Goal: Task Accomplishment & Management: Complete application form

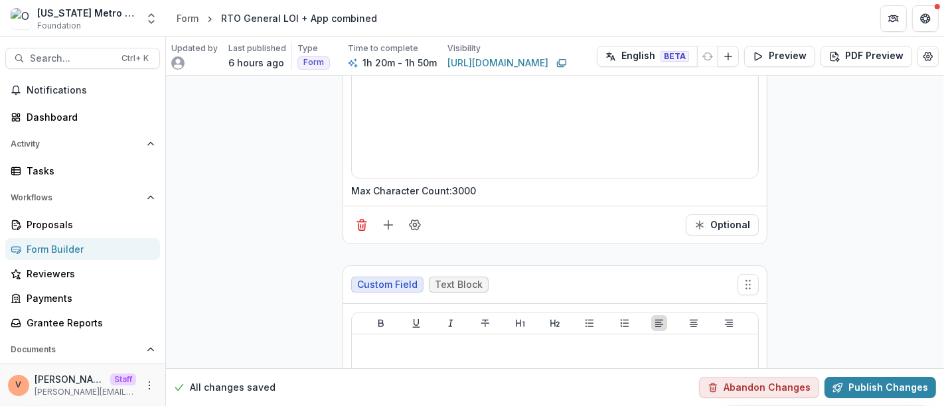
scroll to position [16397, 0]
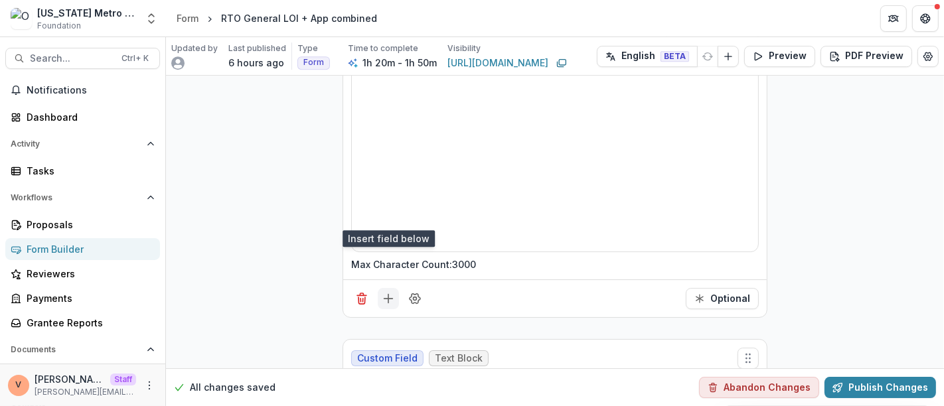
click at [387, 299] on line "Add field" at bounding box center [388, 299] width 9 height 0
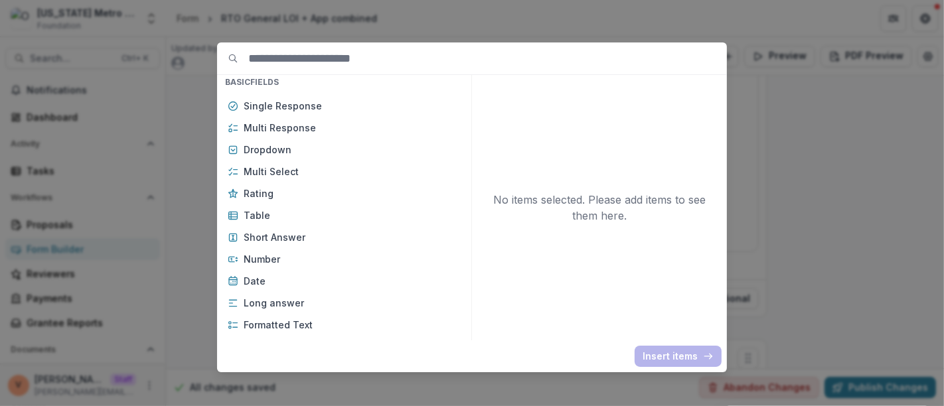
scroll to position [221, 0]
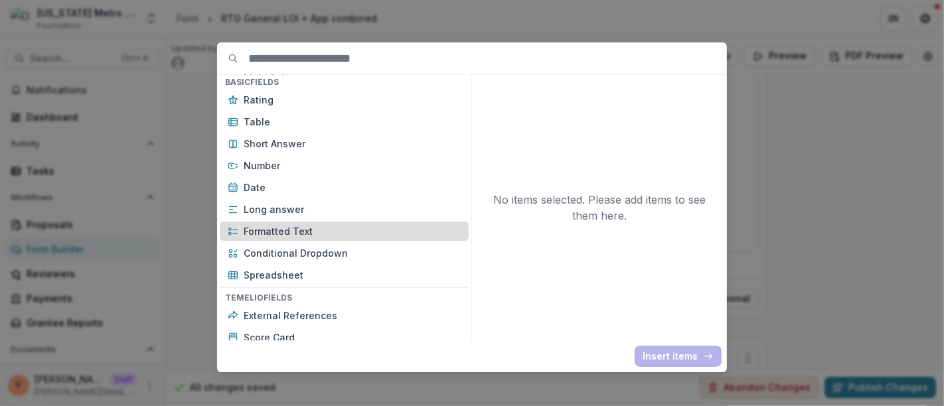
click at [307, 226] on p "Formatted Text" at bounding box center [352, 231] width 217 height 14
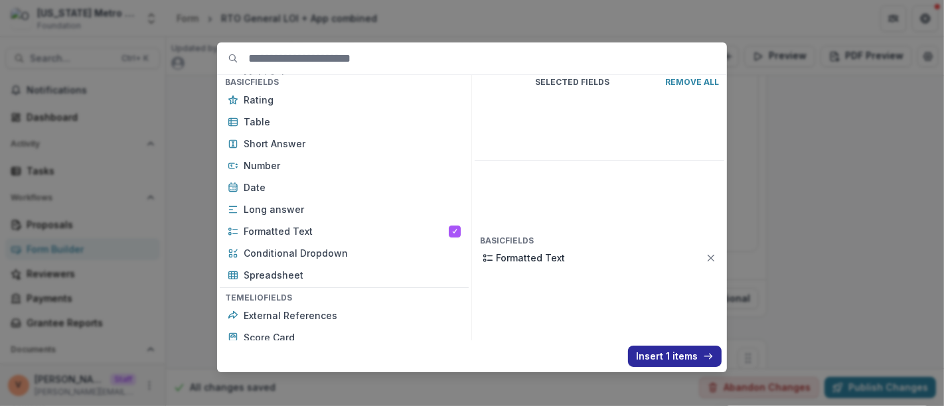
click at [657, 346] on button "Insert 1 items" at bounding box center [675, 356] width 94 height 21
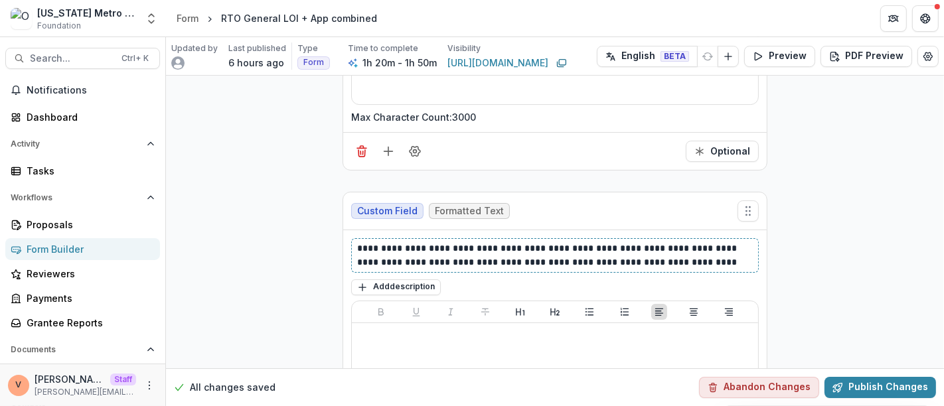
drag, startPoint x: 673, startPoint y: 179, endPoint x: 744, endPoint y: 181, distance: 71.1
click at [744, 242] on p "**********" at bounding box center [555, 256] width 396 height 28
click at [396, 280] on button "Add description" at bounding box center [396, 288] width 90 height 16
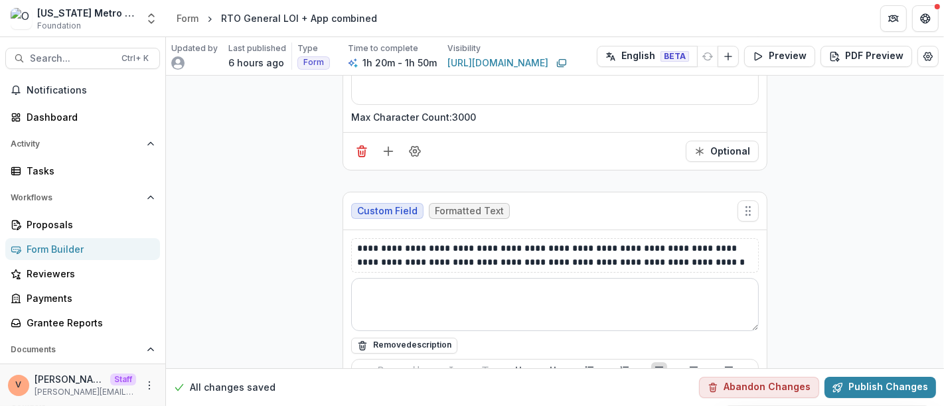
click at [393, 278] on textarea at bounding box center [555, 304] width 408 height 53
paste textarea "**********"
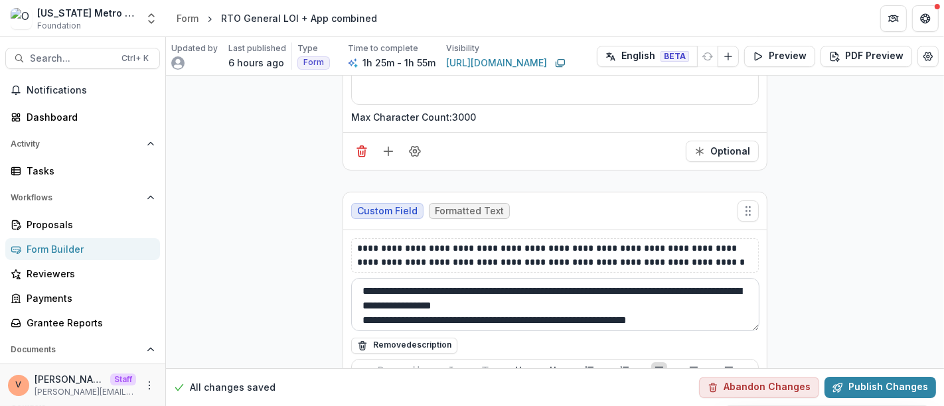
click at [518, 278] on textarea "**********" at bounding box center [555, 304] width 408 height 53
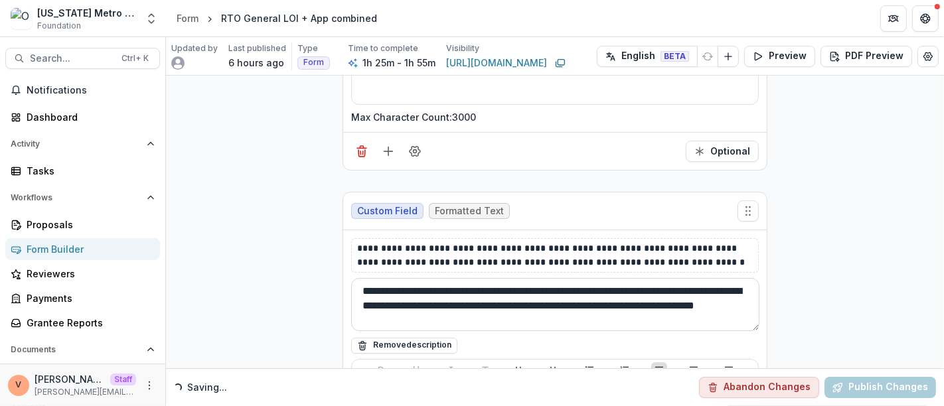
click at [558, 278] on textarea "**********" at bounding box center [555, 304] width 408 height 53
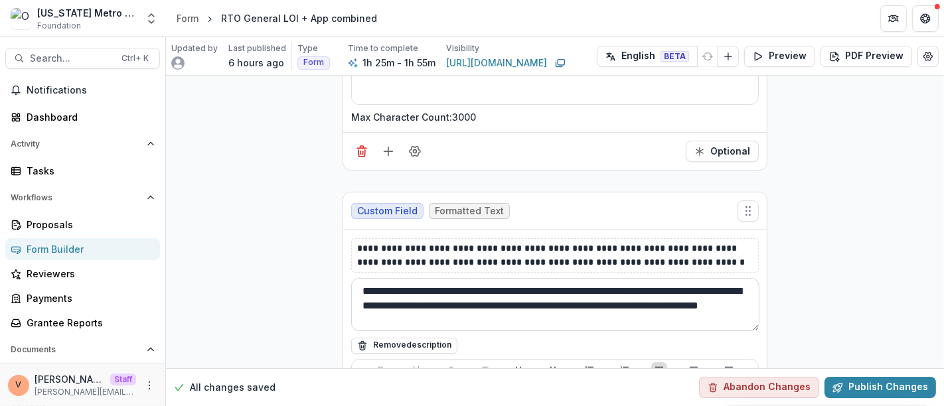
type textarea "**********"
click at [683, 242] on p "**********" at bounding box center [555, 256] width 396 height 28
click at [572, 278] on textarea "**********" at bounding box center [555, 304] width 408 height 53
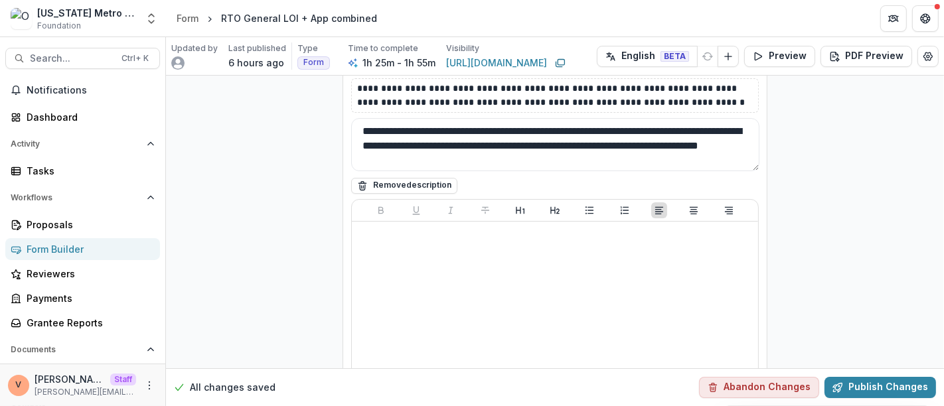
scroll to position [16839, 0]
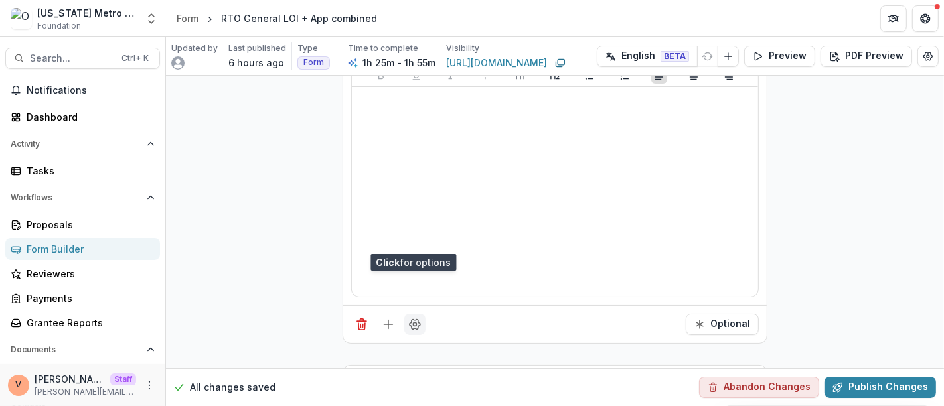
click at [418, 314] on button "Field Settings" at bounding box center [414, 324] width 21 height 21
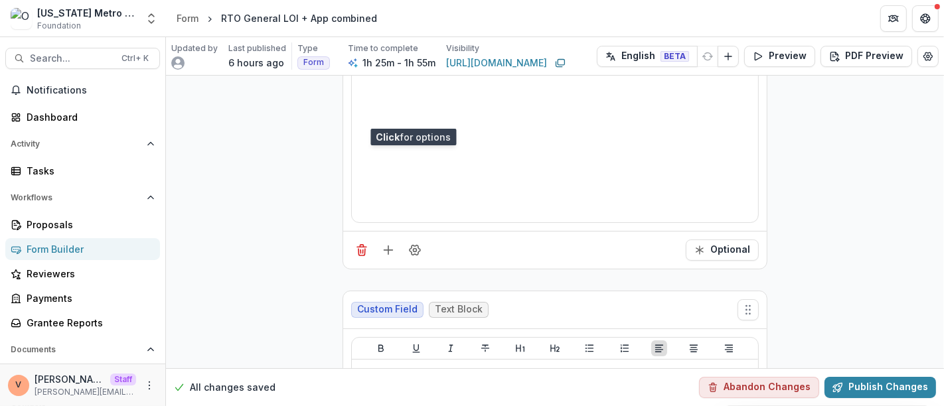
scroll to position [16987, 0]
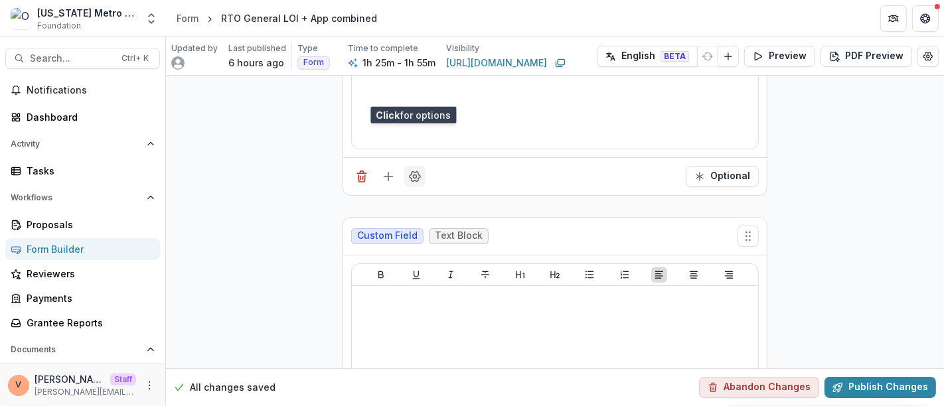
click at [415, 170] on icon "Field Settings" at bounding box center [414, 176] width 13 height 13
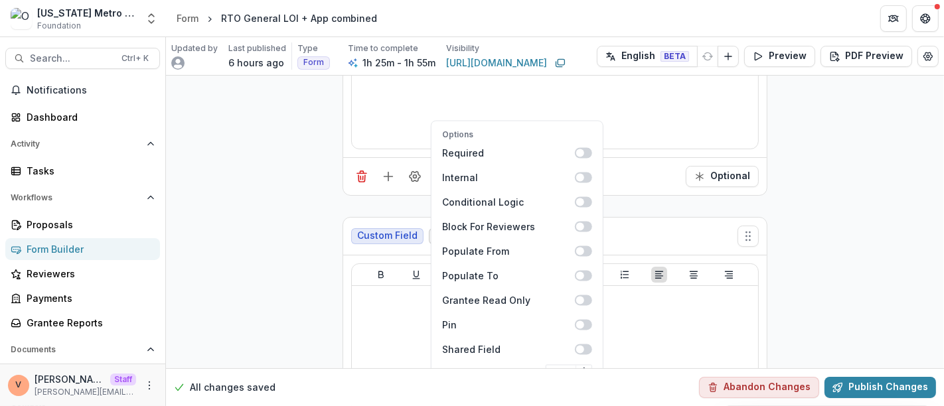
scroll to position [16986, 0]
click at [558, 387] on input "Max Character Count" at bounding box center [569, 395] width 46 height 16
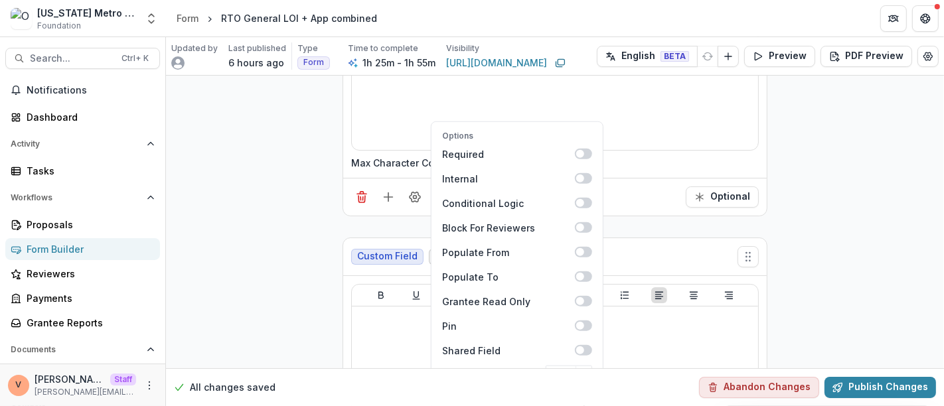
scroll to position [0, 1]
type input "****"
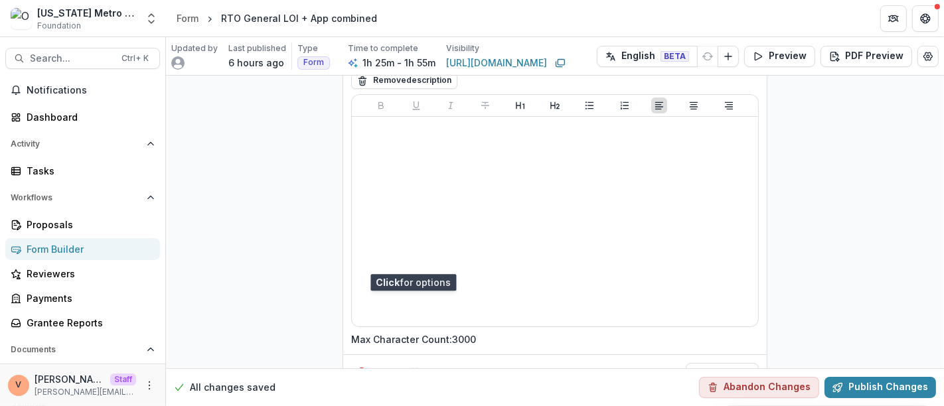
scroll to position [16839, 0]
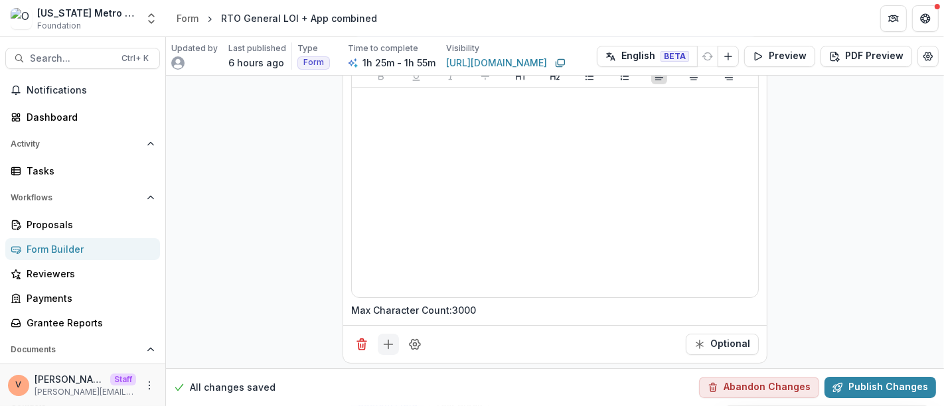
click at [386, 338] on icon "Add field" at bounding box center [388, 344] width 13 height 13
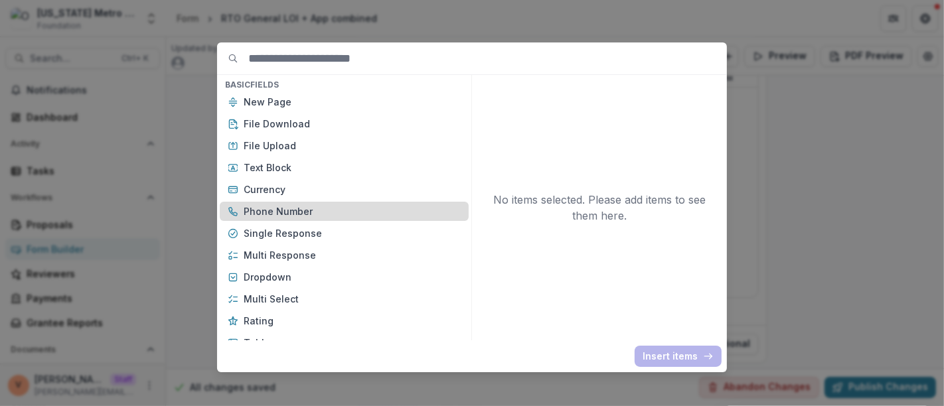
scroll to position [147, 0]
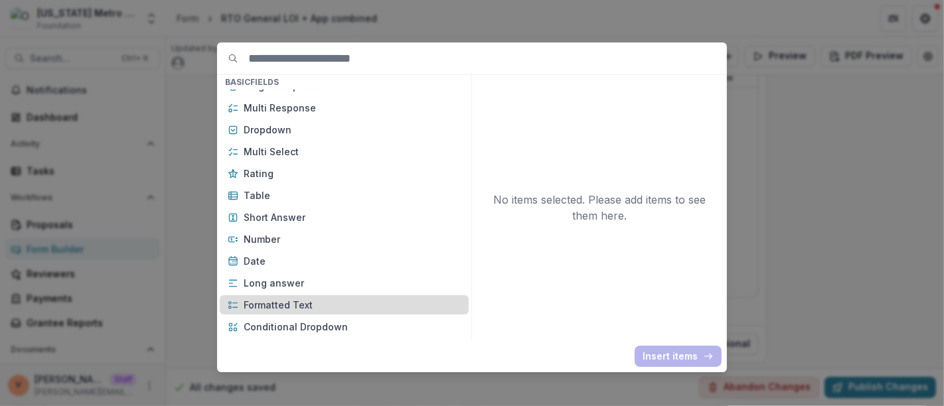
click at [311, 304] on p "Formatted Text" at bounding box center [352, 305] width 217 height 14
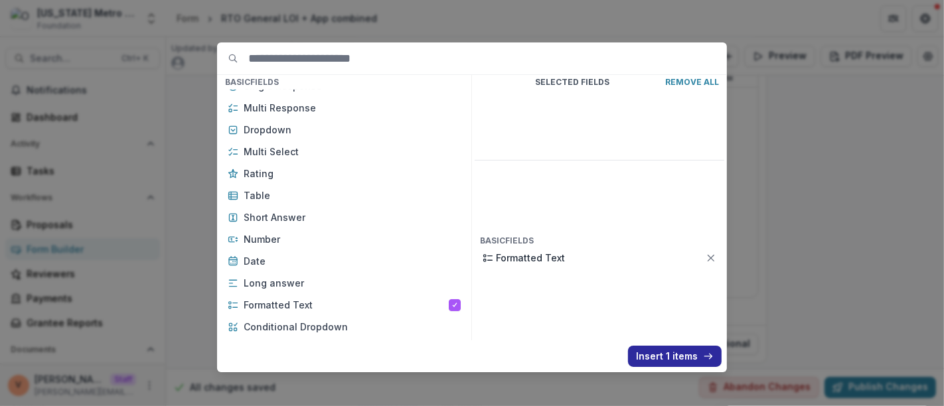
click at [651, 353] on button "Insert 1 items" at bounding box center [675, 356] width 94 height 21
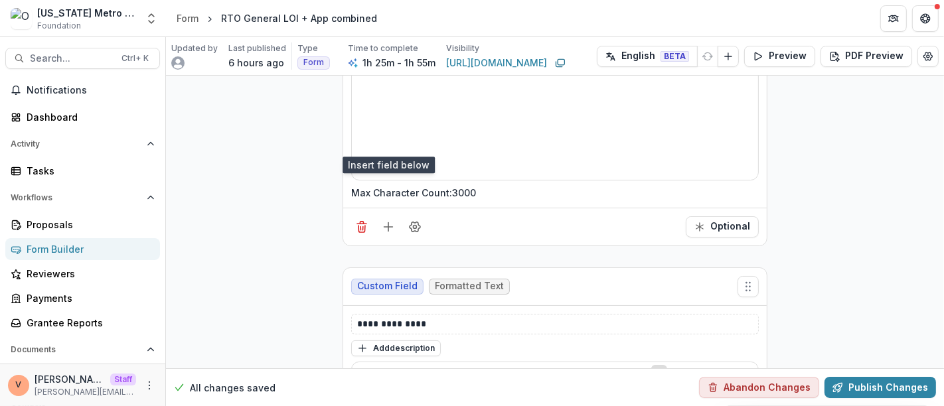
scroll to position [16986, 0]
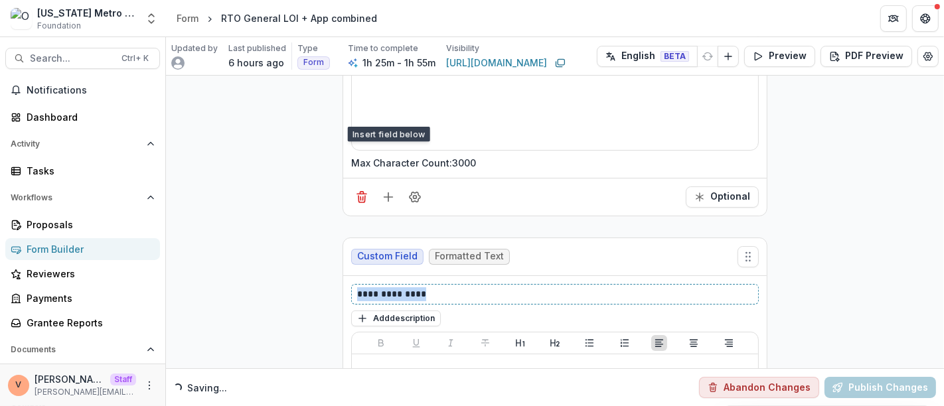
drag, startPoint x: 413, startPoint y: 209, endPoint x: 303, endPoint y: 211, distance: 109.6
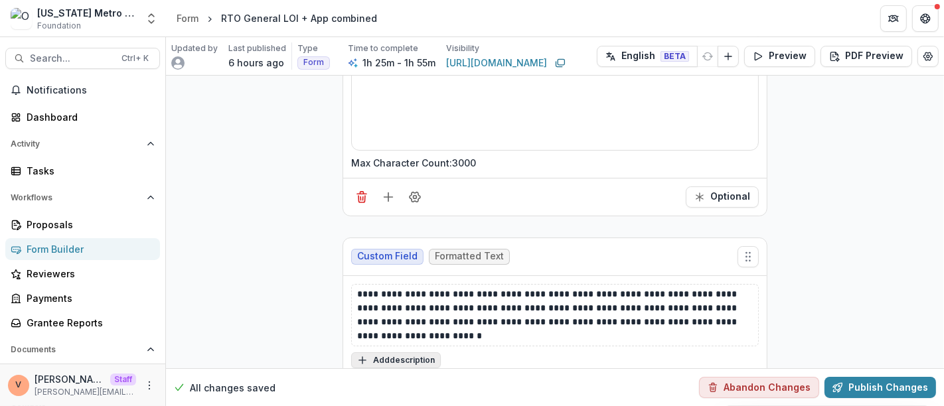
click at [409, 353] on button "Add description" at bounding box center [396, 361] width 90 height 16
click at [409, 352] on textarea at bounding box center [555, 378] width 408 height 53
paste textarea "**********"
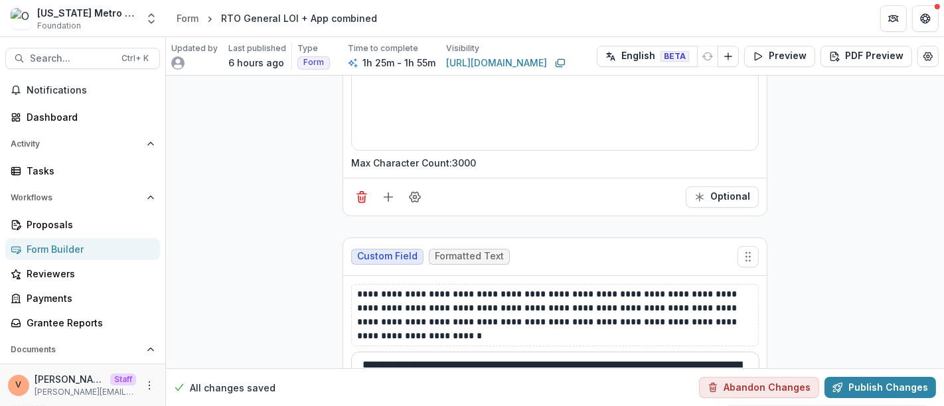
click at [448, 352] on textarea "**********" at bounding box center [555, 378] width 408 height 53
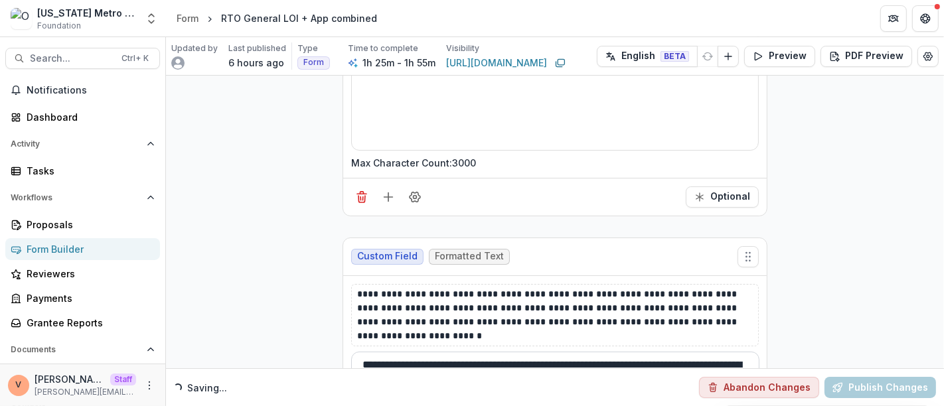
click at [592, 352] on textarea "**********" at bounding box center [555, 378] width 408 height 53
type textarea "**********"
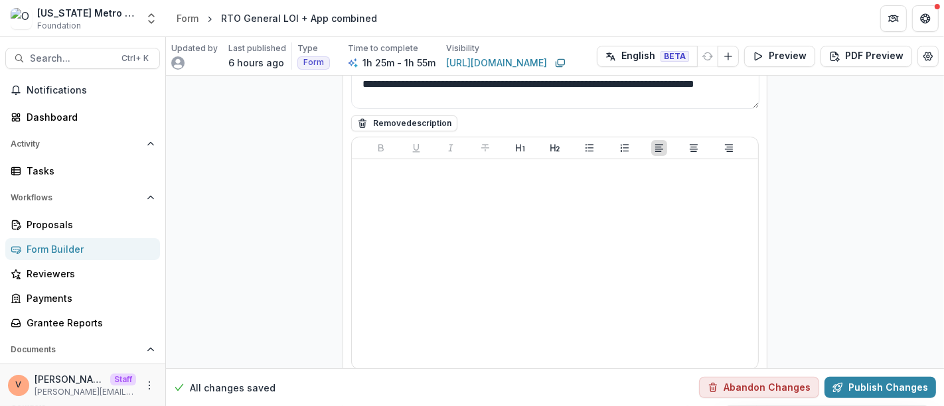
scroll to position [17429, 0]
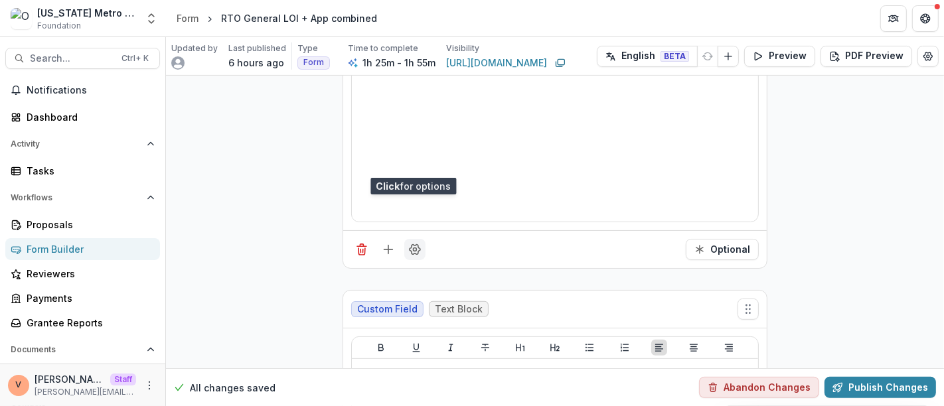
click at [410, 239] on button "Field Settings" at bounding box center [414, 249] width 21 height 21
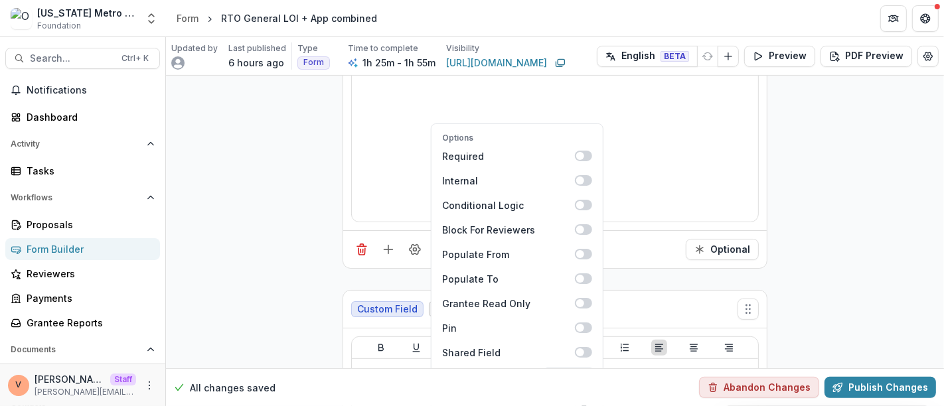
click at [555, 389] on input "Max Character Count" at bounding box center [569, 397] width 46 height 16
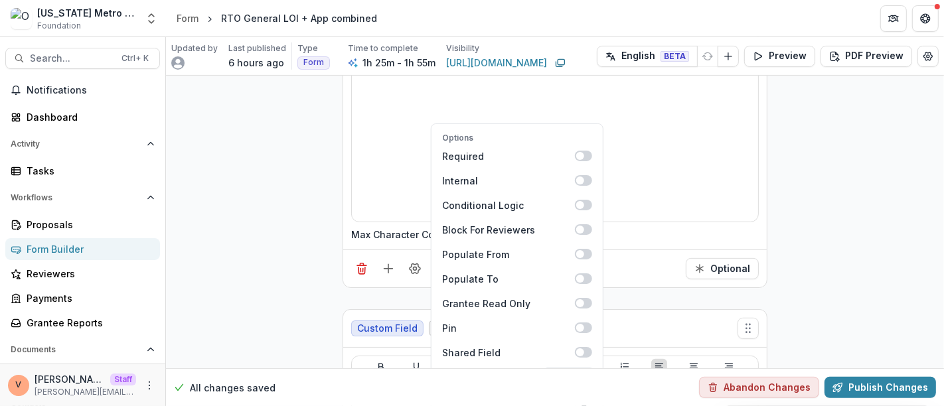
scroll to position [0, 1]
type input "****"
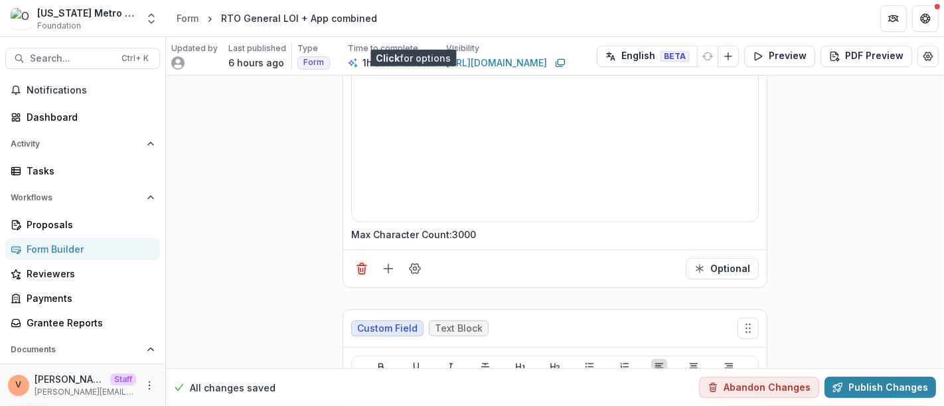
scroll to position [17576, 0]
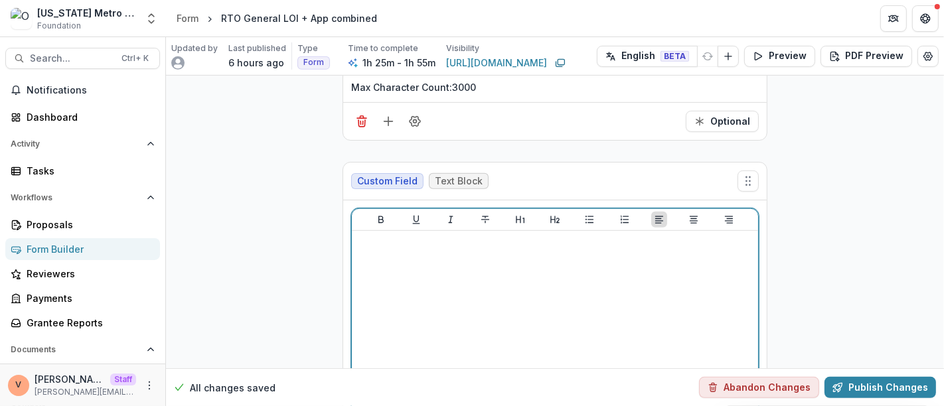
click at [419, 236] on div at bounding box center [555, 335] width 396 height 199
drag, startPoint x: 478, startPoint y: 156, endPoint x: 233, endPoint y: 167, distance: 245.2
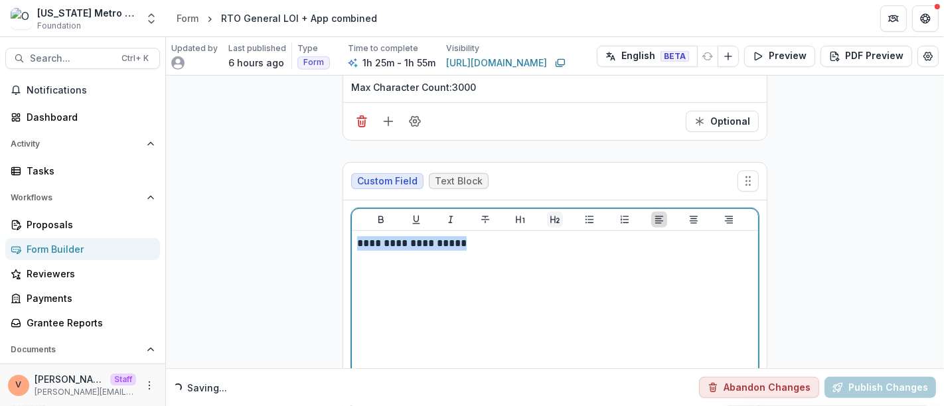
click at [555, 216] on icon "Heading 2" at bounding box center [554, 219] width 9 height 7
click at [419, 212] on button "Underline" at bounding box center [416, 220] width 16 height 16
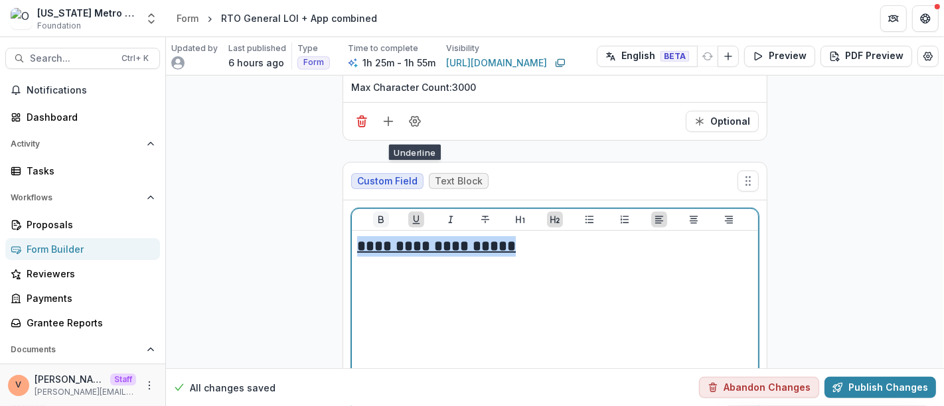
click at [376, 214] on icon "Bold" at bounding box center [381, 219] width 11 height 11
click at [540, 236] on h2 "**********" at bounding box center [555, 246] width 396 height 21
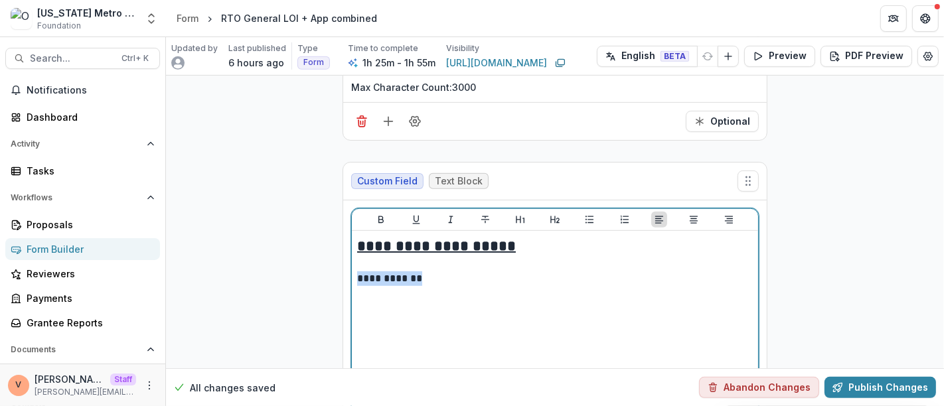
drag, startPoint x: 428, startPoint y: 187, endPoint x: 344, endPoint y: 185, distance: 84.3
click at [344, 201] on div "**********" at bounding box center [555, 325] width 424 height 249
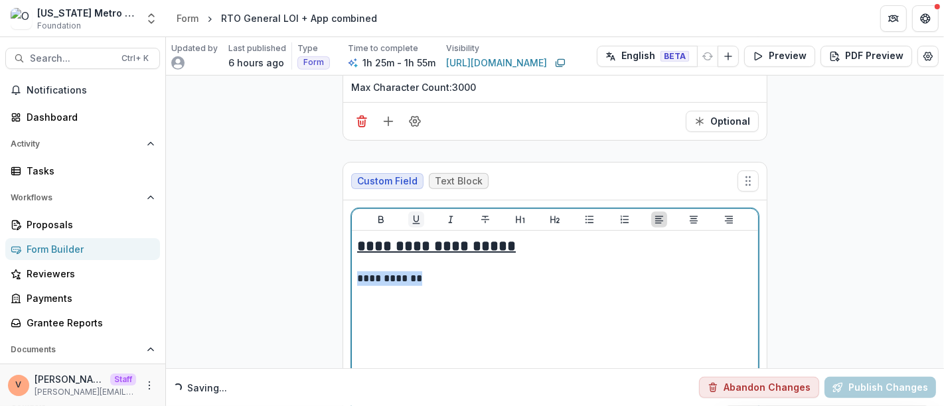
click at [414, 212] on button "Underline" at bounding box center [416, 220] width 16 height 16
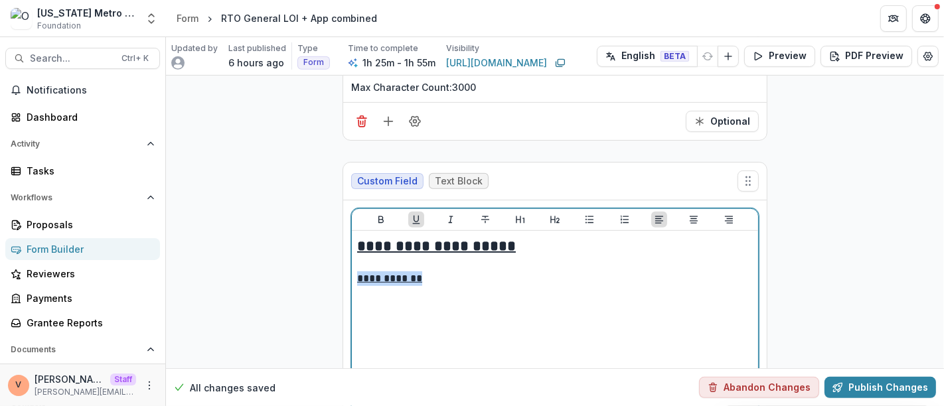
click at [428, 272] on p "**********" at bounding box center [555, 279] width 396 height 15
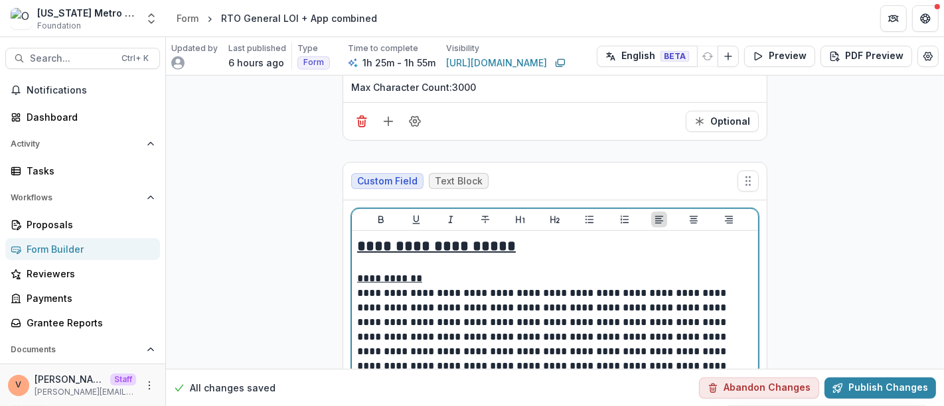
scroll to position [17647, 0]
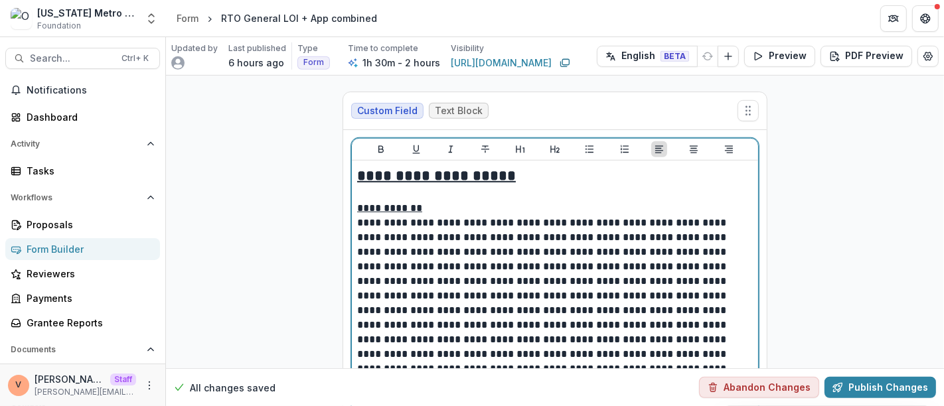
click at [616, 216] on p "**********" at bounding box center [555, 355] width 396 height 278
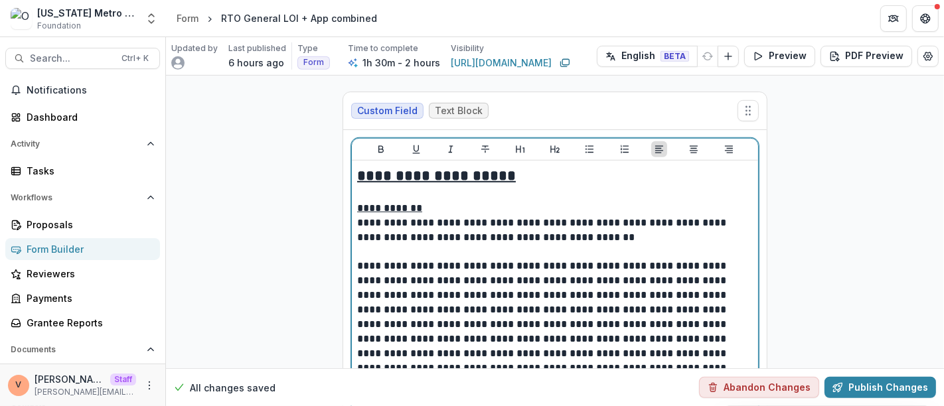
click at [444, 259] on p "**********" at bounding box center [555, 383] width 396 height 248
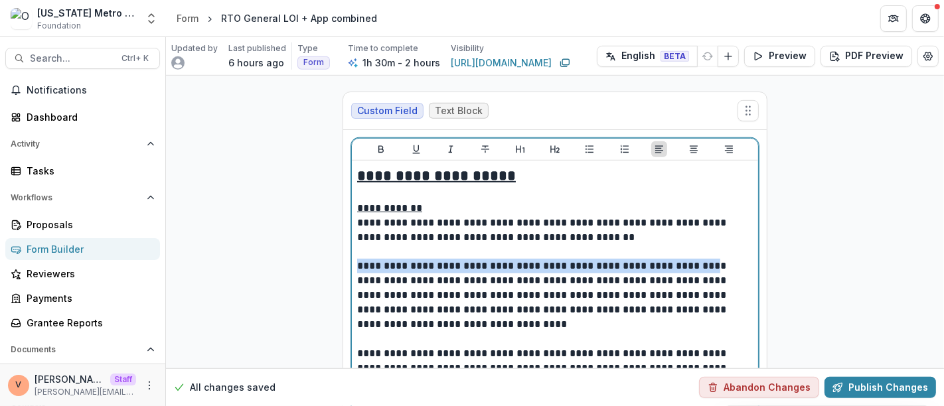
drag, startPoint x: 704, startPoint y: 180, endPoint x: 353, endPoint y: 177, distance: 351.9
click at [353, 177] on div "**********" at bounding box center [555, 351] width 406 height 381
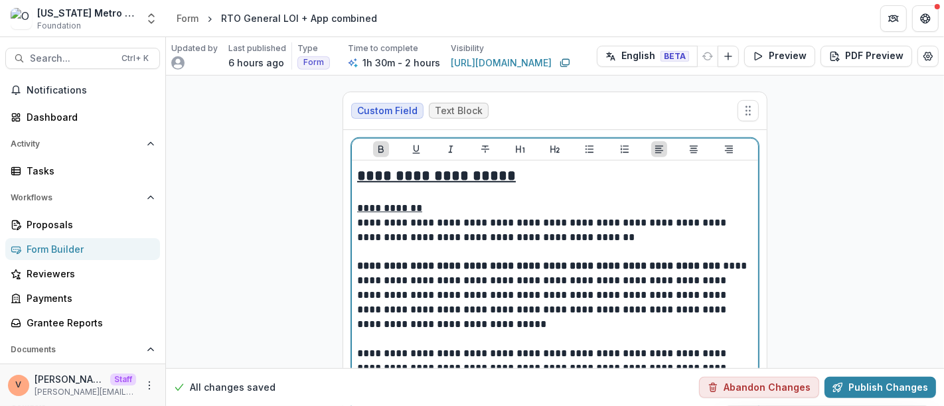
click at [423, 259] on p "**********" at bounding box center [555, 295] width 396 height 73
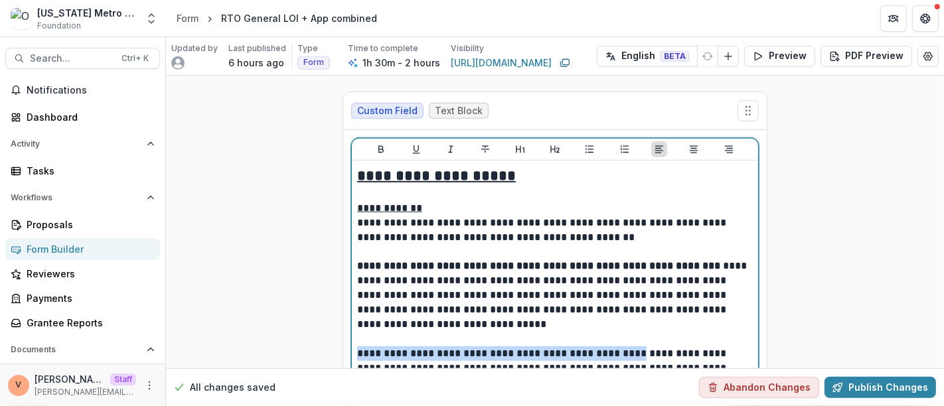
drag, startPoint x: 355, startPoint y: 266, endPoint x: 628, endPoint y: 270, distance: 272.9
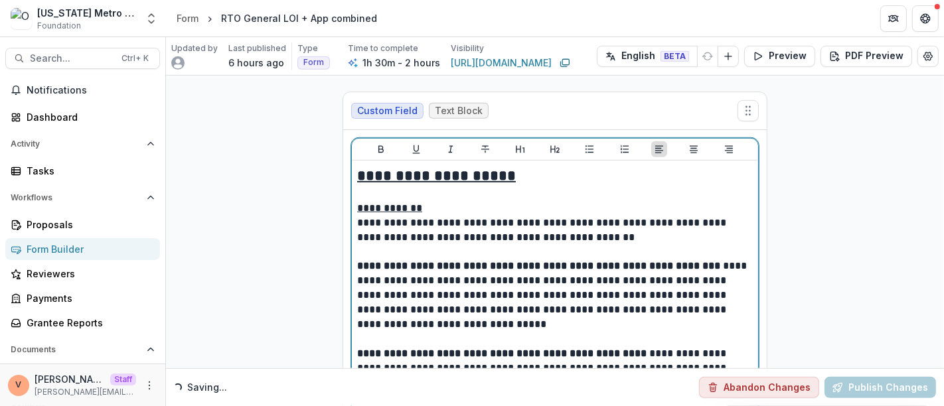
scroll to position [17720, 0]
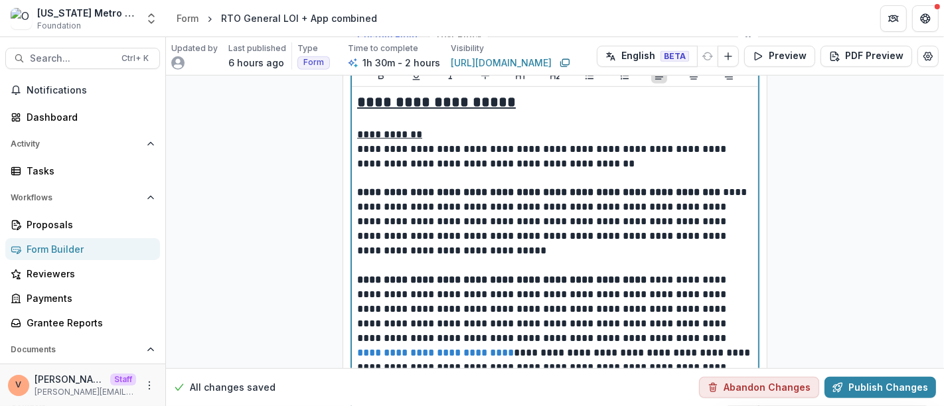
click at [531, 273] on p "**********" at bounding box center [555, 368] width 396 height 190
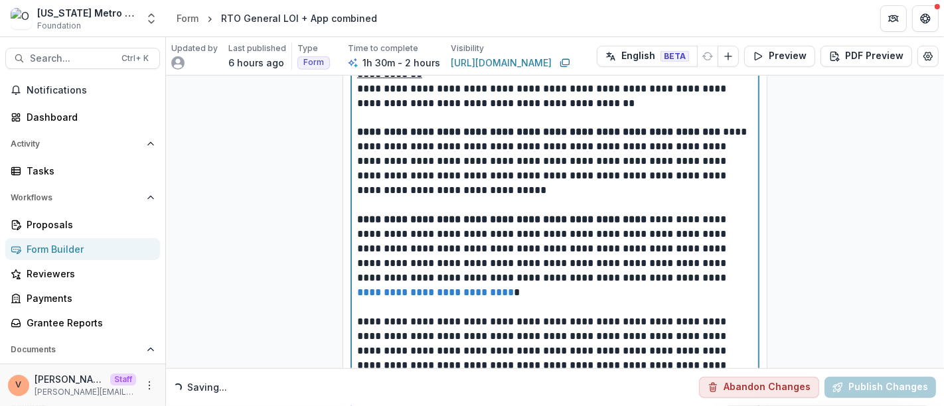
scroll to position [17794, 0]
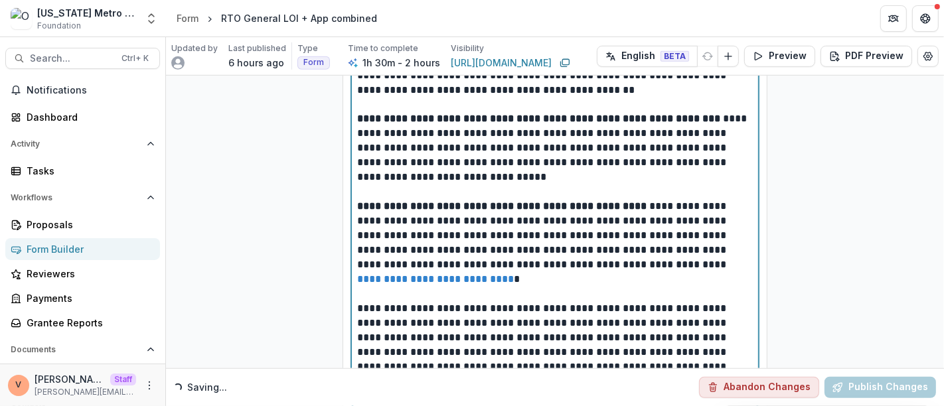
click at [638, 301] on p "**********" at bounding box center [555, 352] width 396 height 102
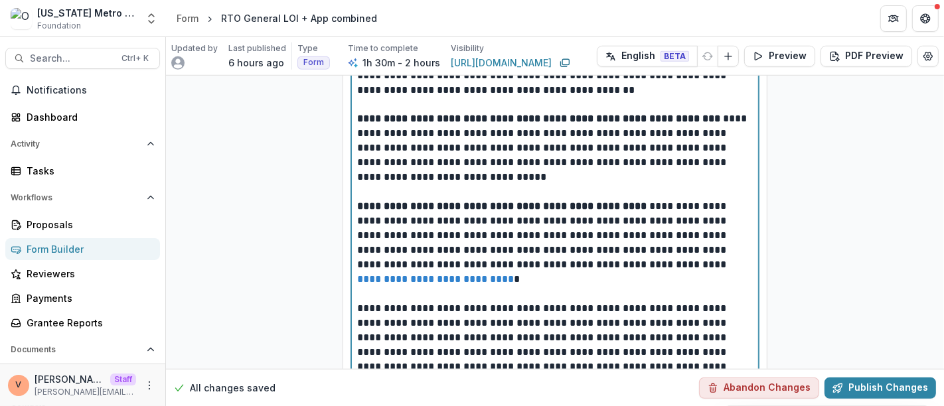
click at [644, 301] on p "**********" at bounding box center [555, 345] width 396 height 88
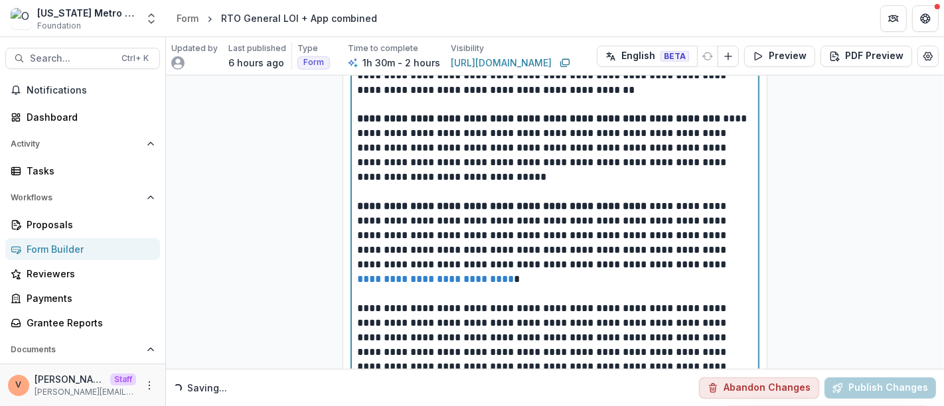
click at [744, 404] on p "**********" at bounding box center [555, 411] width 396 height 15
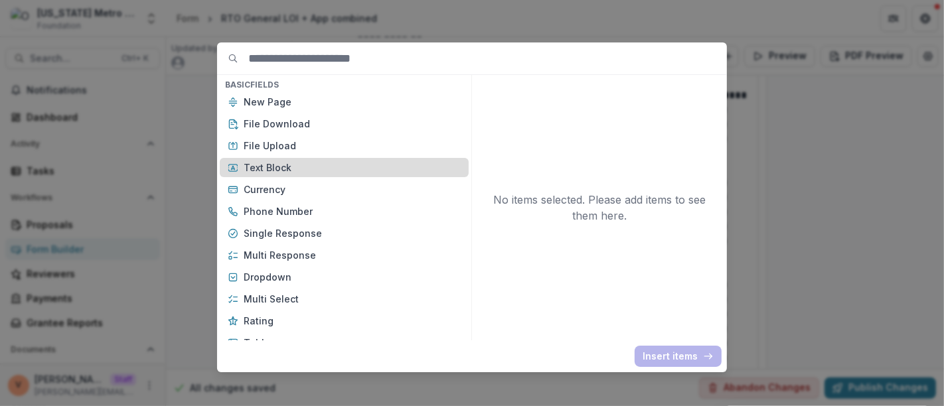
click at [296, 166] on p "Text Block" at bounding box center [352, 168] width 217 height 14
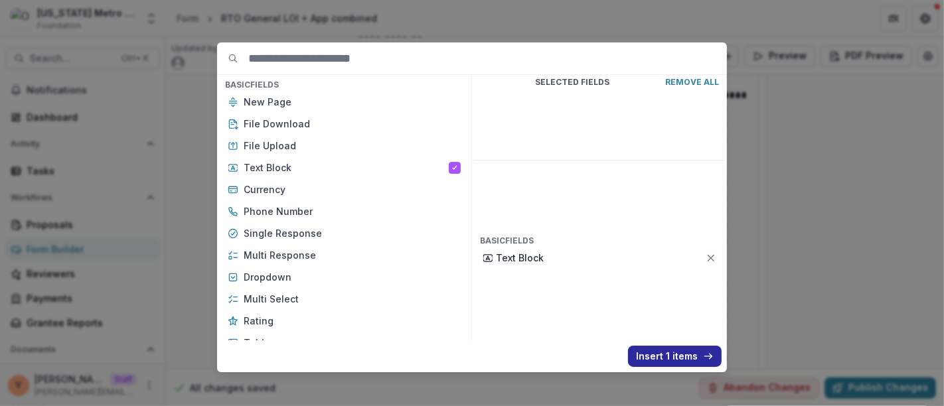
click at [669, 353] on button "Insert 1 items" at bounding box center [675, 356] width 94 height 21
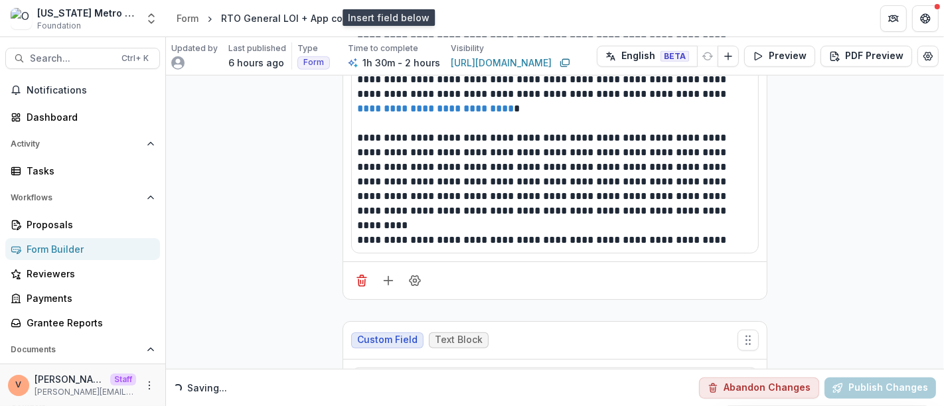
scroll to position [18164, 0]
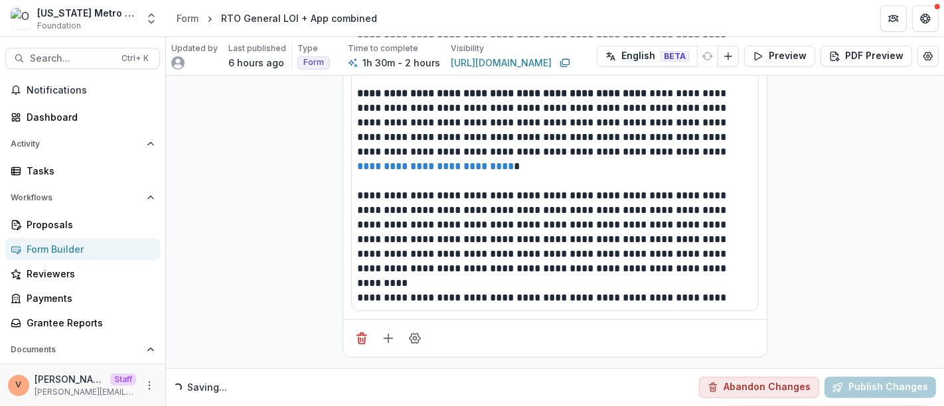
scroll to position [17817, 0]
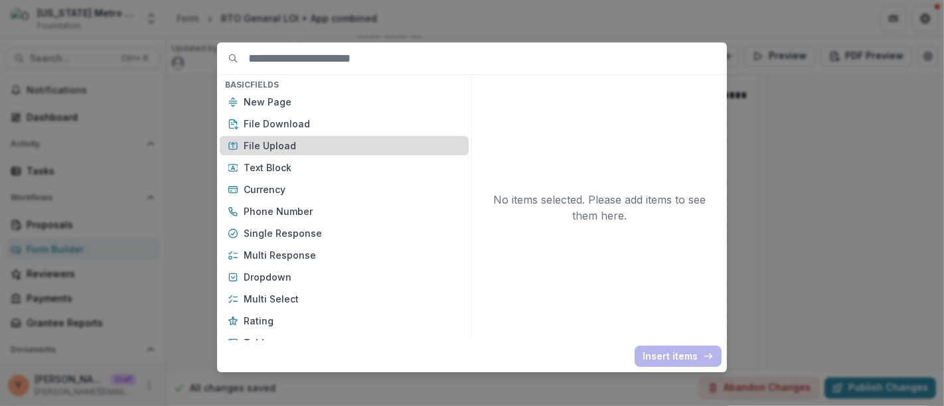
click at [309, 147] on p "File Upload" at bounding box center [352, 146] width 217 height 14
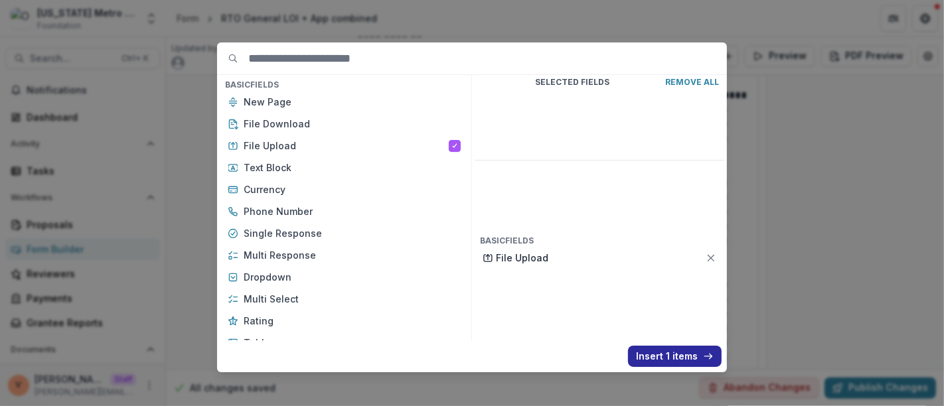
click at [665, 357] on button "Insert 1 items" at bounding box center [675, 356] width 94 height 21
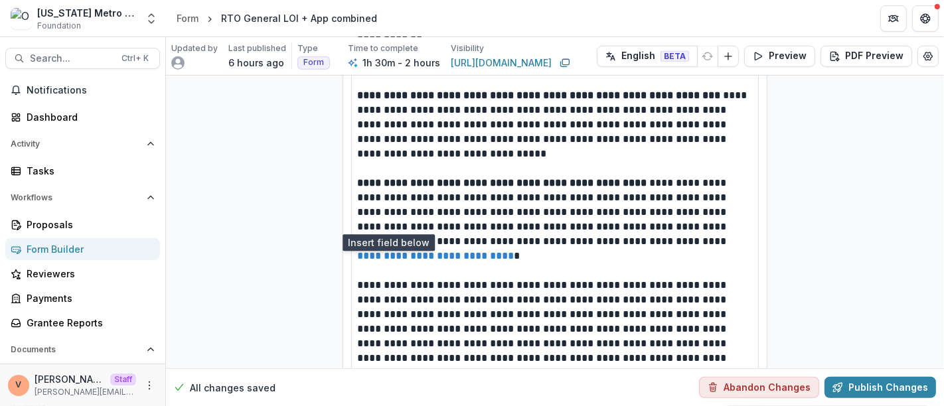
scroll to position [18038, 0]
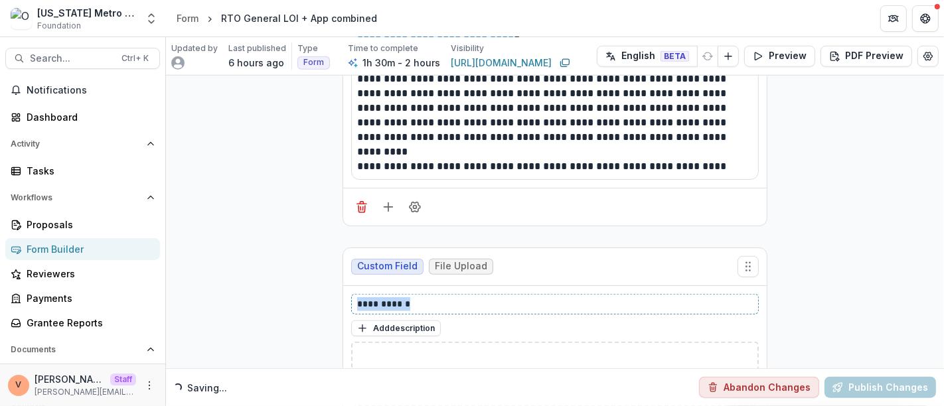
drag, startPoint x: 425, startPoint y: 216, endPoint x: 303, endPoint y: 217, distance: 121.5
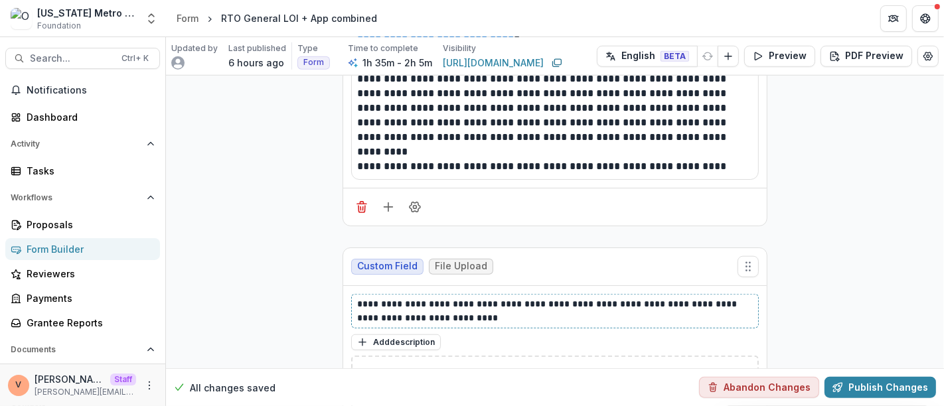
scroll to position [18102, 0]
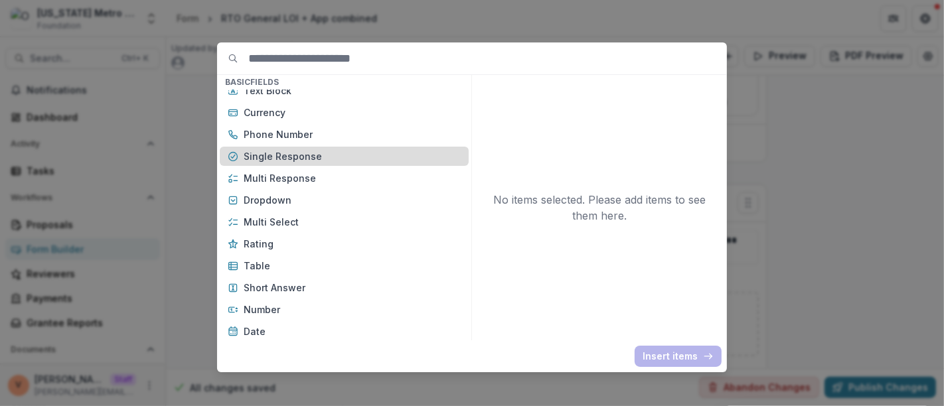
scroll to position [0, 0]
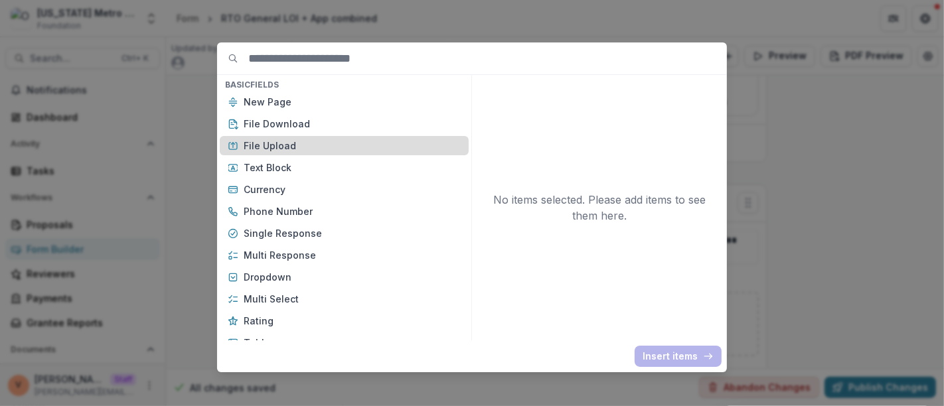
click at [299, 147] on p "File Upload" at bounding box center [352, 146] width 217 height 14
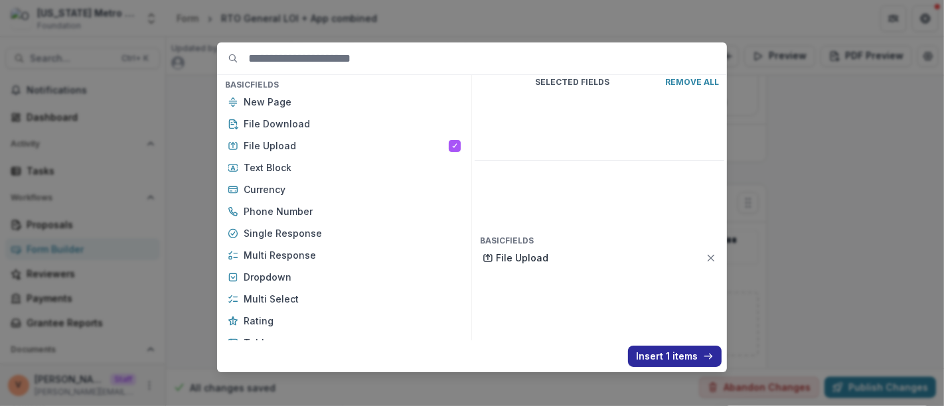
click at [662, 355] on button "Insert 1 items" at bounding box center [675, 356] width 94 height 21
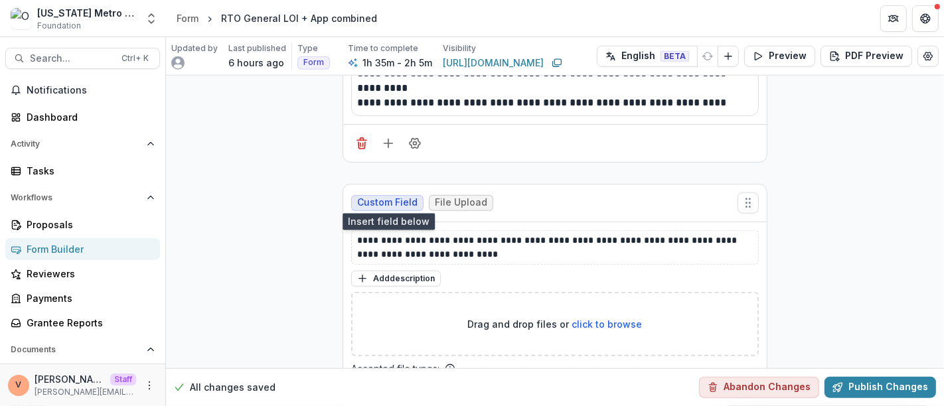
scroll to position [18249, 0]
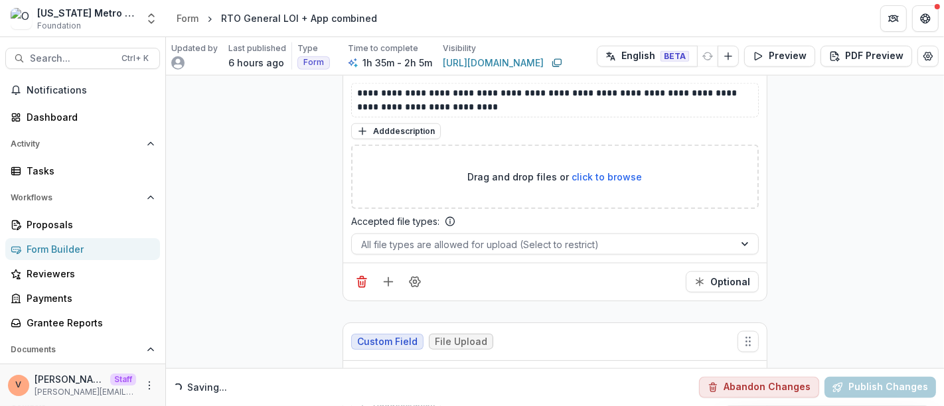
drag, startPoint x: 412, startPoint y: 288, endPoint x: 309, endPoint y: 282, distance: 103.1
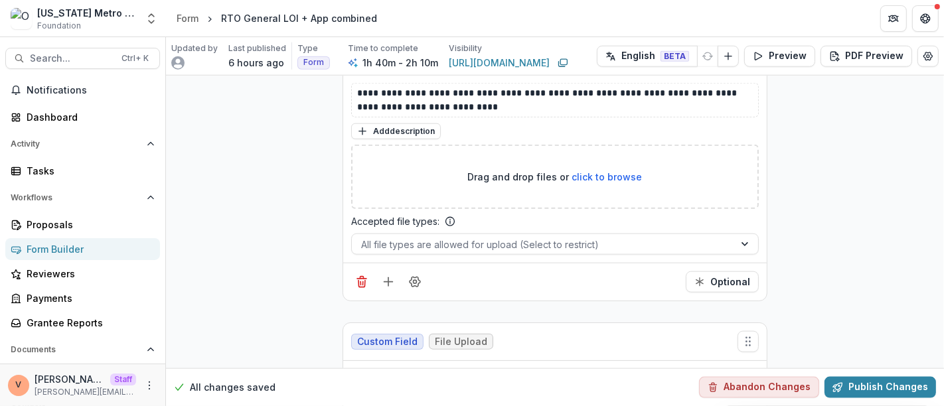
scroll to position [18387, 0]
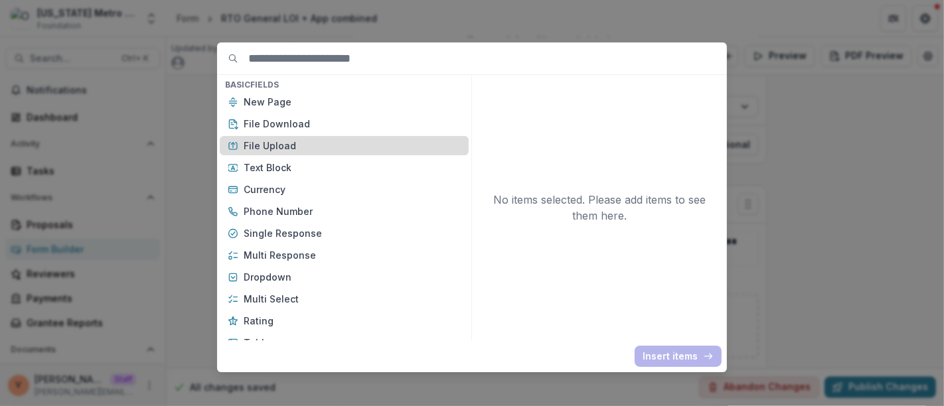
click at [317, 137] on div "File Upload" at bounding box center [344, 145] width 249 height 19
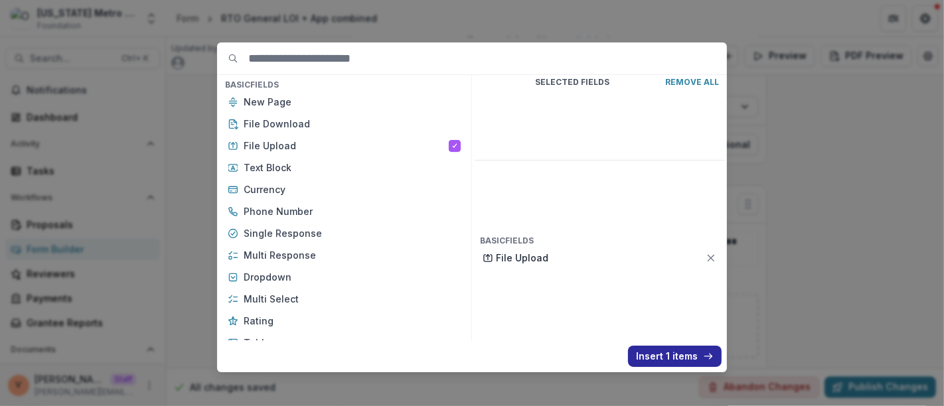
click at [665, 355] on button "Insert 1 items" at bounding box center [675, 356] width 94 height 21
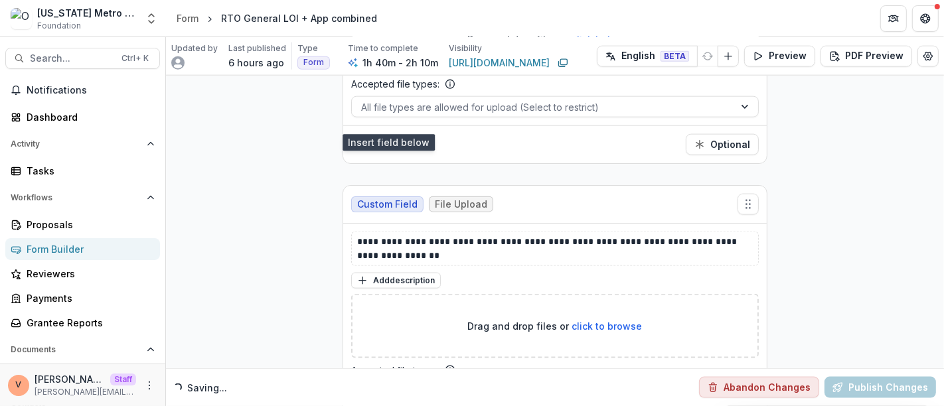
scroll to position [18608, 0]
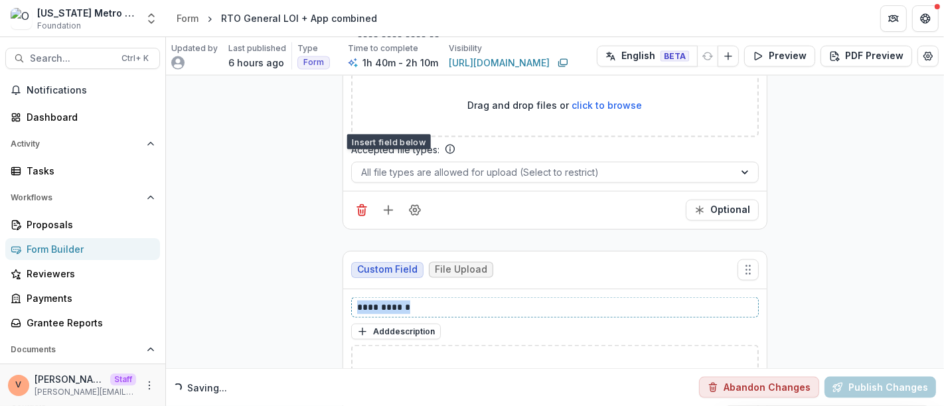
drag, startPoint x: 422, startPoint y: 218, endPoint x: 282, endPoint y: 212, distance: 140.9
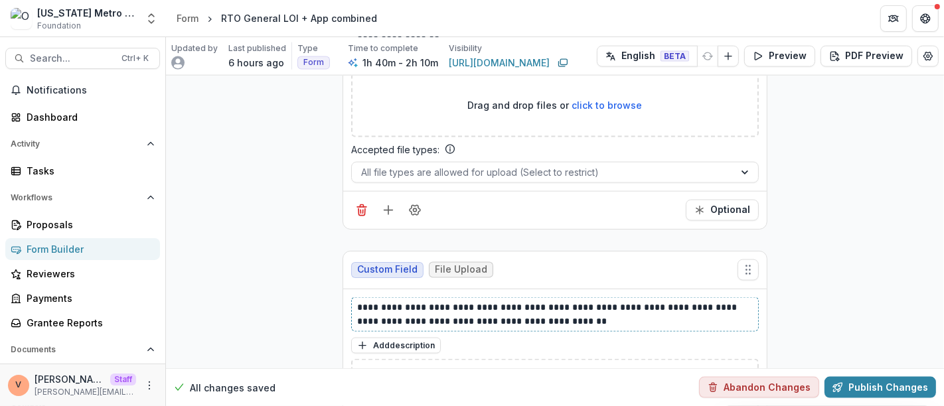
scroll to position [18672, 0]
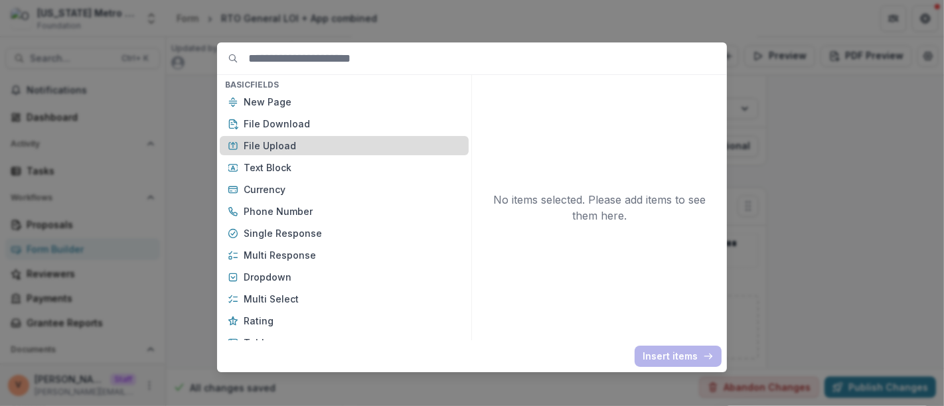
click at [295, 147] on p "File Upload" at bounding box center [352, 146] width 217 height 14
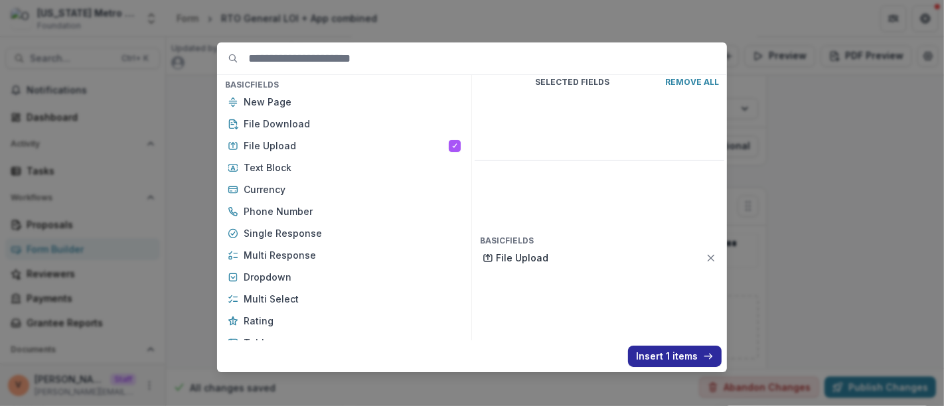
click at [679, 360] on button "Insert 1 items" at bounding box center [675, 356] width 94 height 21
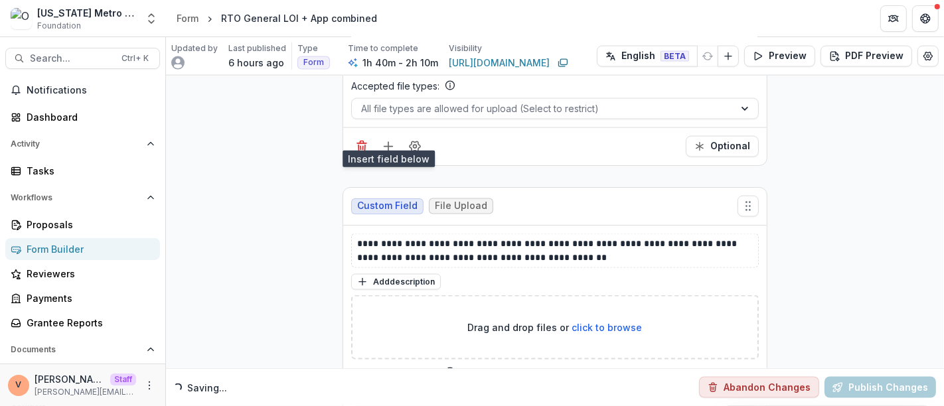
scroll to position [18893, 0]
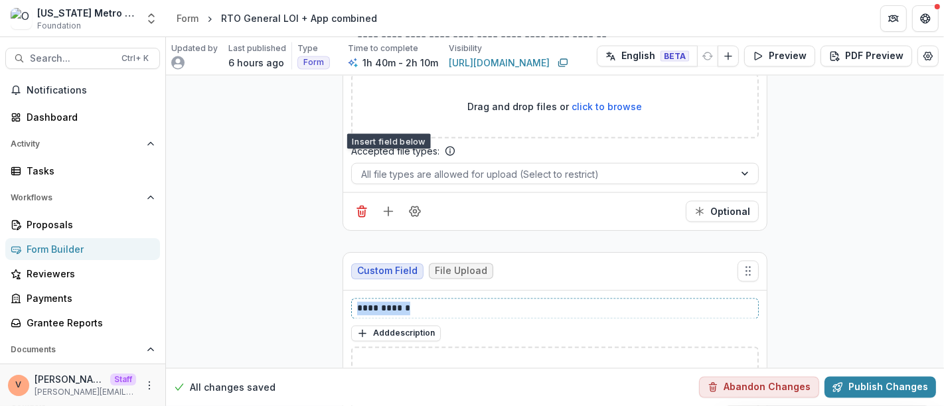
drag, startPoint x: 433, startPoint y: 211, endPoint x: 306, endPoint y: 213, distance: 126.8
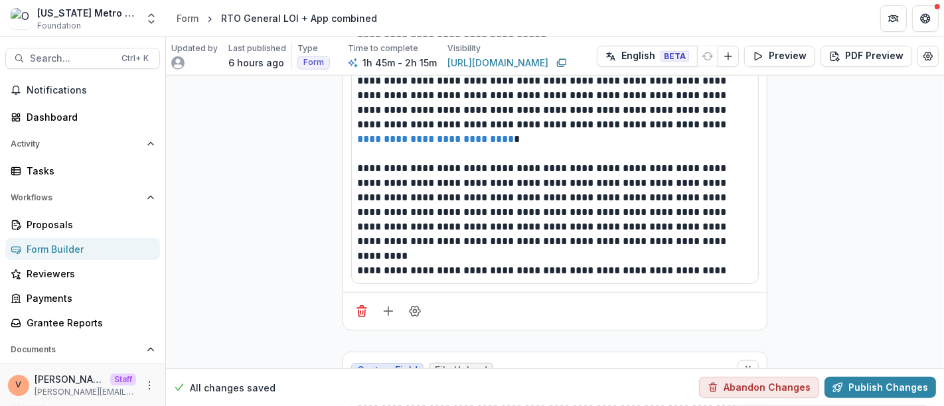
scroll to position [18081, 0]
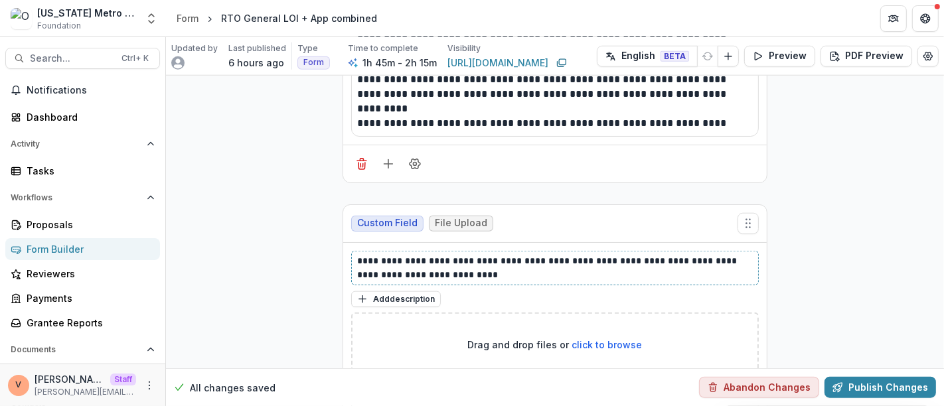
click at [475, 254] on p "**********" at bounding box center [555, 268] width 396 height 28
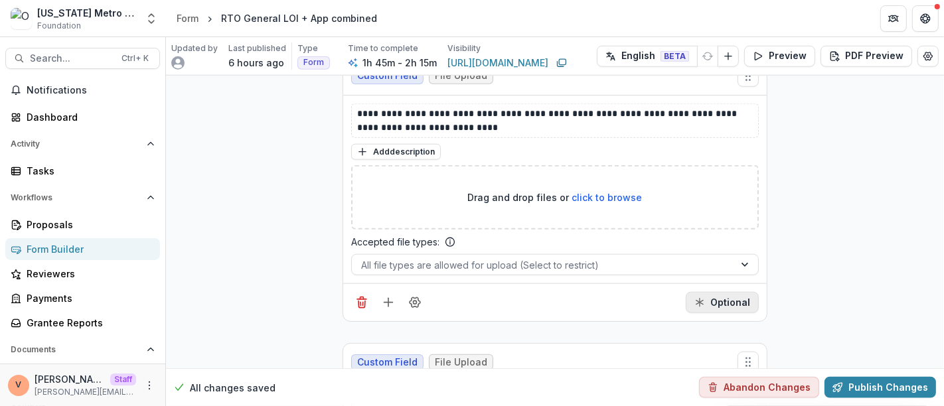
click at [717, 292] on button "Optional" at bounding box center [722, 302] width 73 height 21
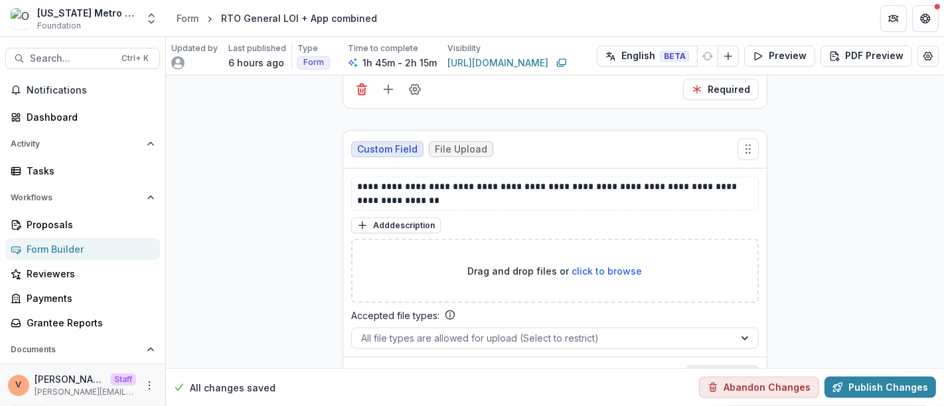
scroll to position [18450, 0]
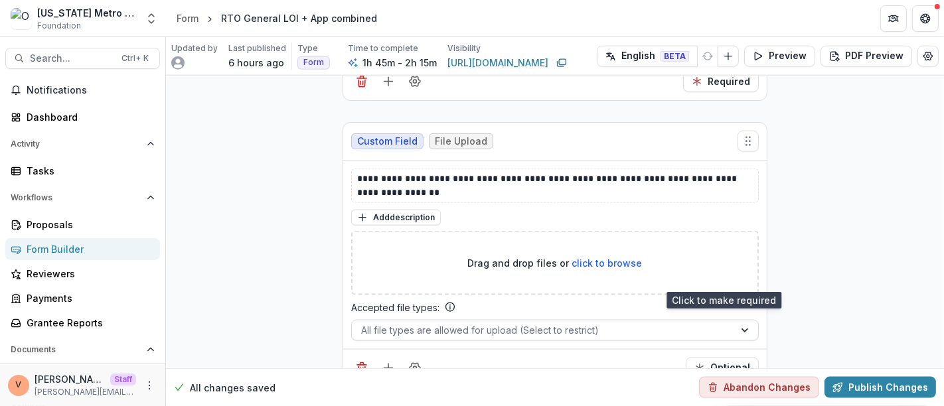
click at [705, 363] on icon "Required" at bounding box center [699, 368] width 11 height 11
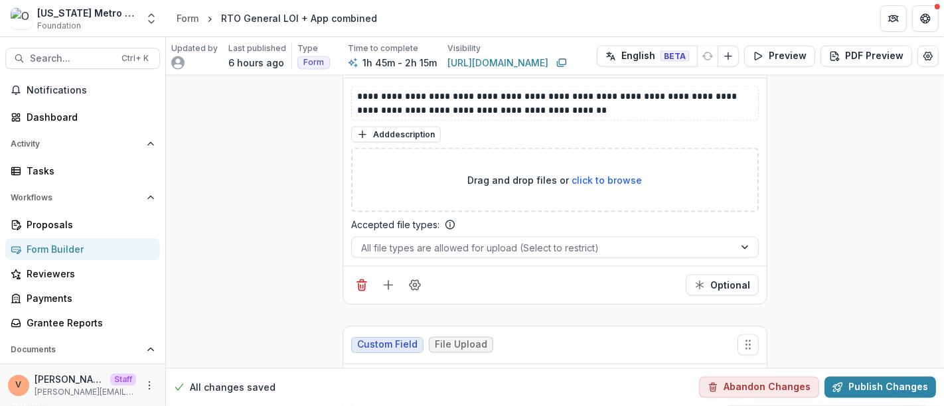
scroll to position [18893, 0]
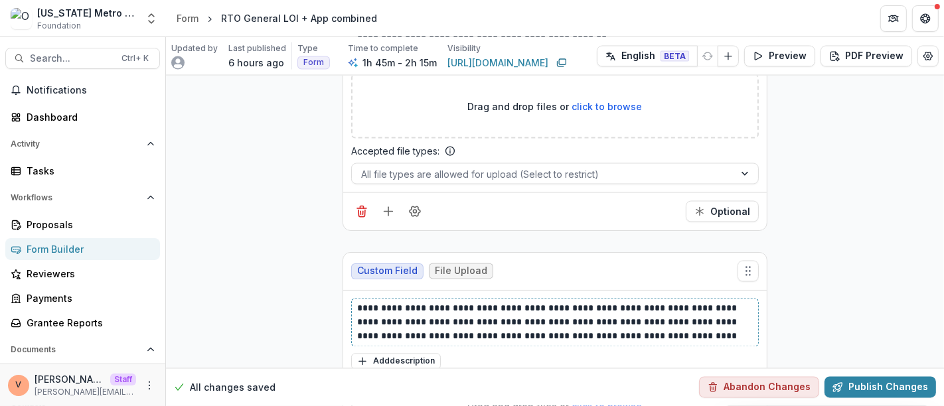
click at [710, 302] on p "**********" at bounding box center [555, 323] width 396 height 42
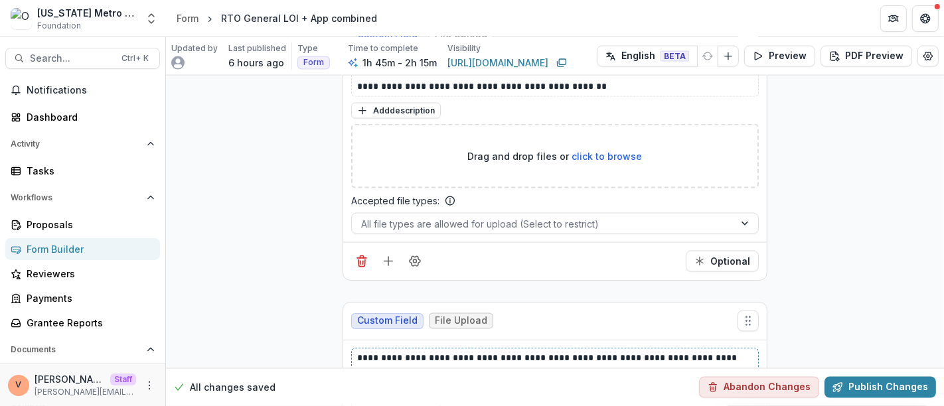
scroll to position [18970, 0]
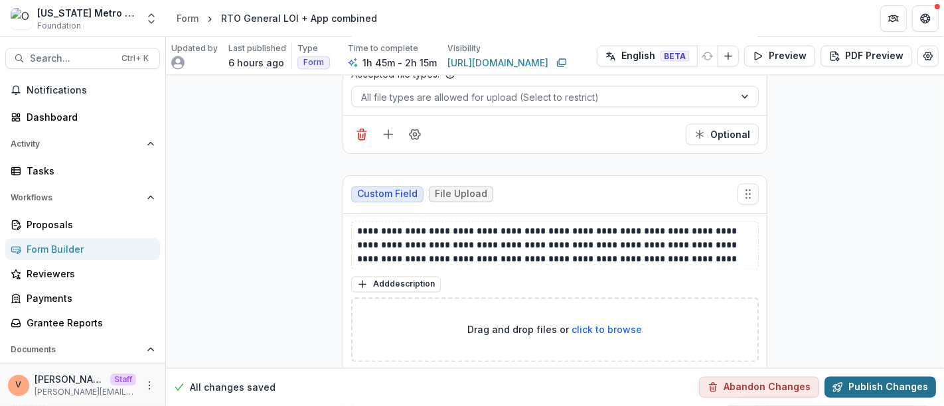
click at [855, 387] on button "Publish Changes" at bounding box center [881, 387] width 112 height 21
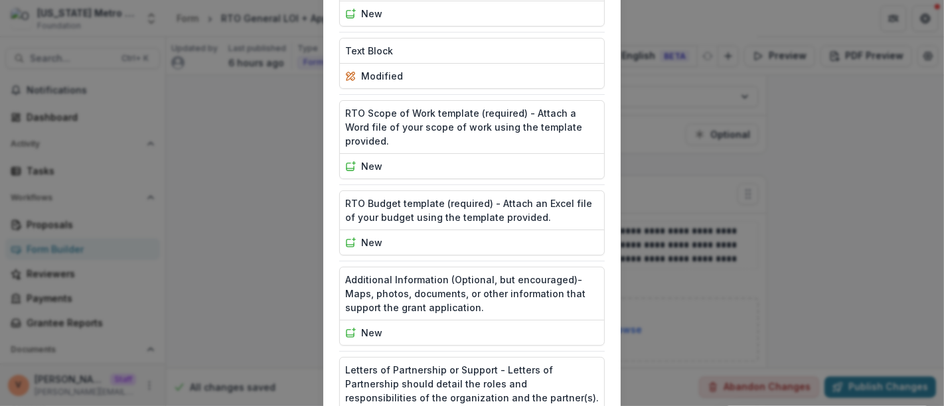
scroll to position [3991, 0]
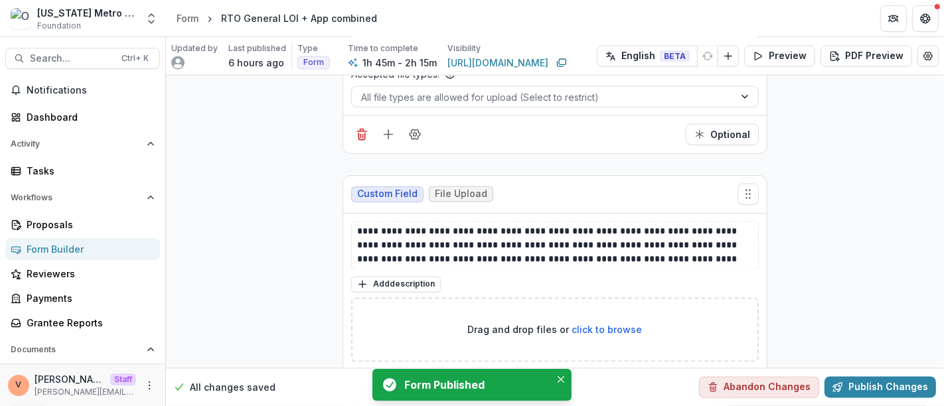
click at [561, 381] on icon "Close" at bounding box center [561, 379] width 7 height 7
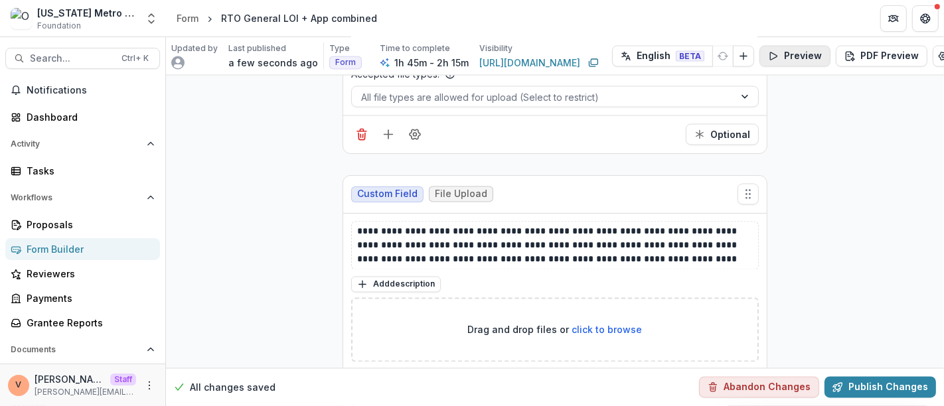
click at [787, 57] on button "Preview" at bounding box center [795, 56] width 71 height 21
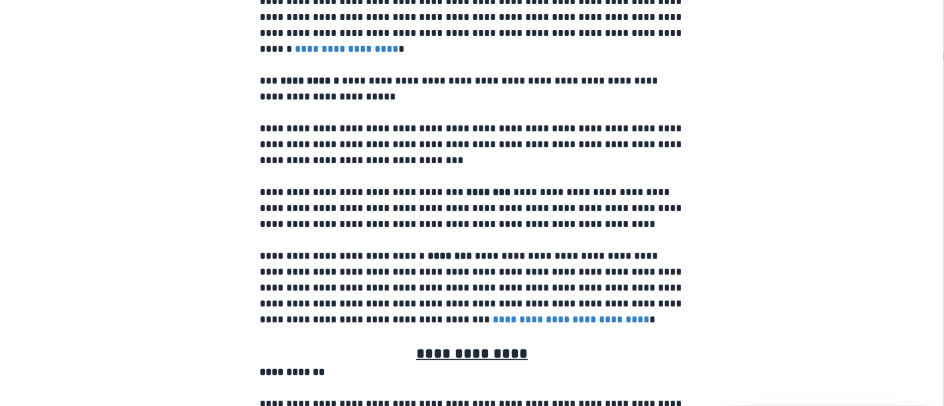
scroll to position [0, 0]
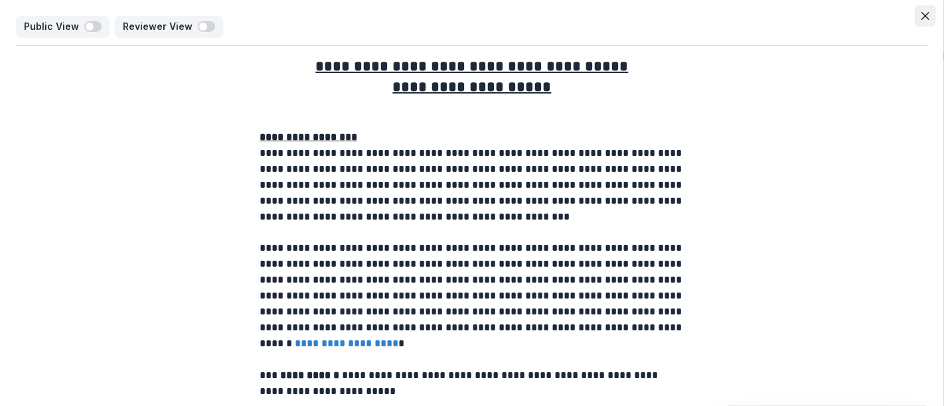
click at [922, 14] on icon "Close" at bounding box center [926, 16] width 8 height 8
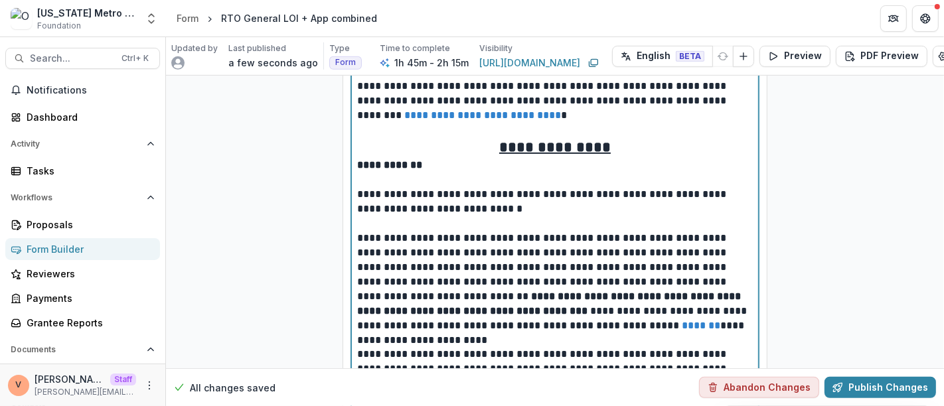
scroll to position [703, 0]
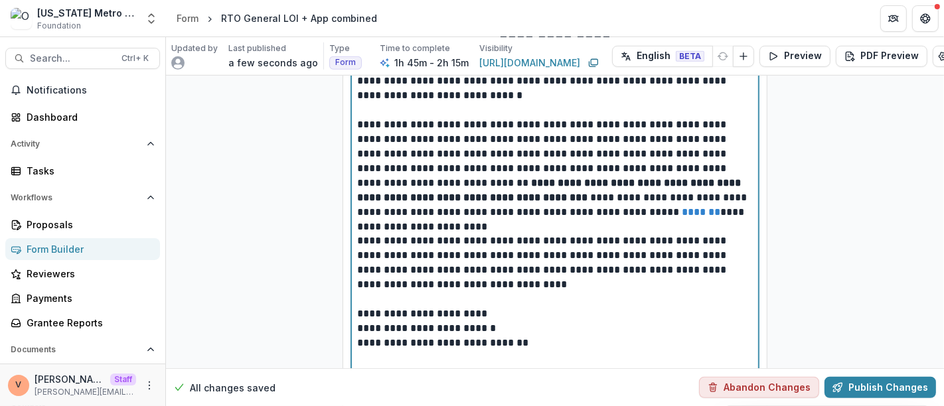
drag, startPoint x: 421, startPoint y: 165, endPoint x: 381, endPoint y: 167, distance: 39.9
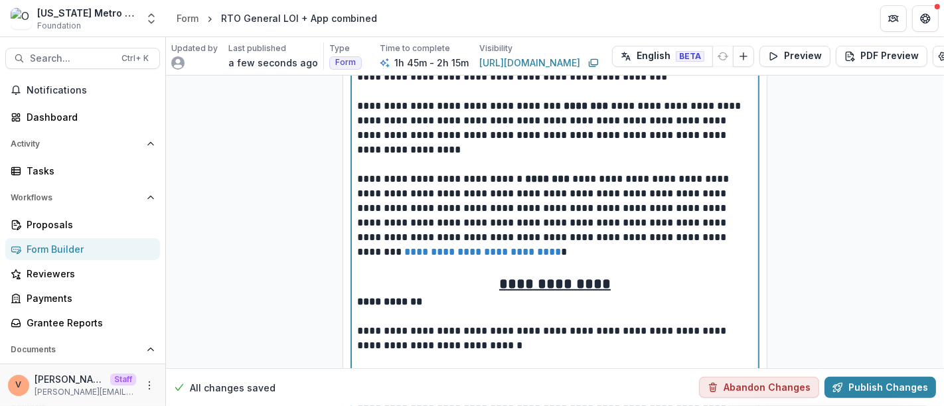
scroll to position [590, 0]
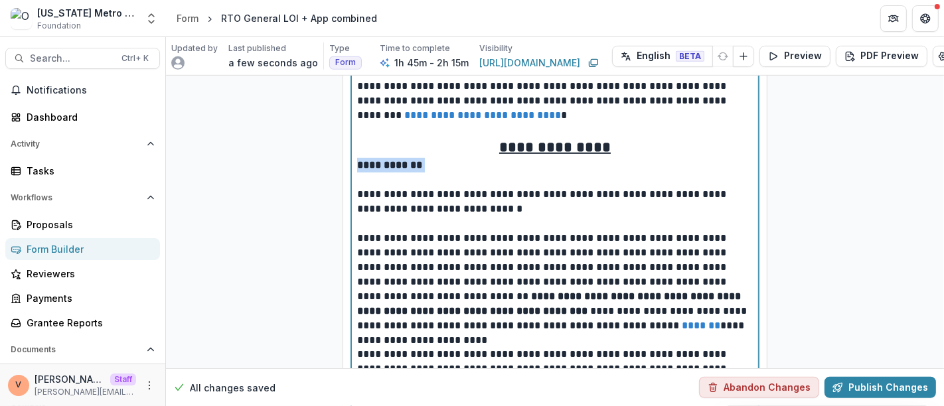
drag, startPoint x: 419, startPoint y: 166, endPoint x: 349, endPoint y: 165, distance: 69.7
click at [352, 165] on div "**********" at bounding box center [555, 39] width 406 height 947
click at [432, 173] on p at bounding box center [555, 180] width 396 height 15
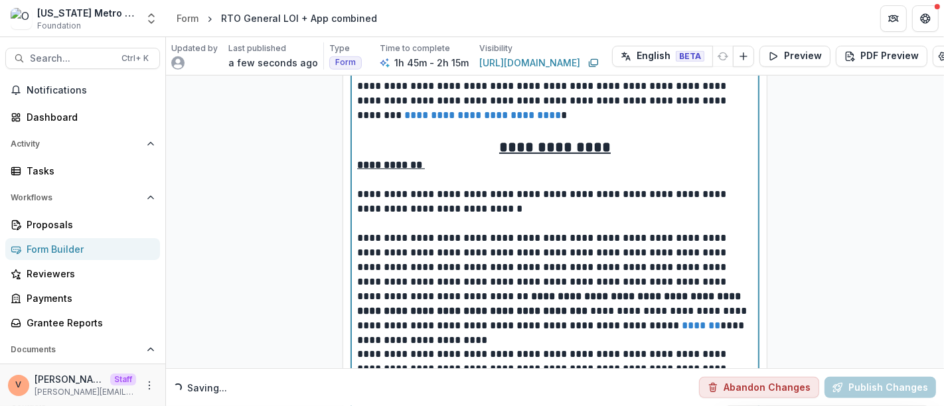
click at [432, 165] on p "**********" at bounding box center [555, 165] width 396 height 15
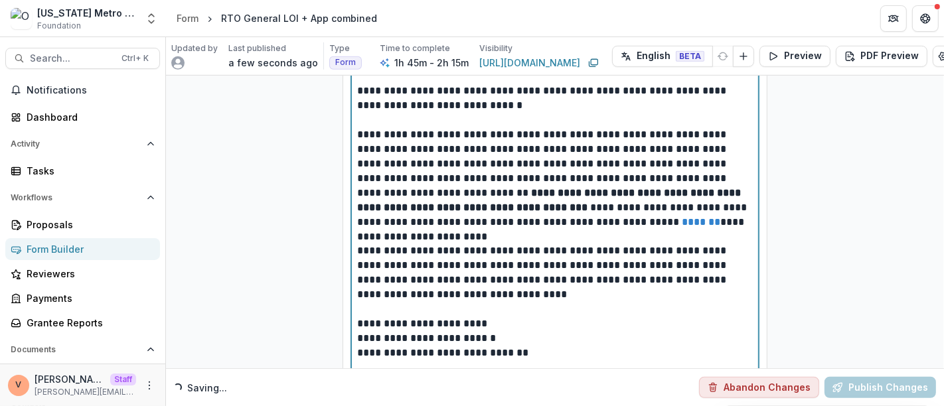
scroll to position [959, 0]
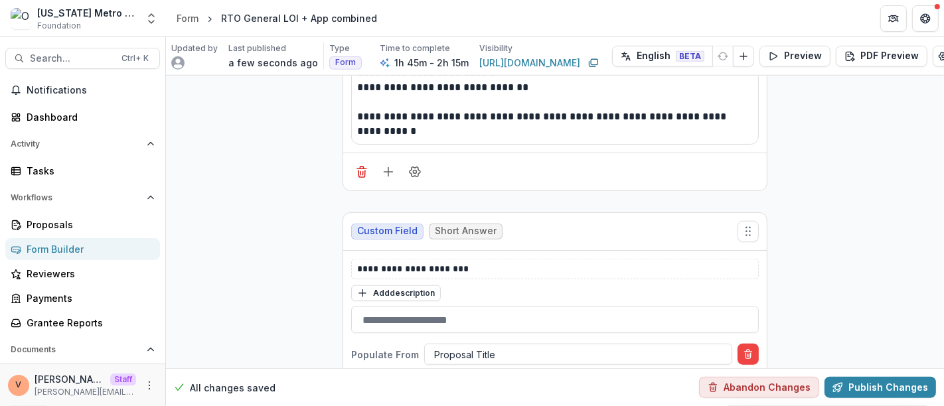
click at [885, 387] on button "Publish Changes" at bounding box center [881, 387] width 112 height 21
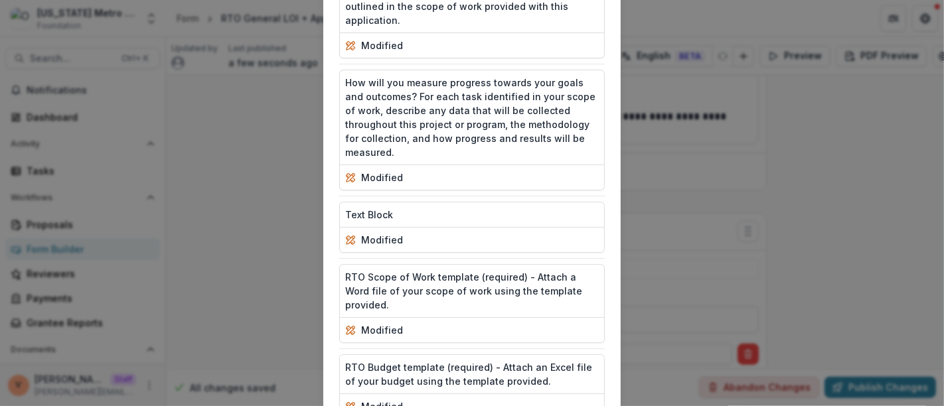
scroll to position [3991, 0]
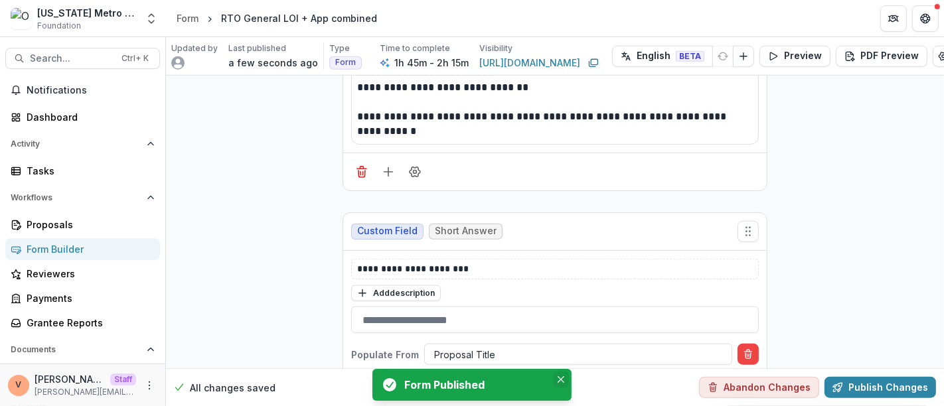
click at [560, 382] on icon "Close" at bounding box center [561, 379] width 7 height 7
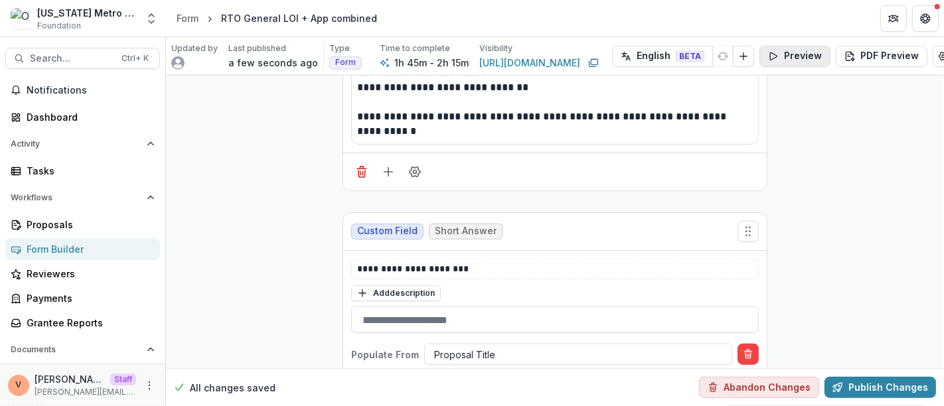
click at [793, 56] on button "Preview" at bounding box center [795, 56] width 71 height 21
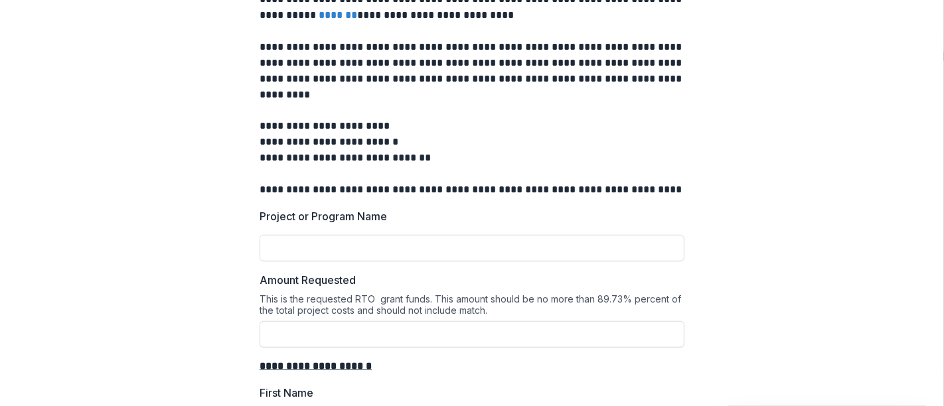
scroll to position [0, 0]
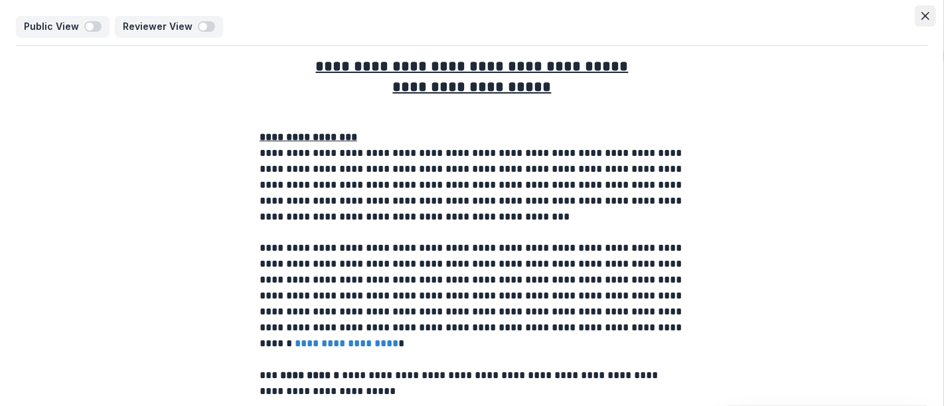
click at [923, 17] on icon "Close" at bounding box center [926, 16] width 8 height 8
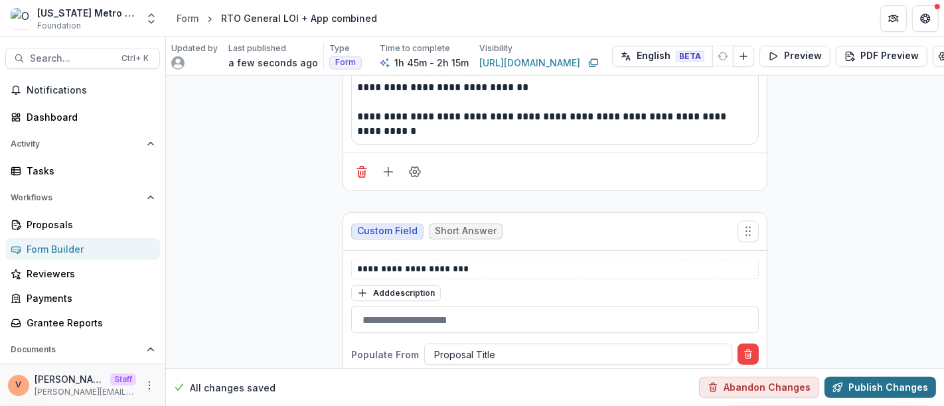
click at [885, 377] on button "Publish Changes" at bounding box center [881, 387] width 112 height 21
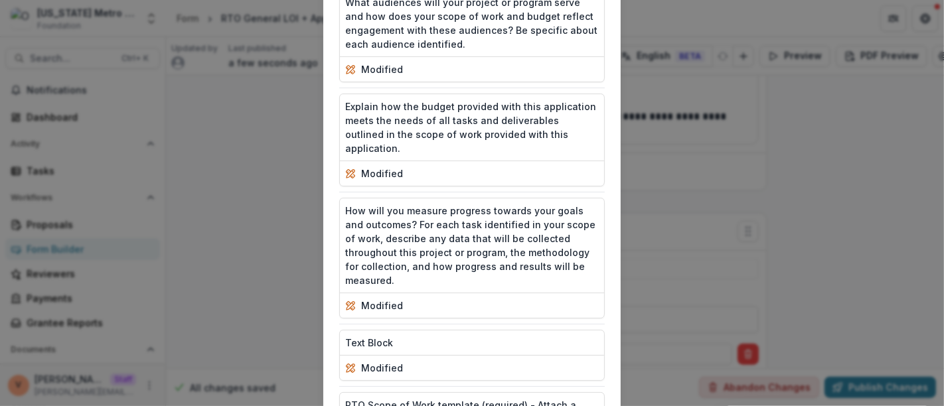
scroll to position [3991, 0]
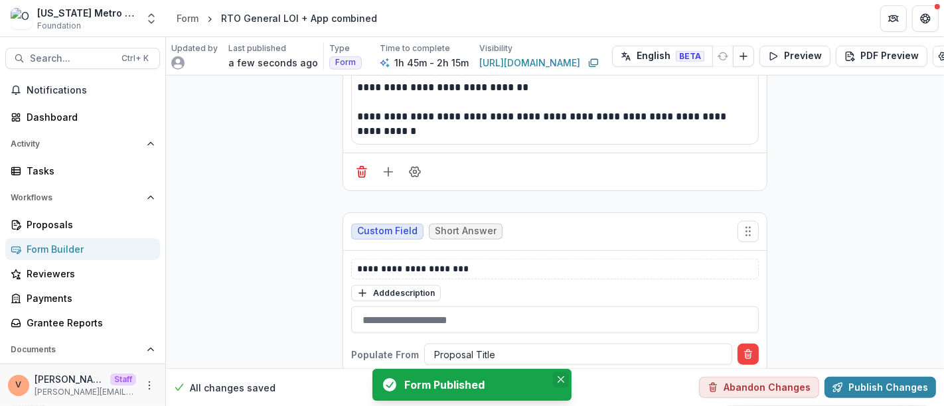
click at [560, 379] on icon "Close" at bounding box center [561, 379] width 7 height 7
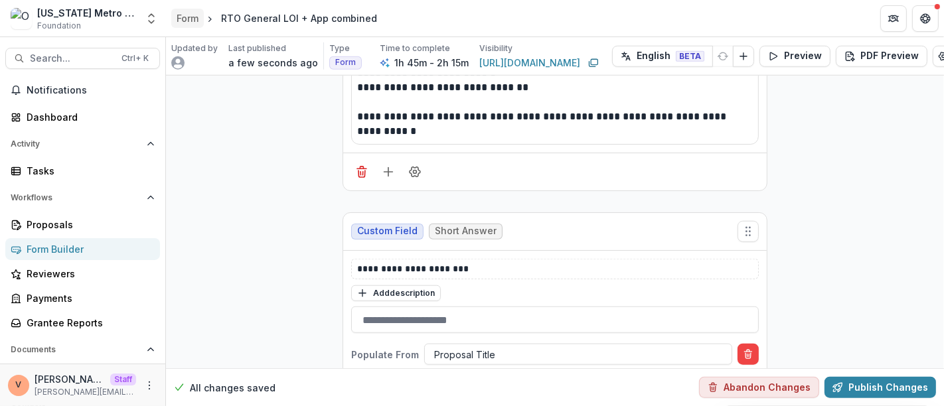
click at [191, 15] on div "Form" at bounding box center [188, 18] width 22 height 14
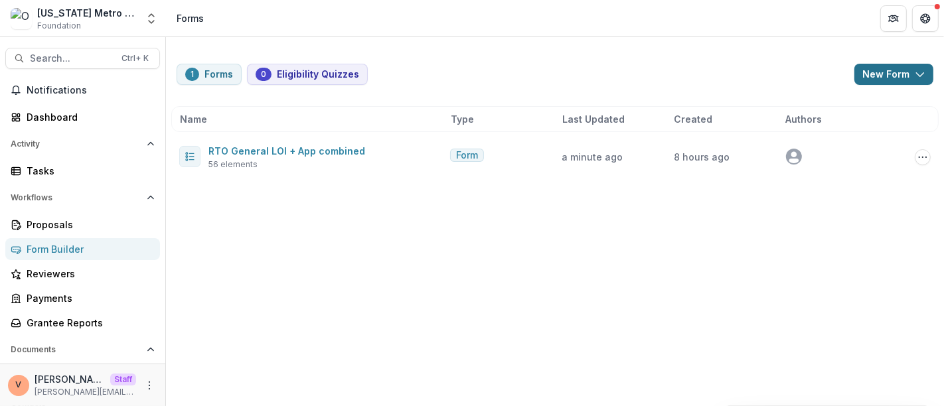
click at [920, 72] on icon "button" at bounding box center [920, 74] width 11 height 11
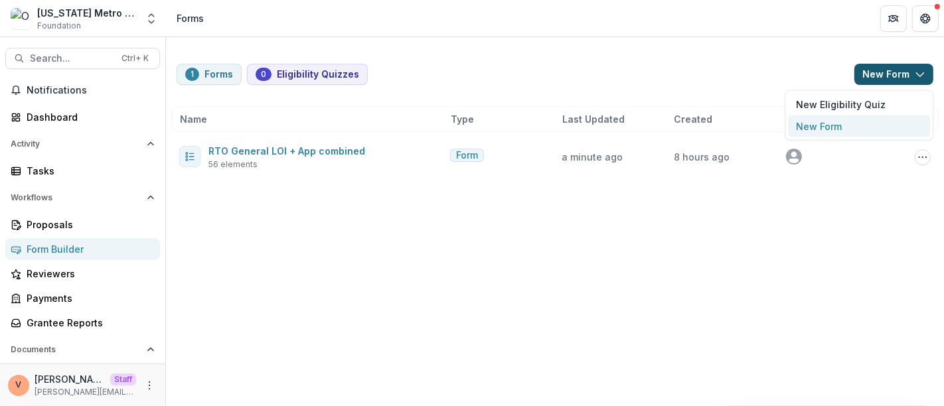
click at [864, 125] on button "New Form" at bounding box center [859, 127] width 142 height 22
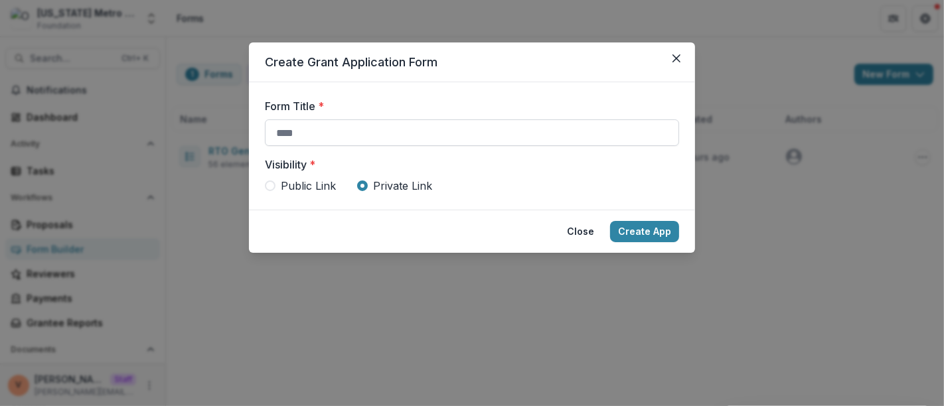
click at [397, 133] on input "Form Title *" at bounding box center [472, 133] width 414 height 27
paste input "**********"
click at [299, 185] on span "Public Link" at bounding box center [308, 186] width 55 height 16
type input "**********"
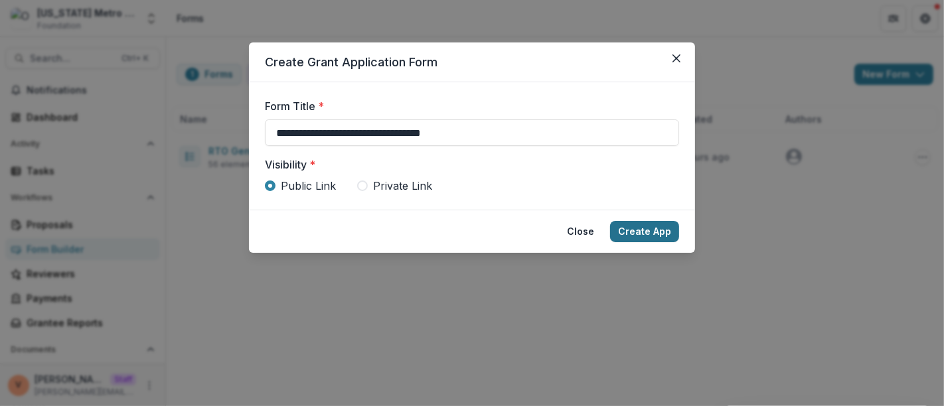
click at [635, 230] on button "Create App" at bounding box center [644, 231] width 69 height 21
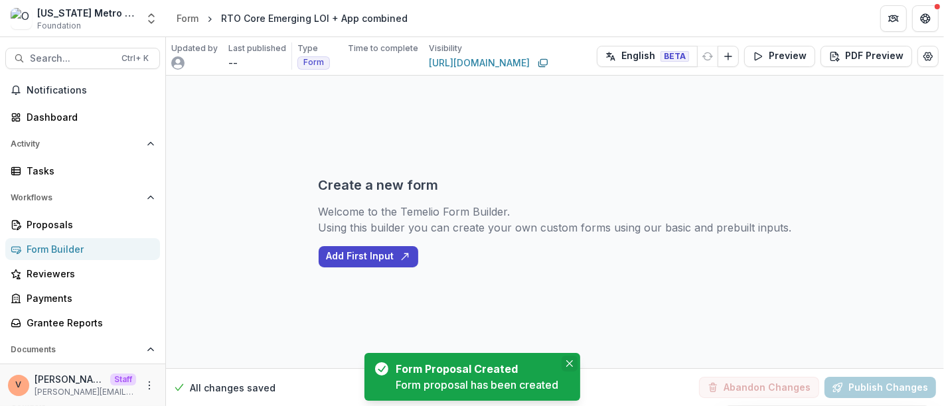
click at [567, 367] on icon "Close" at bounding box center [569, 364] width 7 height 7
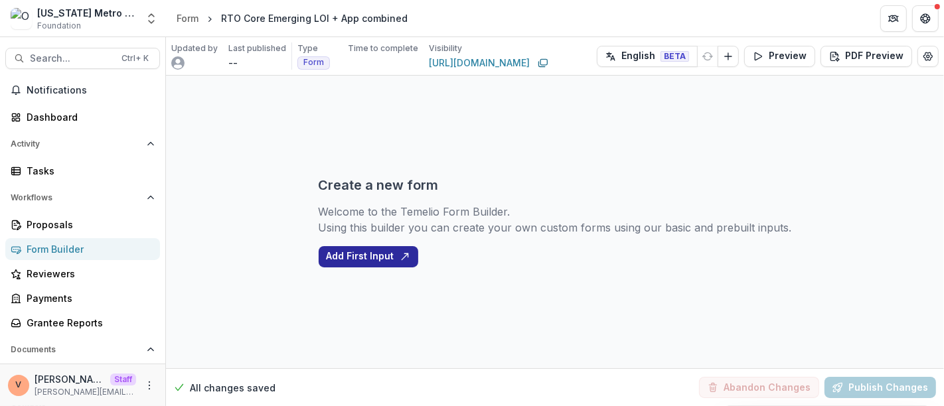
click at [370, 257] on button "Add First Input" at bounding box center [369, 256] width 100 height 21
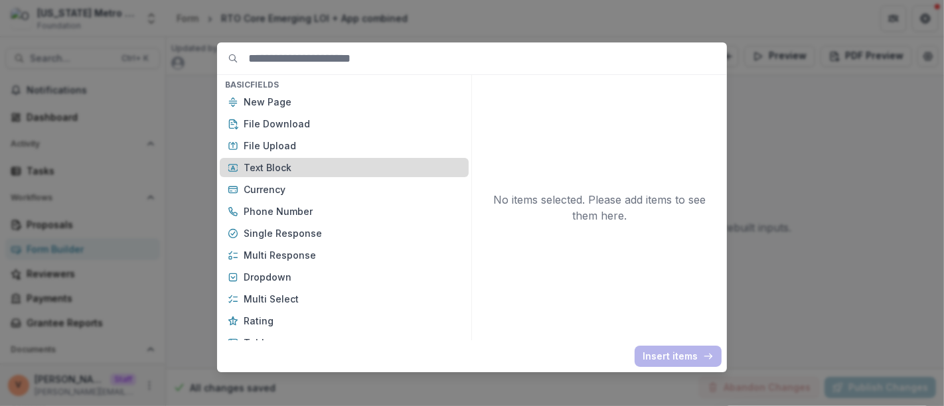
click at [270, 167] on p "Text Block" at bounding box center [352, 168] width 217 height 14
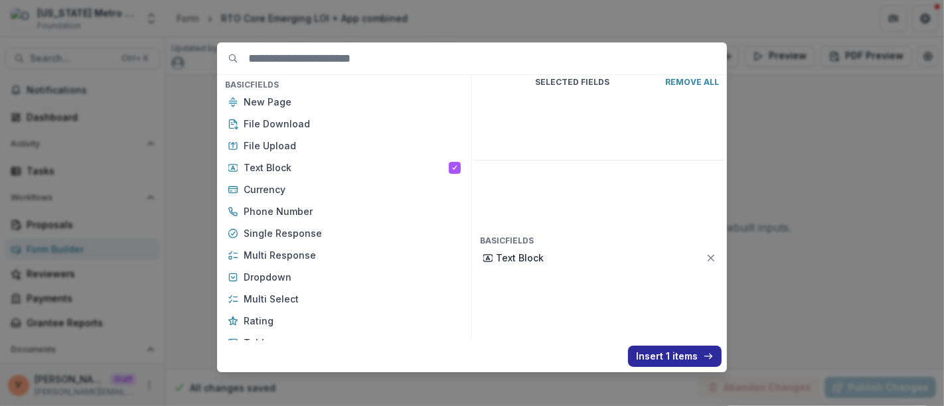
click at [683, 359] on button "Insert 1 items" at bounding box center [675, 356] width 94 height 21
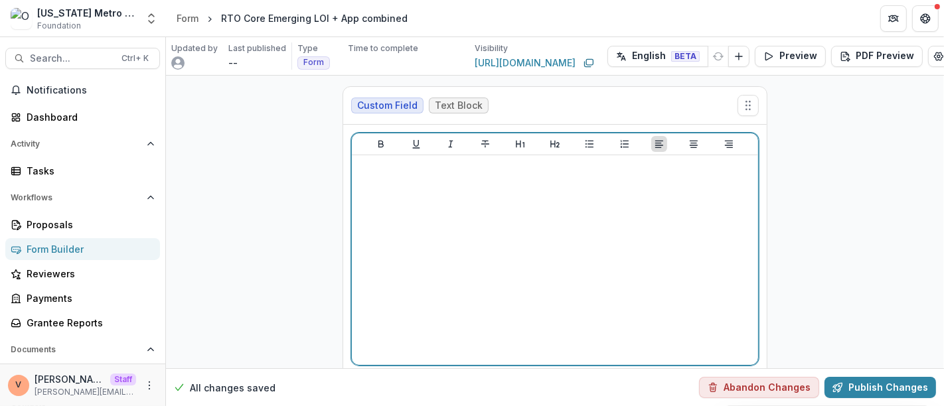
click at [478, 222] on div at bounding box center [555, 260] width 396 height 199
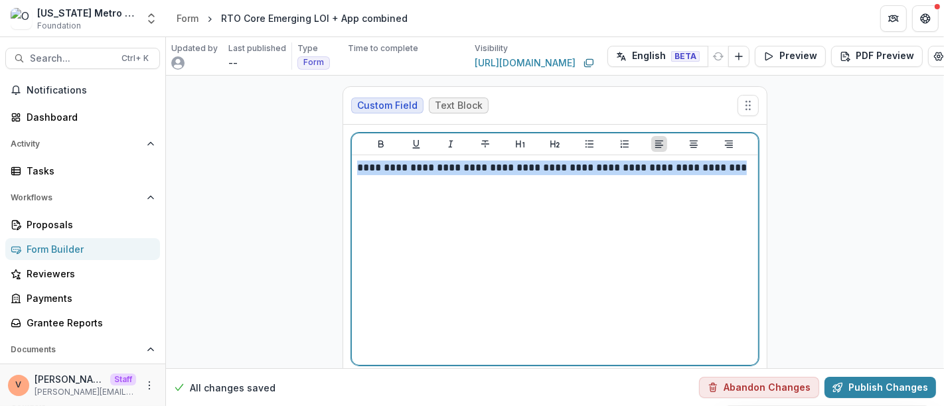
drag, startPoint x: 744, startPoint y: 165, endPoint x: 339, endPoint y: 169, distance: 405.0
click at [339, 169] on div "**********" at bounding box center [555, 249] width 446 height 347
click at [553, 145] on icon "Heading 2" at bounding box center [554, 144] width 9 height 7
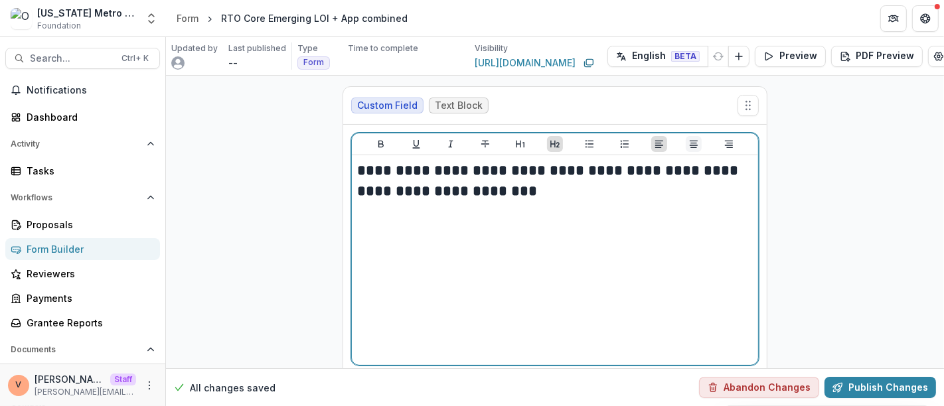
click at [690, 144] on icon "Align Center" at bounding box center [694, 144] width 8 height 7
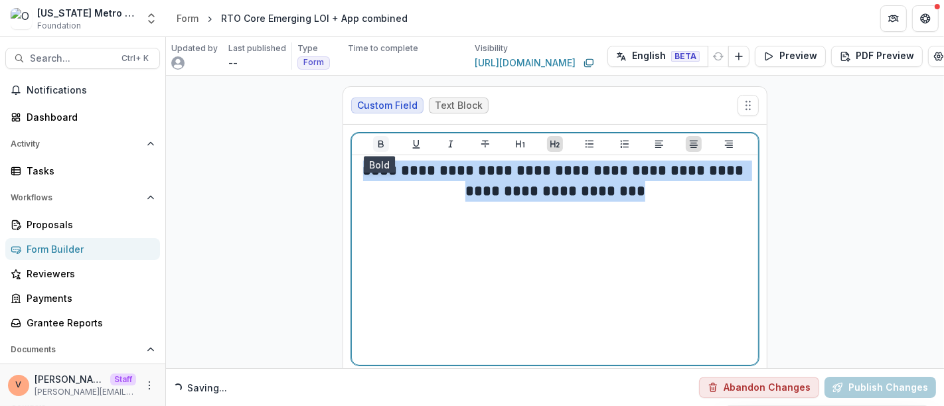
click at [381, 141] on icon "Bold" at bounding box center [381, 144] width 11 height 11
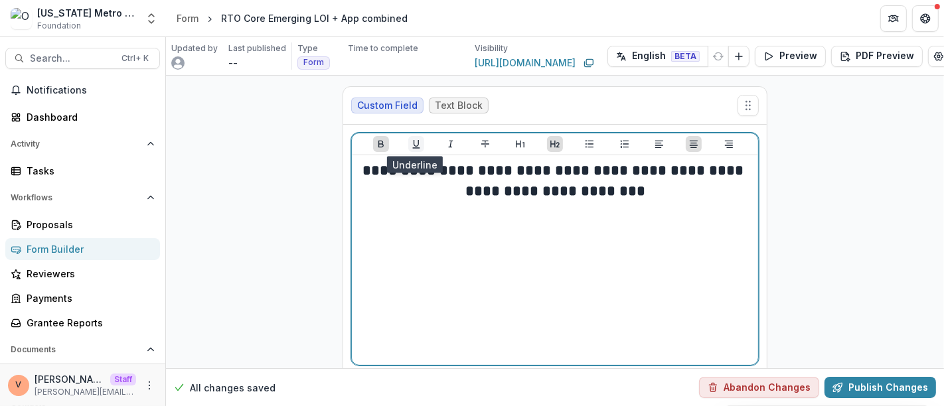
click at [419, 143] on icon "Underline" at bounding box center [416, 144] width 11 height 11
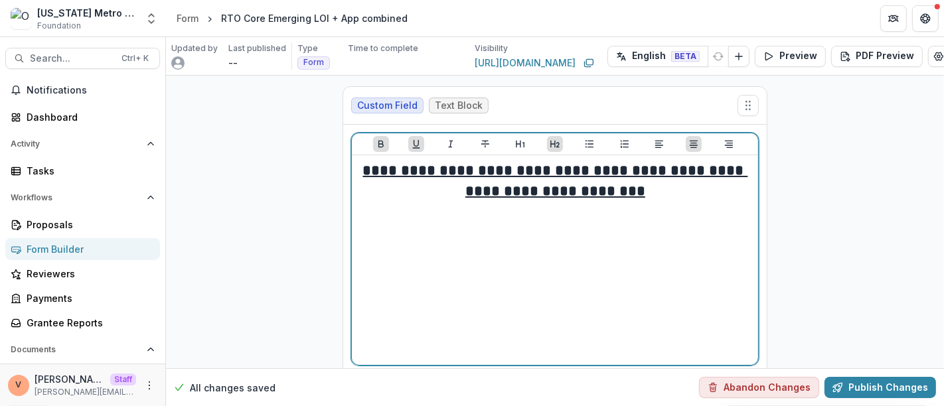
click at [645, 195] on h2 "**********" at bounding box center [555, 181] width 396 height 41
click at [649, 191] on h2 "**********" at bounding box center [555, 181] width 396 height 41
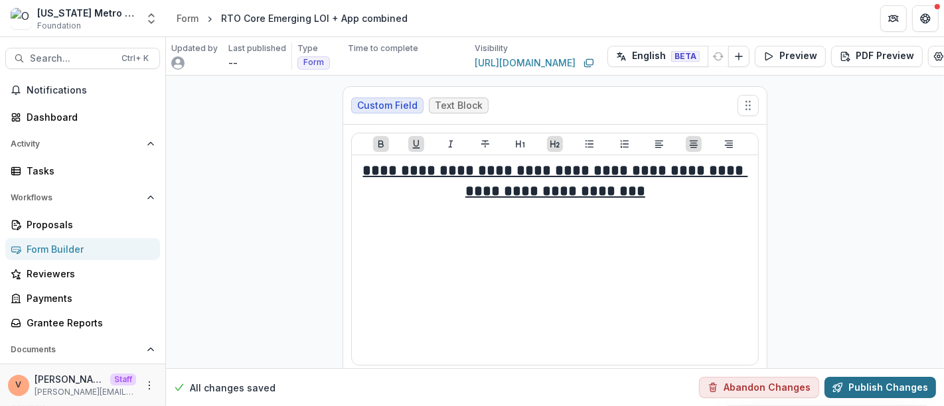
click at [872, 377] on button "Publish Changes" at bounding box center [881, 387] width 112 height 21
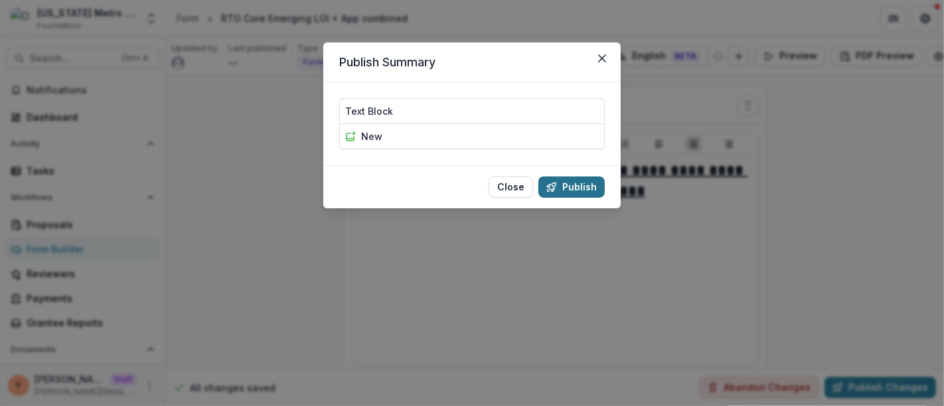
click at [577, 189] on button "Publish" at bounding box center [571, 187] width 66 height 21
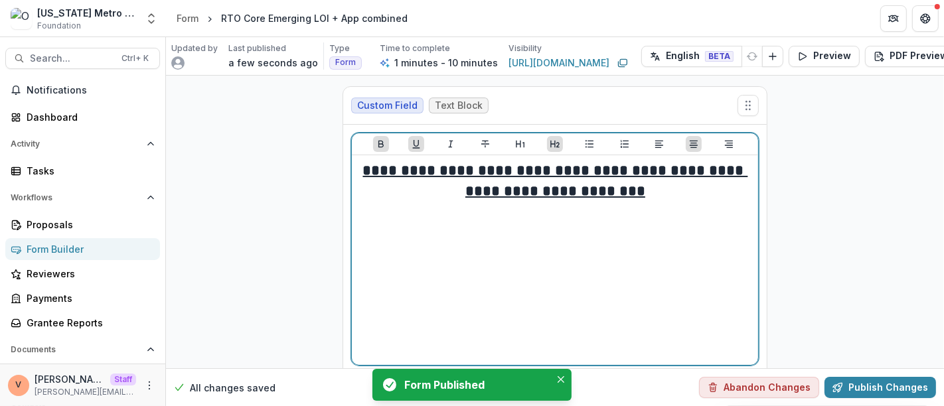
click at [659, 189] on h2 "**********" at bounding box center [555, 181] width 396 height 41
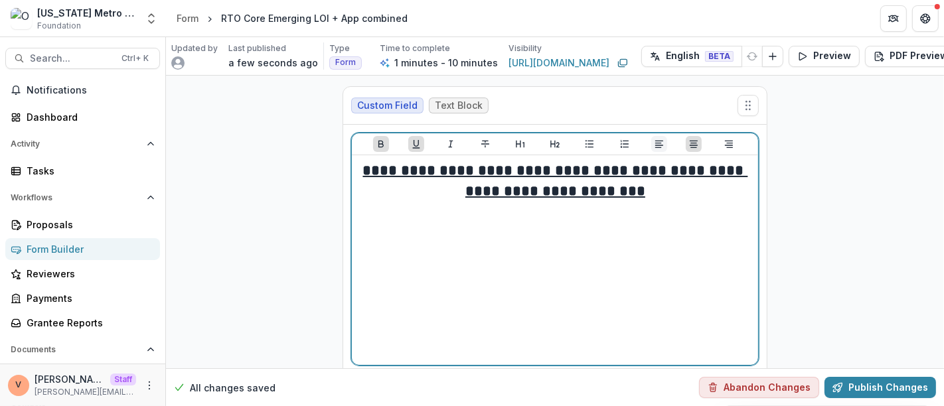
click at [659, 143] on icon "Align Left" at bounding box center [659, 144] width 11 height 11
drag, startPoint x: 451, startPoint y: 222, endPoint x: 319, endPoint y: 217, distance: 132.9
click at [319, 217] on div "**********" at bounding box center [555, 249] width 778 height 347
click at [378, 143] on icon "Bold" at bounding box center [380, 144] width 5 height 7
click at [455, 224] on p "**********" at bounding box center [555, 223] width 396 height 15
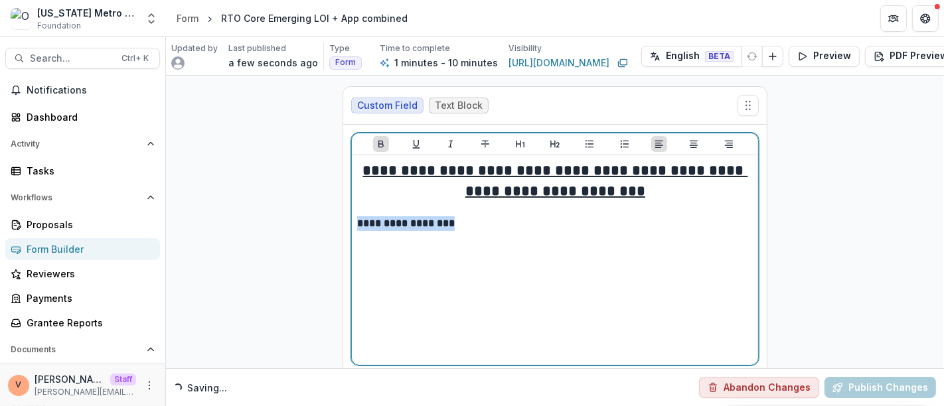
drag, startPoint x: 434, startPoint y: 220, endPoint x: 353, endPoint y: 217, distance: 81.1
click at [353, 217] on div "**********" at bounding box center [555, 260] width 406 height 210
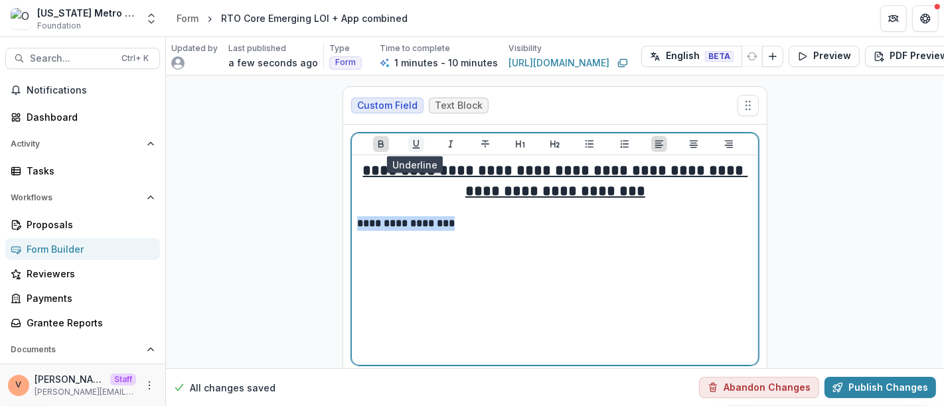
click at [415, 141] on icon "Underline" at bounding box center [416, 144] width 11 height 11
click at [471, 218] on p "**********" at bounding box center [555, 223] width 396 height 15
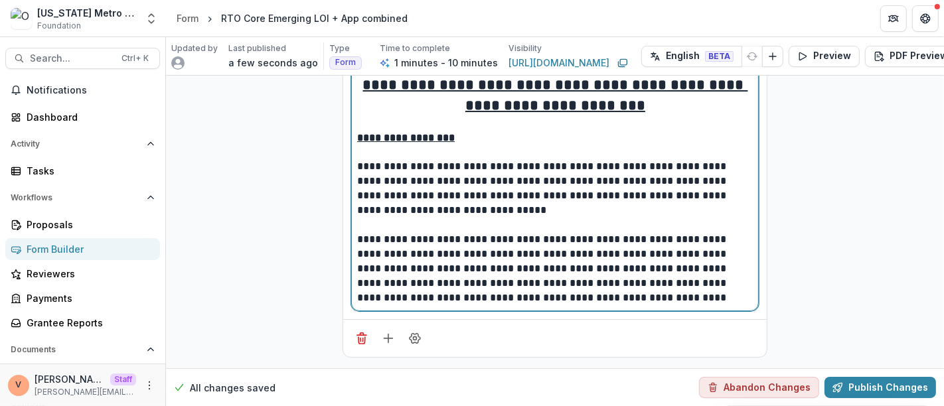
scroll to position [94, 0]
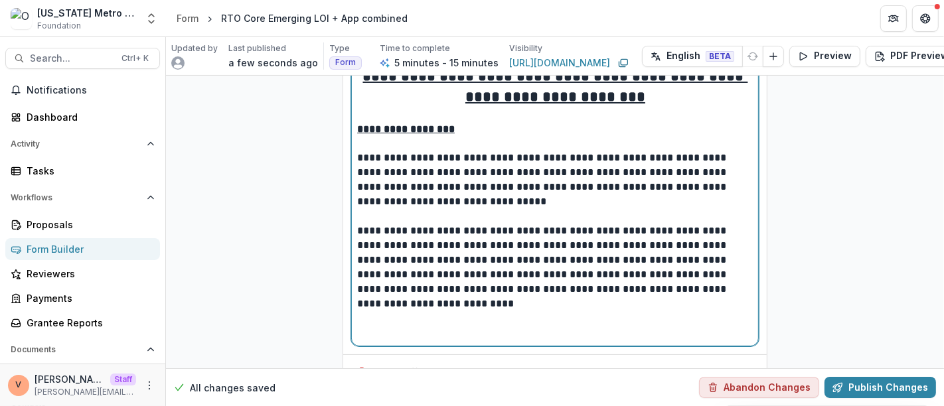
click at [396, 319] on p at bounding box center [555, 318] width 396 height 15
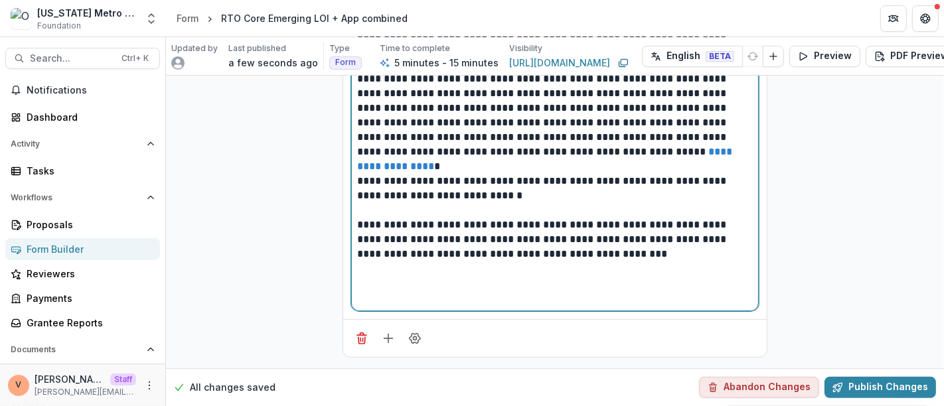
scroll to position [357, 0]
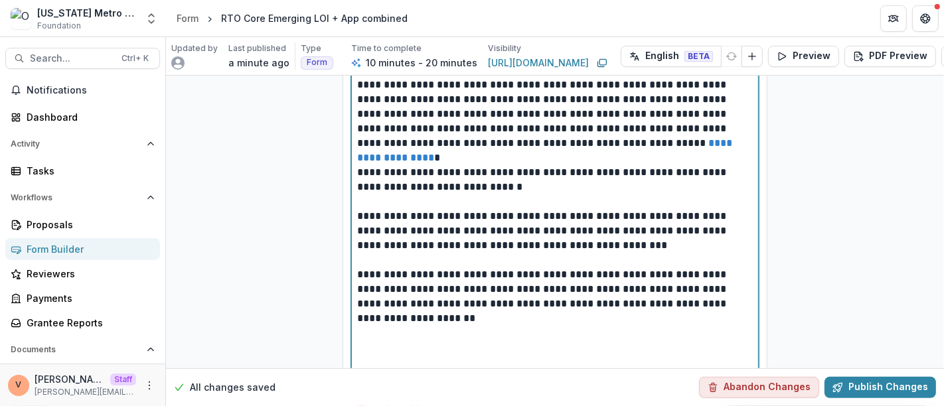
paste div
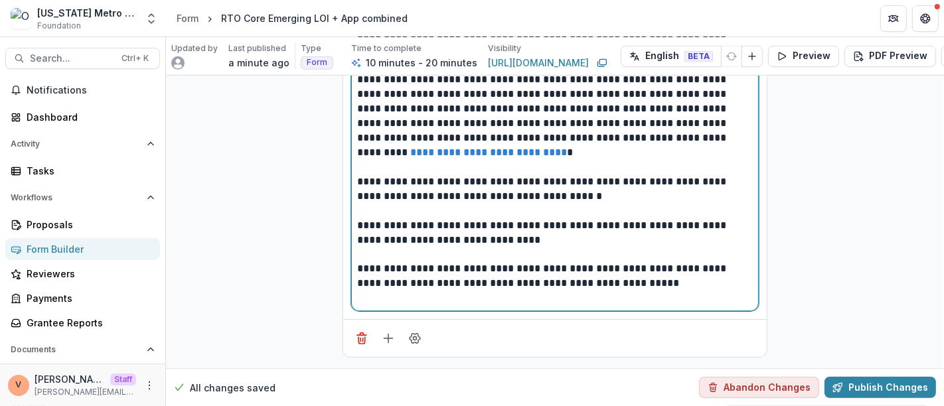
scroll to position [635, 0]
click at [647, 291] on p at bounding box center [555, 298] width 396 height 15
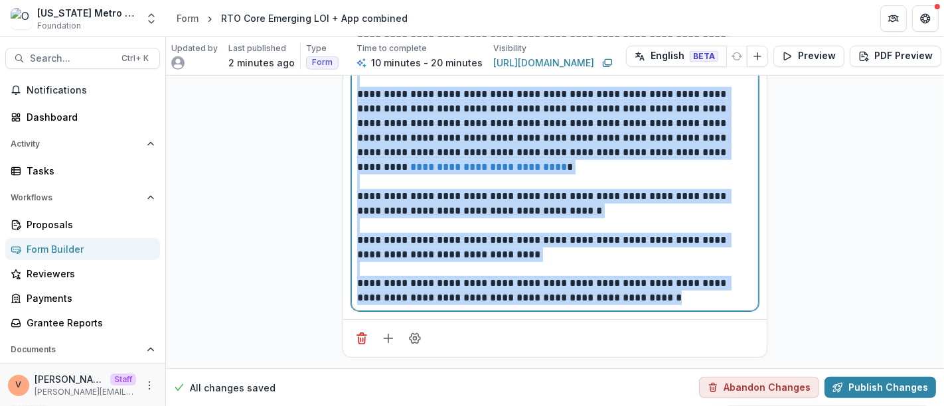
scroll to position [620, 0]
drag, startPoint x: 357, startPoint y: 171, endPoint x: 702, endPoint y: 337, distance: 383.7
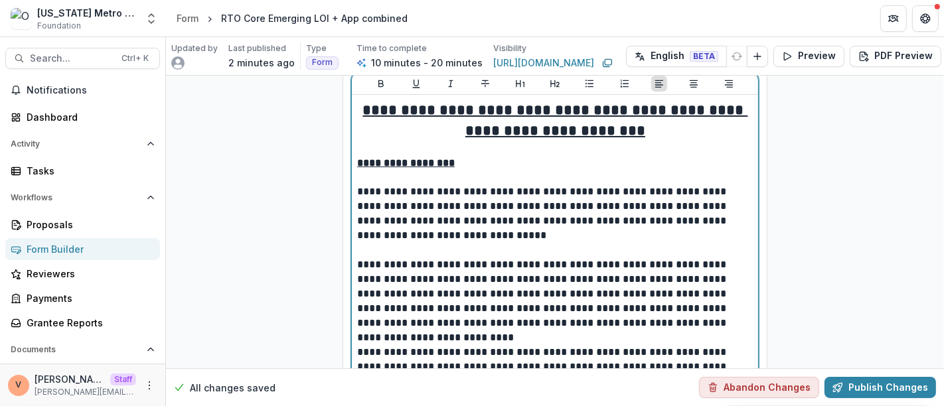
scroll to position [0, 0]
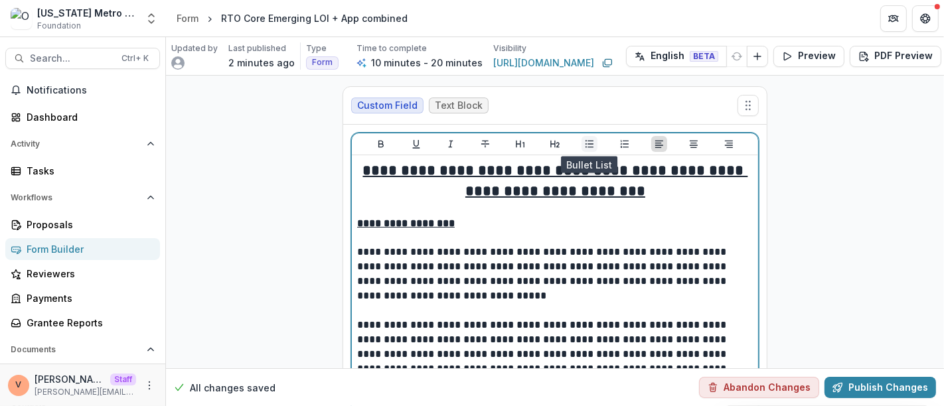
click at [584, 145] on icon "Bullet List" at bounding box center [589, 144] width 11 height 11
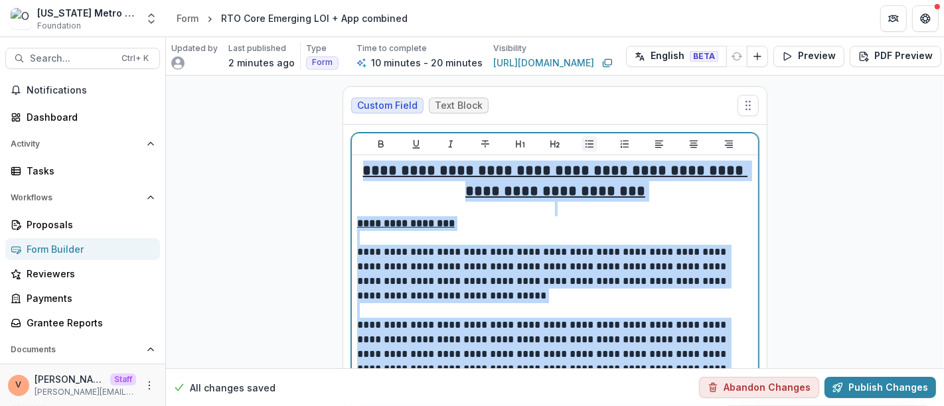
scroll to position [611, 0]
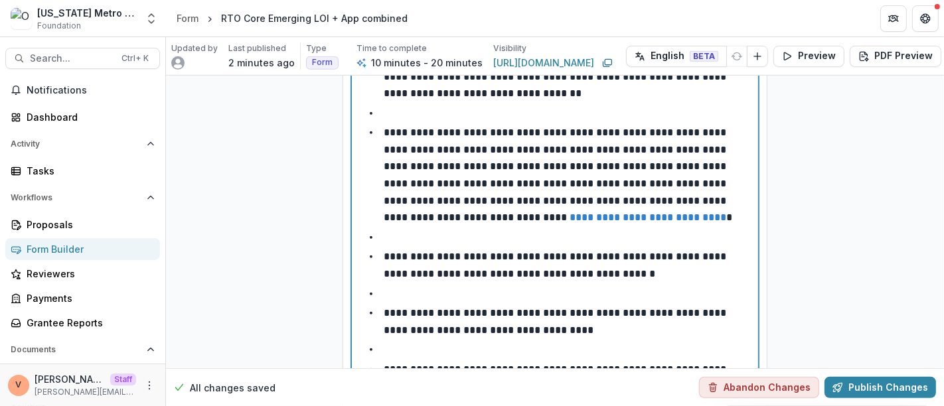
click at [584, 272] on p "**********" at bounding box center [556, 265] width 345 height 27
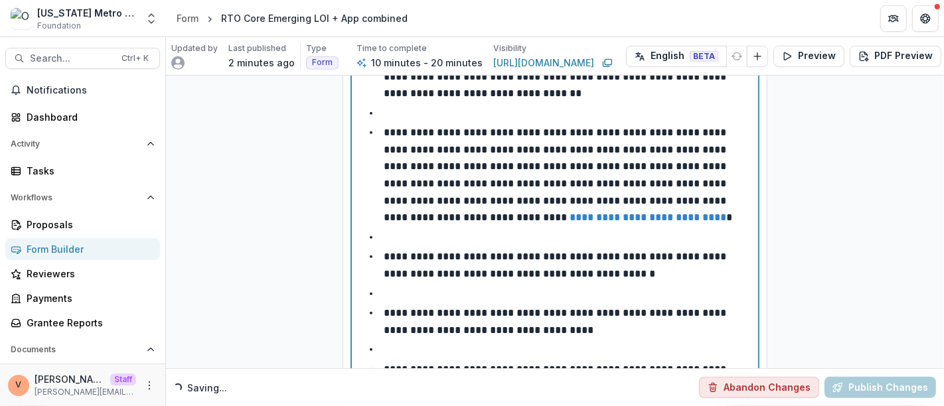
click at [431, 234] on li at bounding box center [563, 237] width 380 height 17
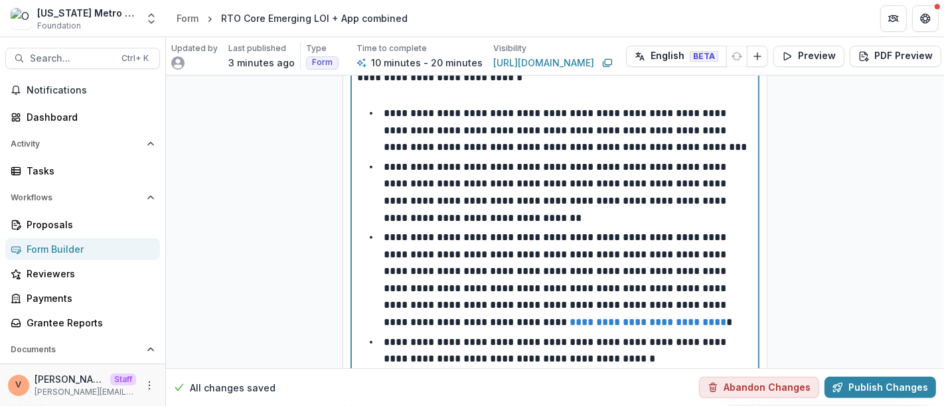
scroll to position [393, 0]
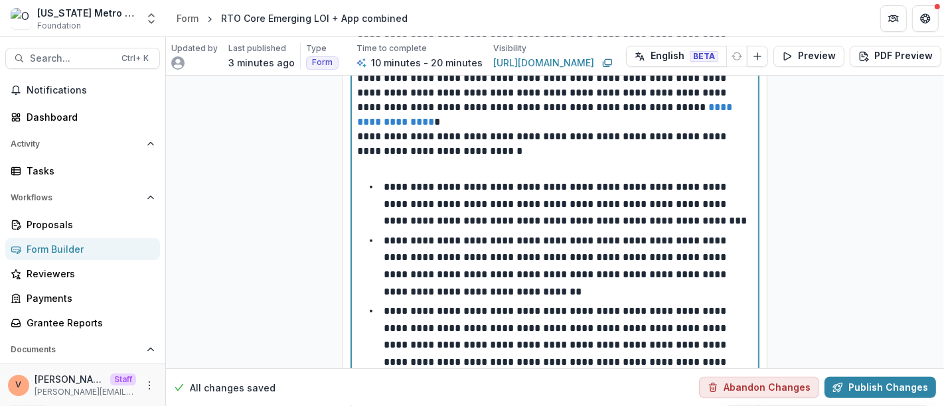
click at [518, 159] on p at bounding box center [555, 166] width 396 height 15
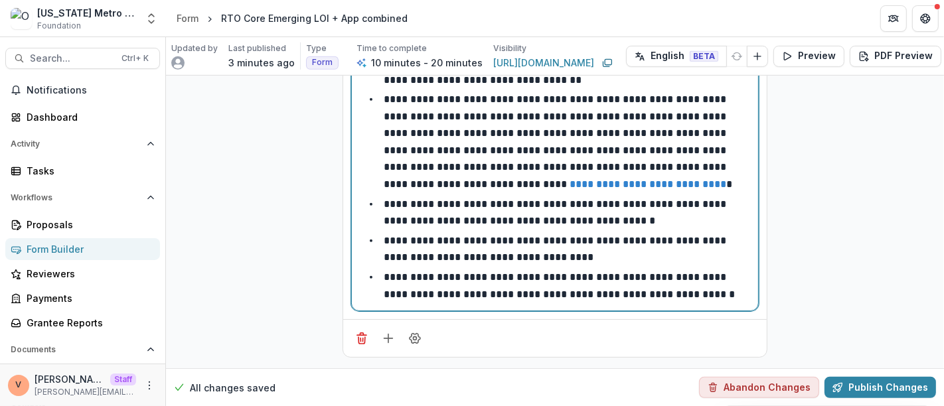
scroll to position [599, 0]
click at [720, 288] on li "**********" at bounding box center [563, 286] width 380 height 34
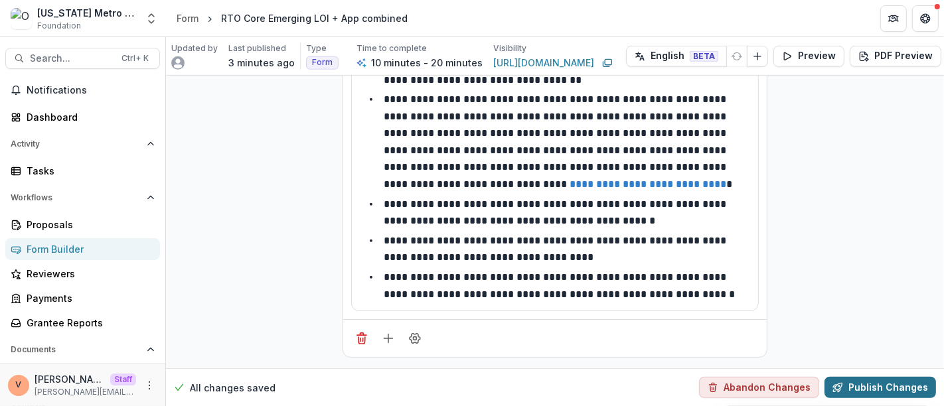
click at [889, 380] on button "Publish Changes" at bounding box center [881, 387] width 112 height 21
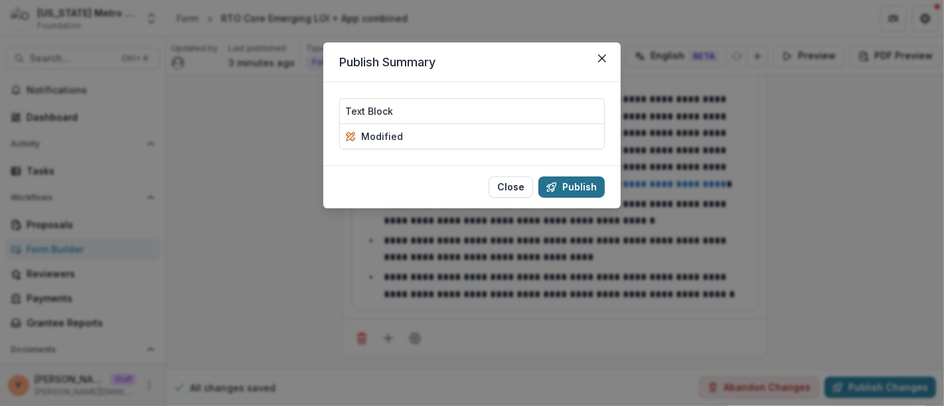
click at [573, 189] on button "Publish" at bounding box center [571, 187] width 66 height 21
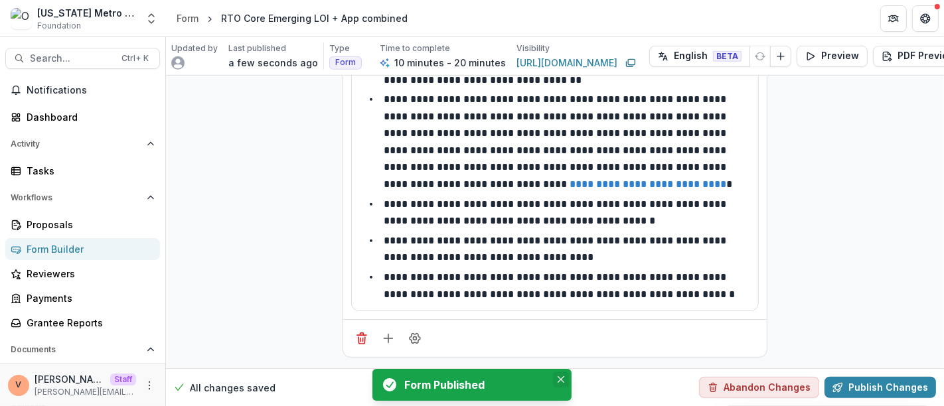
click at [559, 383] on icon "Close" at bounding box center [561, 379] width 7 height 7
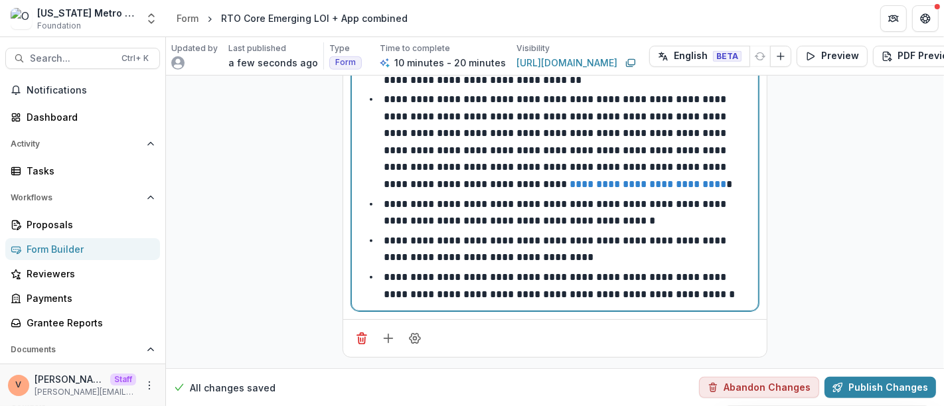
click at [718, 288] on li "**********" at bounding box center [563, 286] width 380 height 34
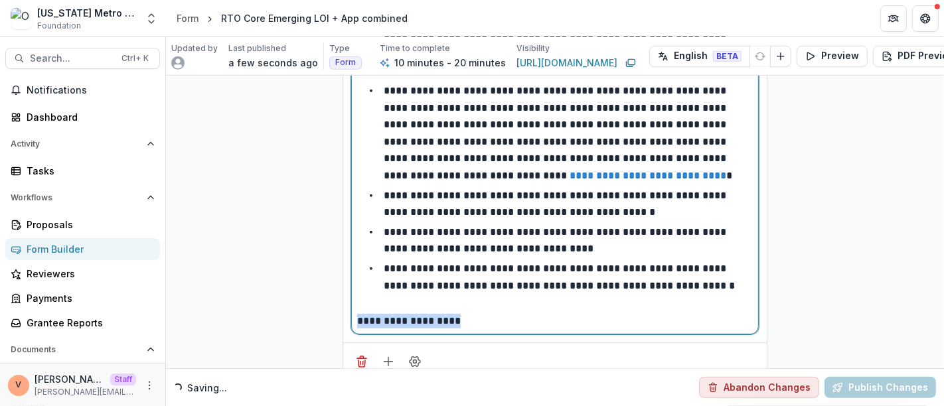
drag, startPoint x: 475, startPoint y: 317, endPoint x: 327, endPoint y: 325, distance: 148.3
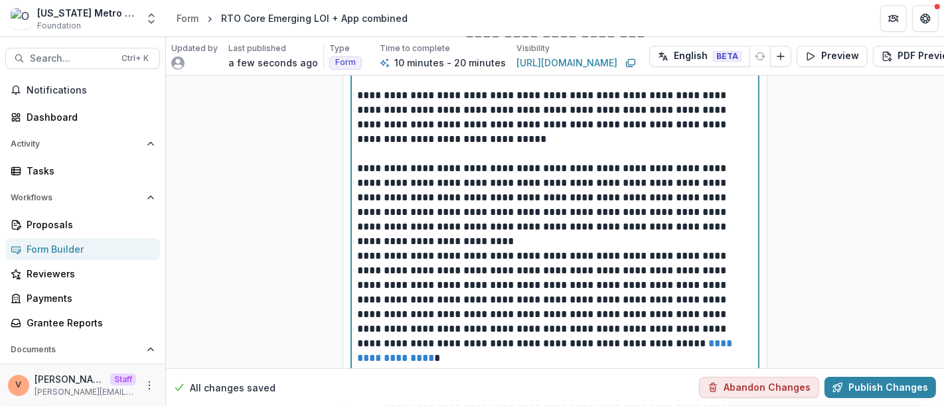
scroll to position [0, 0]
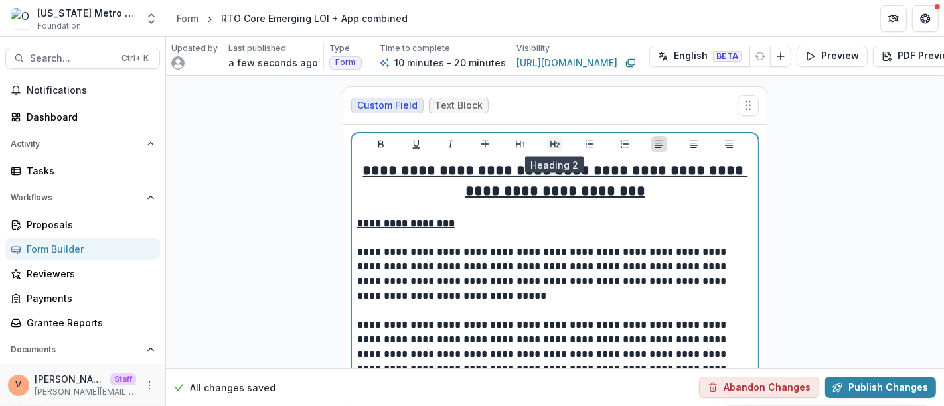
click at [554, 146] on icon "Heading 2" at bounding box center [555, 144] width 11 height 11
click at [379, 145] on icon "Bold" at bounding box center [380, 144] width 5 height 7
click at [412, 143] on icon "Underline" at bounding box center [416, 144] width 11 height 11
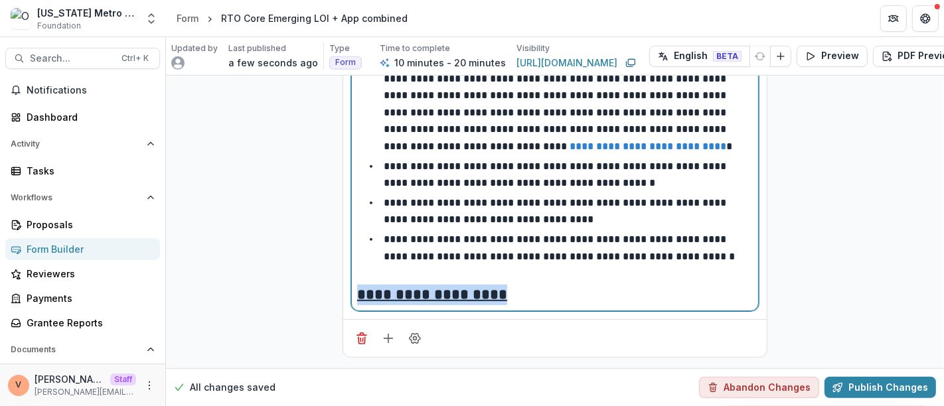
scroll to position [637, 0]
click at [526, 285] on h2 "**********" at bounding box center [555, 295] width 396 height 21
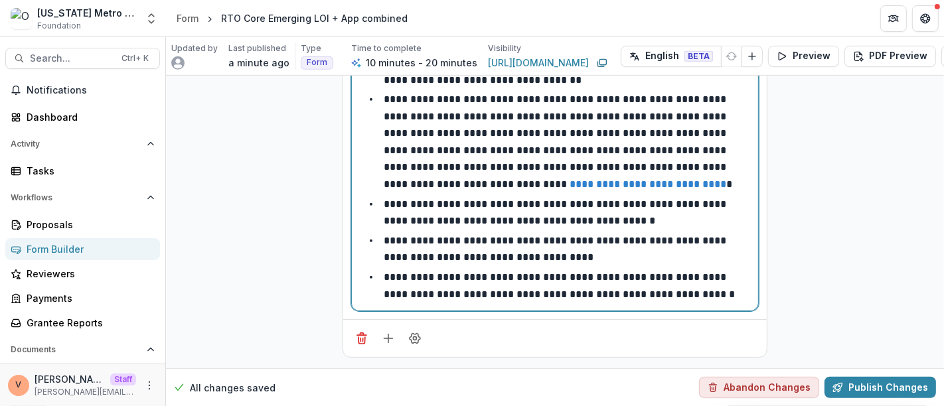
scroll to position [599, 0]
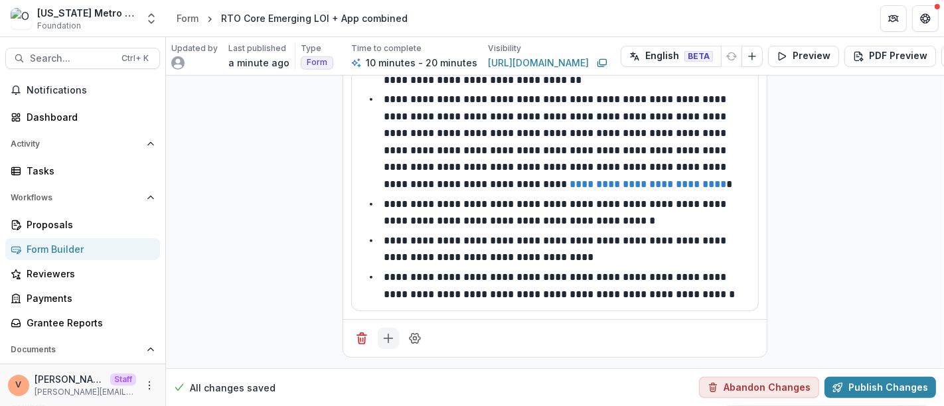
click at [390, 332] on icon "Add field" at bounding box center [388, 338] width 13 height 13
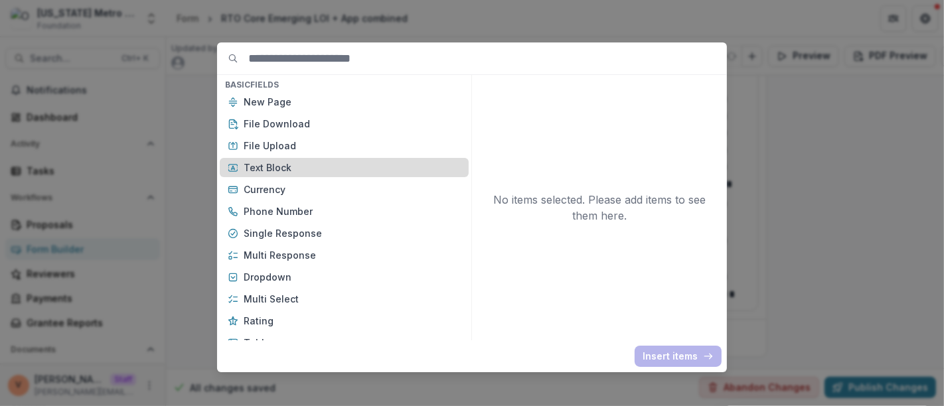
click at [311, 166] on p "Text Block" at bounding box center [352, 168] width 217 height 14
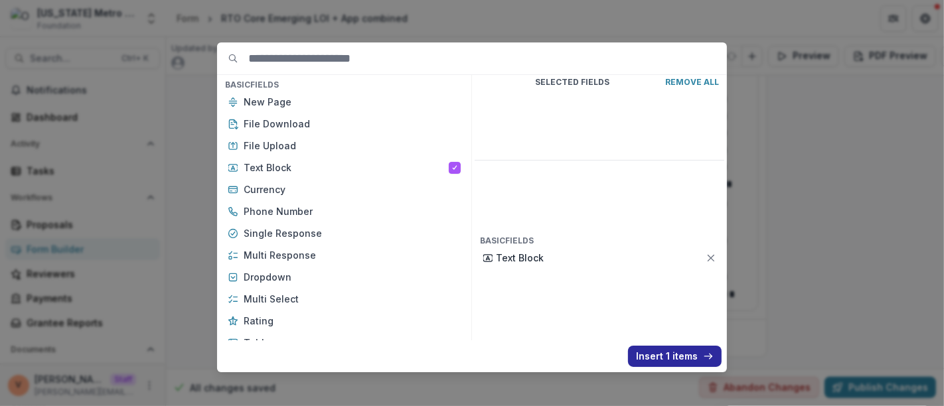
click at [667, 359] on button "Insert 1 items" at bounding box center [675, 356] width 94 height 21
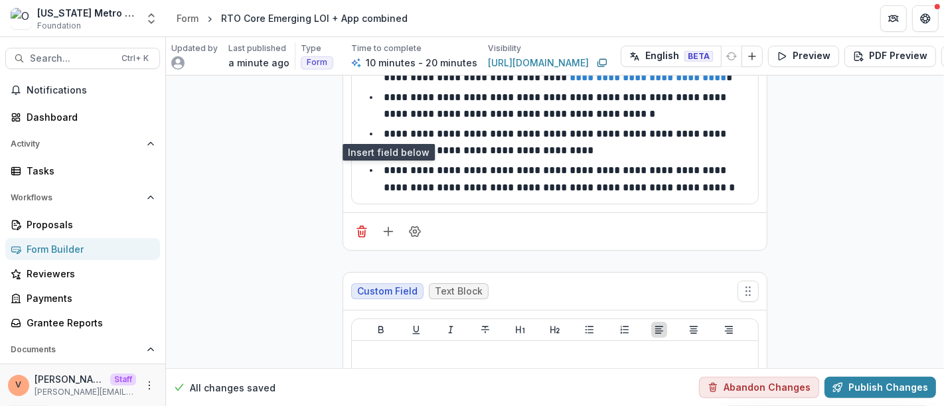
scroll to position [894, 0]
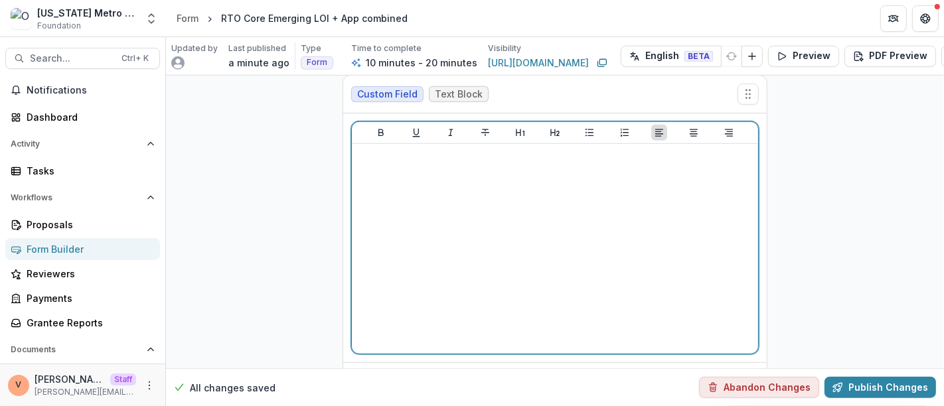
click at [470, 210] on div at bounding box center [555, 248] width 396 height 199
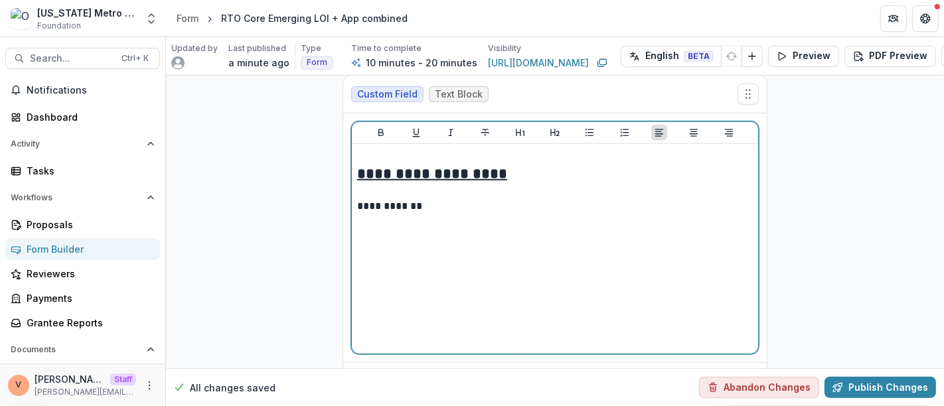
click at [459, 153] on p at bounding box center [555, 156] width 396 height 15
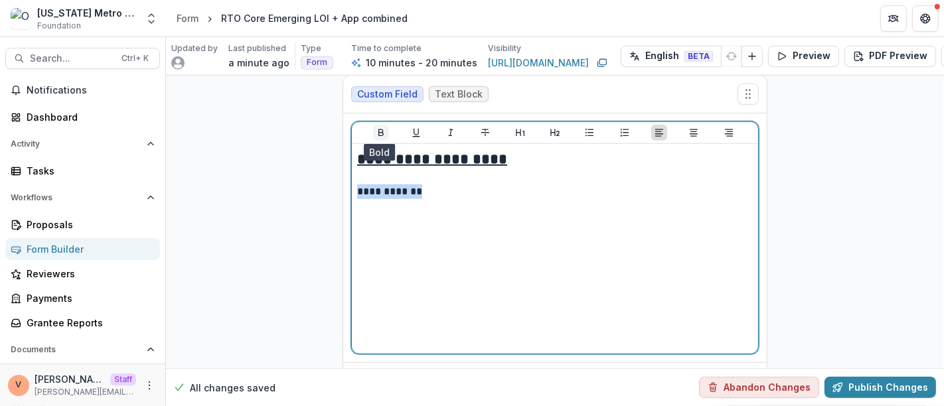
click at [373, 131] on button "Bold" at bounding box center [381, 133] width 16 height 16
click at [435, 190] on p "**********" at bounding box center [555, 192] width 396 height 15
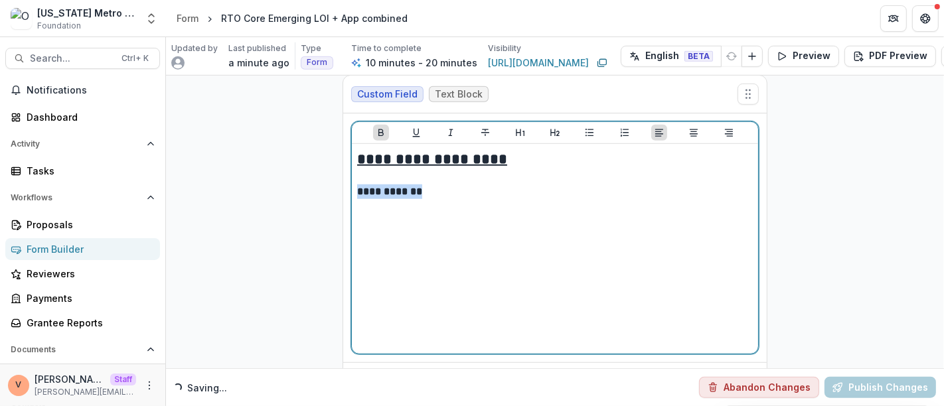
drag, startPoint x: 435, startPoint y: 190, endPoint x: 340, endPoint y: 188, distance: 95.0
click at [343, 188] on div "**********" at bounding box center [555, 238] width 425 height 326
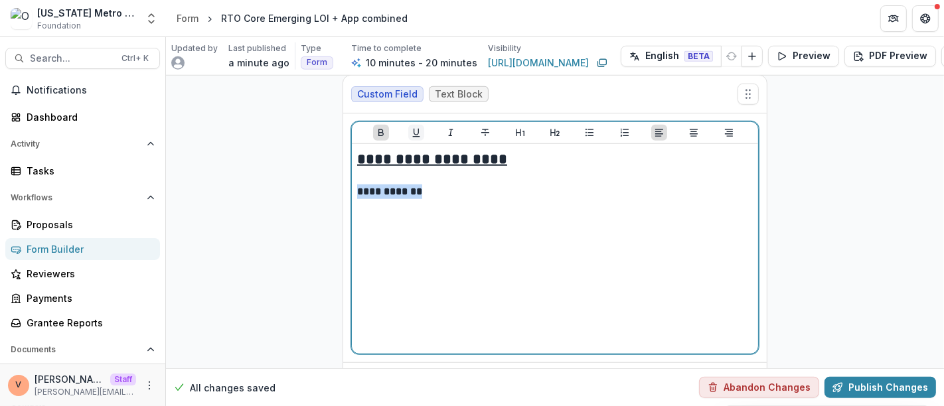
click at [413, 131] on icon "Underline" at bounding box center [416, 132] width 11 height 11
click at [422, 199] on div "**********" at bounding box center [555, 248] width 396 height 199
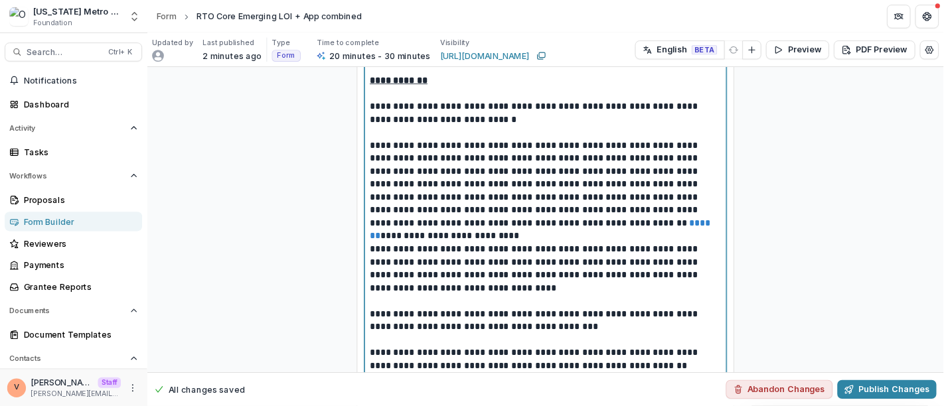
scroll to position [1078, 0]
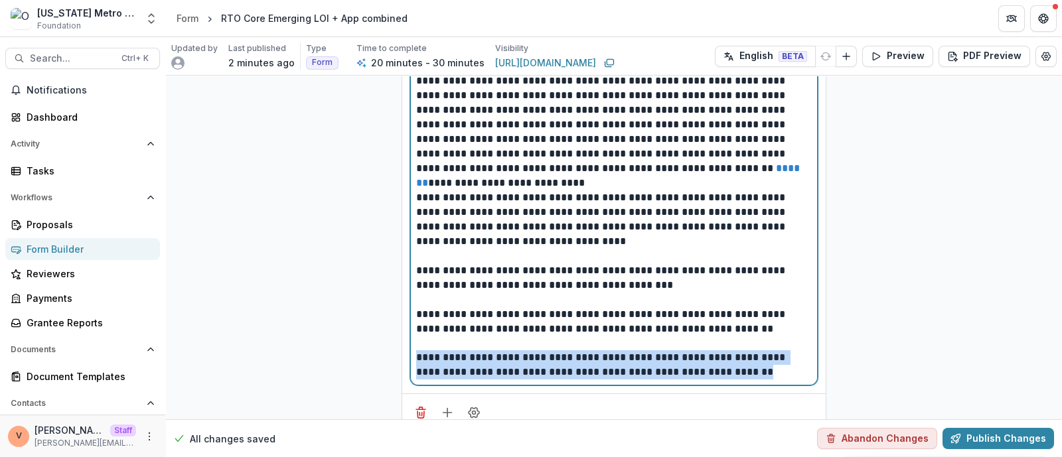
drag, startPoint x: 757, startPoint y: 376, endPoint x: 389, endPoint y: 362, distance: 368.1
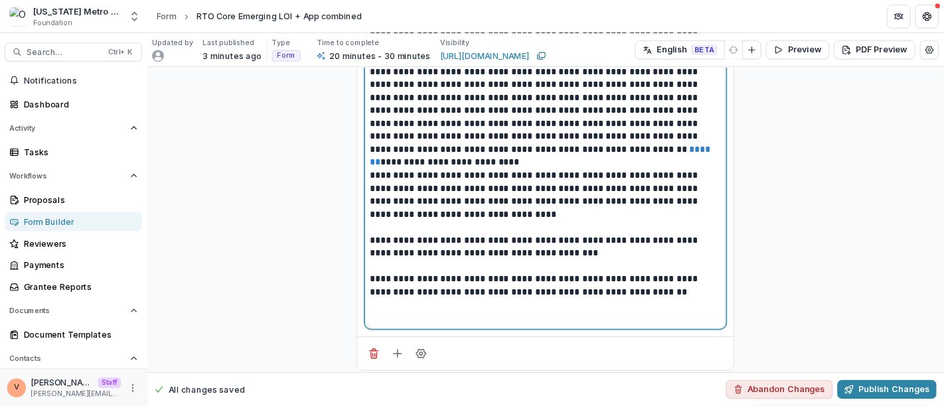
scroll to position [1079, 0]
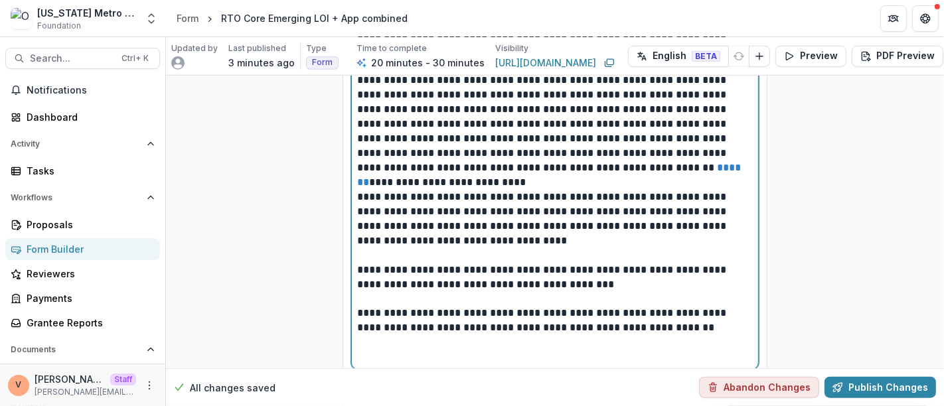
drag, startPoint x: 1034, startPoint y: 1, endPoint x: 542, endPoint y: 234, distance: 544.1
click at [542, 234] on p "**********" at bounding box center [555, 219] width 396 height 58
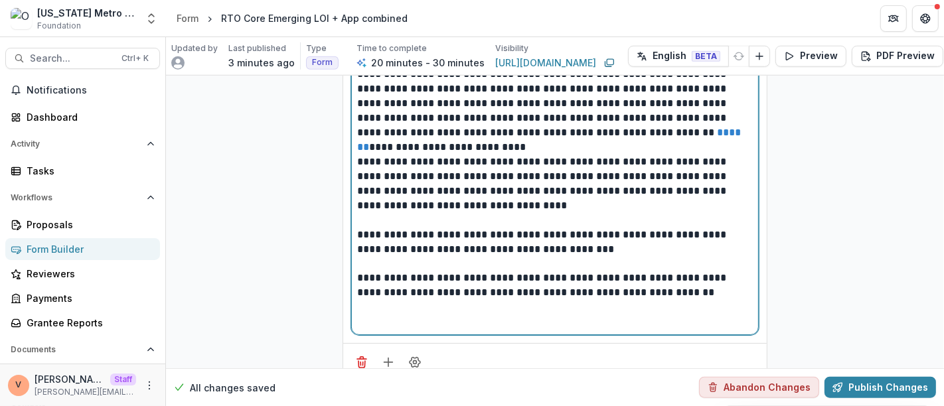
scroll to position [1146, 0]
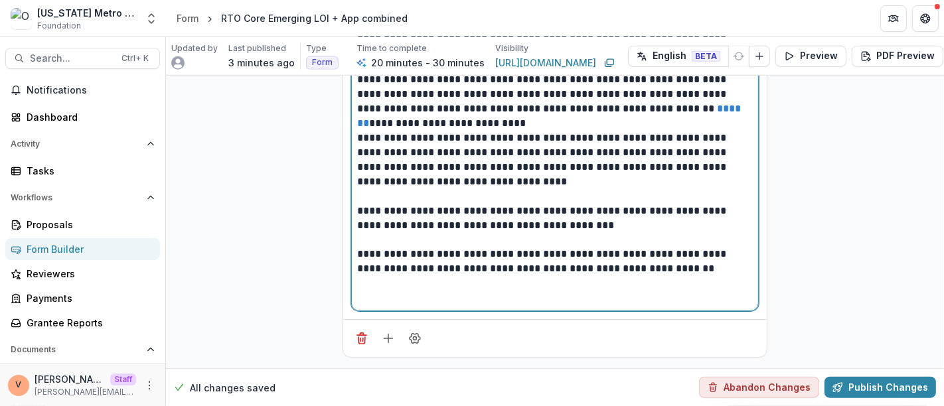
click at [451, 293] on p at bounding box center [555, 298] width 396 height 15
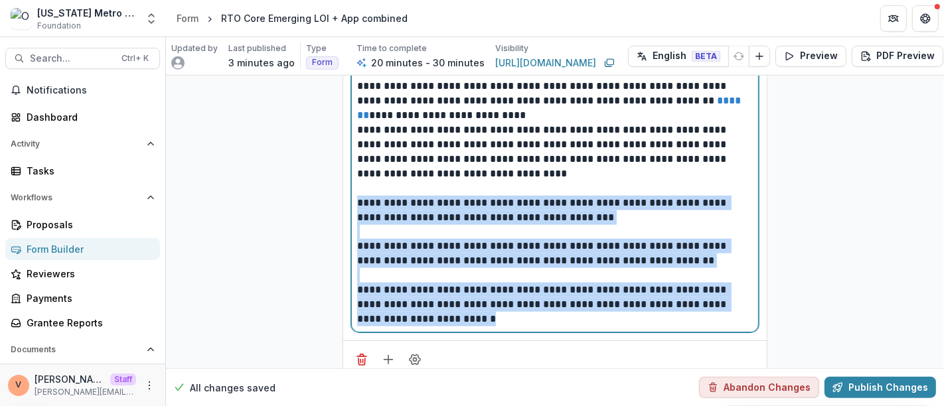
drag, startPoint x: 456, startPoint y: 319, endPoint x: 341, endPoint y: 202, distance: 164.8
click at [343, 202] on div "**********" at bounding box center [555, 101] width 424 height 479
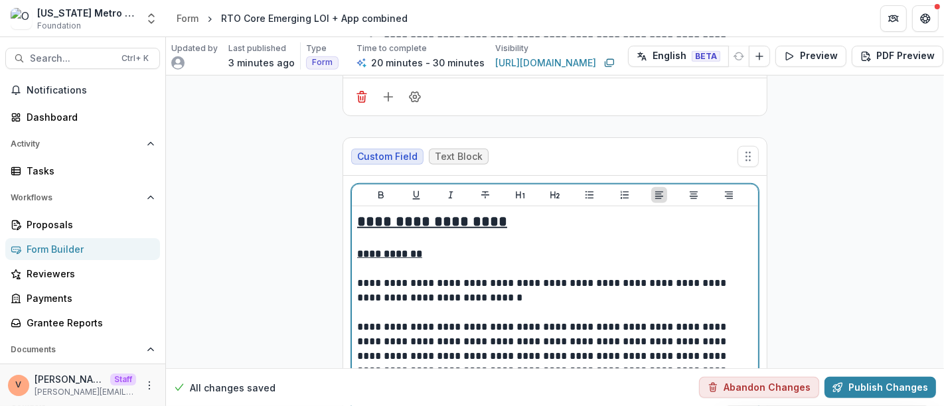
scroll to position [851, 0]
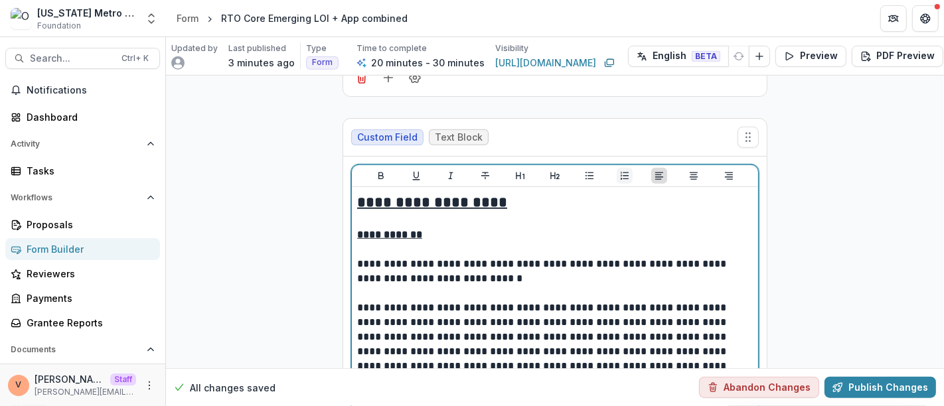
click at [621, 177] on icon "Ordered List" at bounding box center [625, 176] width 8 height 8
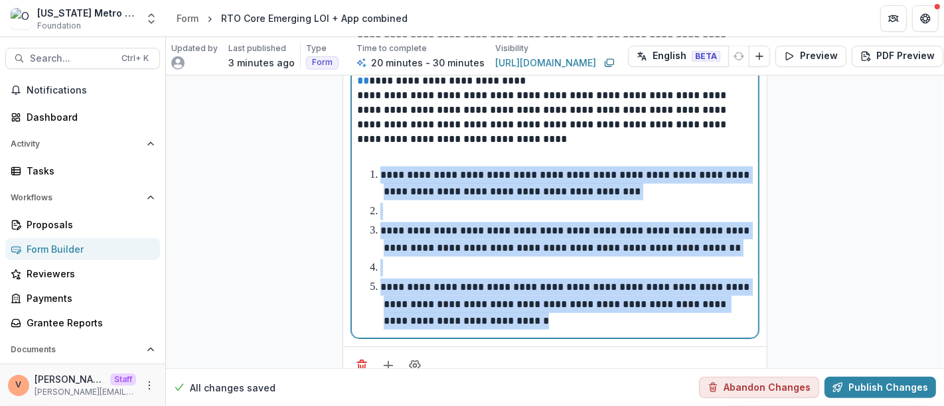
scroll to position [1188, 0]
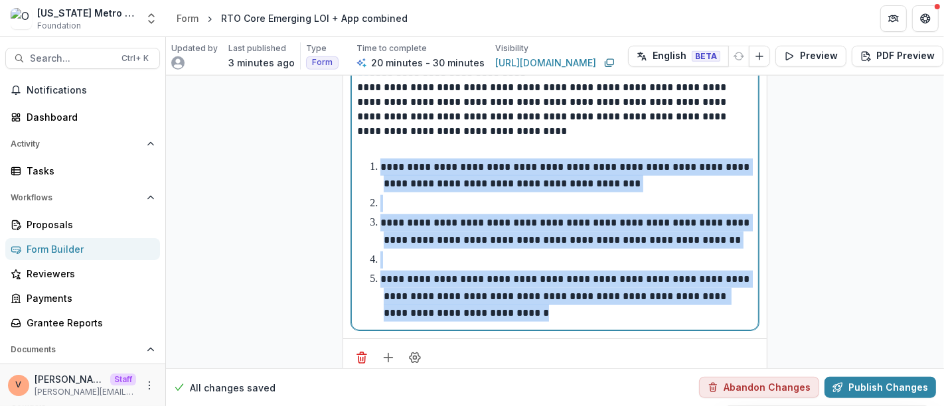
click at [416, 195] on li at bounding box center [563, 203] width 380 height 17
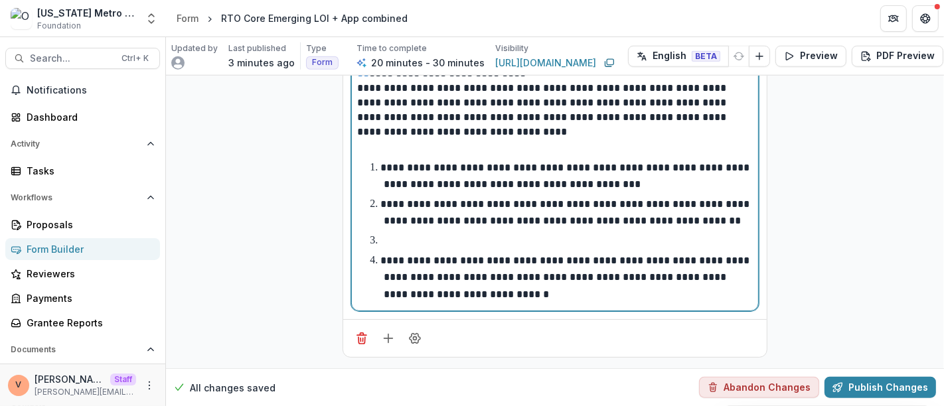
scroll to position [1176, 0]
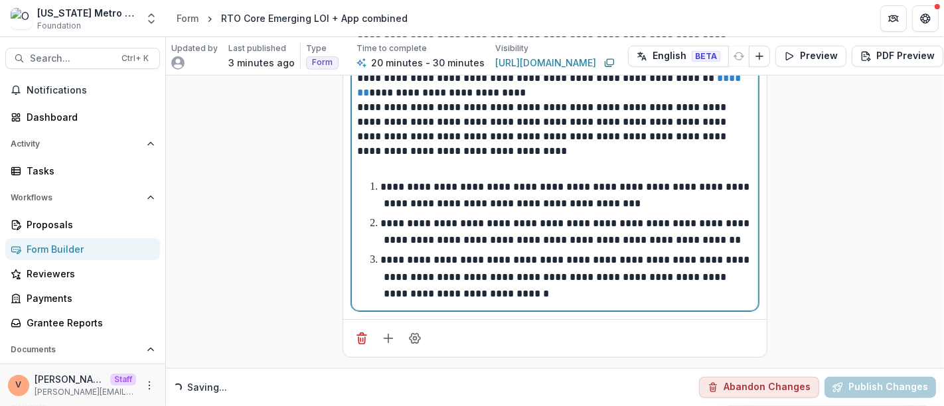
click at [523, 284] on li "**********" at bounding box center [563, 277] width 380 height 51
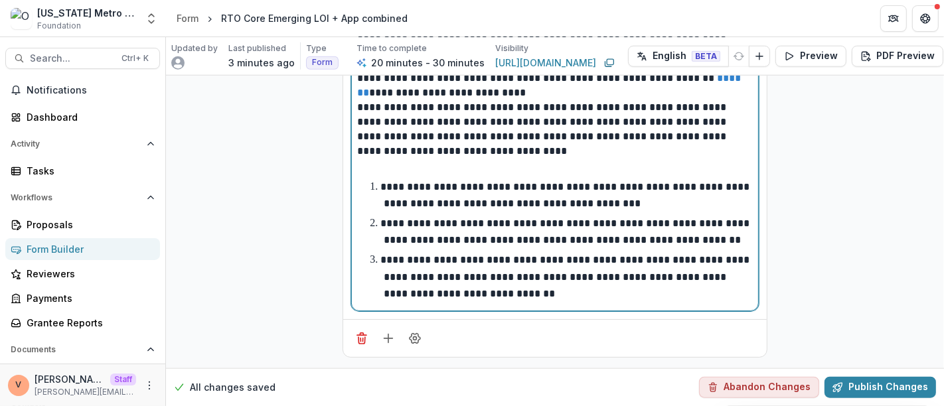
click at [720, 234] on li "**********" at bounding box center [563, 232] width 380 height 34
click at [514, 286] on li "**********" at bounding box center [563, 277] width 380 height 51
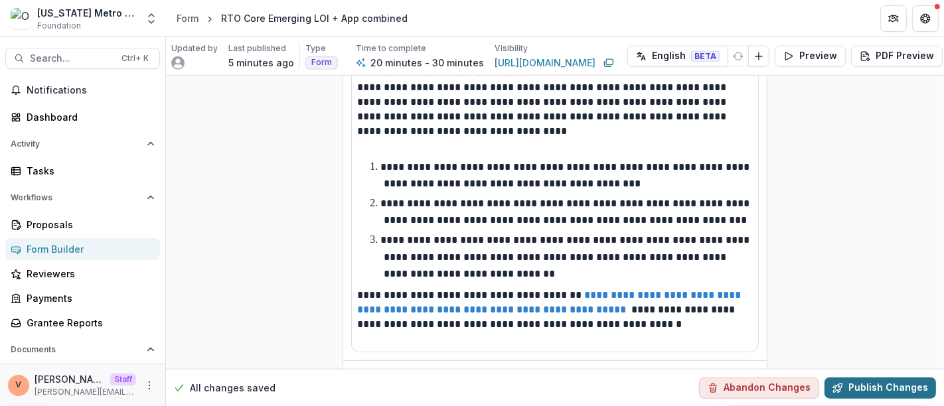
click at [884, 377] on button "Publish Changes" at bounding box center [881, 387] width 112 height 21
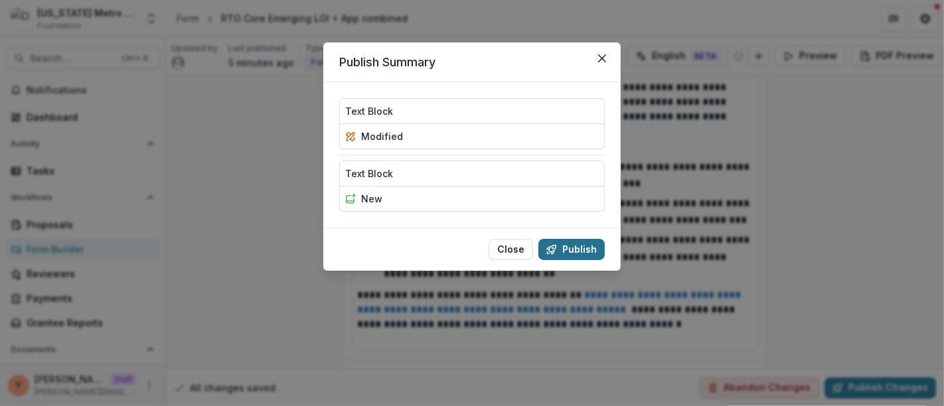
click at [572, 248] on button "Publish" at bounding box center [571, 249] width 66 height 21
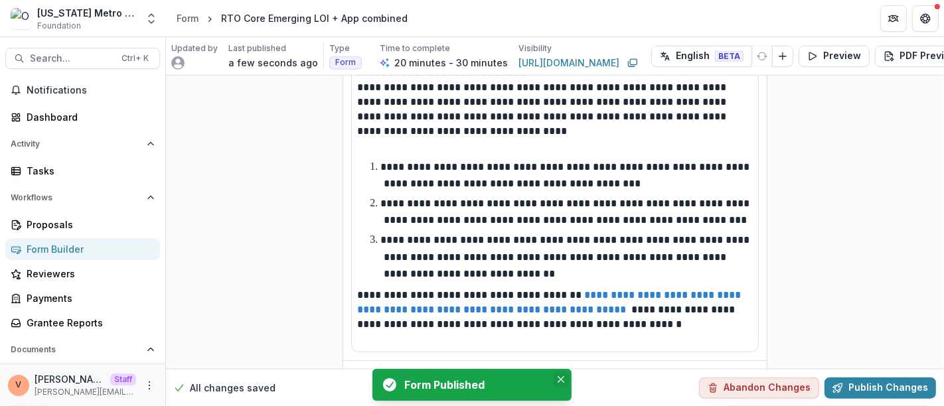
click at [558, 380] on icon "Close" at bounding box center [561, 379] width 7 height 7
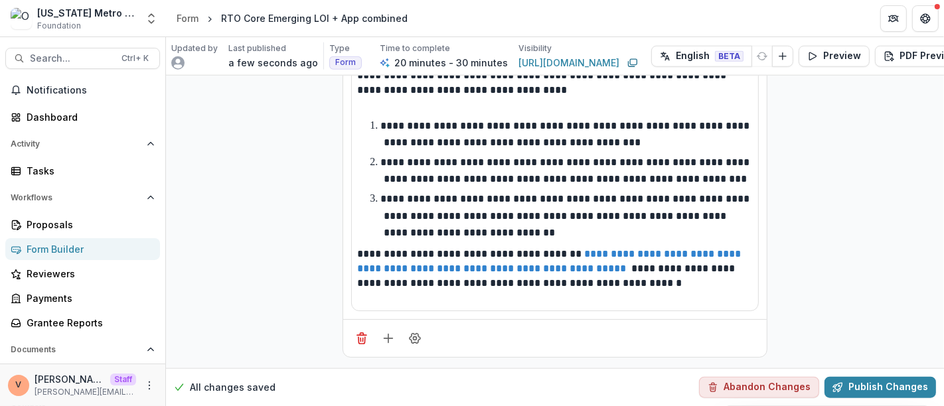
scroll to position [1237, 0]
click at [878, 377] on button "Publish Changes" at bounding box center [881, 387] width 112 height 21
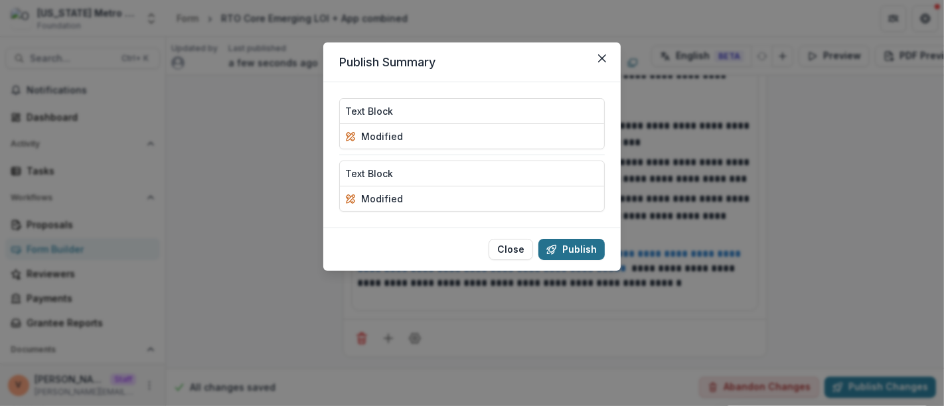
click at [576, 244] on button "Publish" at bounding box center [571, 249] width 66 height 21
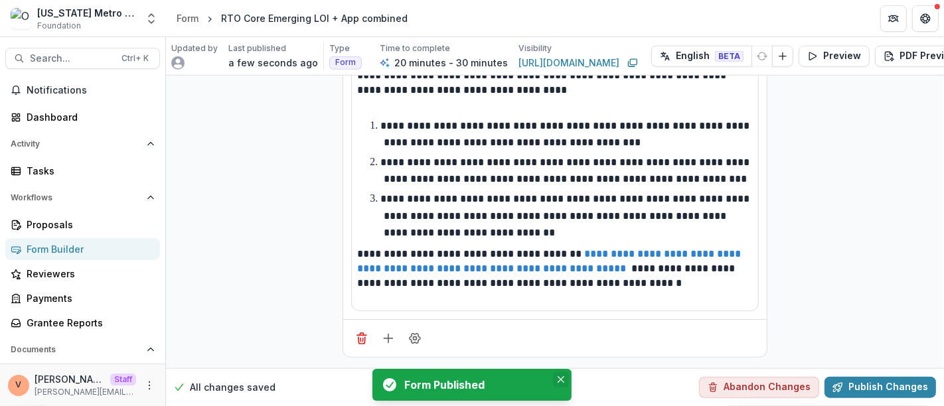
click at [563, 380] on icon "Close" at bounding box center [561, 379] width 7 height 7
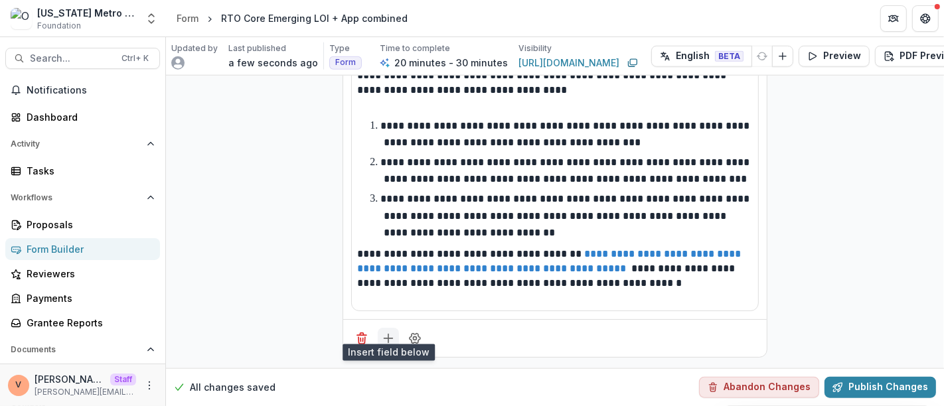
click at [388, 332] on icon "Add field" at bounding box center [388, 338] width 13 height 13
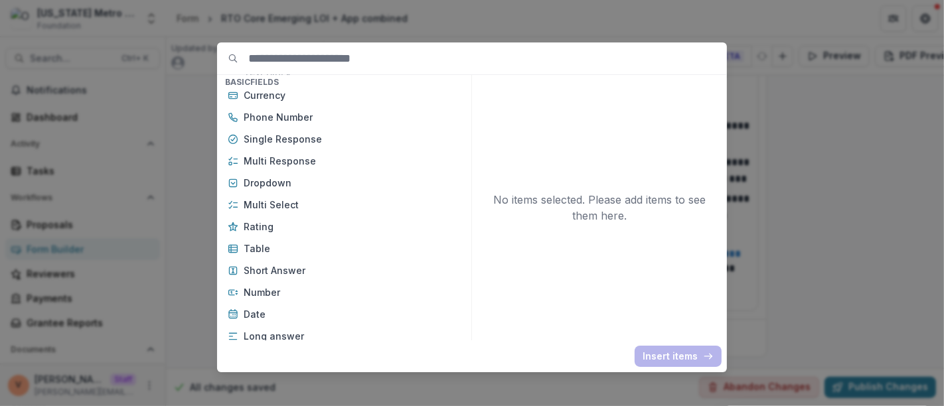
scroll to position [147, 0]
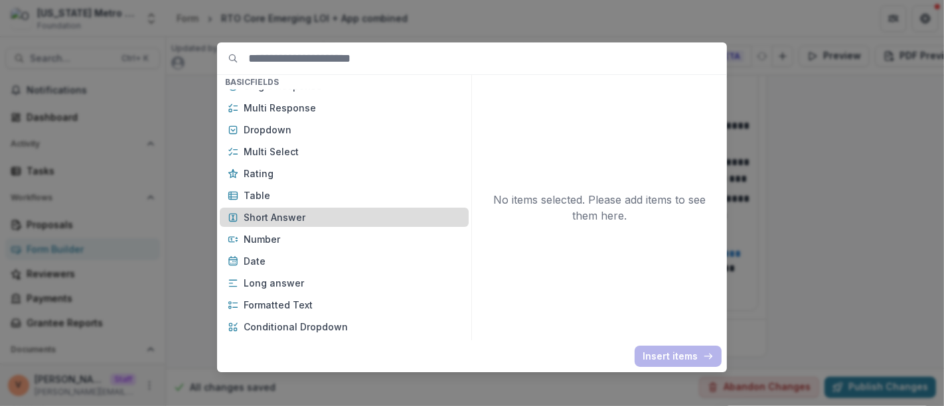
click at [295, 214] on p "Short Answer" at bounding box center [352, 217] width 217 height 14
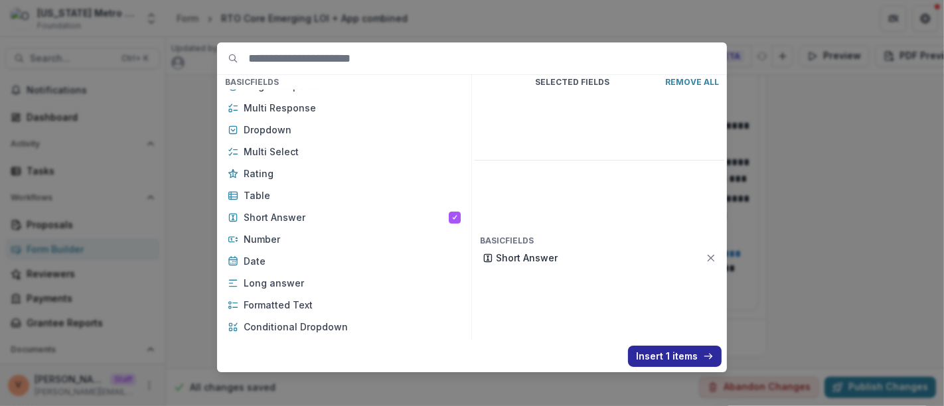
click at [689, 355] on button "Insert 1 items" at bounding box center [675, 356] width 94 height 21
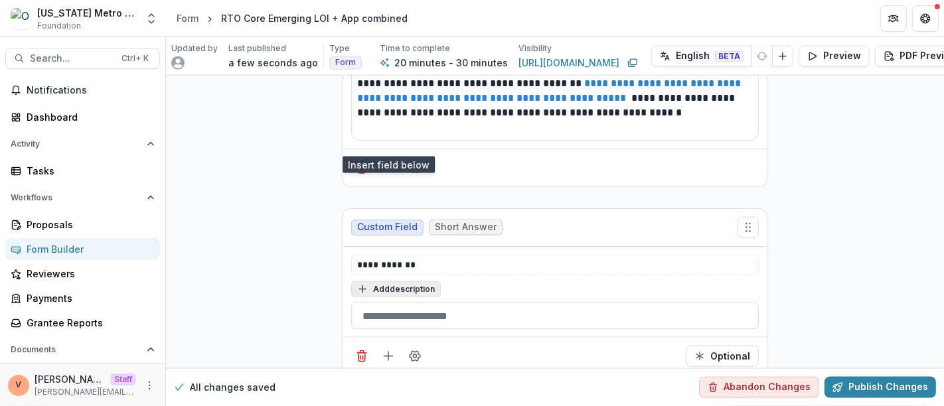
scroll to position [1425, 0]
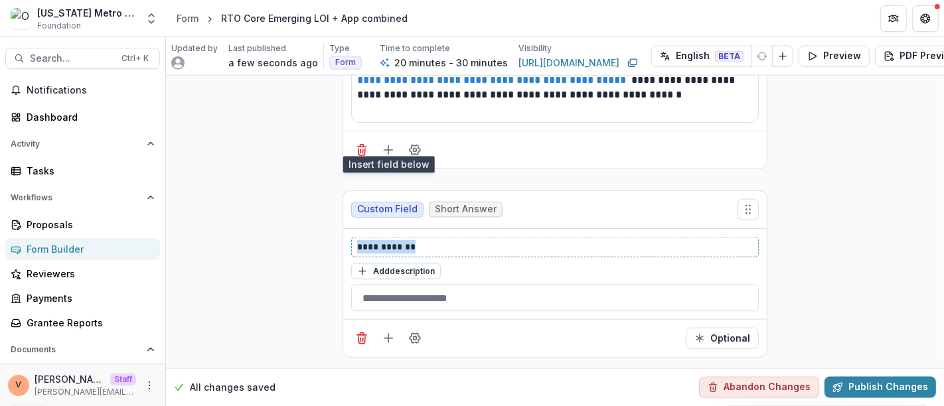
drag, startPoint x: 430, startPoint y: 239, endPoint x: 264, endPoint y: 238, distance: 166.7
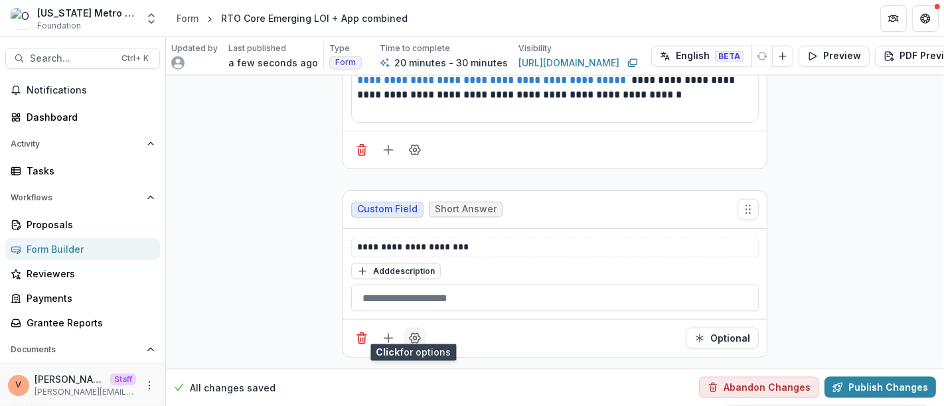
click at [416, 332] on icon "Field Settings" at bounding box center [414, 338] width 13 height 13
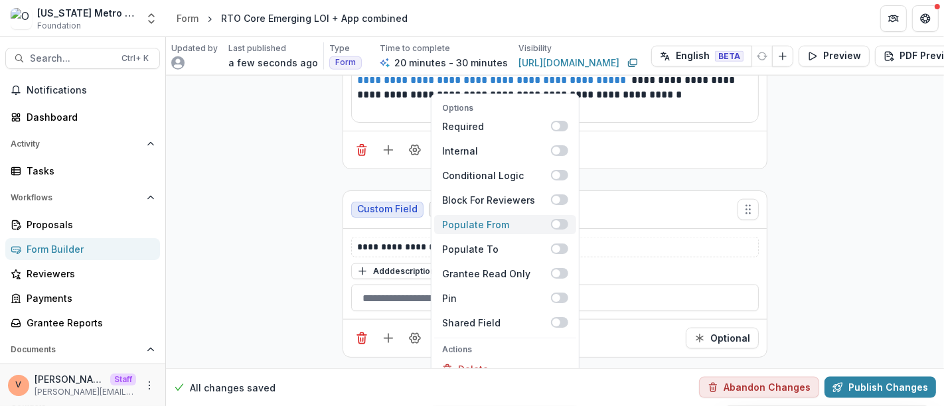
click at [565, 219] on span at bounding box center [559, 224] width 17 height 11
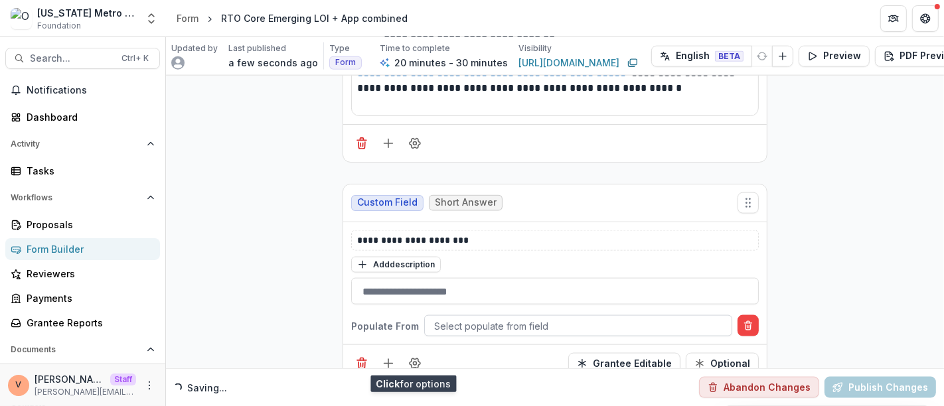
click at [474, 323] on div at bounding box center [578, 326] width 288 height 17
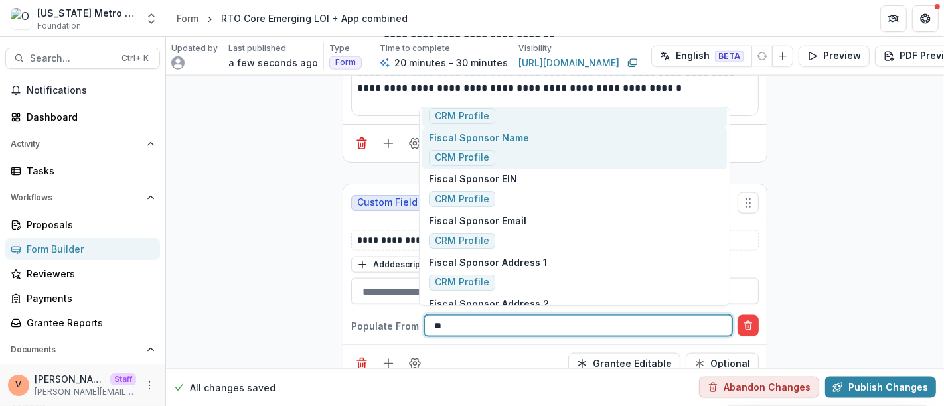
scroll to position [0, 0]
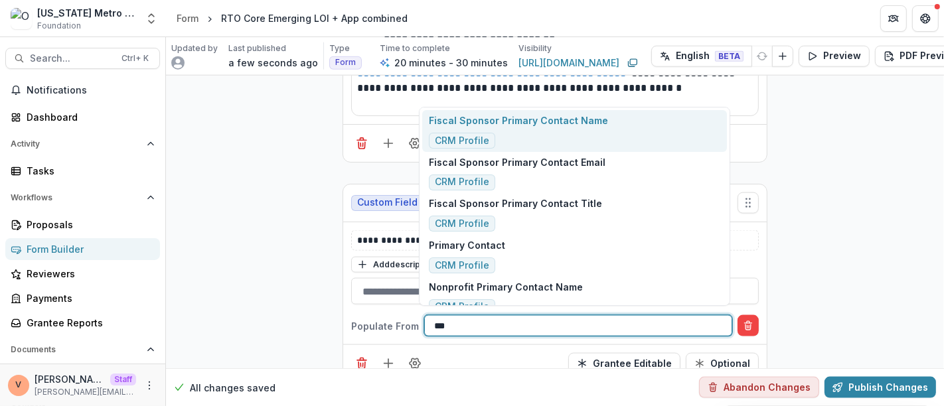
type input "****"
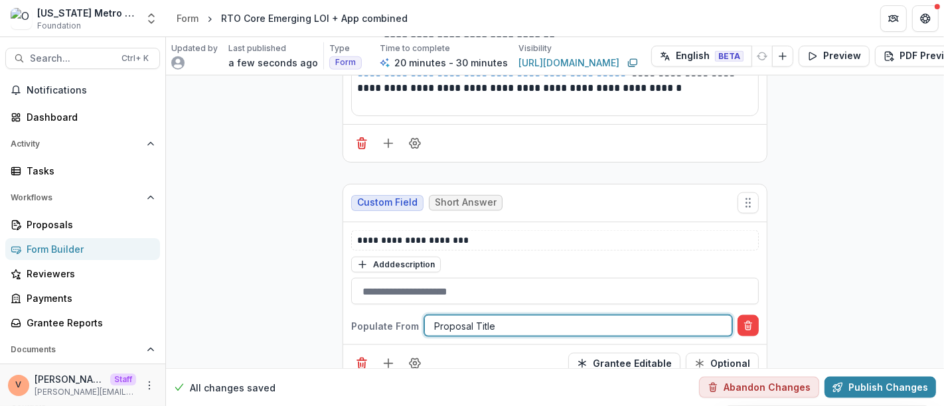
scroll to position [1457, 0]
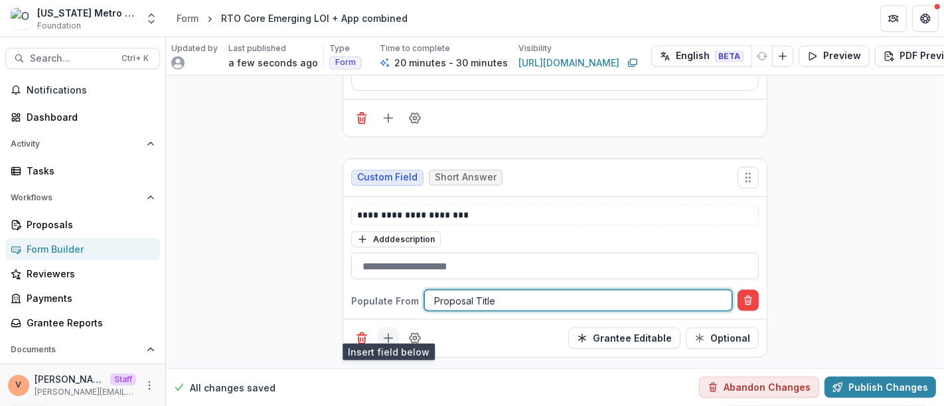
click at [388, 335] on line "Add field" at bounding box center [388, 339] width 0 height 9
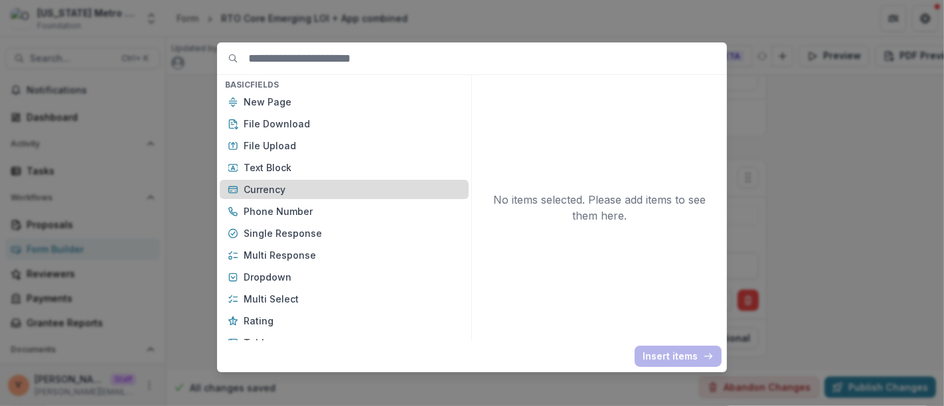
click at [319, 190] on p "Currency" at bounding box center [352, 190] width 217 height 14
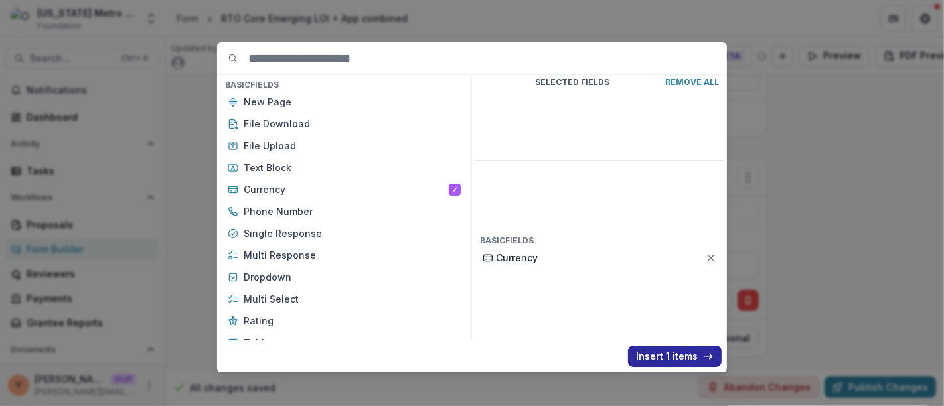
click at [669, 357] on button "Insert 1 items" at bounding box center [675, 356] width 94 height 21
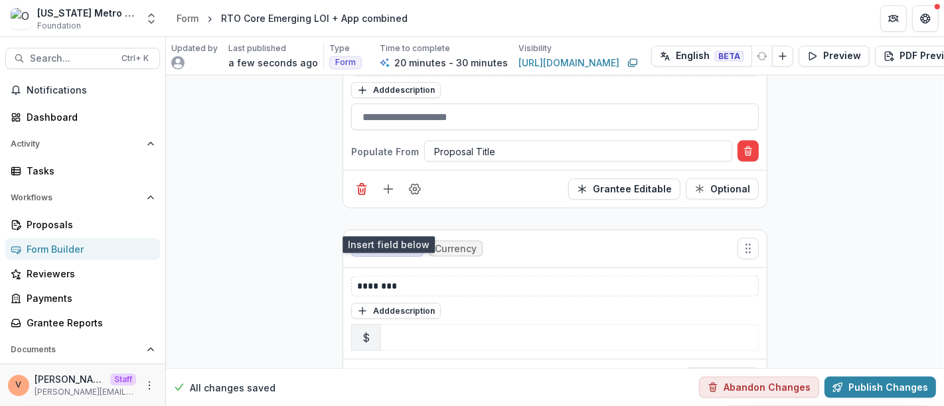
scroll to position [1605, 0]
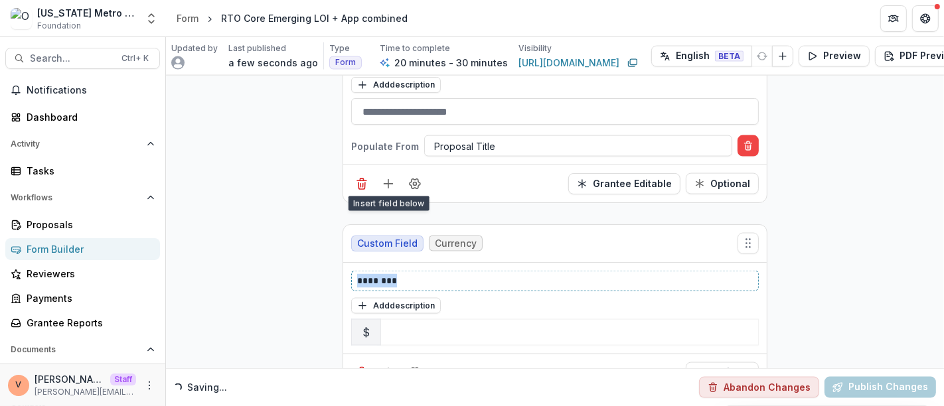
drag, startPoint x: 406, startPoint y: 276, endPoint x: 322, endPoint y: 266, distance: 84.2
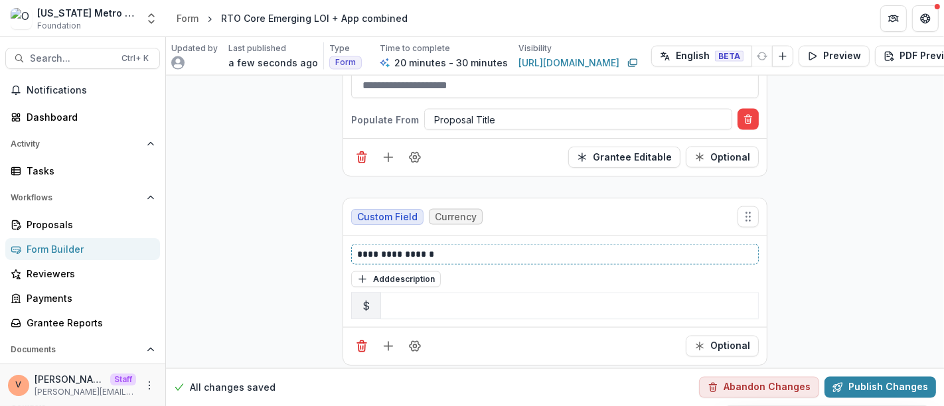
scroll to position [1645, 0]
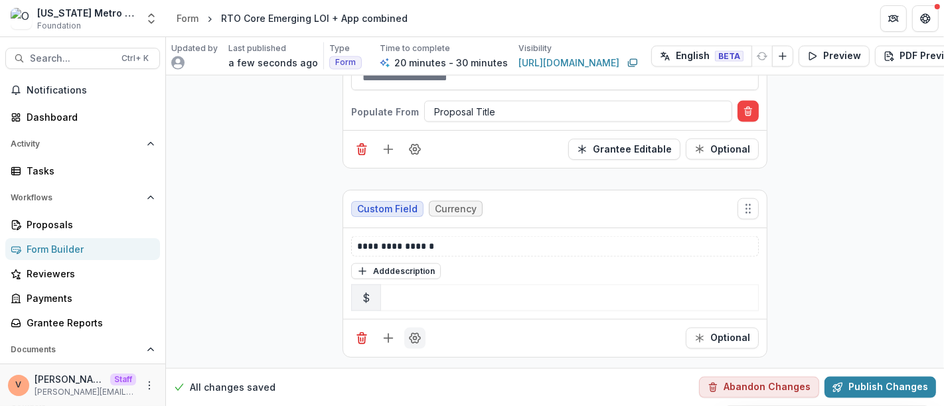
click at [415, 332] on icon "Field Settings" at bounding box center [414, 338] width 13 height 13
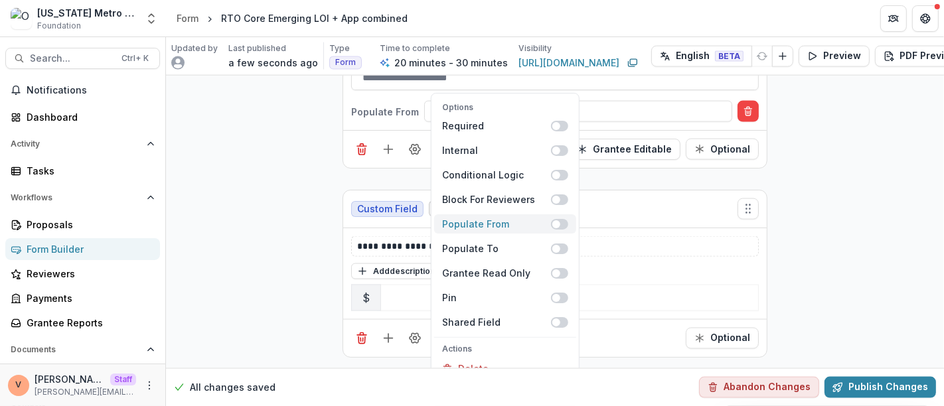
click at [563, 219] on span at bounding box center [559, 224] width 17 height 11
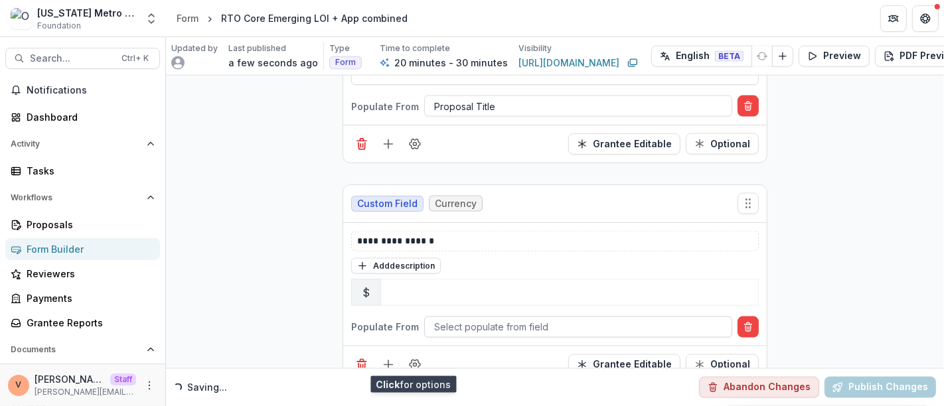
click at [516, 325] on div at bounding box center [578, 327] width 288 height 17
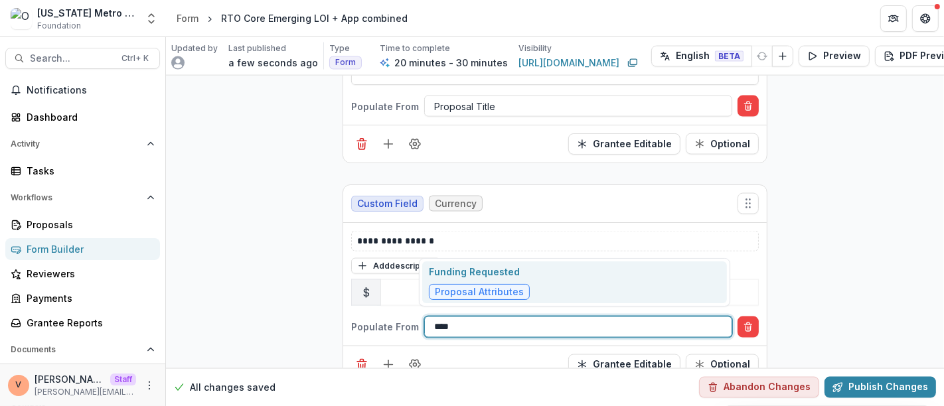
type input "*****"
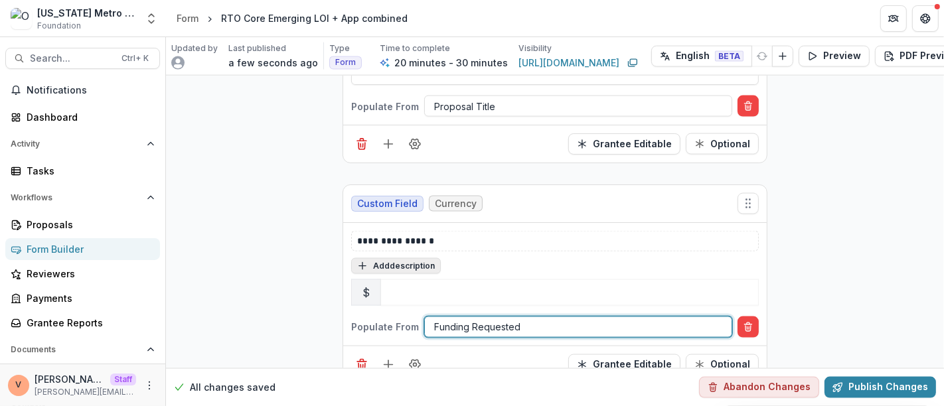
click at [403, 264] on button "Add description" at bounding box center [396, 266] width 90 height 16
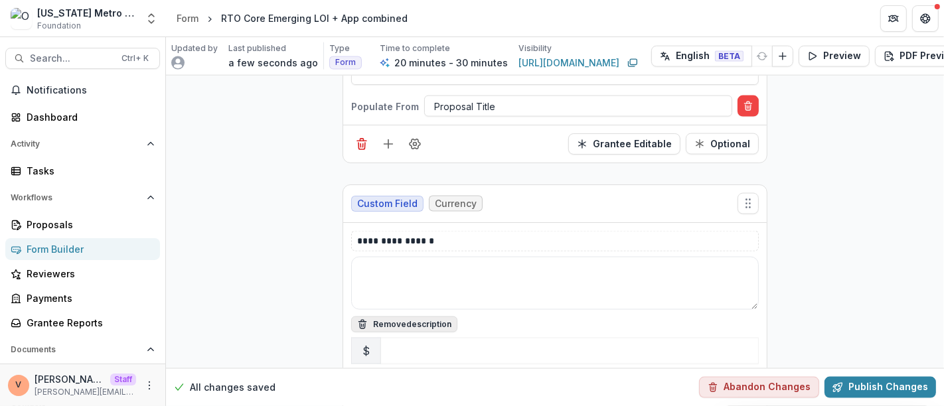
click at [403, 264] on textarea at bounding box center [555, 283] width 408 height 53
paste textarea "**********"
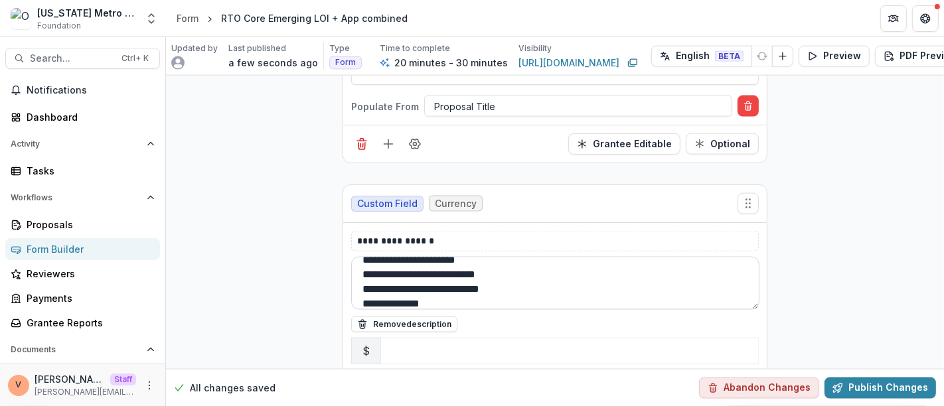
click at [492, 286] on textarea "**********" at bounding box center [555, 283] width 408 height 53
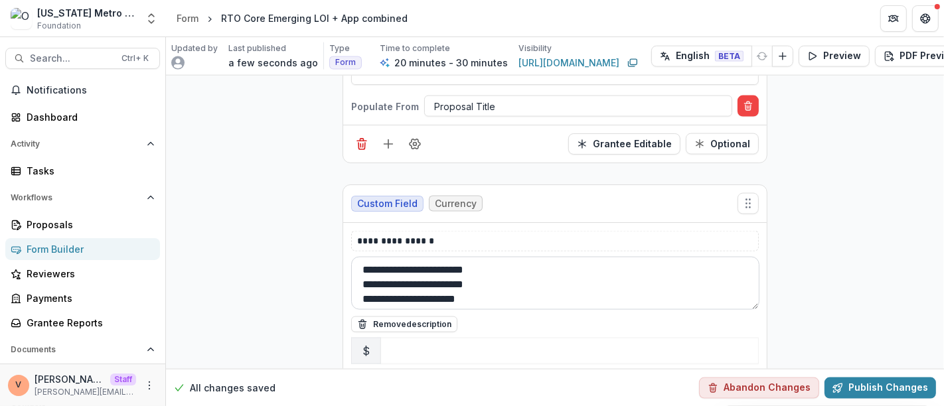
click at [505, 278] on textarea "**********" at bounding box center [555, 283] width 408 height 53
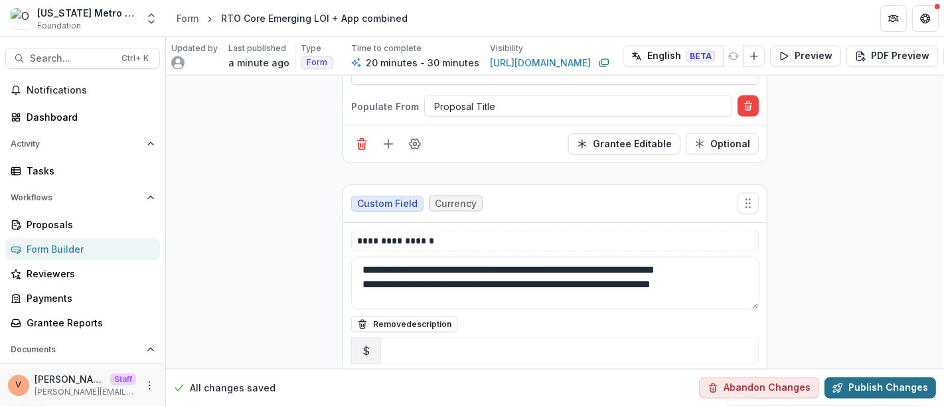
type textarea "**********"
click at [872, 380] on button "Publish Changes" at bounding box center [881, 387] width 112 height 21
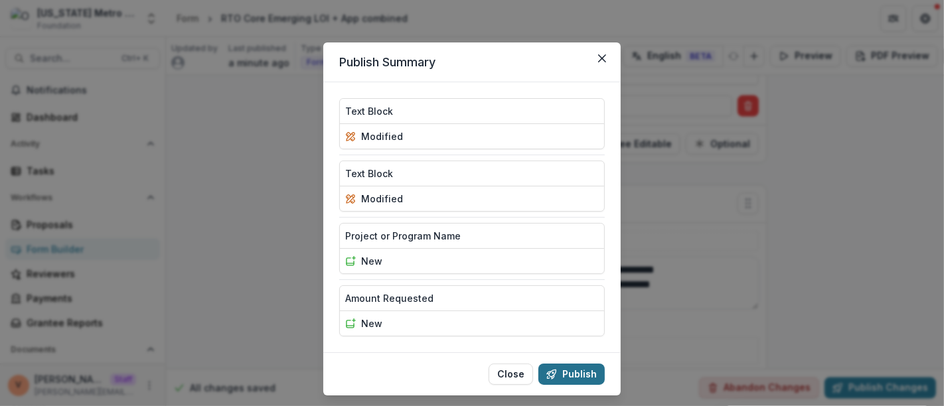
click at [587, 368] on button "Publish" at bounding box center [571, 374] width 66 height 21
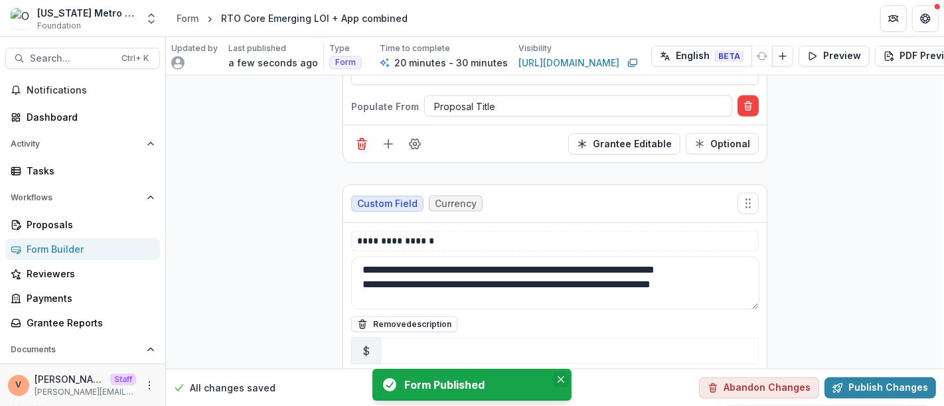
click at [564, 382] on icon "Close" at bounding box center [561, 379] width 7 height 7
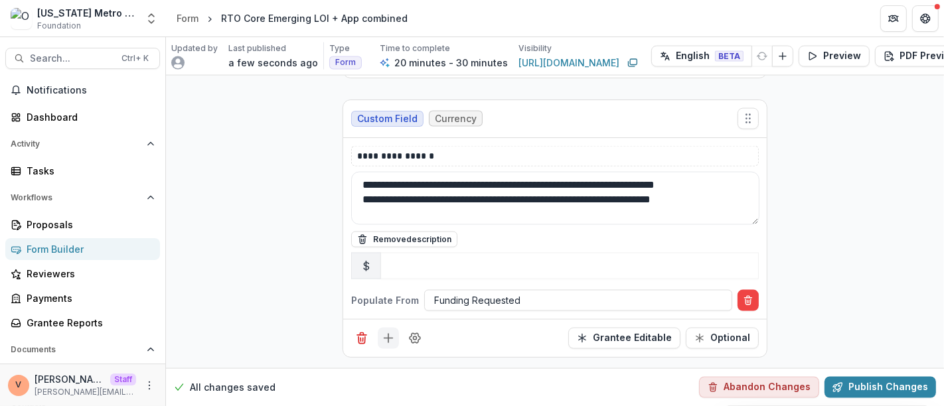
click at [387, 332] on icon "Add field" at bounding box center [388, 338] width 13 height 13
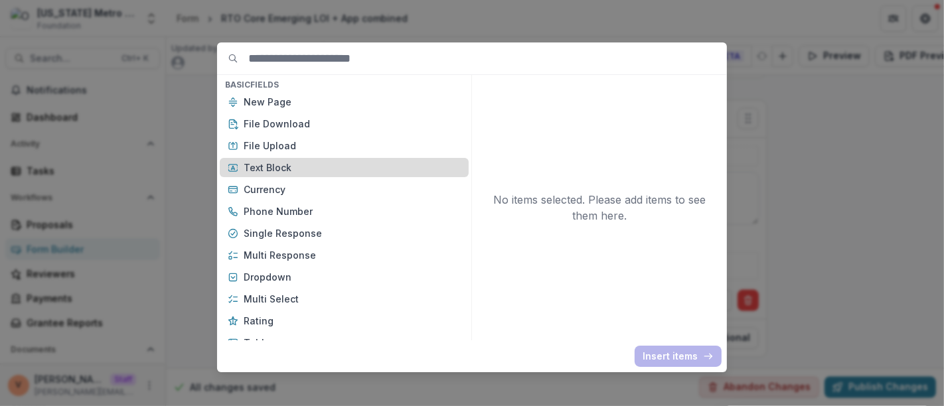
click at [294, 167] on p "Text Block" at bounding box center [352, 168] width 217 height 14
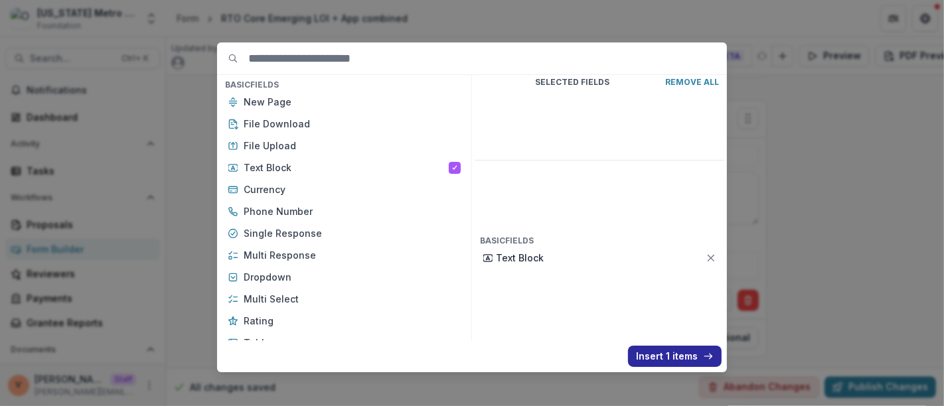
drag, startPoint x: 670, startPoint y: 359, endPoint x: 631, endPoint y: 350, distance: 40.3
click at [669, 359] on button "Insert 1 items" at bounding box center [675, 356] width 94 height 21
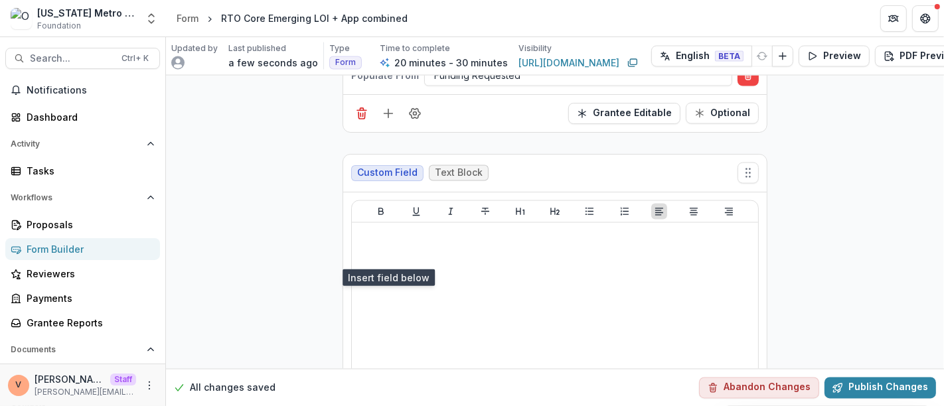
scroll to position [1956, 0]
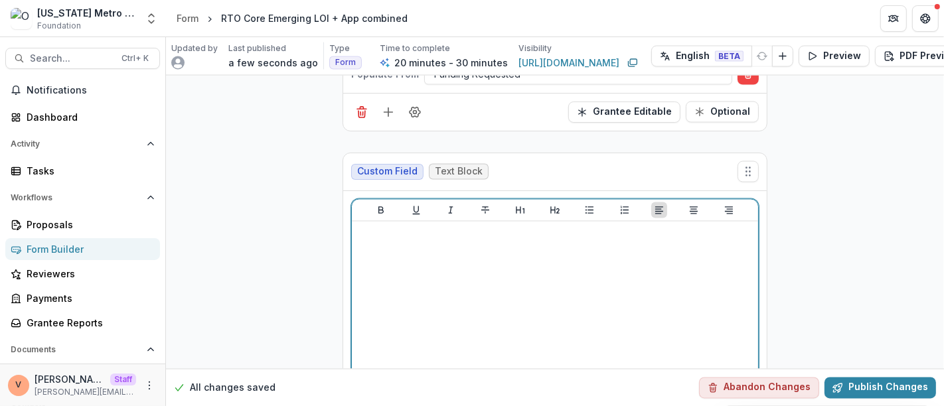
click at [445, 267] on div at bounding box center [555, 326] width 396 height 199
drag, startPoint x: 489, startPoint y: 230, endPoint x: 266, endPoint y: 232, distance: 223.8
click at [376, 205] on icon "Bold" at bounding box center [381, 210] width 11 height 11
click at [411, 205] on icon "Underline" at bounding box center [416, 210] width 11 height 11
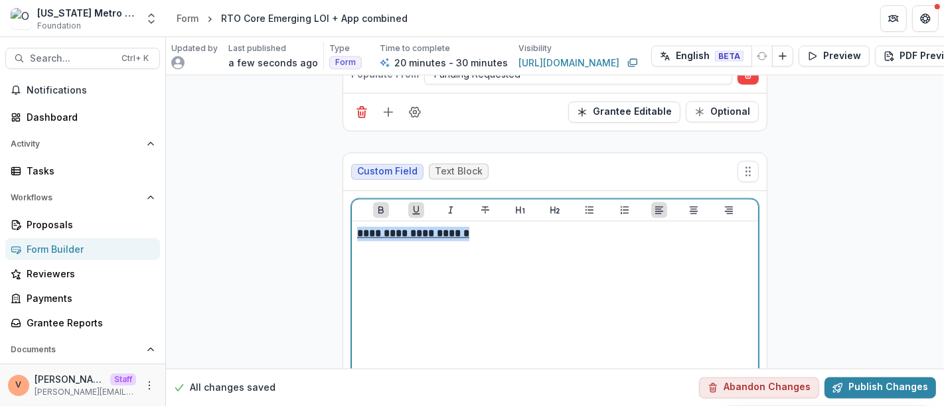
click at [479, 227] on p "**********" at bounding box center [555, 234] width 396 height 15
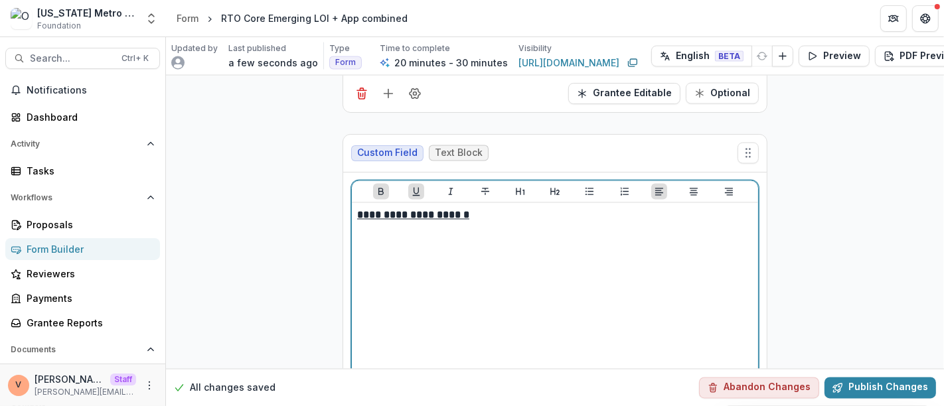
scroll to position [2081, 0]
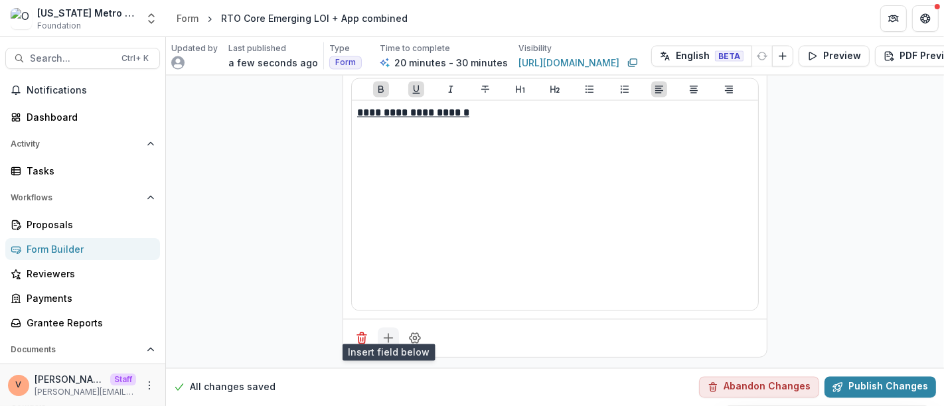
click at [387, 332] on icon "Add field" at bounding box center [388, 338] width 13 height 13
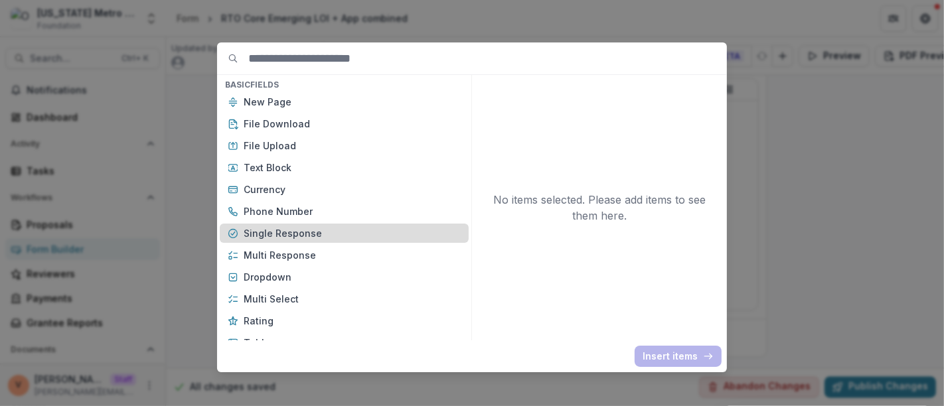
scroll to position [74, 0]
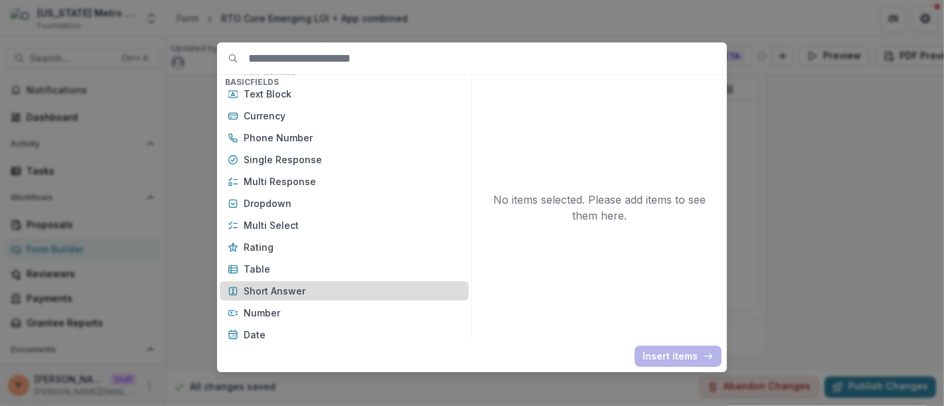
click at [289, 295] on p "Short Answer" at bounding box center [352, 291] width 217 height 14
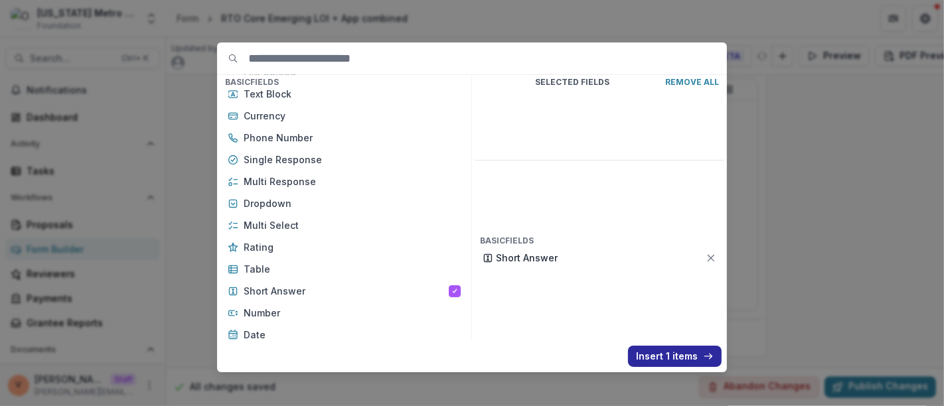
click at [652, 357] on button "Insert 1 items" at bounding box center [675, 356] width 94 height 21
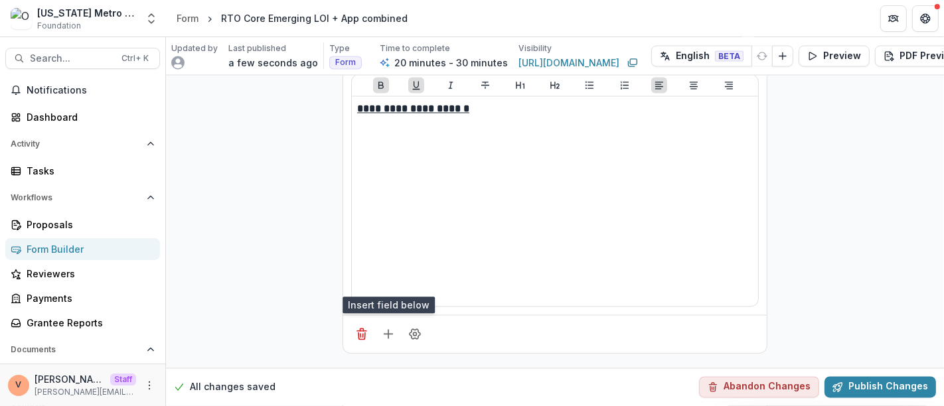
scroll to position [2269, 0]
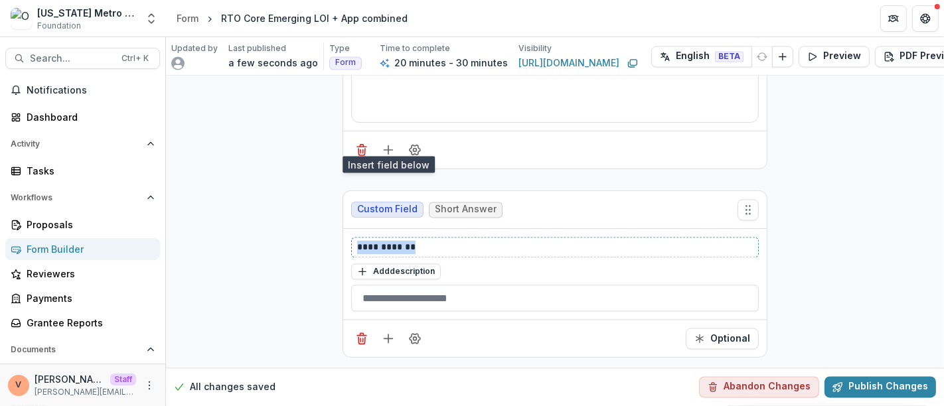
drag, startPoint x: 423, startPoint y: 236, endPoint x: 256, endPoint y: 236, distance: 167.3
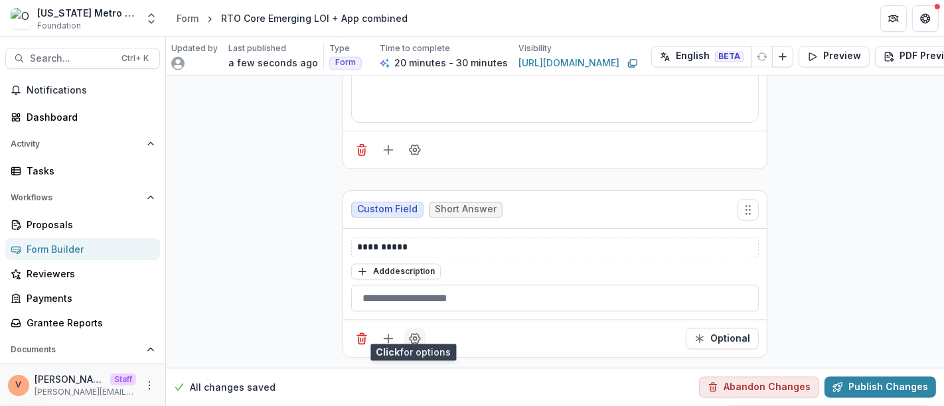
click at [416, 335] on button "Field Settings" at bounding box center [414, 338] width 21 height 21
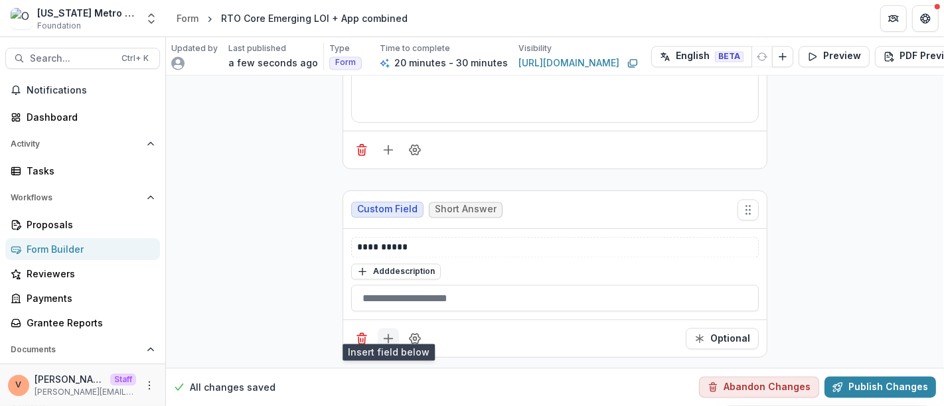
click at [388, 332] on icon "Add field" at bounding box center [388, 338] width 13 height 13
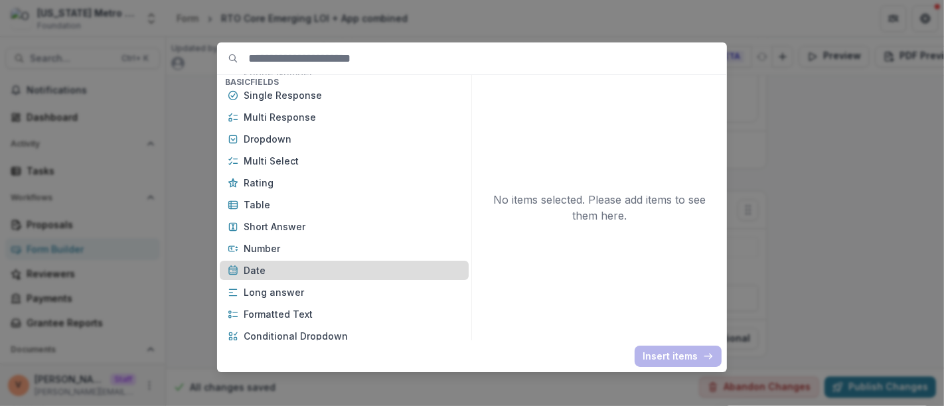
scroll to position [147, 0]
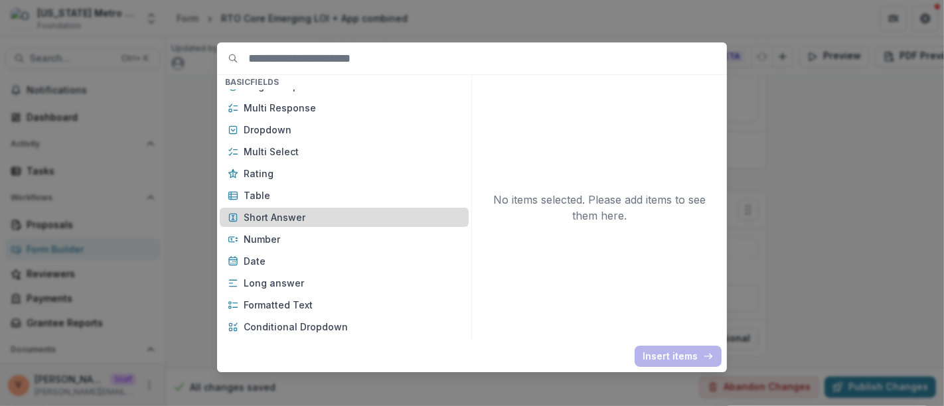
click at [309, 209] on div "Short Answer" at bounding box center [344, 217] width 249 height 19
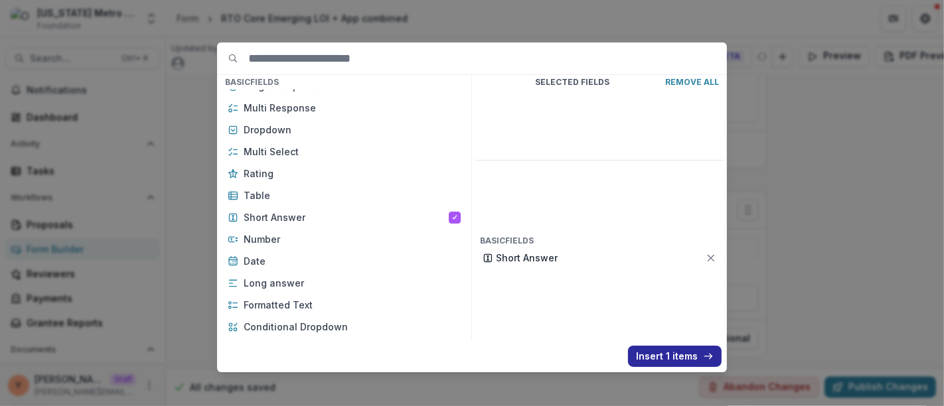
click at [655, 353] on button "Insert 1 items" at bounding box center [675, 356] width 94 height 21
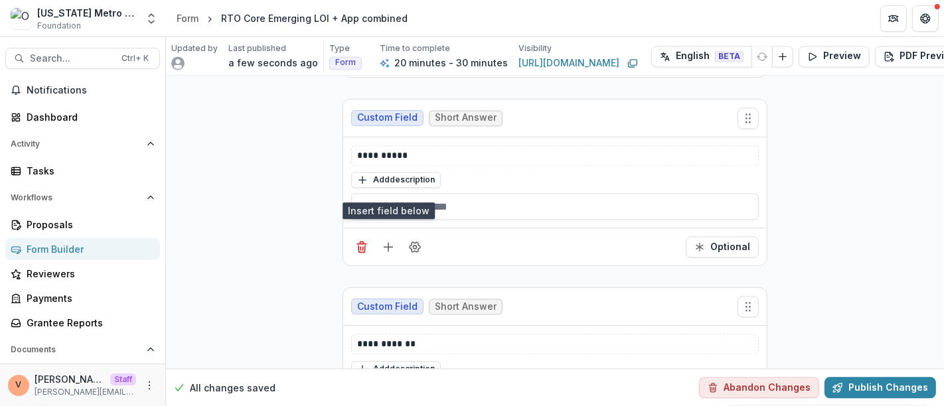
scroll to position [2416, 0]
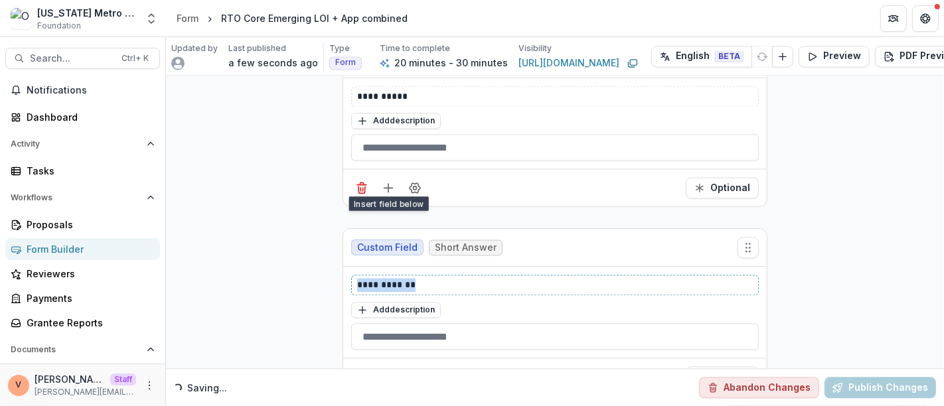
drag, startPoint x: 412, startPoint y: 277, endPoint x: 327, endPoint y: 278, distance: 84.3
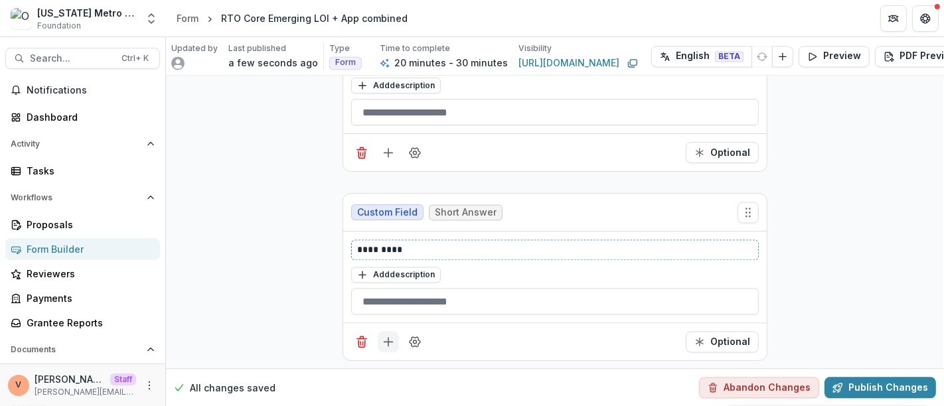
scroll to position [2457, 0]
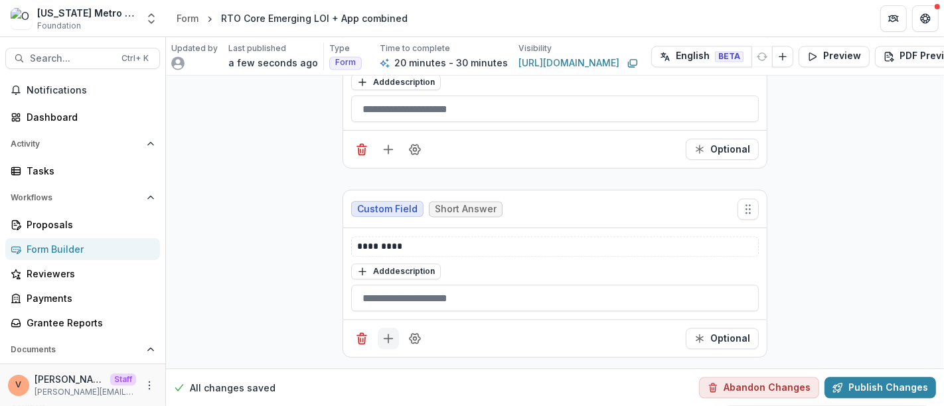
click at [388, 335] on line "Add field" at bounding box center [388, 339] width 0 height 9
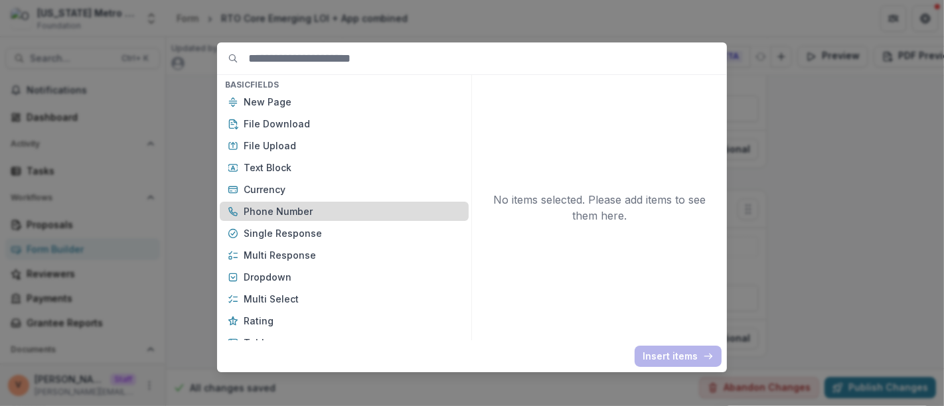
click at [310, 214] on p "Phone Number" at bounding box center [352, 211] width 217 height 14
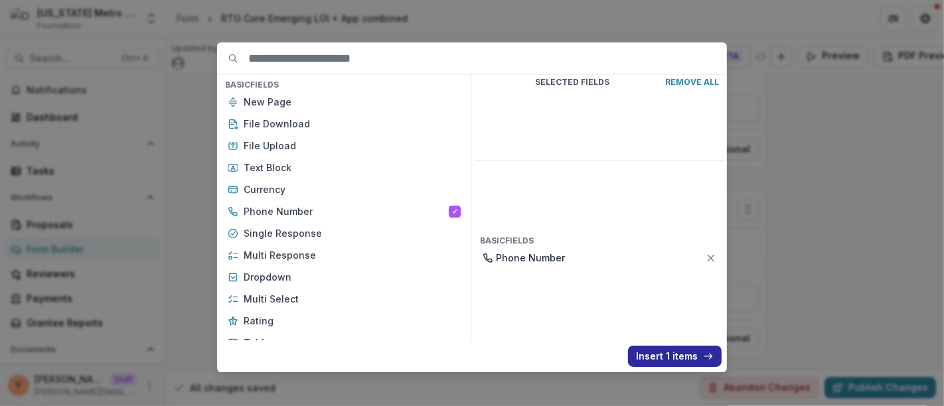
click at [668, 355] on button "Insert 1 items" at bounding box center [675, 356] width 94 height 21
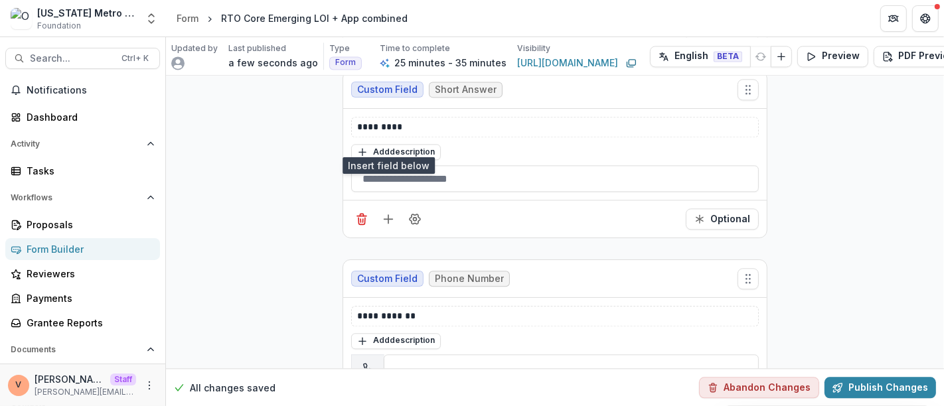
scroll to position [2644, 0]
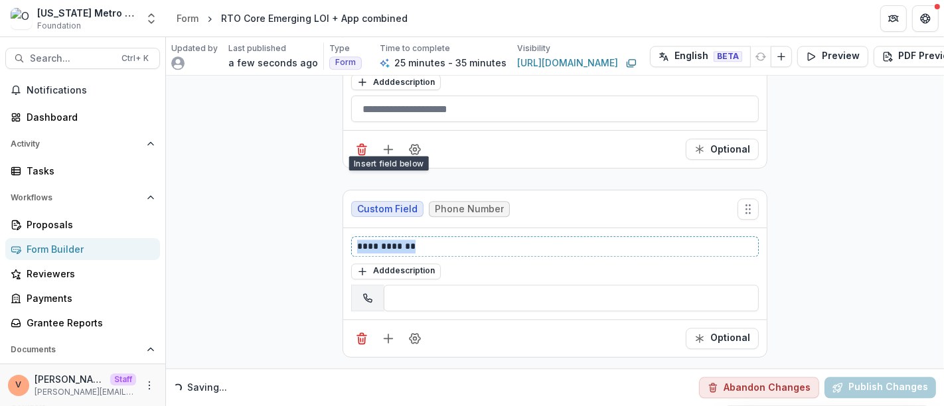
drag, startPoint x: 438, startPoint y: 240, endPoint x: 315, endPoint y: 240, distance: 122.8
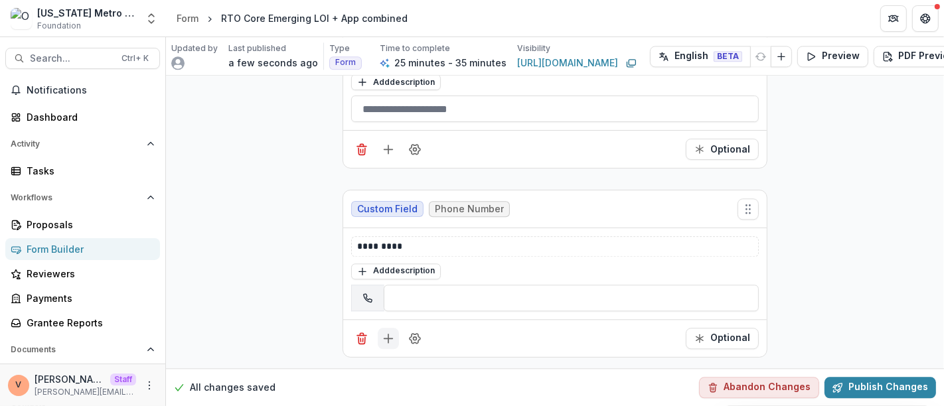
click at [388, 334] on line "Add field" at bounding box center [388, 338] width 0 height 9
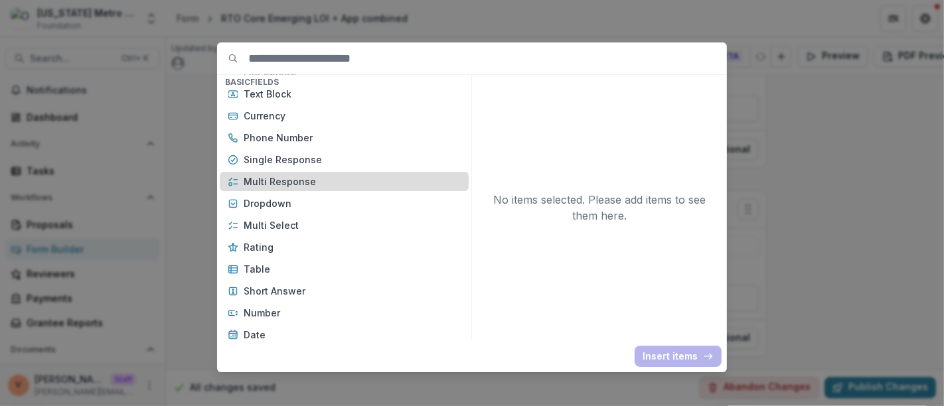
scroll to position [147, 0]
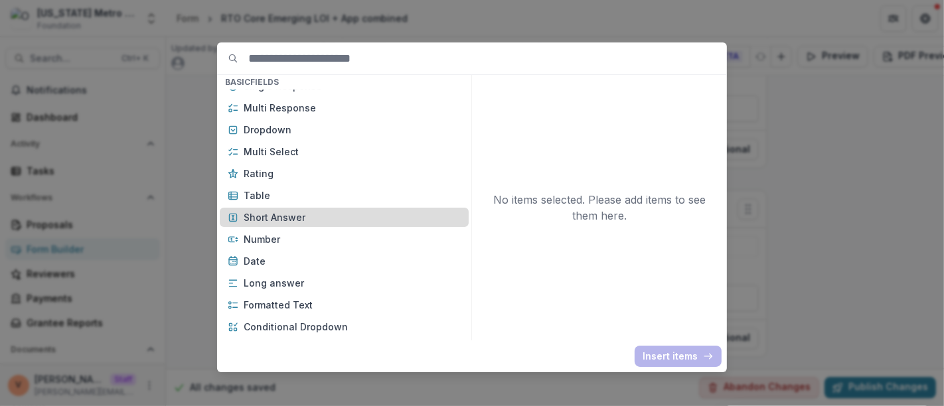
click at [325, 219] on p "Short Answer" at bounding box center [352, 217] width 217 height 14
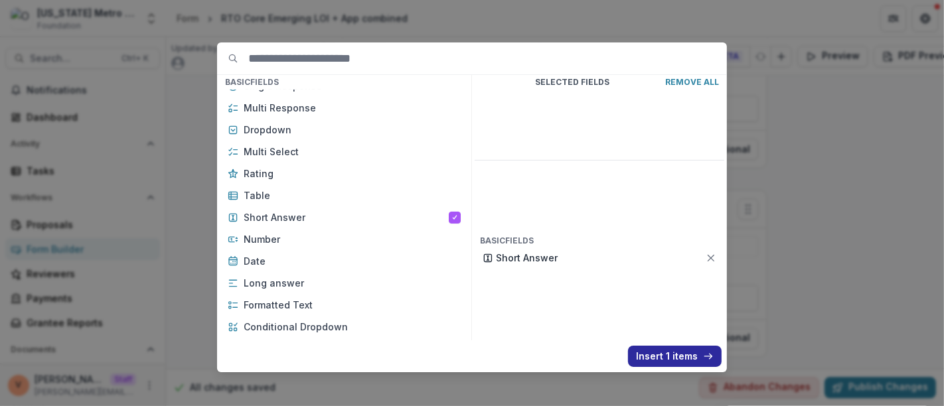
click at [671, 359] on button "Insert 1 items" at bounding box center [675, 356] width 94 height 21
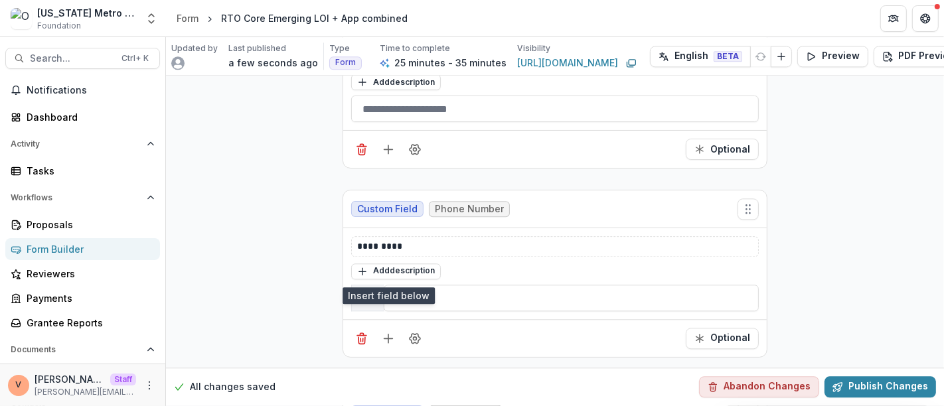
scroll to position [2791, 0]
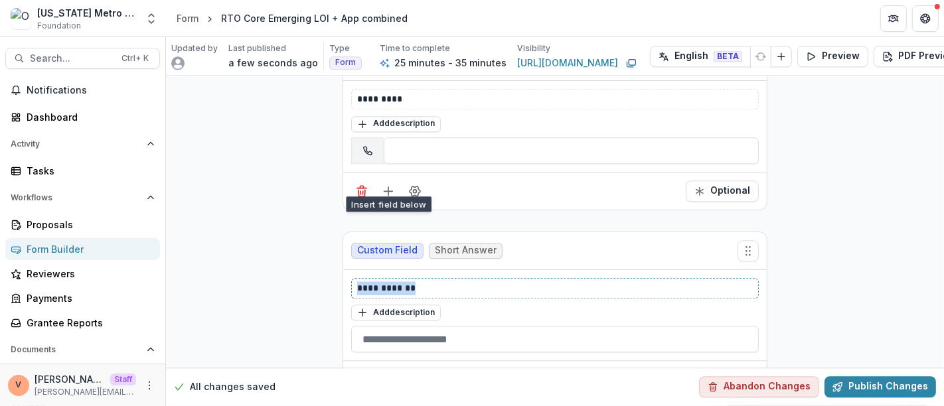
drag, startPoint x: 432, startPoint y: 280, endPoint x: 262, endPoint y: 280, distance: 170.6
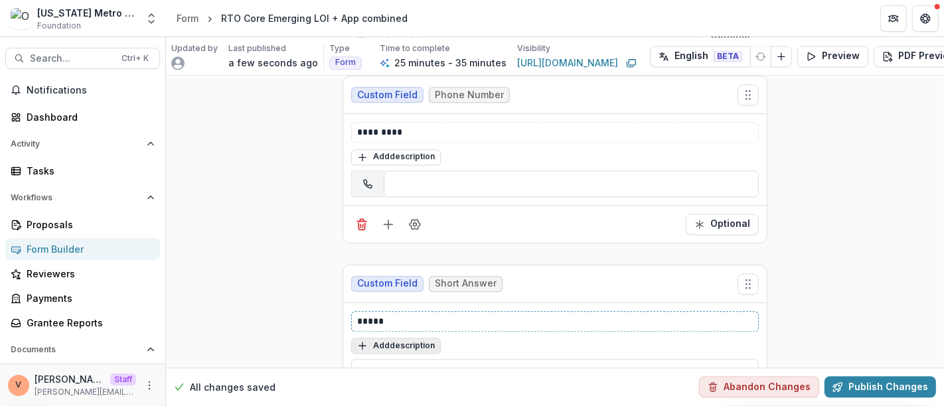
scroll to position [2832, 0]
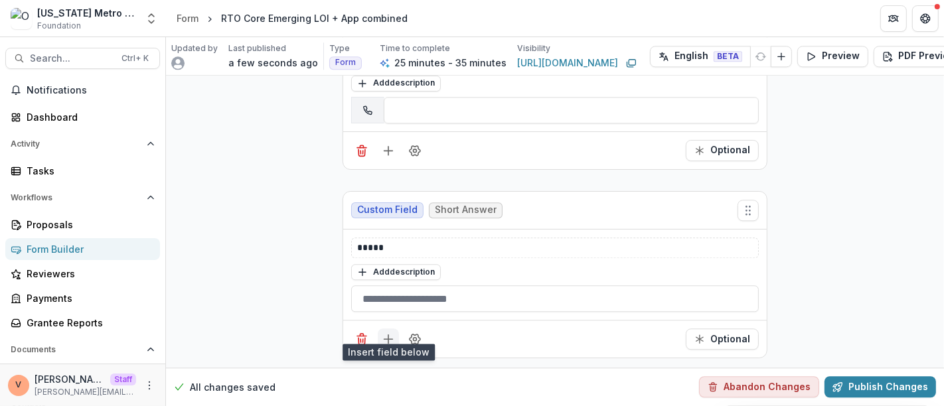
click at [385, 333] on icon "Add field" at bounding box center [388, 339] width 13 height 13
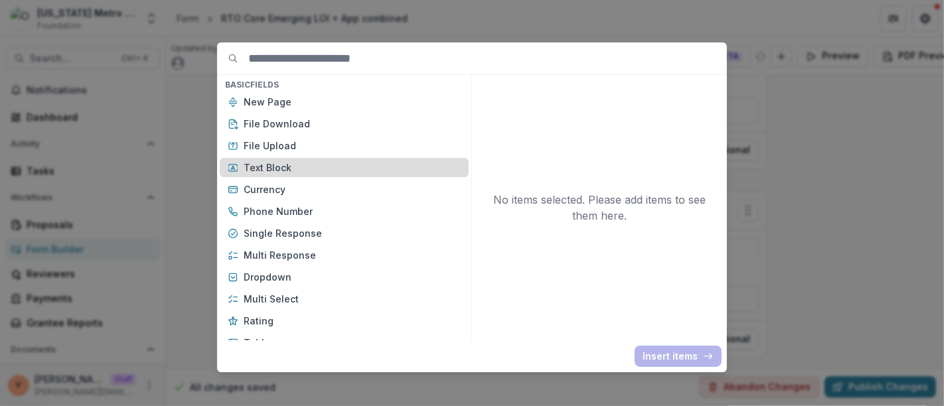
click at [293, 161] on p "Text Block" at bounding box center [352, 168] width 217 height 14
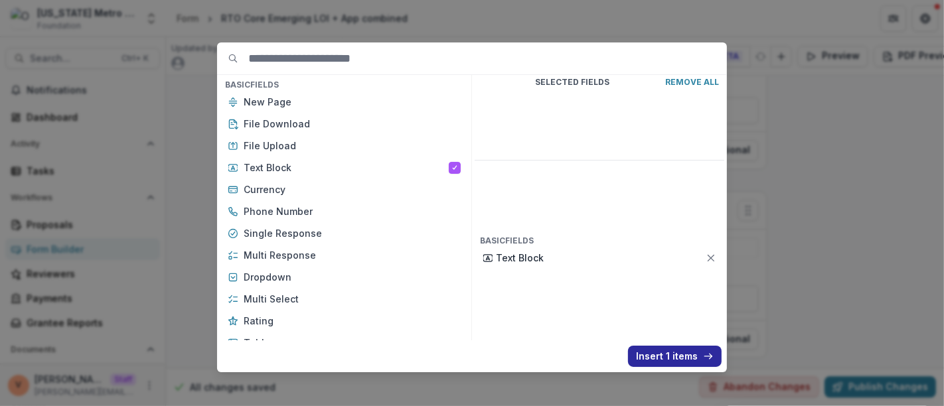
click at [675, 357] on button "Insert 1 items" at bounding box center [675, 356] width 94 height 21
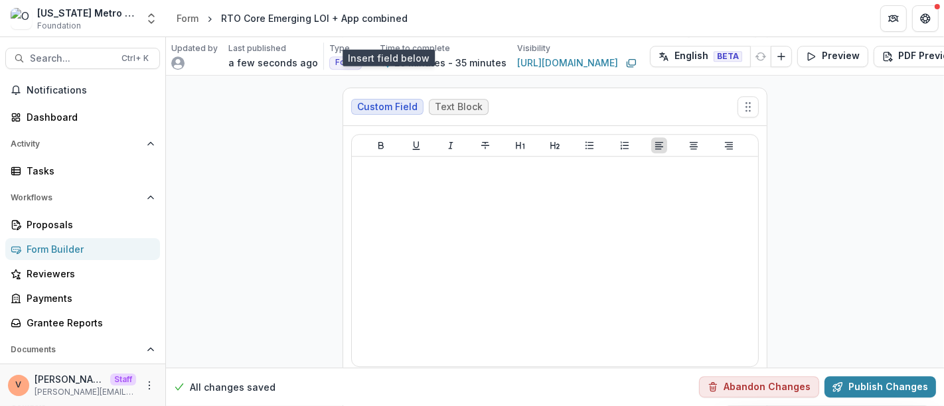
scroll to position [3127, 0]
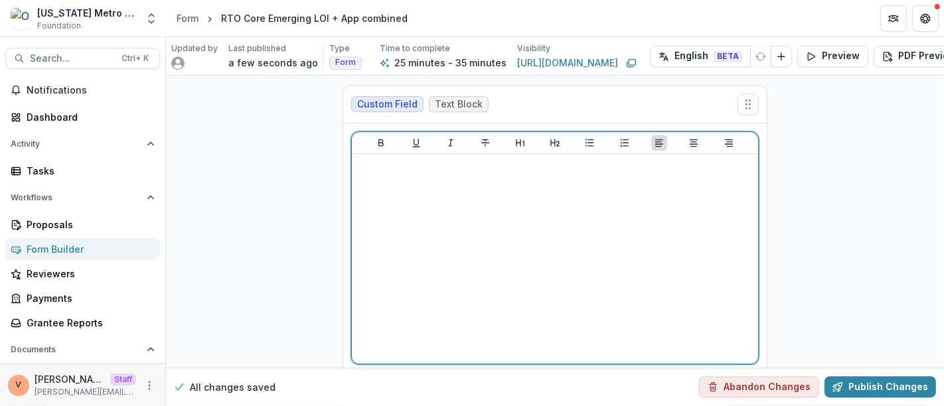
click at [401, 191] on div at bounding box center [555, 258] width 396 height 199
drag, startPoint x: 538, startPoint y: 149, endPoint x: 289, endPoint y: 150, distance: 249.0
click at [376, 137] on icon "Bold" at bounding box center [381, 142] width 11 height 11
drag, startPoint x: 411, startPoint y: 134, endPoint x: 419, endPoint y: 140, distance: 10.0
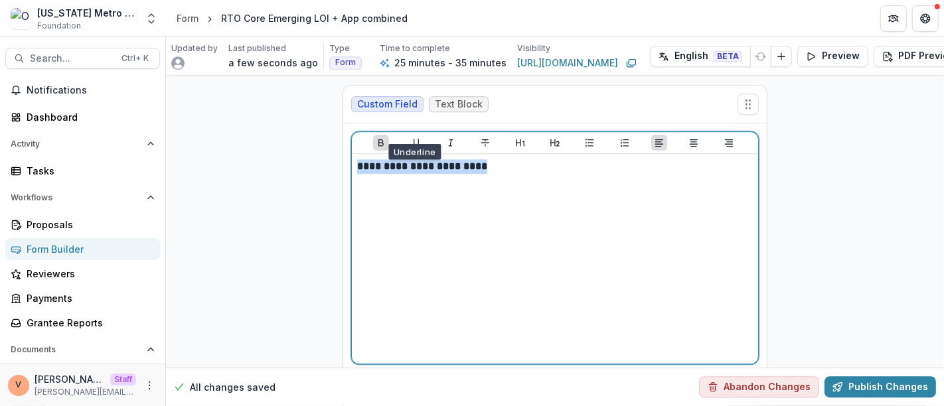
click at [411, 137] on icon "Underline" at bounding box center [416, 142] width 11 height 11
click at [519, 163] on div "**********" at bounding box center [555, 258] width 396 height 199
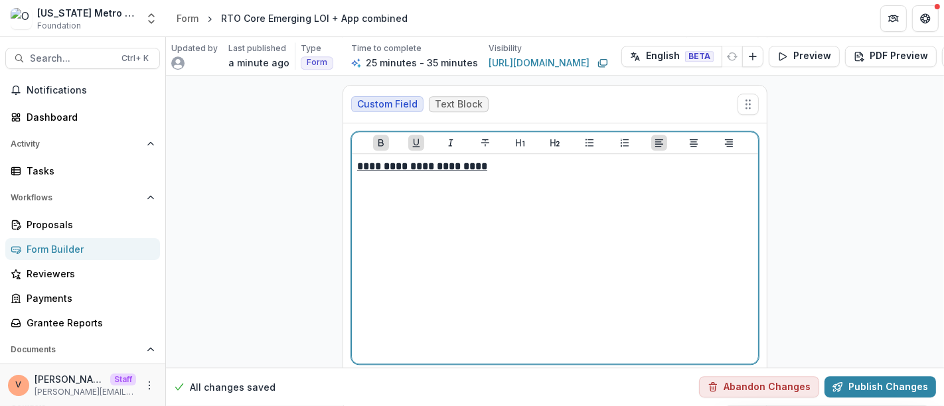
scroll to position [3178, 0]
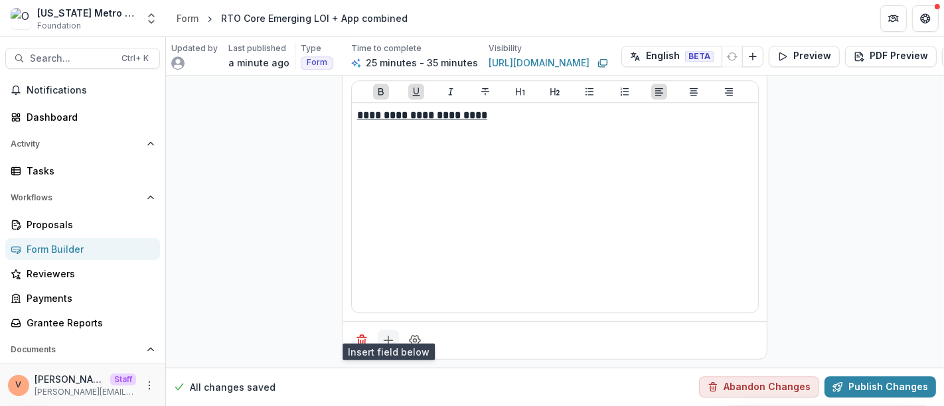
click at [388, 334] on icon "Add field" at bounding box center [388, 340] width 13 height 13
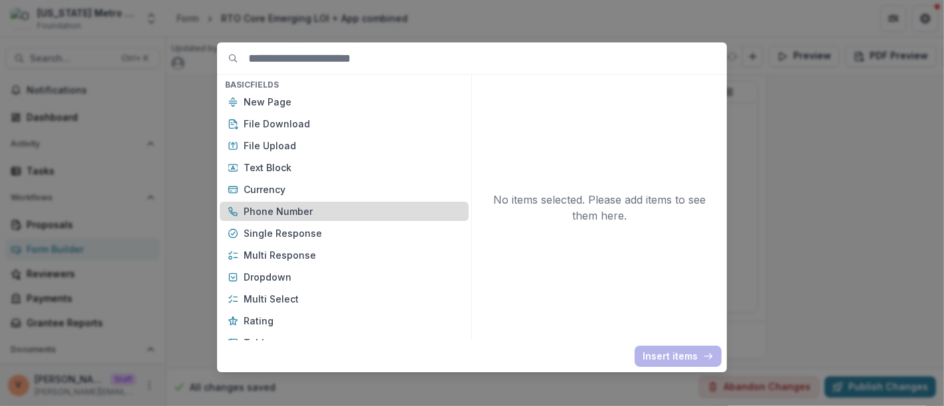
scroll to position [147, 0]
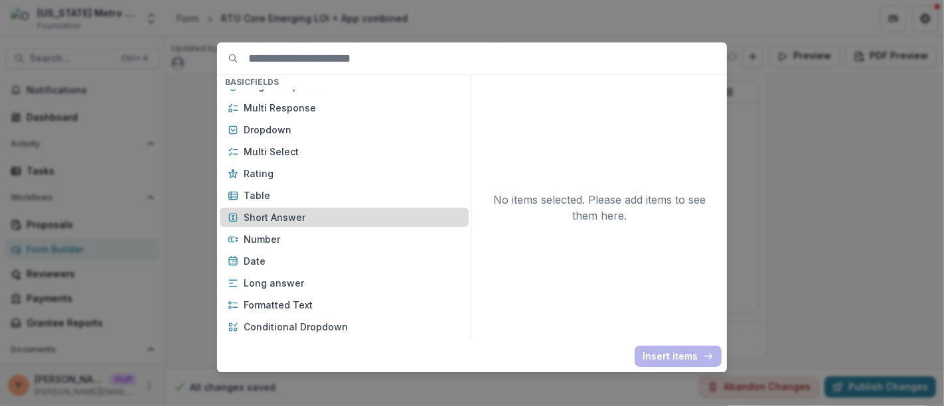
click at [298, 222] on p "Short Answer" at bounding box center [352, 217] width 217 height 14
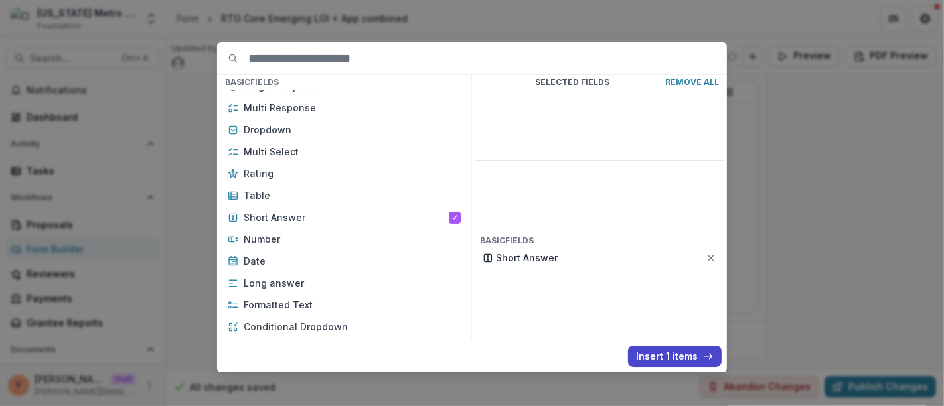
click at [677, 352] on button "Insert 1 items" at bounding box center [675, 356] width 94 height 21
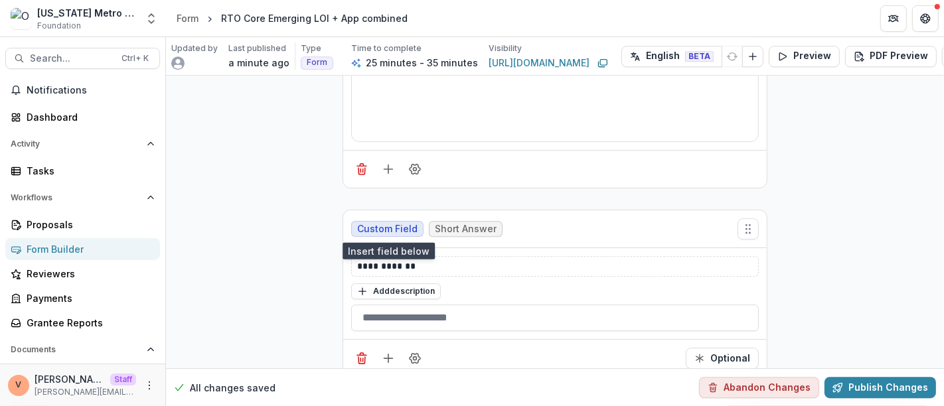
scroll to position [3365, 0]
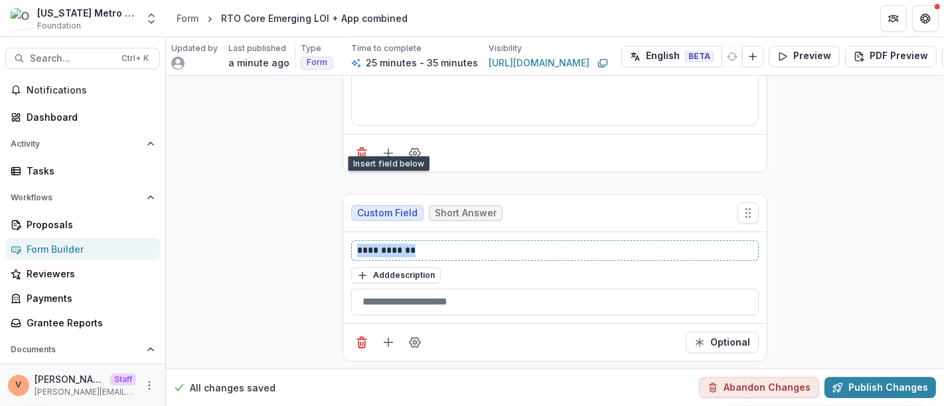
drag, startPoint x: 422, startPoint y: 238, endPoint x: 239, endPoint y: 238, distance: 183.3
click at [415, 338] on icon "Field Settings" at bounding box center [415, 343] width 11 height 10
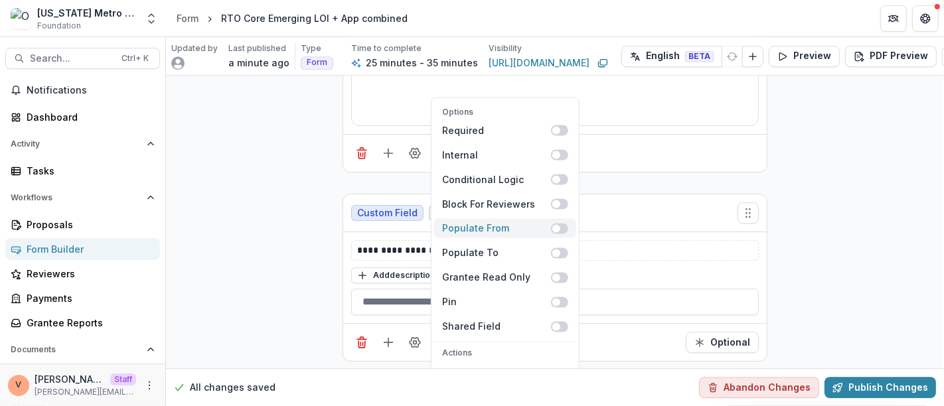
click at [564, 223] on span at bounding box center [559, 228] width 17 height 11
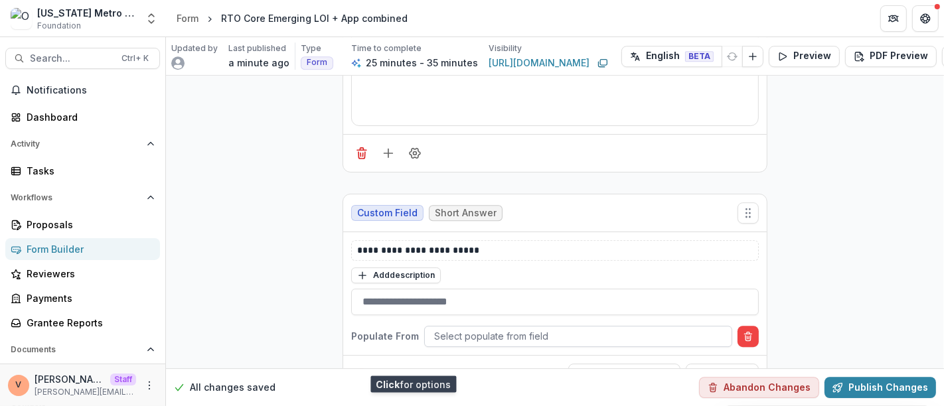
click at [518, 328] on div at bounding box center [578, 336] width 288 height 17
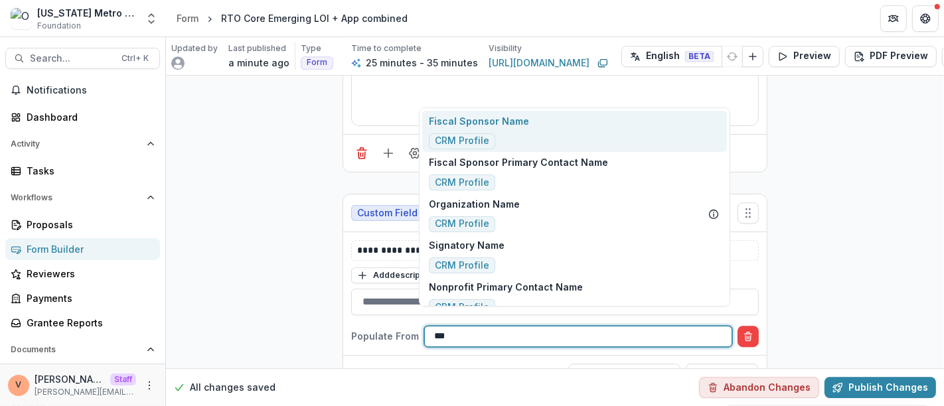
type input "****"
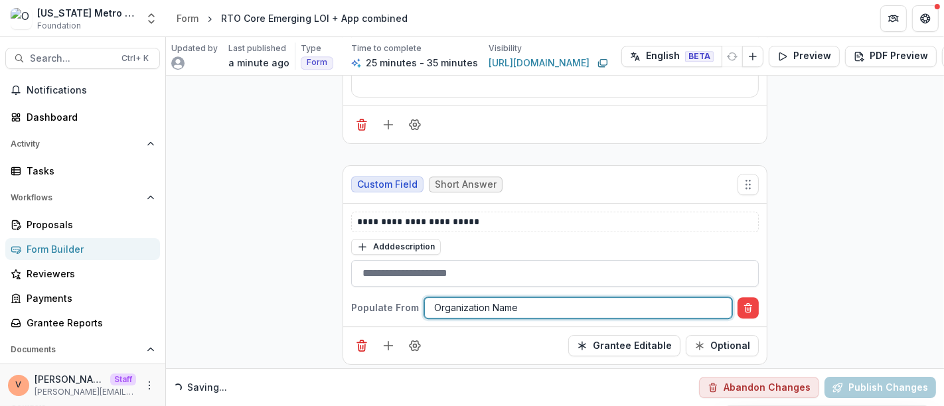
scroll to position [3397, 0]
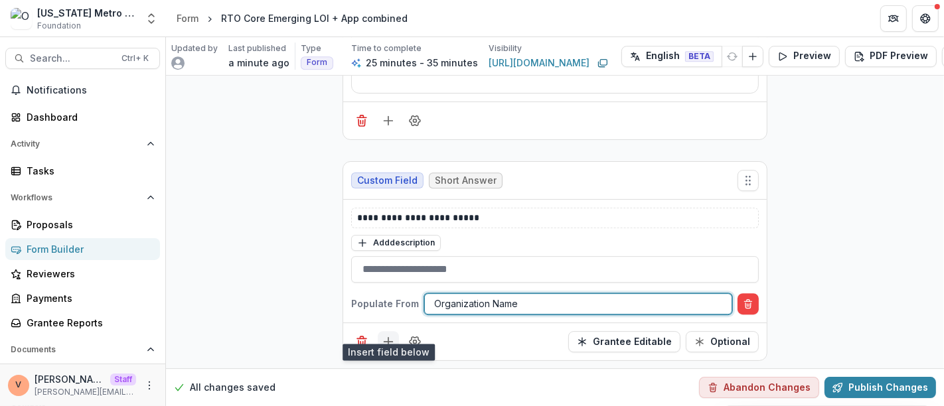
click at [385, 335] on icon "Add field" at bounding box center [388, 341] width 13 height 13
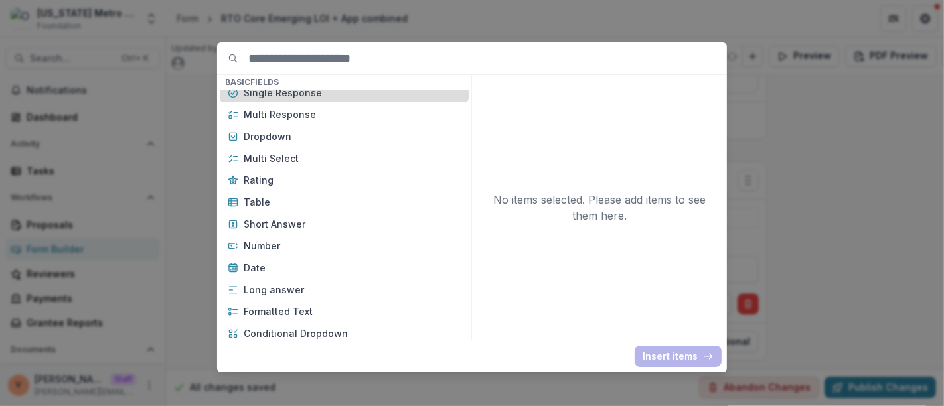
scroll to position [147, 0]
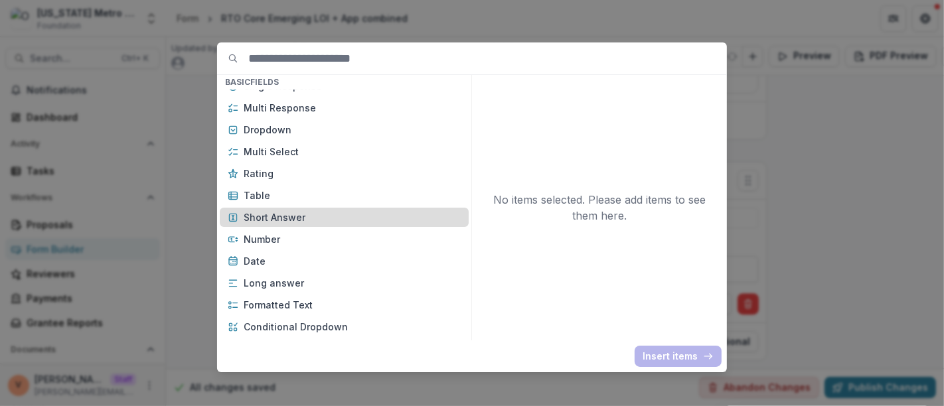
click at [319, 219] on p "Short Answer" at bounding box center [352, 217] width 217 height 14
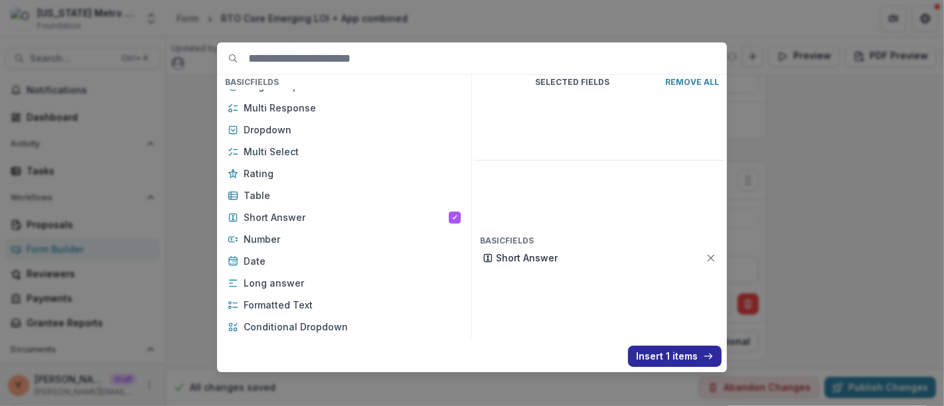
click at [691, 359] on button "Insert 1 items" at bounding box center [675, 356] width 94 height 21
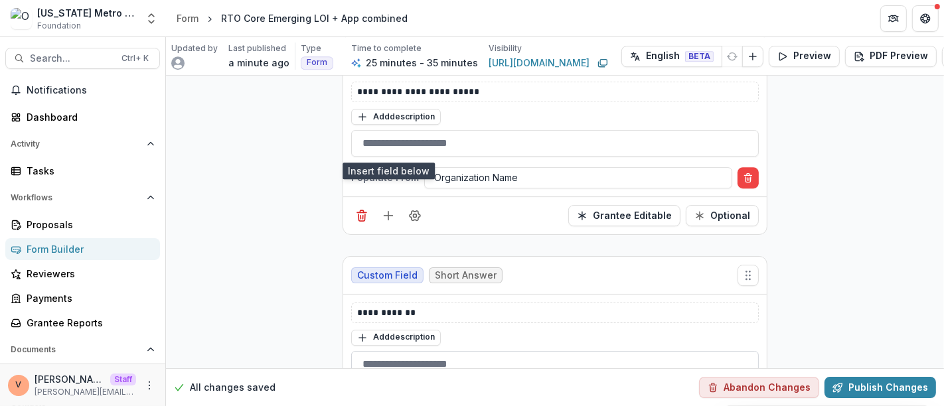
scroll to position [3585, 0]
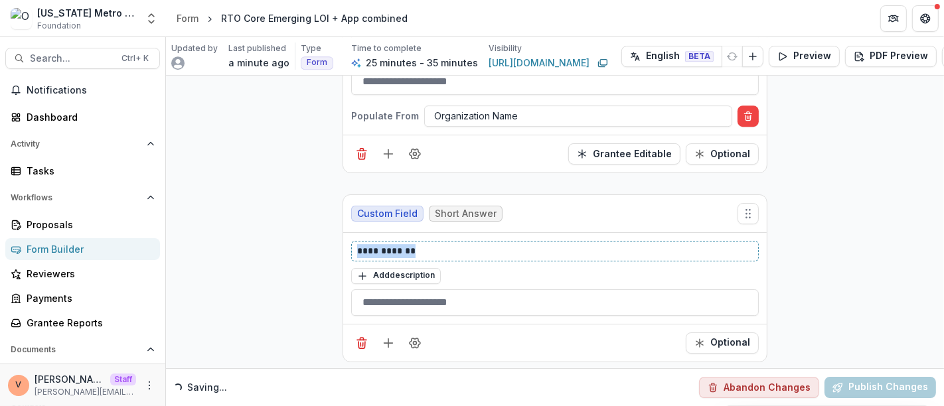
drag, startPoint x: 437, startPoint y: 239, endPoint x: 203, endPoint y: 242, distance: 233.7
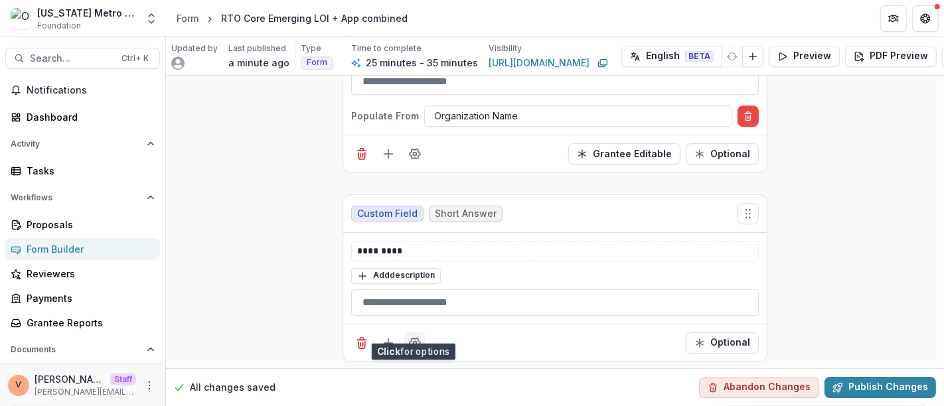
click at [416, 338] on icon "Field Settings" at bounding box center [415, 343] width 11 height 10
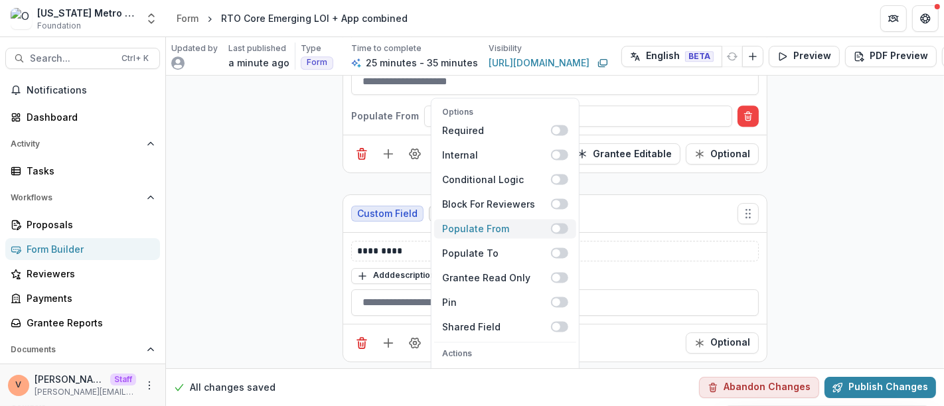
click at [561, 224] on span at bounding box center [559, 229] width 17 height 11
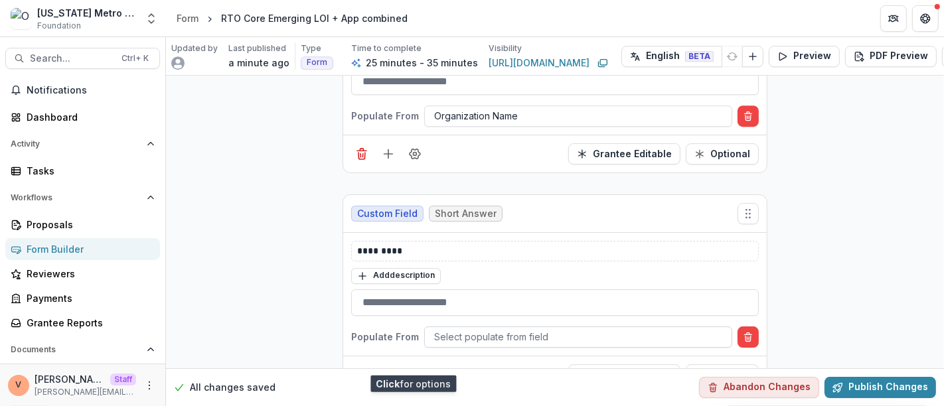
click at [568, 329] on div at bounding box center [578, 337] width 288 height 17
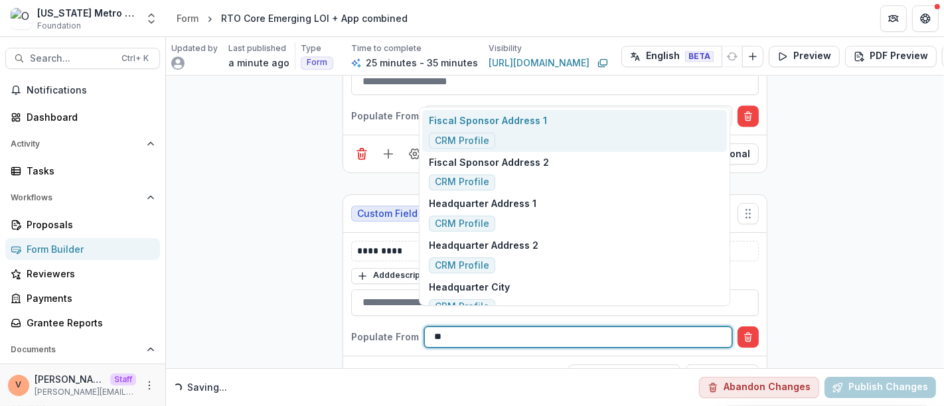
type input "***"
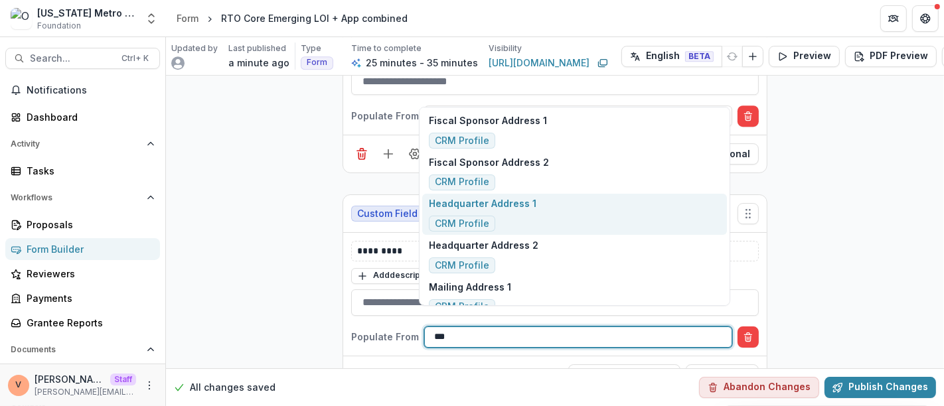
click at [525, 208] on p "Headquarter Address 1" at bounding box center [483, 204] width 108 height 14
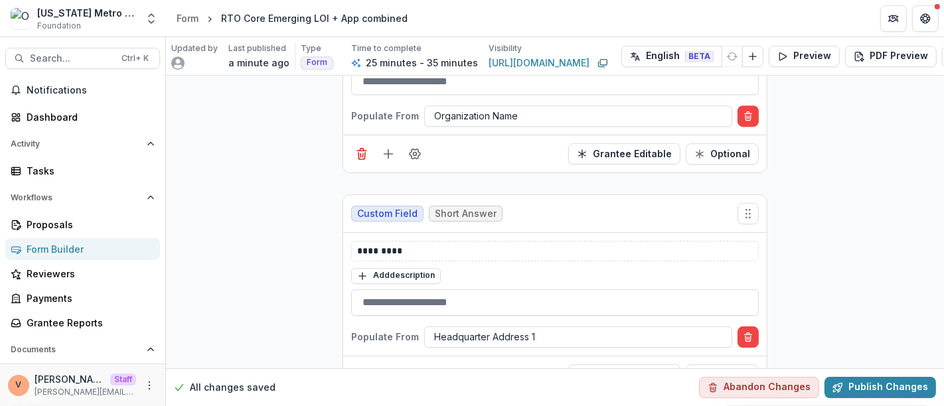
scroll to position [3617, 0]
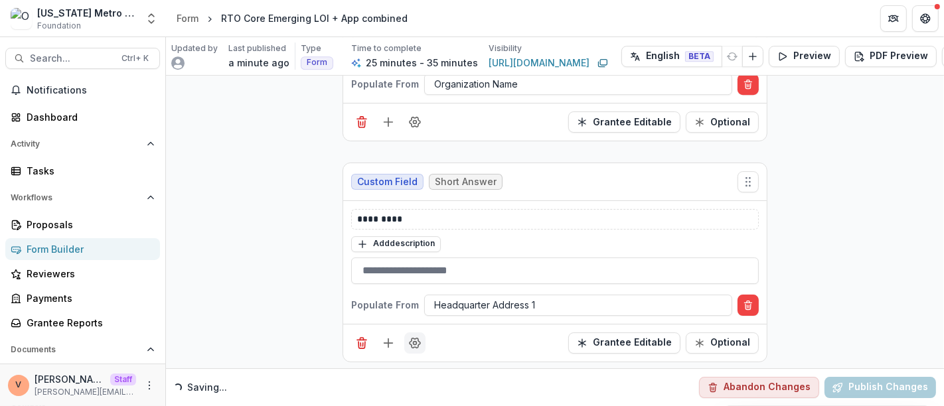
click at [416, 337] on icon "Field Settings" at bounding box center [414, 343] width 13 height 13
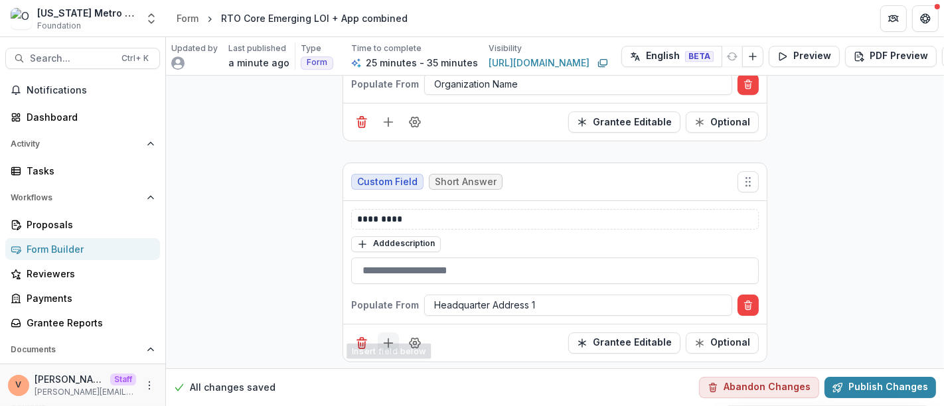
click at [388, 337] on icon "Add field" at bounding box center [388, 343] width 13 height 13
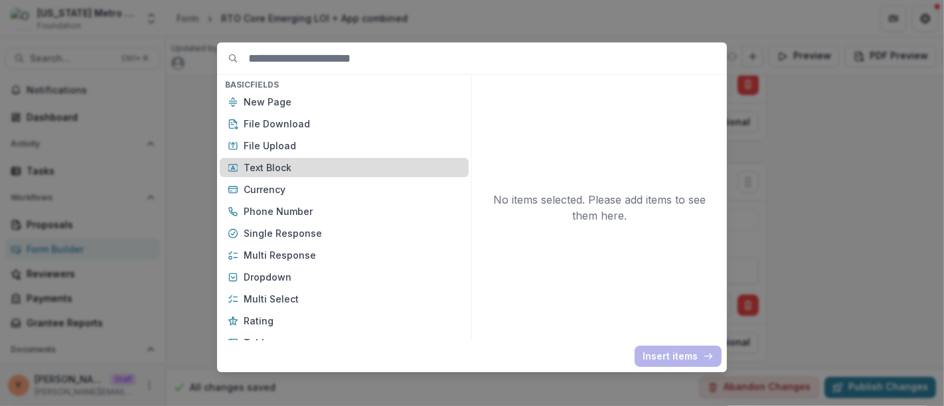
click at [349, 165] on p "Text Block" at bounding box center [352, 168] width 217 height 14
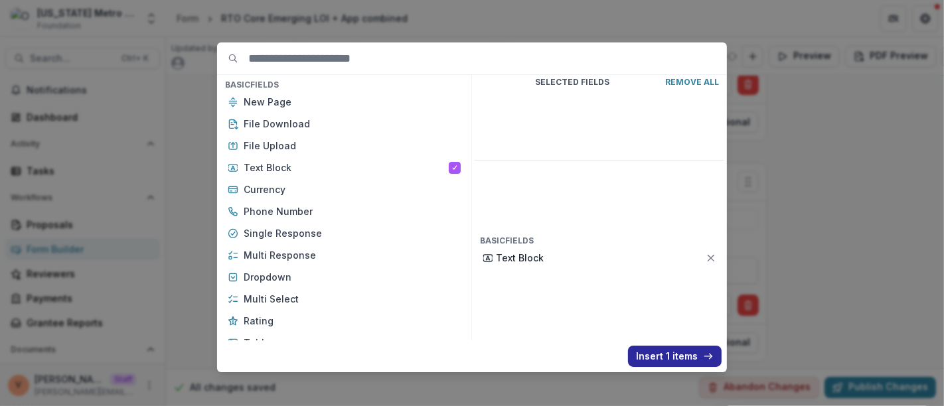
click at [669, 355] on button "Insert 1 items" at bounding box center [675, 356] width 94 height 21
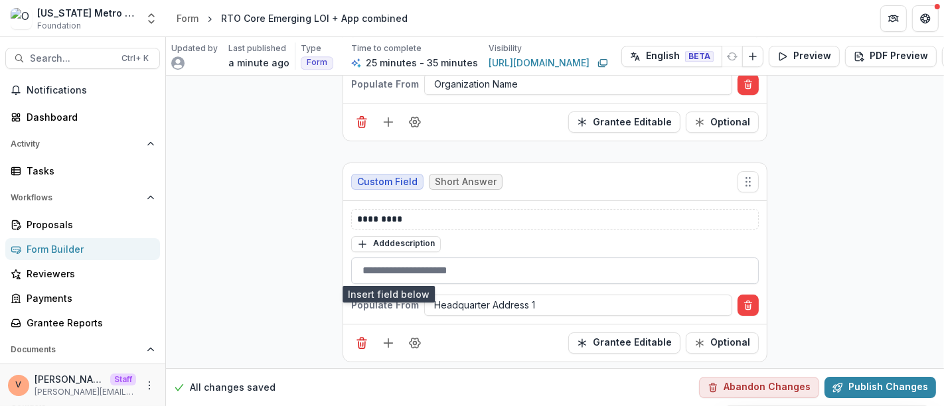
scroll to position [3765, 0]
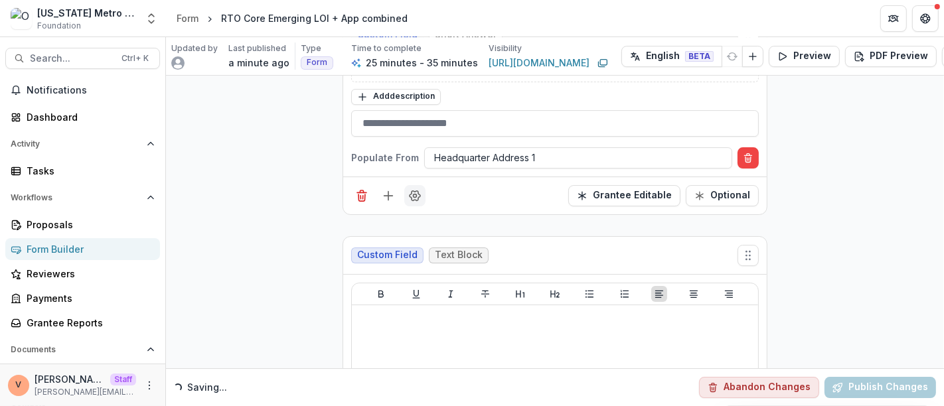
click at [417, 189] on icon "Field Settings" at bounding box center [414, 195] width 13 height 13
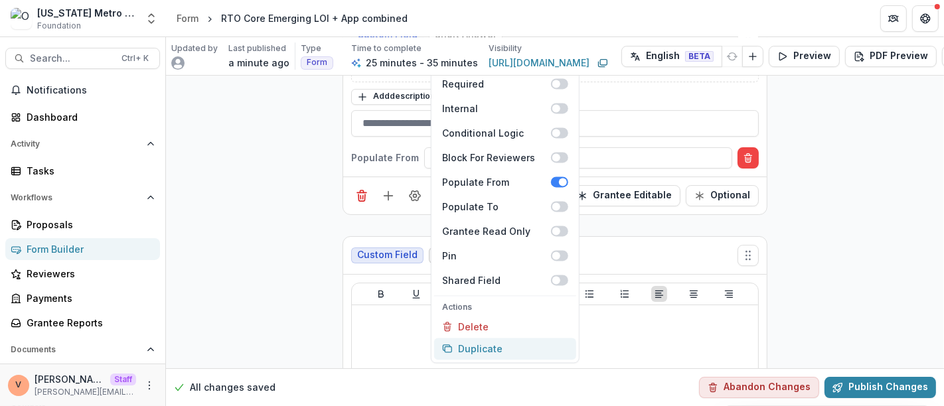
click at [501, 338] on button "Duplicate" at bounding box center [505, 349] width 142 height 22
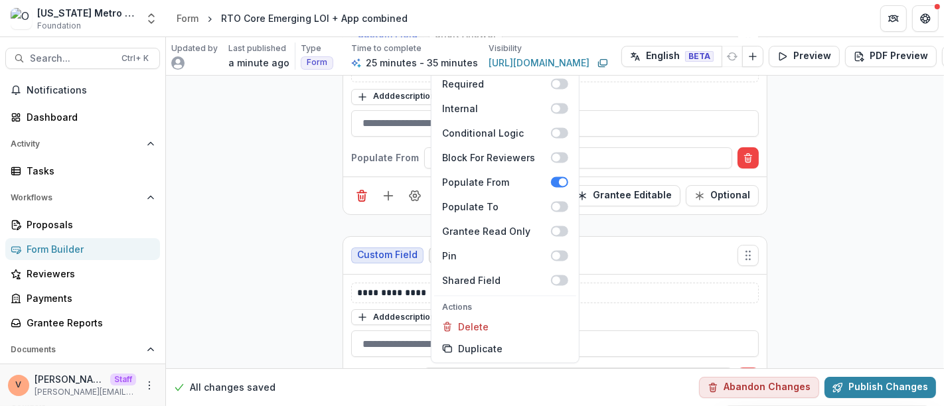
drag, startPoint x: 843, startPoint y: 247, endPoint x: 806, endPoint y: 248, distance: 37.2
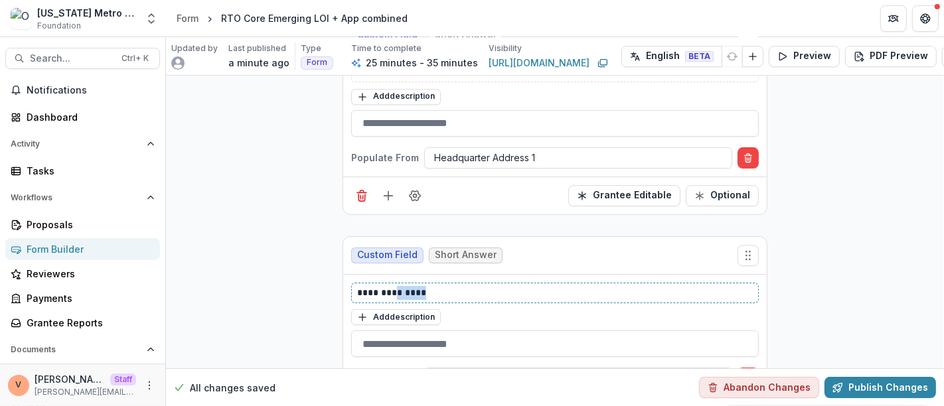
drag, startPoint x: 430, startPoint y: 276, endPoint x: 394, endPoint y: 275, distance: 35.9
click at [394, 286] on p "**********" at bounding box center [555, 293] width 396 height 14
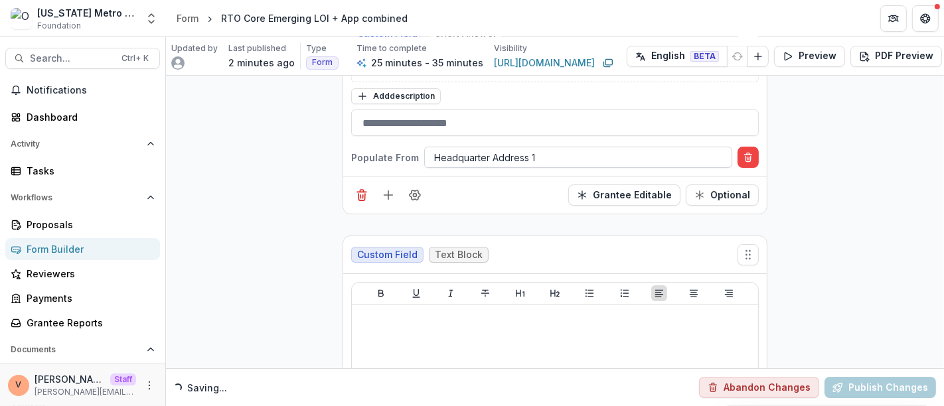
click at [546, 149] on div at bounding box center [578, 157] width 288 height 17
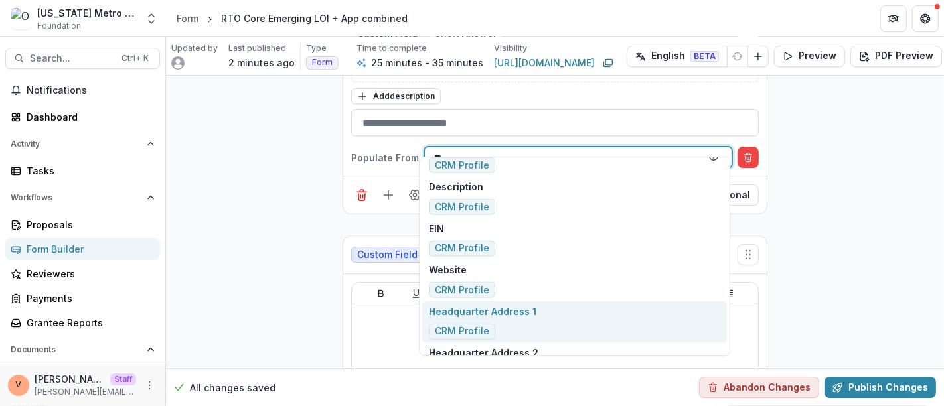
scroll to position [0, 0]
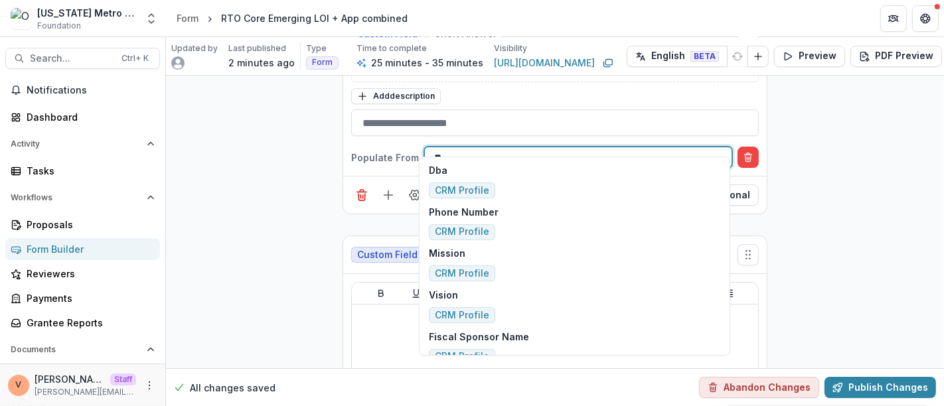
type input "***"
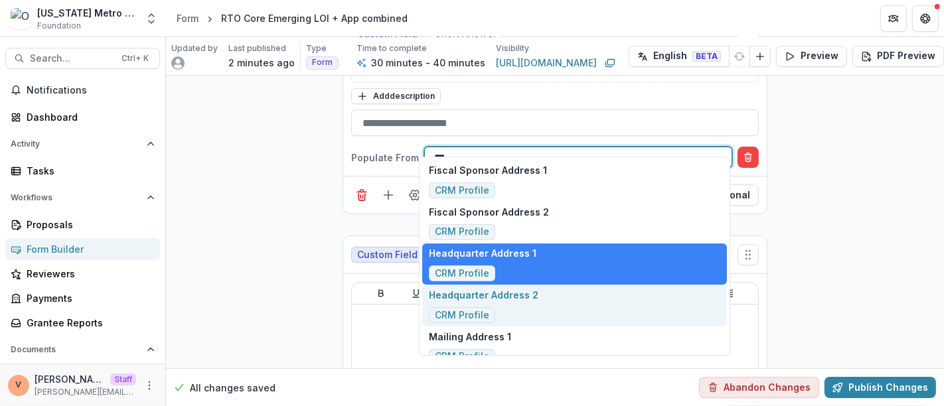
click at [537, 295] on div "Headquarter Address 2 CRM Profile" at bounding box center [574, 306] width 305 height 42
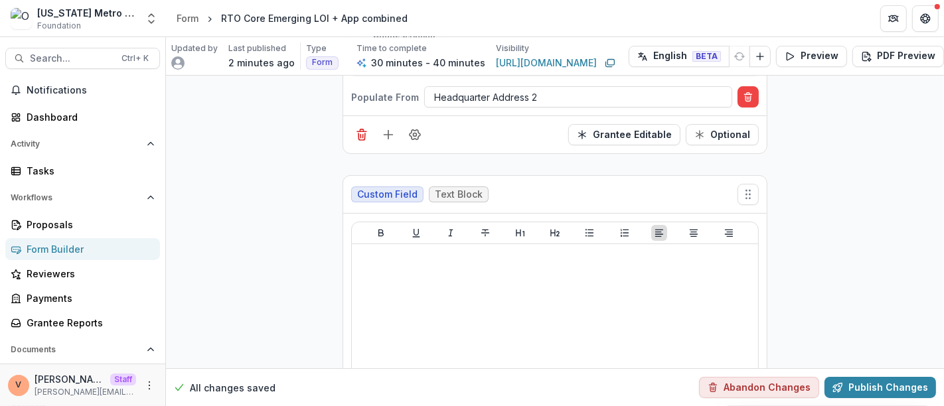
scroll to position [4059, 0]
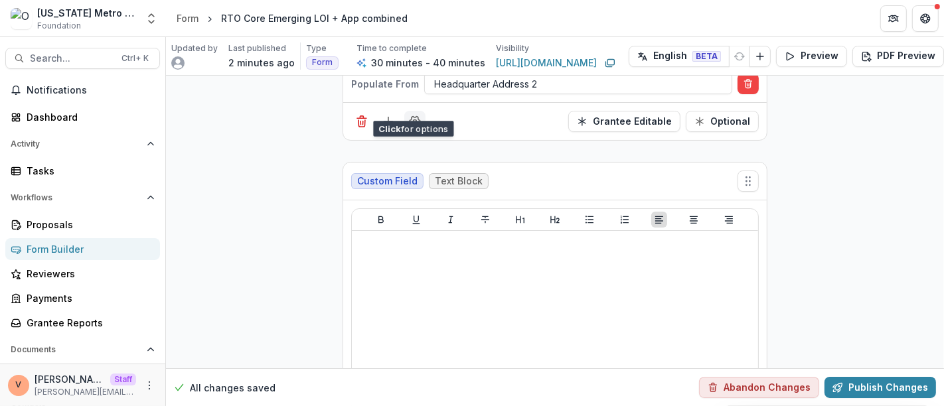
click at [416, 115] on icon "Field Settings" at bounding box center [414, 121] width 13 height 13
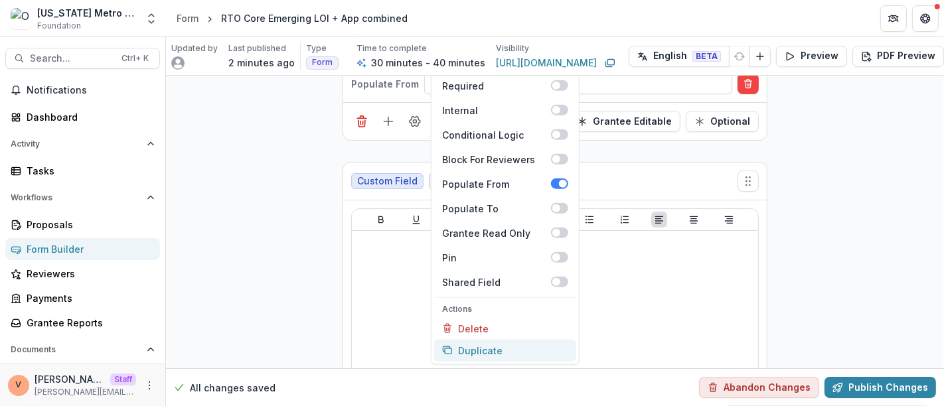
click at [476, 339] on button "Duplicate" at bounding box center [505, 350] width 142 height 22
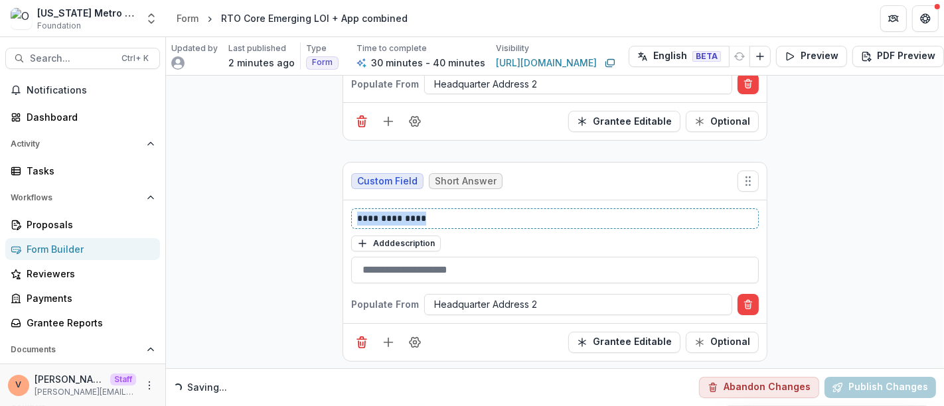
drag, startPoint x: 448, startPoint y: 203, endPoint x: 299, endPoint y: 194, distance: 149.0
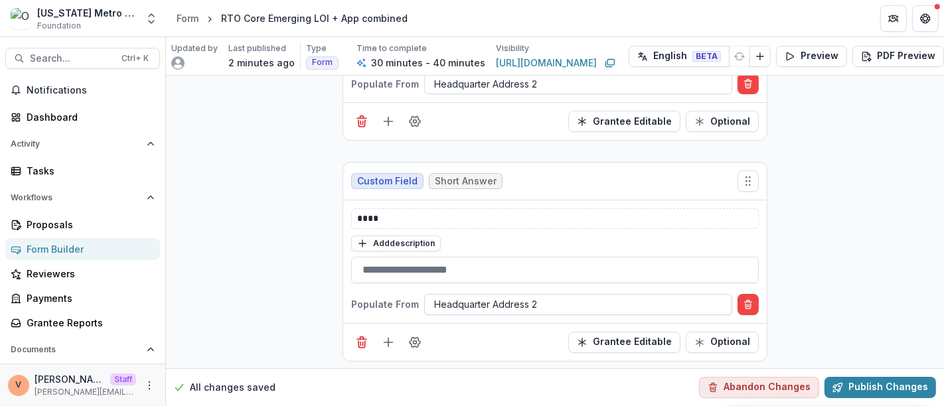
click at [517, 296] on div at bounding box center [578, 304] width 288 height 17
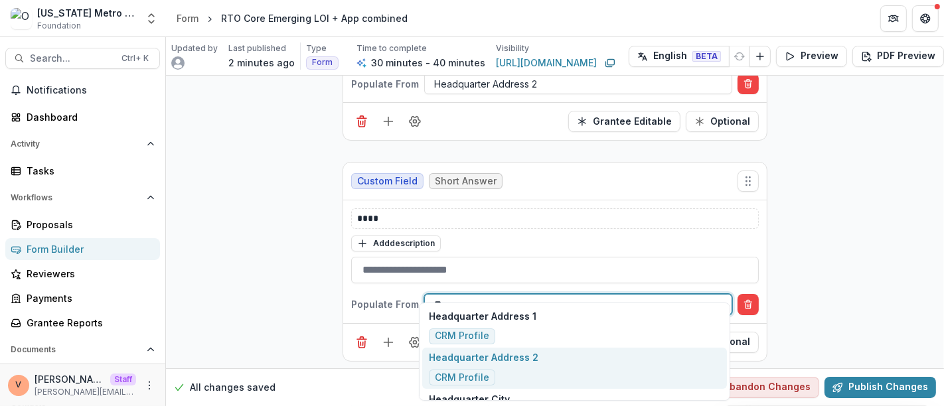
scroll to position [1, 0]
type input "****"
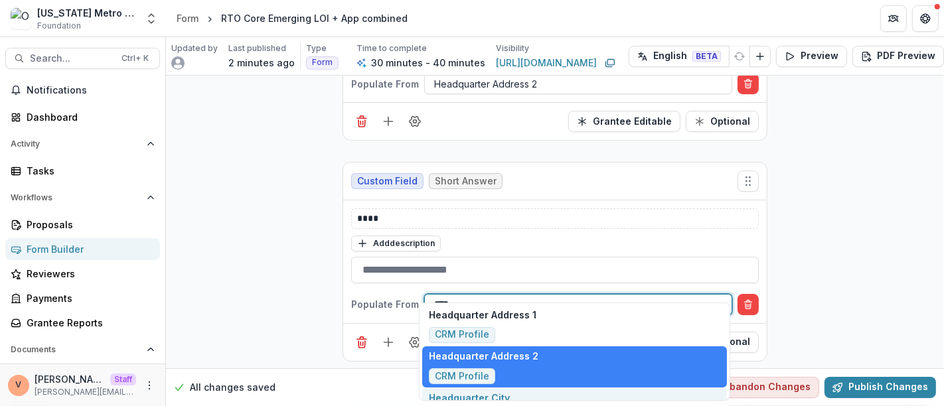
click at [504, 399] on p "Headquarter City" at bounding box center [469, 398] width 81 height 14
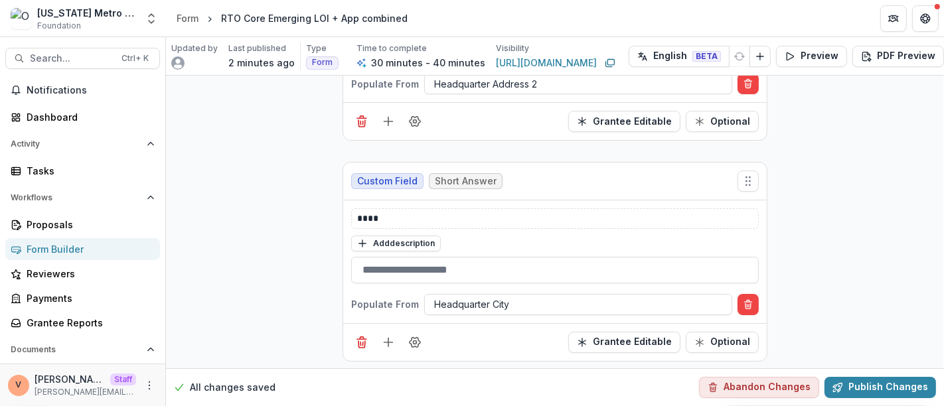
click at [509, 323] on div "Grantee Editable Optional" at bounding box center [555, 342] width 424 height 38
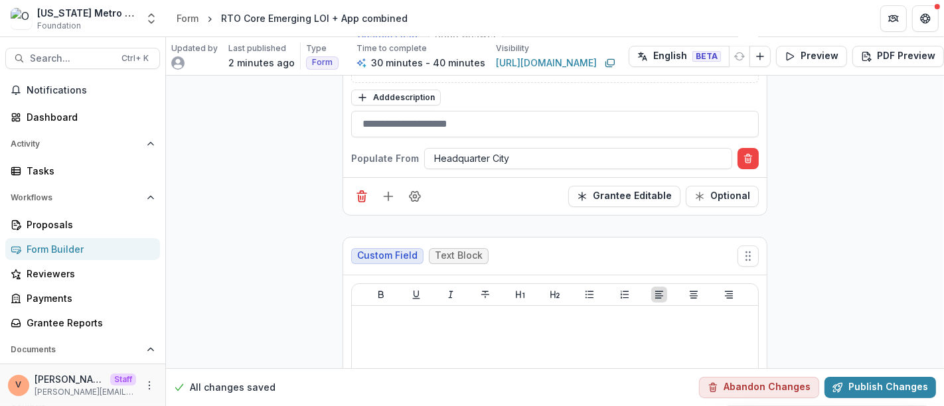
scroll to position [4207, 0]
click at [415, 184] on button "Field Settings" at bounding box center [414, 194] width 21 height 21
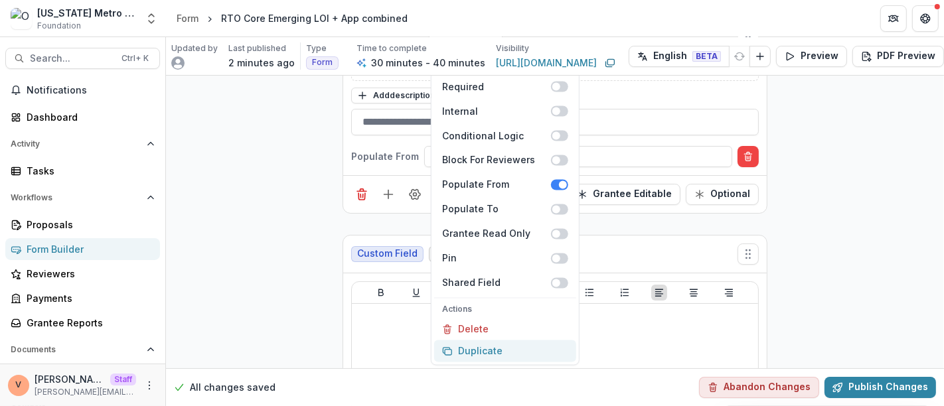
click at [467, 341] on button "Duplicate" at bounding box center [505, 352] width 142 height 22
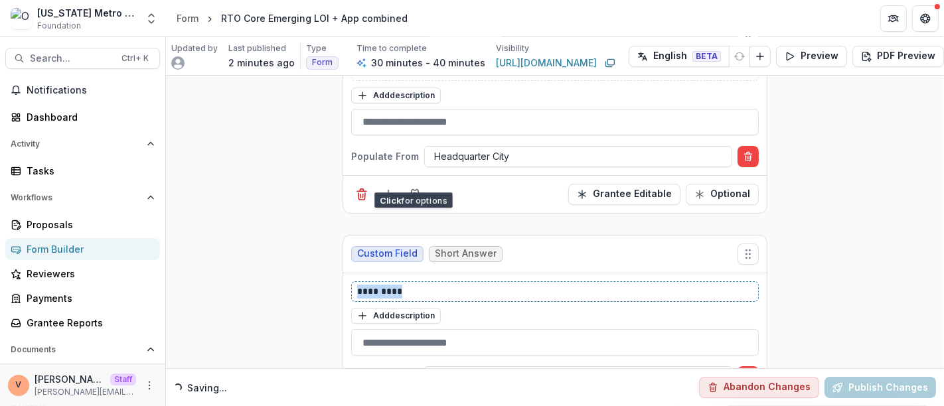
drag, startPoint x: 413, startPoint y: 270, endPoint x: 254, endPoint y: 280, distance: 159.0
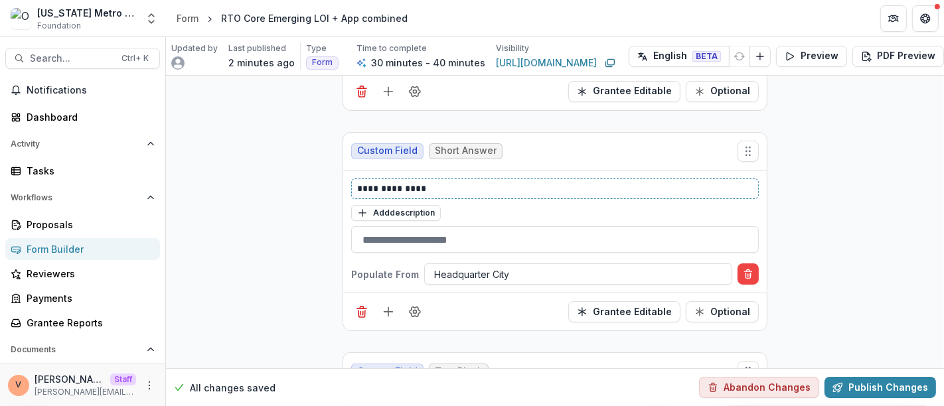
scroll to position [4355, 0]
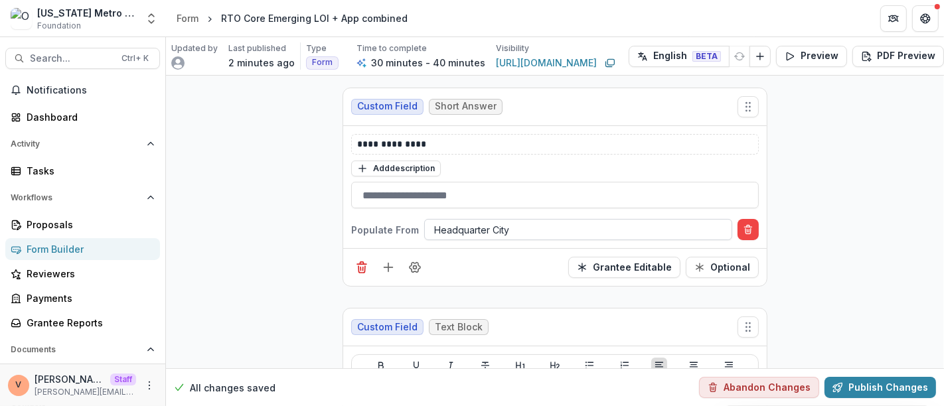
click at [483, 220] on div "Headquarter City" at bounding box center [578, 229] width 307 height 19
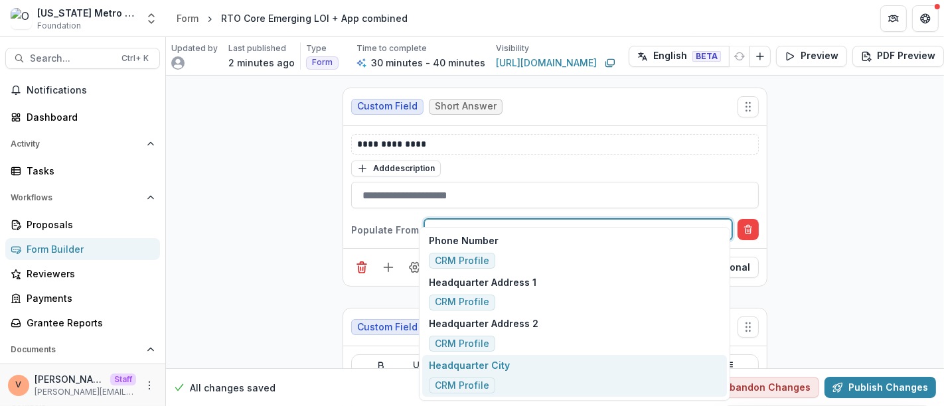
scroll to position [0, 0]
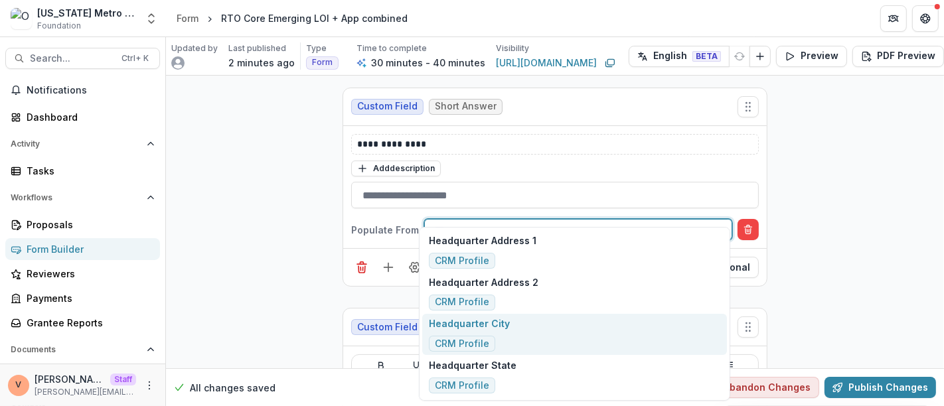
type input "****"
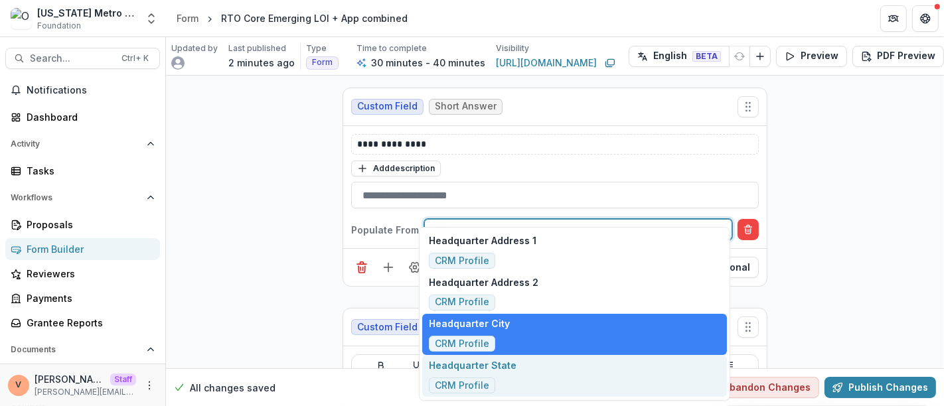
click at [530, 372] on div "Headquarter State CRM Profile" at bounding box center [574, 376] width 305 height 42
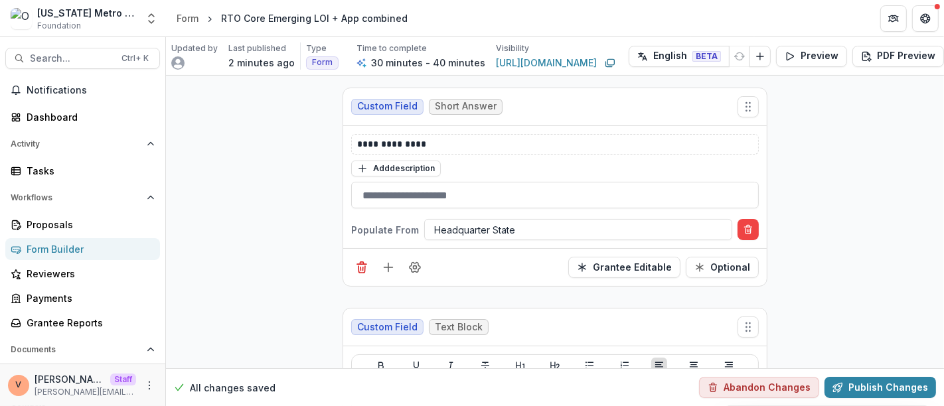
scroll to position [4429, 0]
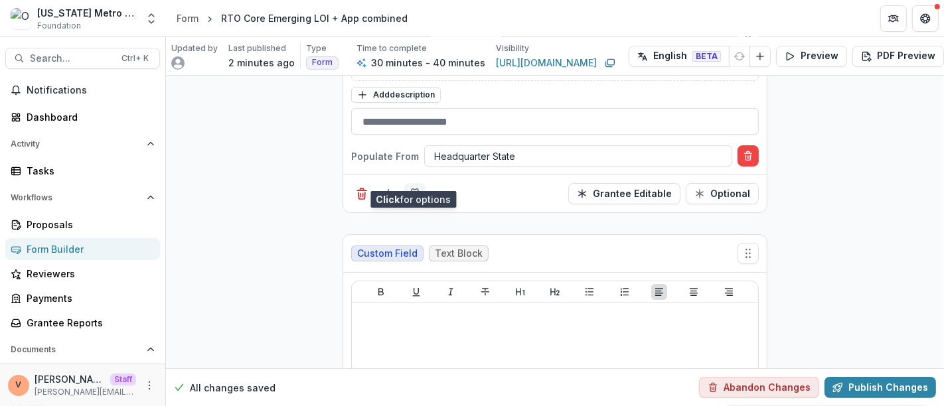
click at [420, 183] on button "Field Settings" at bounding box center [414, 193] width 21 height 21
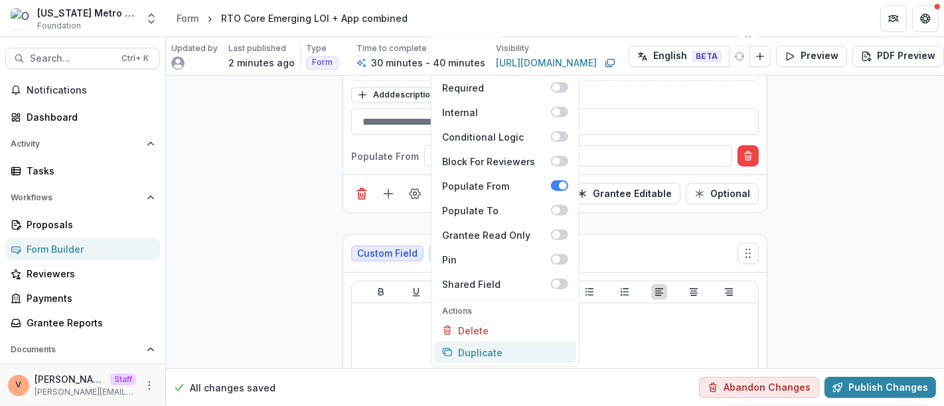
click at [481, 342] on button "Duplicate" at bounding box center [505, 353] width 142 height 22
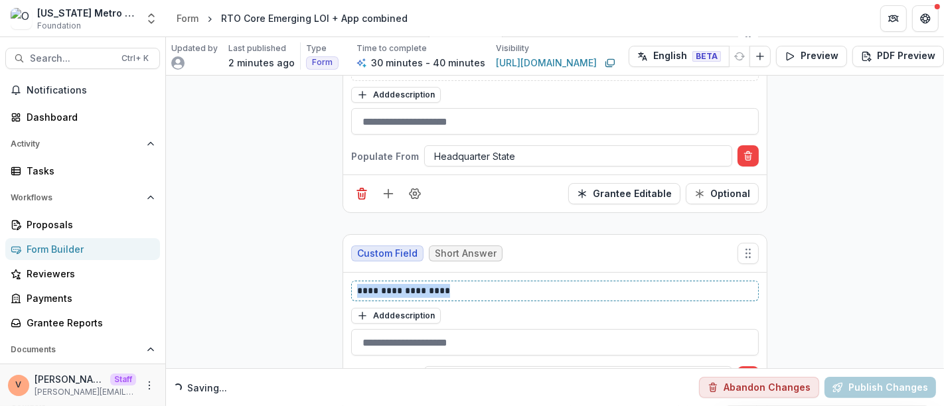
drag, startPoint x: 442, startPoint y: 271, endPoint x: 333, endPoint y: 278, distance: 108.5
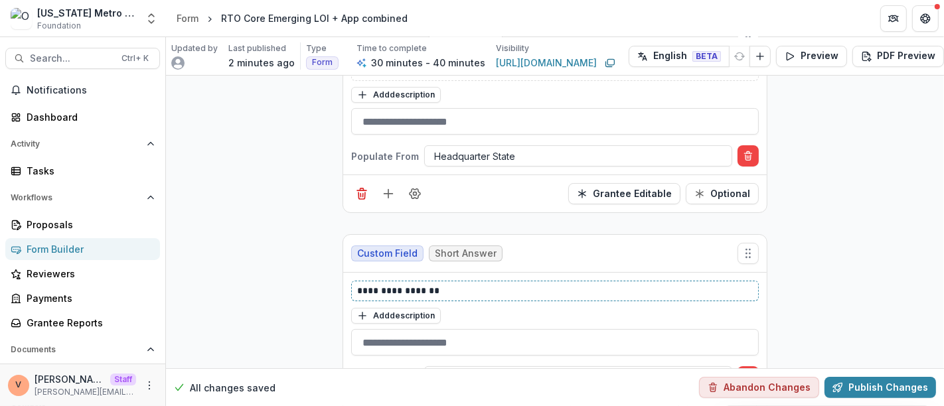
scroll to position [4576, 0]
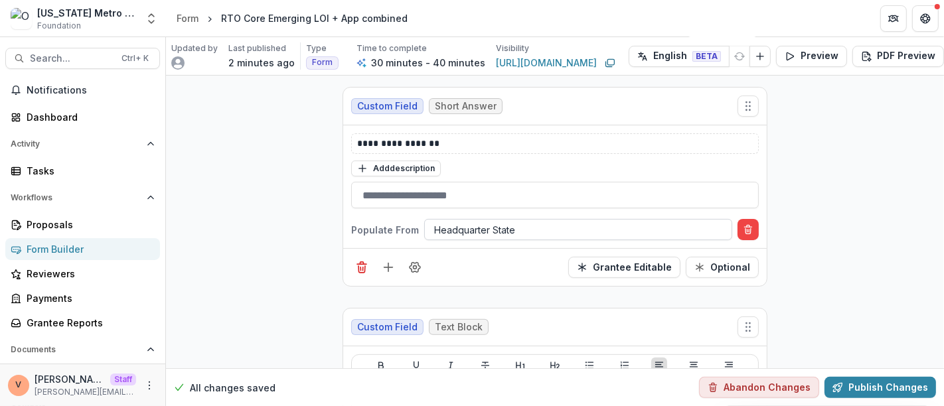
click at [480, 222] on div at bounding box center [578, 230] width 288 height 17
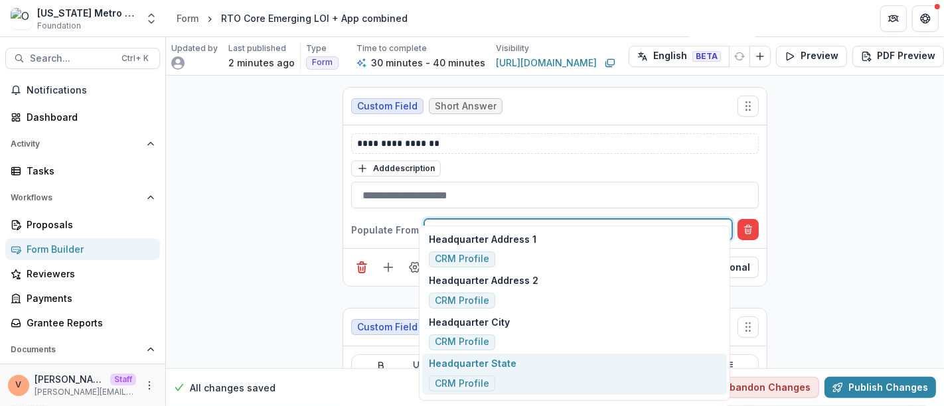
scroll to position [7, 0]
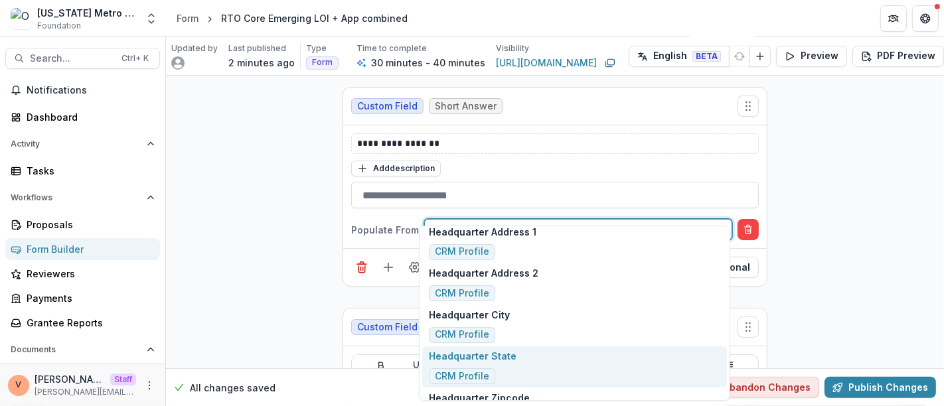
type input "****"
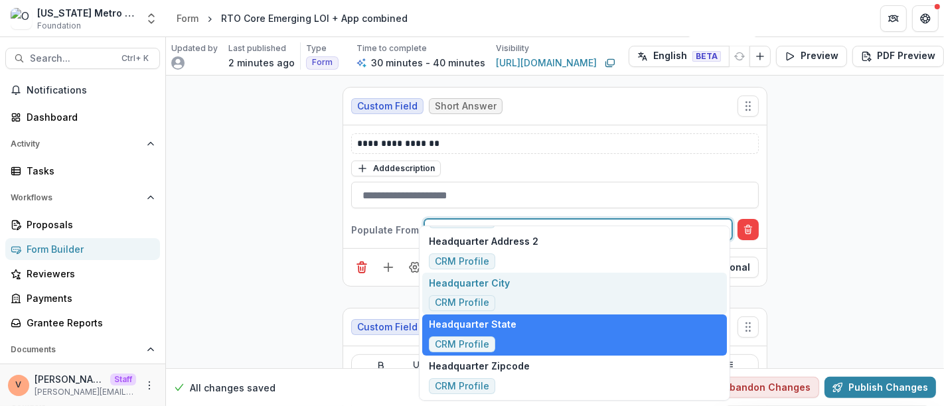
scroll to position [81, 0]
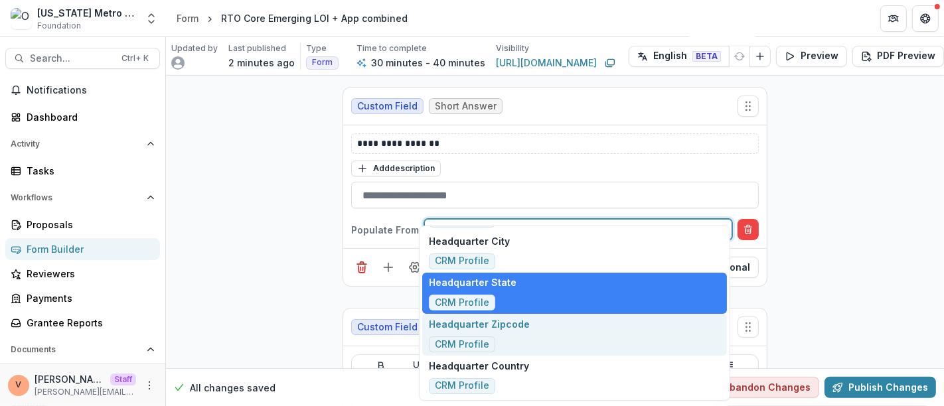
click at [523, 324] on p "Headquarter Zipcode" at bounding box center [479, 324] width 101 height 14
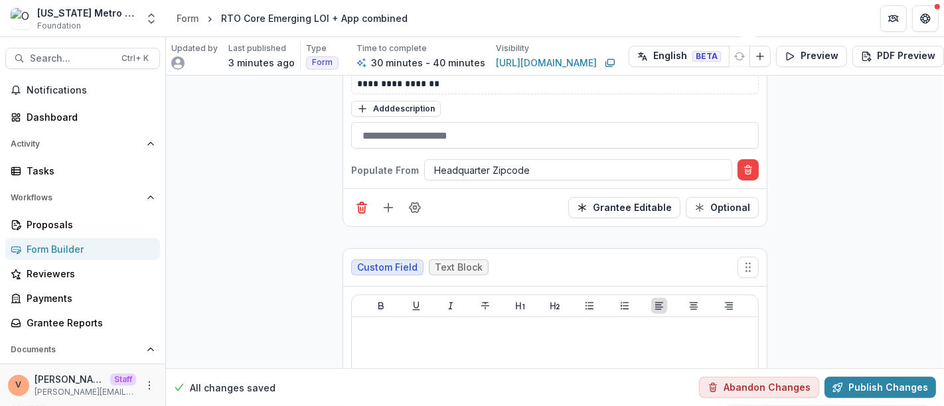
scroll to position [4650, 0]
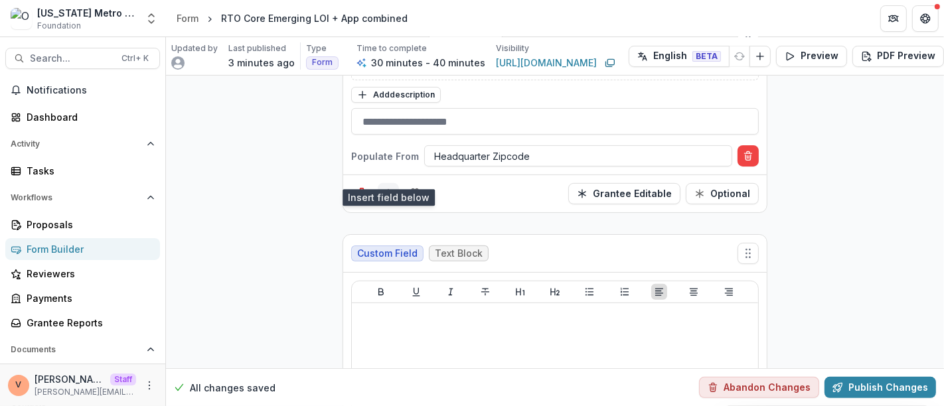
click at [390, 194] on line "Add field" at bounding box center [388, 194] width 9 height 0
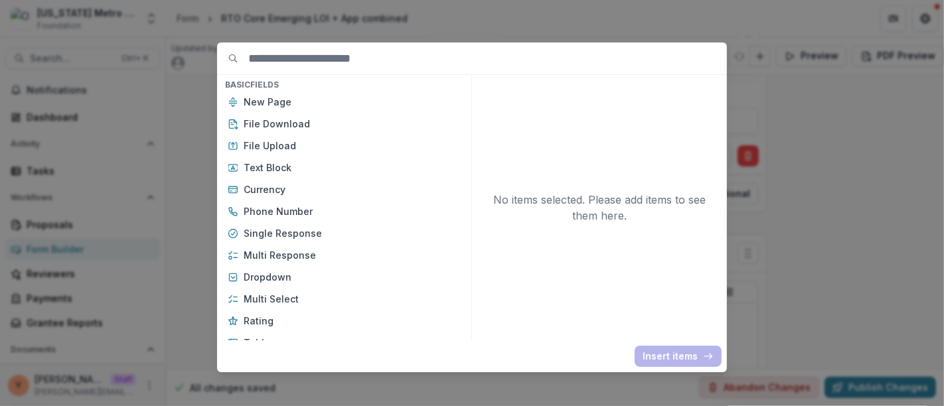
click at [863, 220] on div "Basic Fields New Page File Download File Upload Text Block Currency Phone Numbe…" at bounding box center [472, 203] width 944 height 406
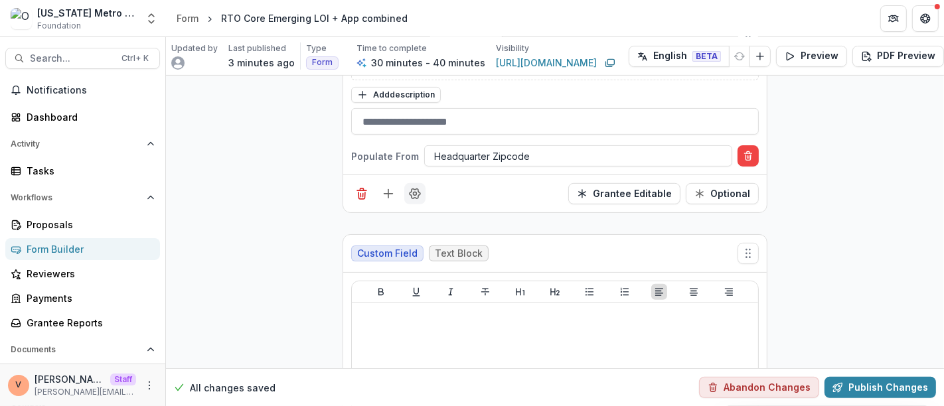
click at [416, 189] on icon "Field Settings" at bounding box center [415, 194] width 11 height 10
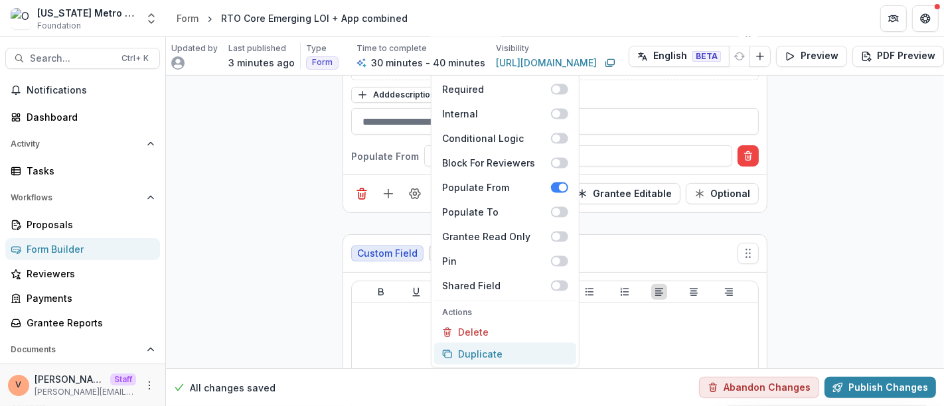
click at [481, 343] on button "Duplicate" at bounding box center [505, 354] width 142 height 22
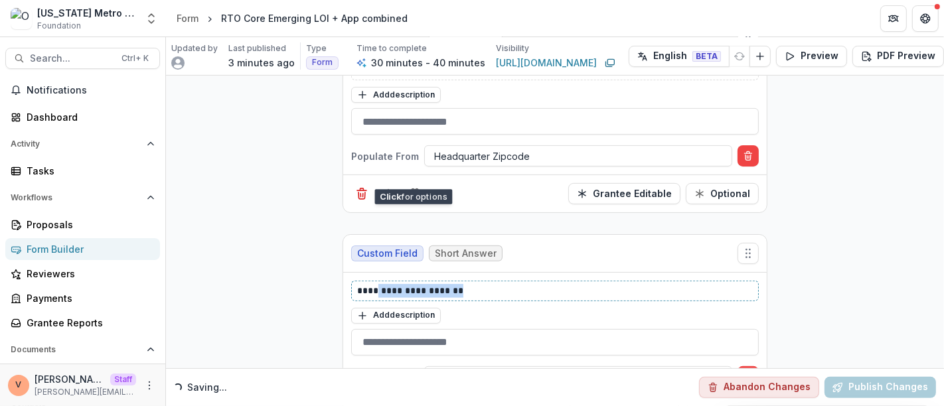
drag, startPoint x: 483, startPoint y: 270, endPoint x: 372, endPoint y: 272, distance: 111.6
click at [372, 284] on p "**********" at bounding box center [555, 291] width 396 height 14
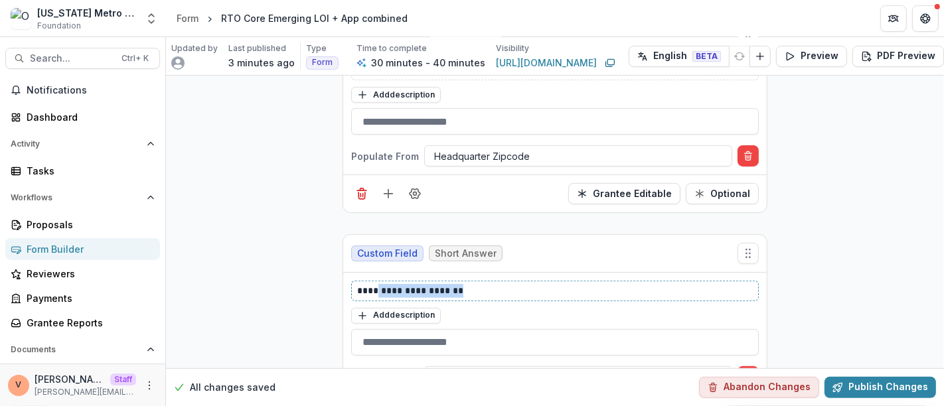
click at [472, 284] on p "**********" at bounding box center [555, 291] width 396 height 14
drag, startPoint x: 479, startPoint y: 267, endPoint x: 291, endPoint y: 268, distance: 188.6
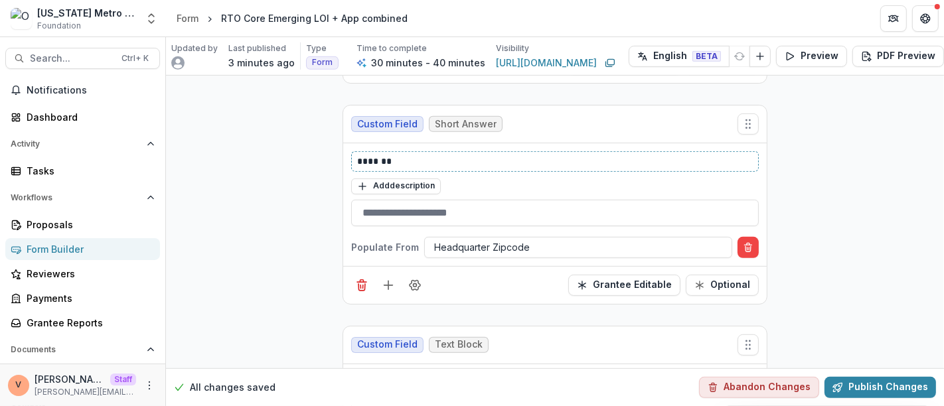
scroll to position [4797, 0]
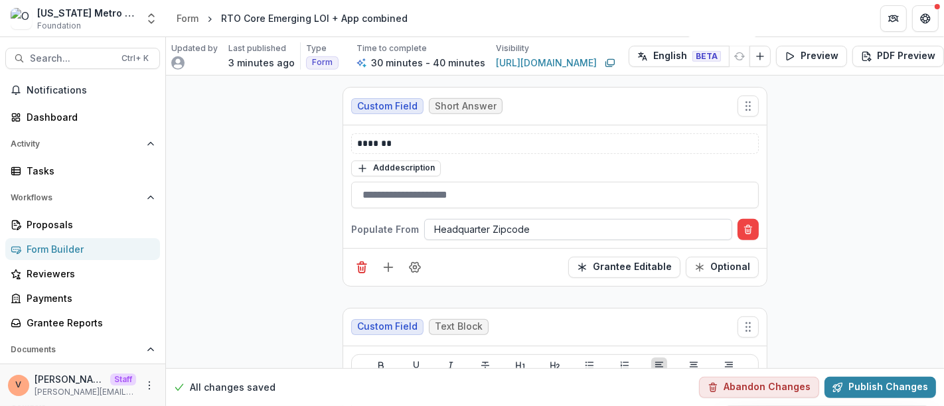
click at [508, 221] on div at bounding box center [578, 229] width 288 height 17
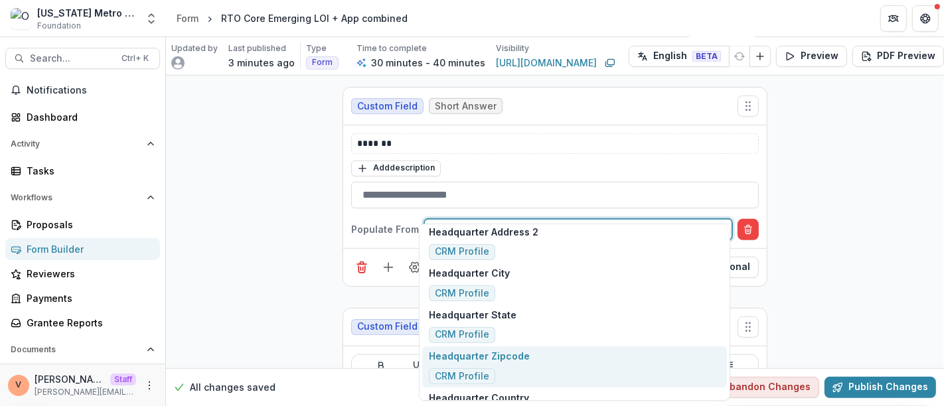
scroll to position [0, 0]
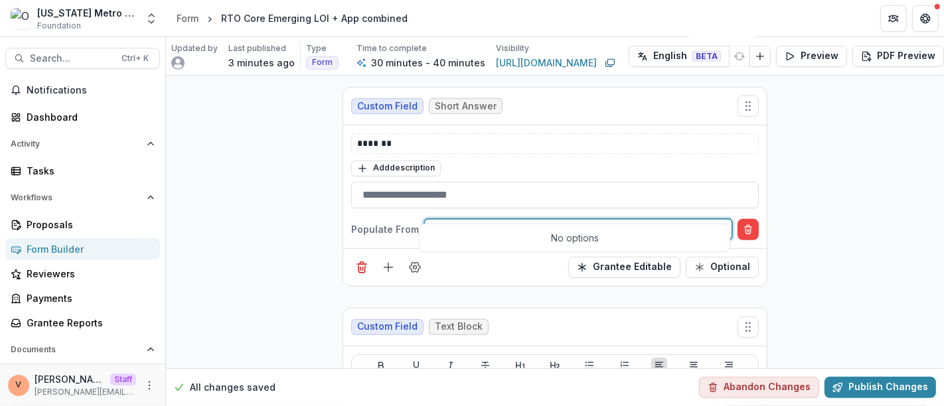
type input "****"
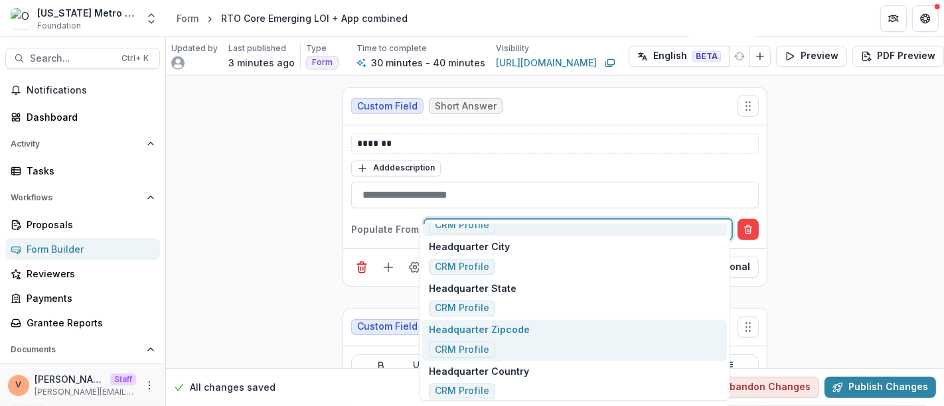
scroll to position [120, 0]
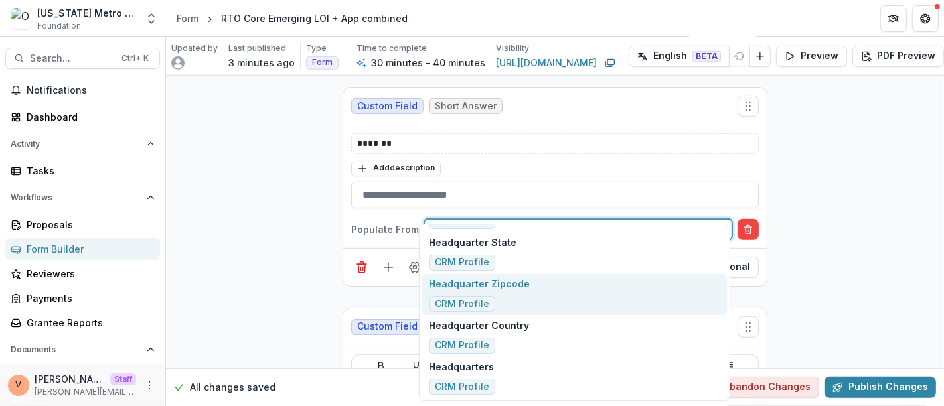
click at [540, 286] on div "Headquarter Zipcode CRM Profile" at bounding box center [574, 295] width 305 height 42
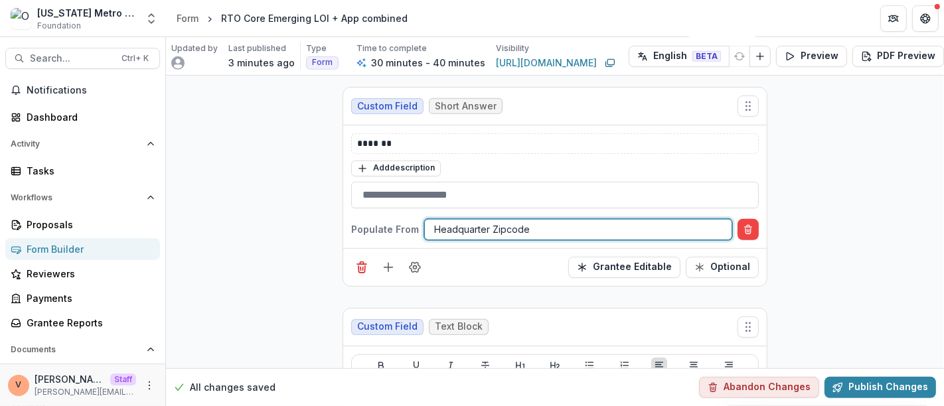
click at [543, 221] on div at bounding box center [578, 229] width 288 height 17
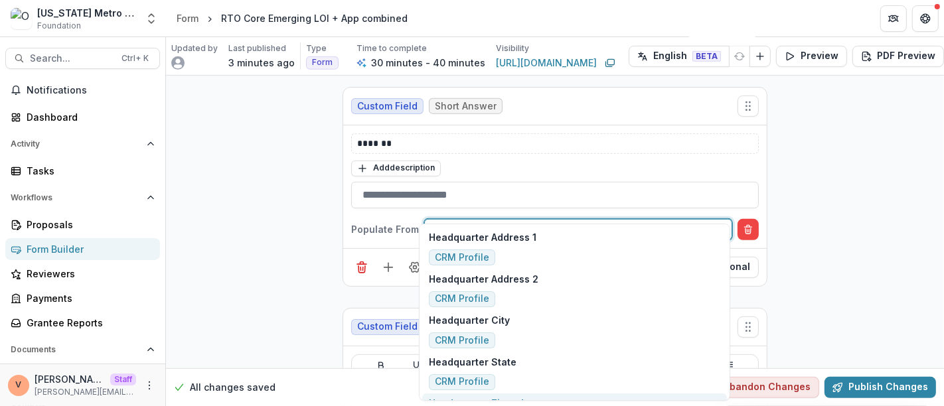
scroll to position [47, 0]
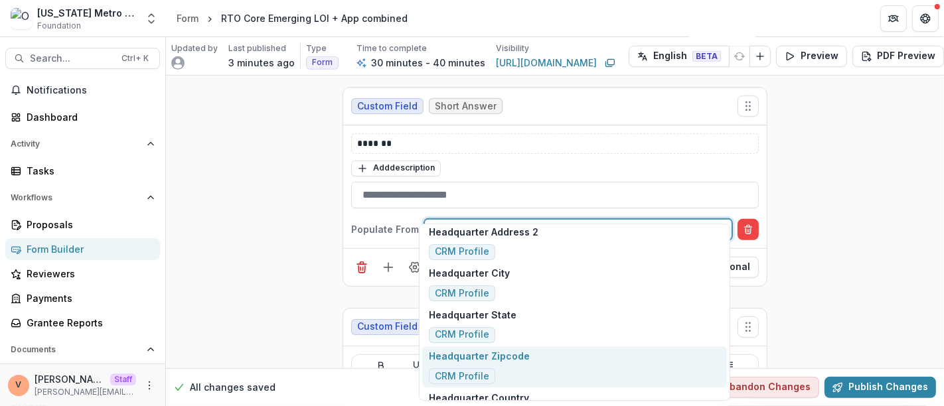
type input "******"
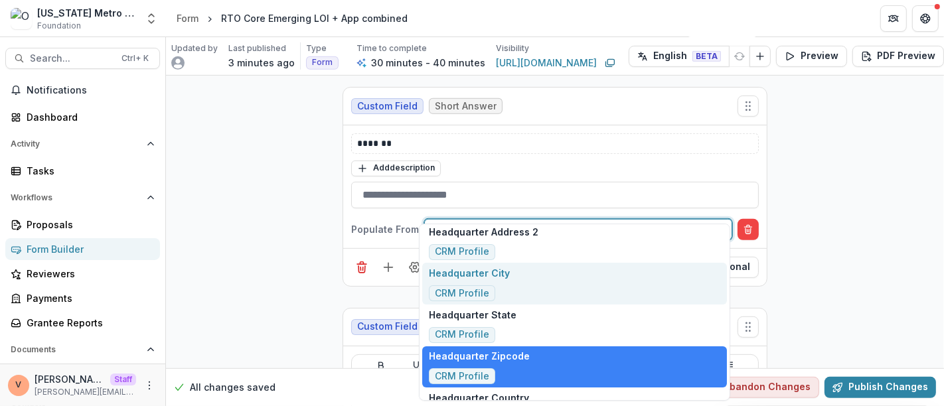
scroll to position [120, 0]
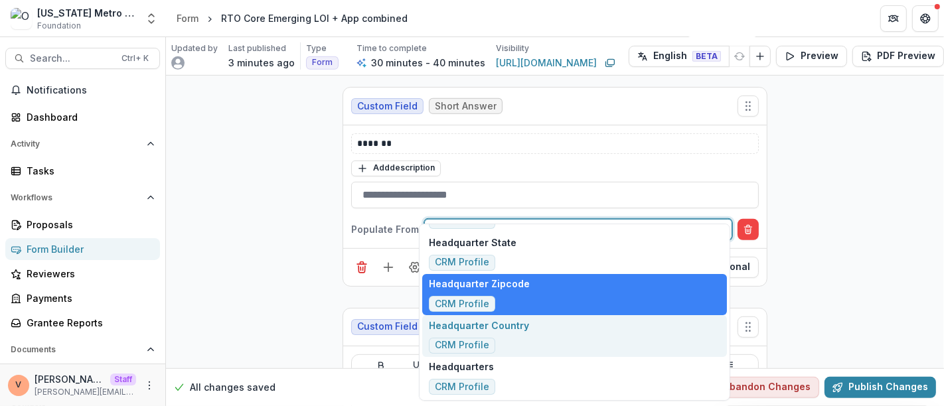
click at [531, 331] on div "Headquarter Country CRM Profile" at bounding box center [574, 336] width 305 height 42
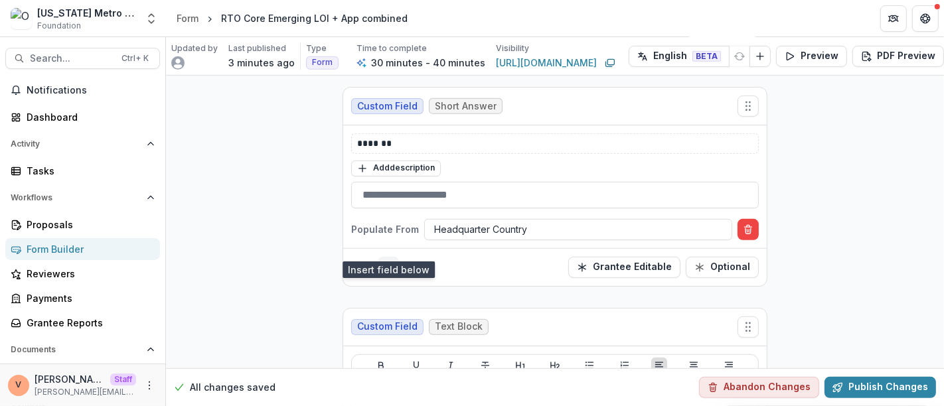
click at [390, 268] on line "Add field" at bounding box center [388, 268] width 9 height 0
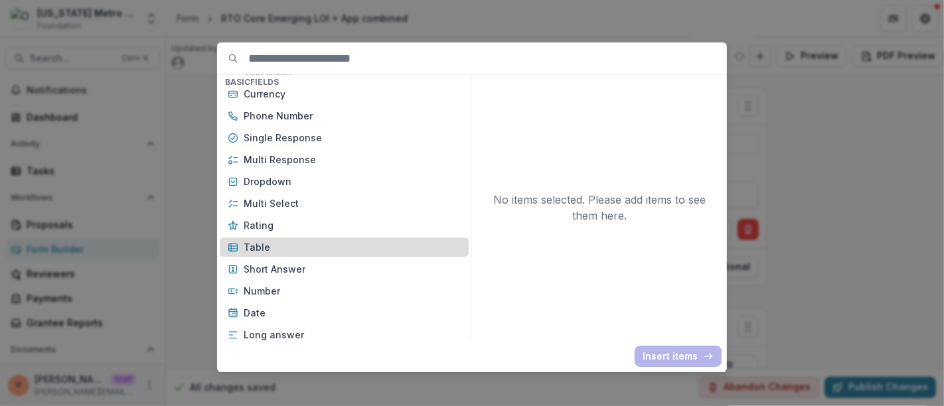
scroll to position [74, 0]
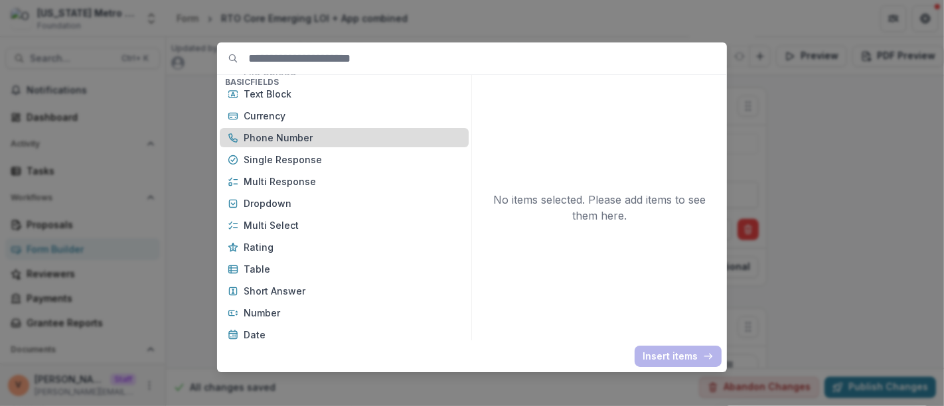
click at [309, 141] on p "Phone Number" at bounding box center [352, 138] width 217 height 14
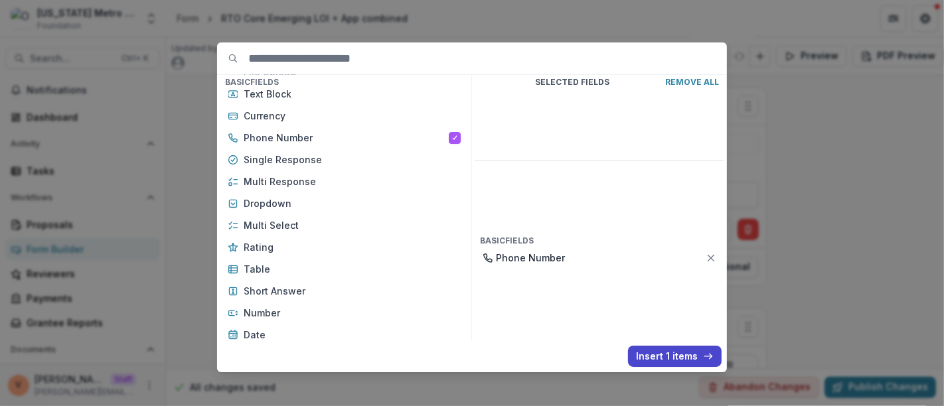
click at [667, 354] on button "Insert 1 items" at bounding box center [675, 356] width 94 height 21
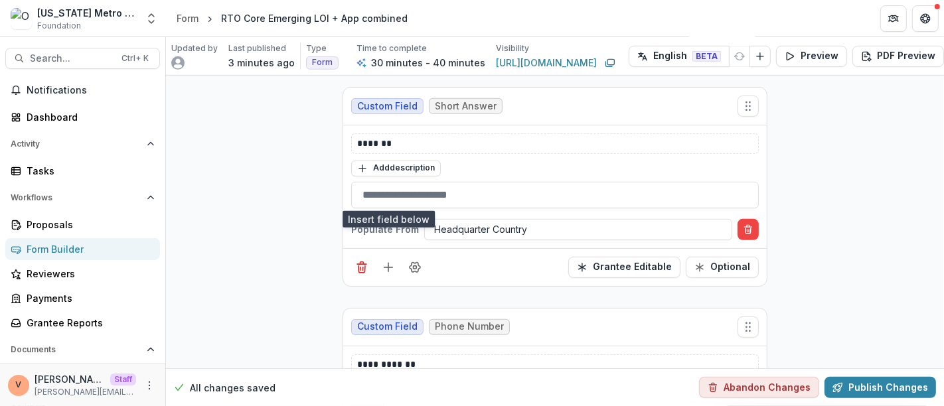
scroll to position [4871, 0]
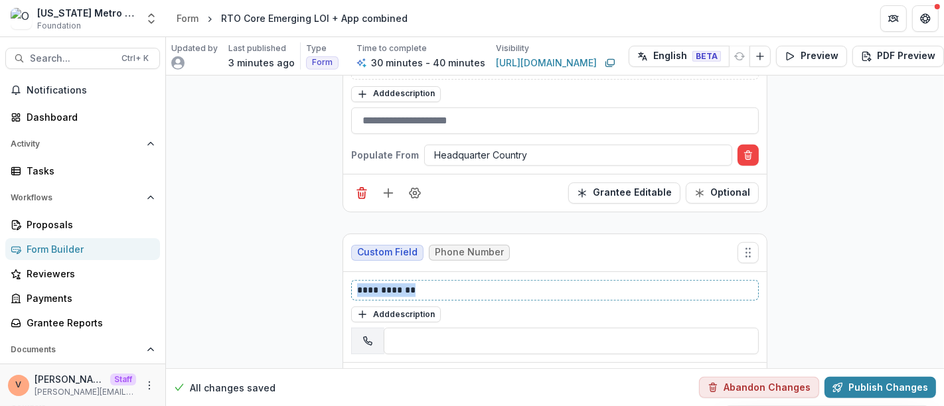
drag, startPoint x: 454, startPoint y: 267, endPoint x: 242, endPoint y: 264, distance: 212.5
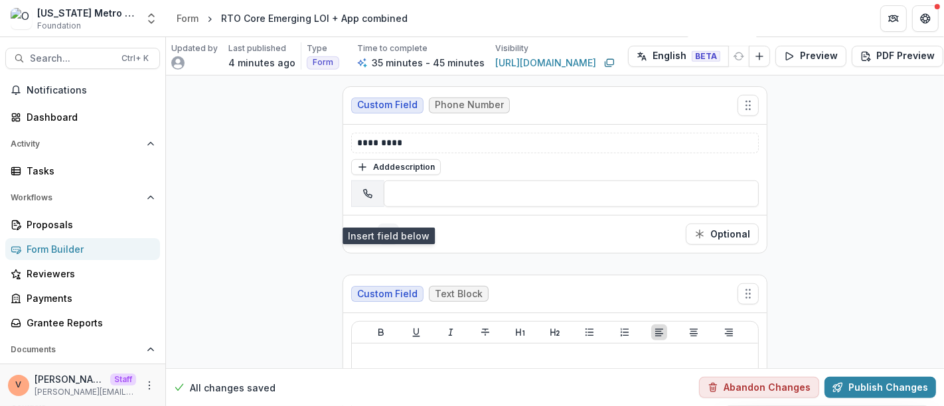
click at [388, 228] on icon "Add field" at bounding box center [388, 234] width 13 height 13
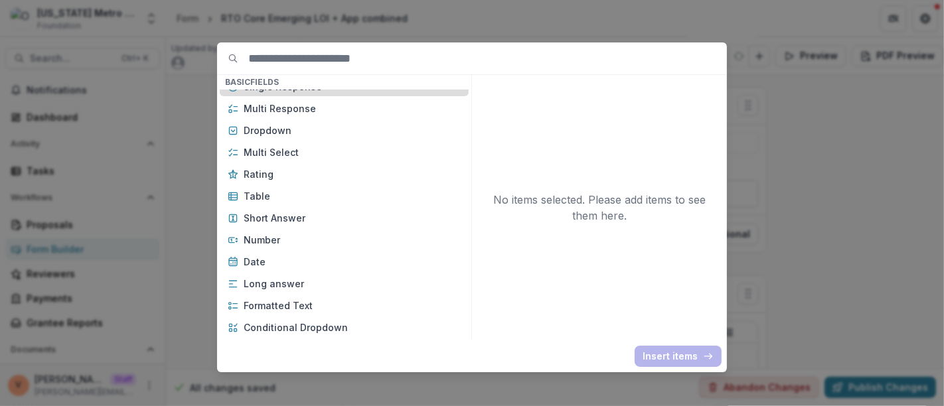
scroll to position [147, 0]
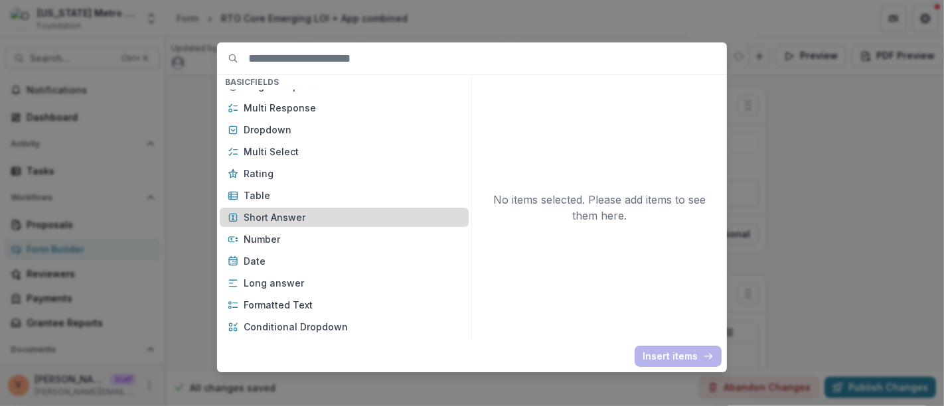
click at [329, 220] on p "Short Answer" at bounding box center [352, 217] width 217 height 14
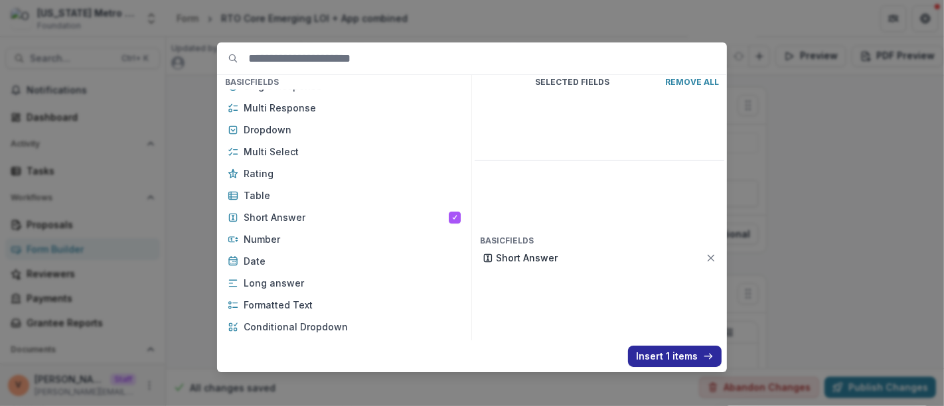
click at [673, 356] on button "Insert 1 items" at bounding box center [675, 356] width 94 height 21
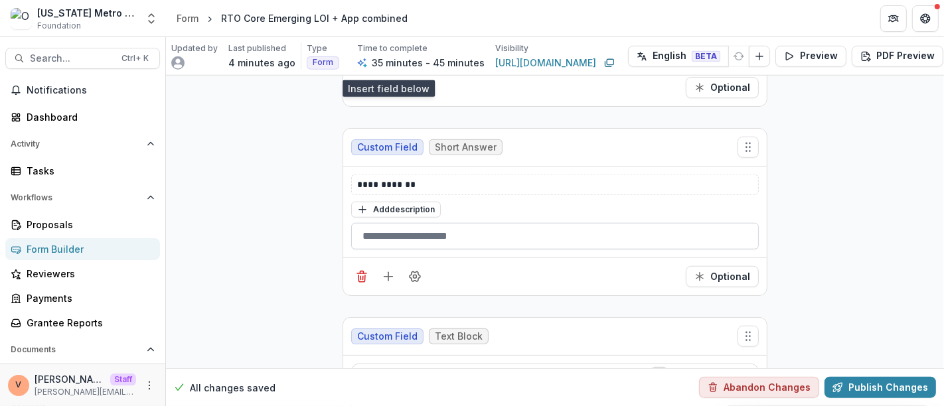
scroll to position [5166, 0]
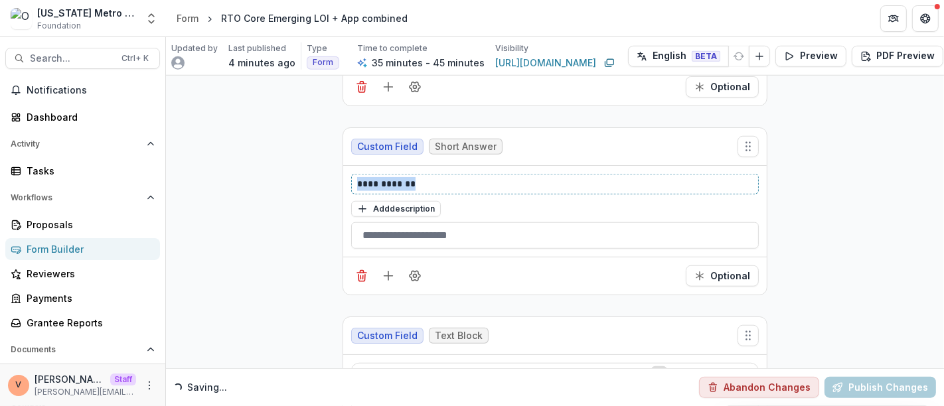
drag, startPoint x: 425, startPoint y: 159, endPoint x: 181, endPoint y: 173, distance: 244.8
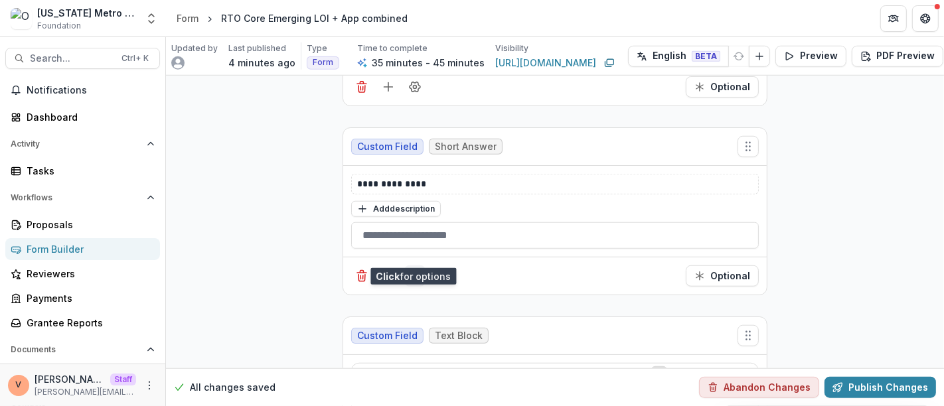
click at [415, 272] on icon "Field Settings" at bounding box center [415, 277] width 11 height 10
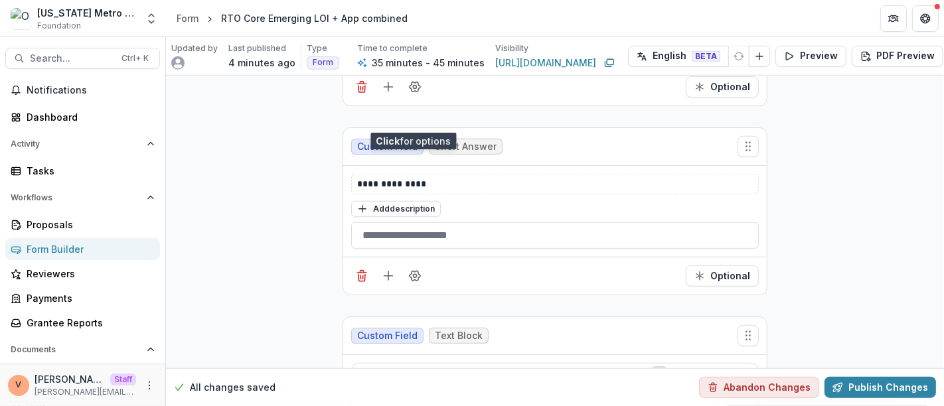
scroll to position [5314, 0]
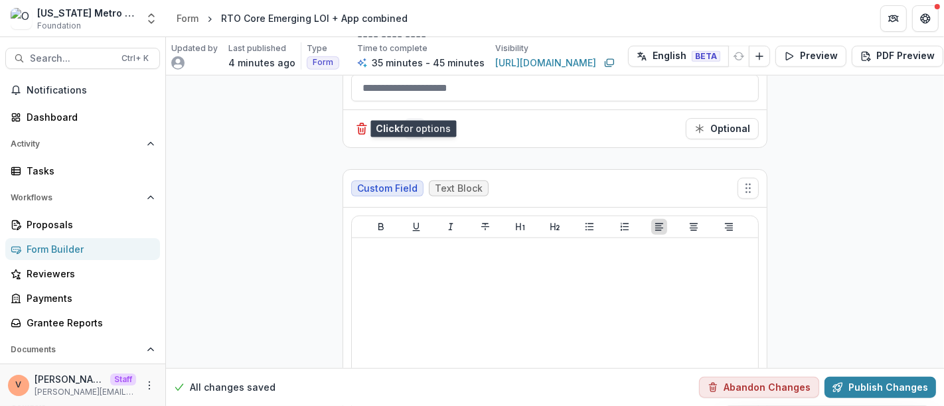
click at [416, 124] on icon "Field Settings" at bounding box center [415, 129] width 11 height 10
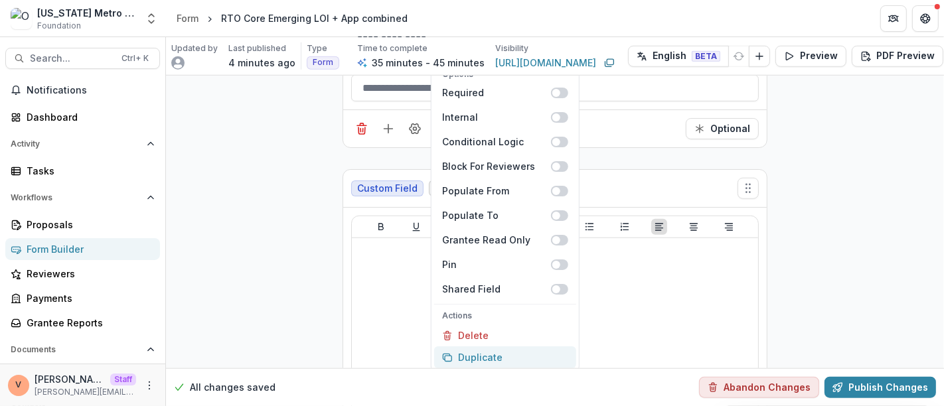
click at [502, 347] on button "Duplicate" at bounding box center [505, 358] width 142 height 22
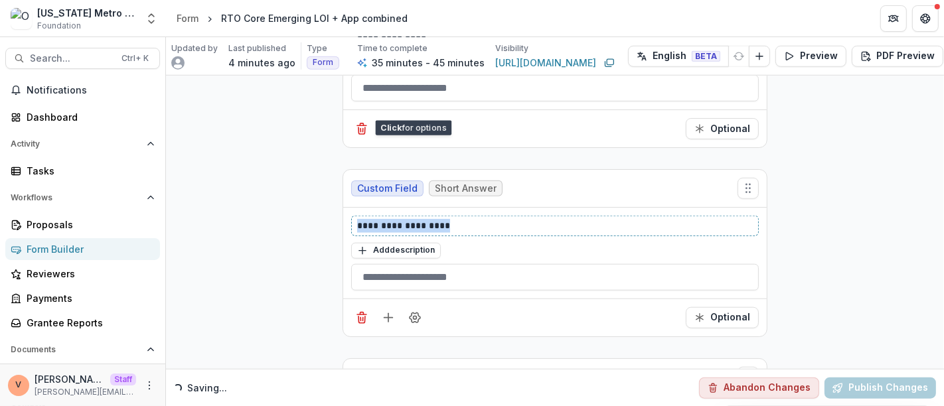
drag, startPoint x: 441, startPoint y: 198, endPoint x: 301, endPoint y: 197, distance: 140.1
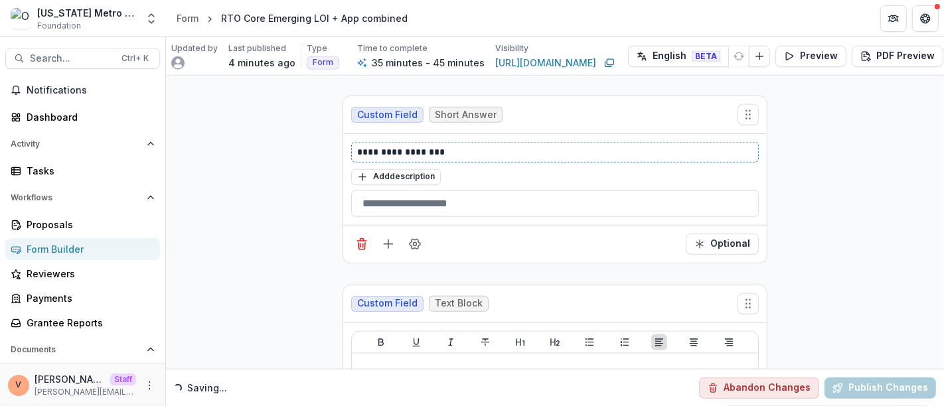
scroll to position [5461, 0]
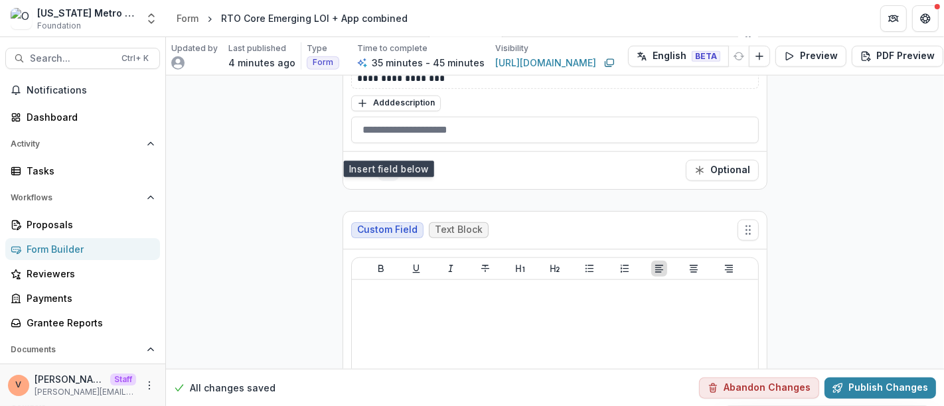
click at [388, 166] on line "Add field" at bounding box center [388, 170] width 0 height 9
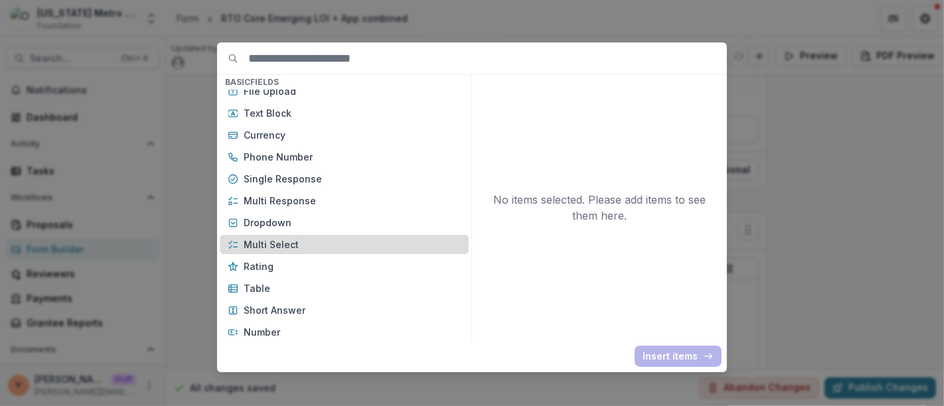
scroll to position [74, 0]
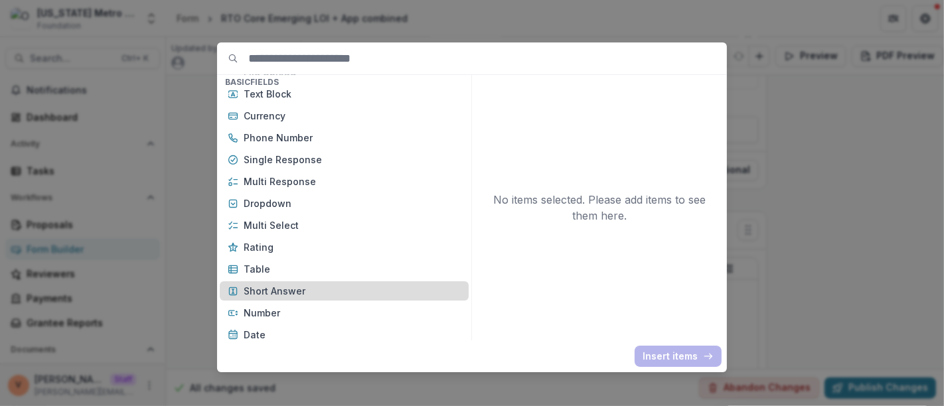
click at [315, 294] on p "Short Answer" at bounding box center [352, 291] width 217 height 14
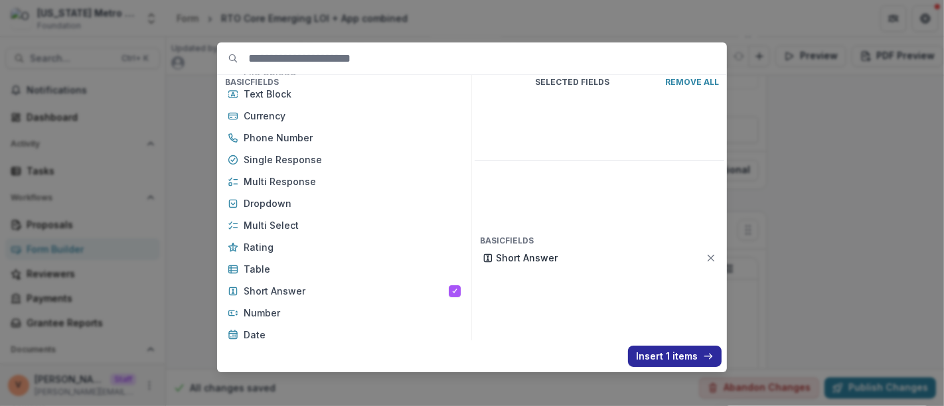
click at [640, 363] on button "Insert 1 items" at bounding box center [675, 356] width 94 height 21
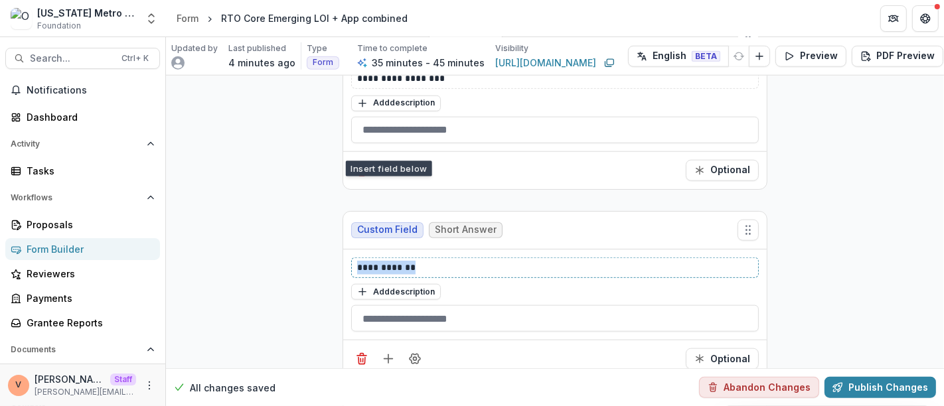
drag, startPoint x: 425, startPoint y: 240, endPoint x: 309, endPoint y: 244, distance: 115.6
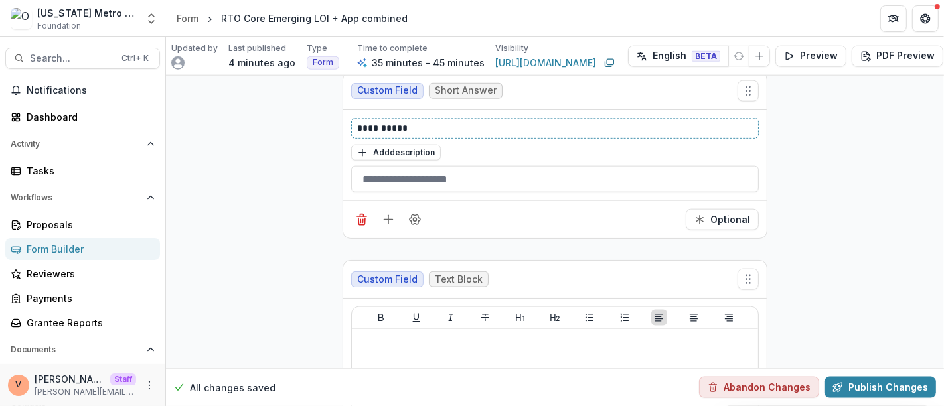
scroll to position [5609, 0]
